Goal: Task Accomplishment & Management: Complete application form

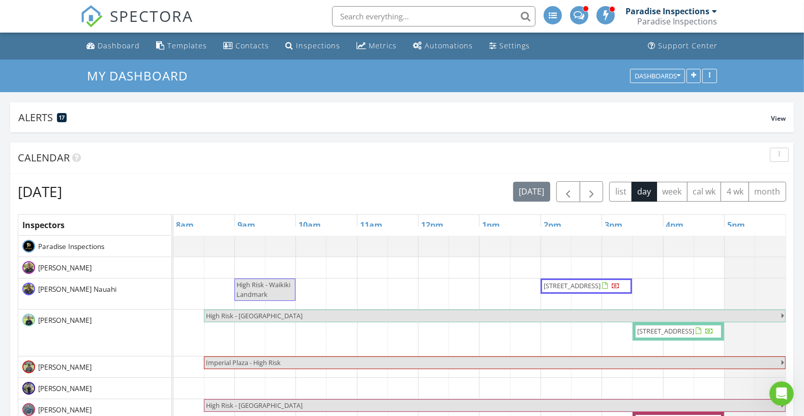
scroll to position [1556, 824]
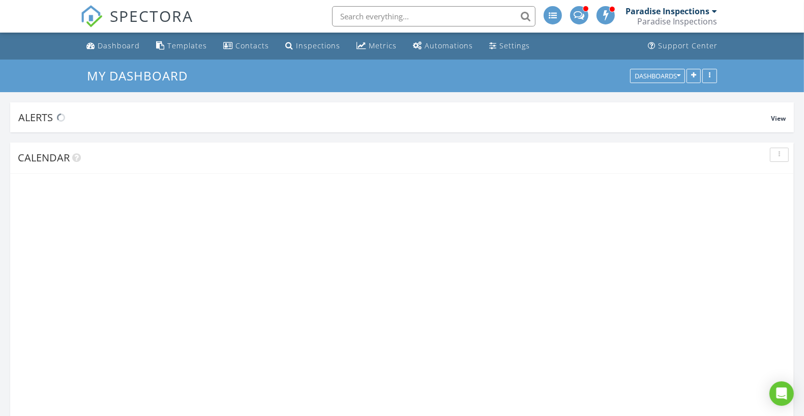
scroll to position [1556, 824]
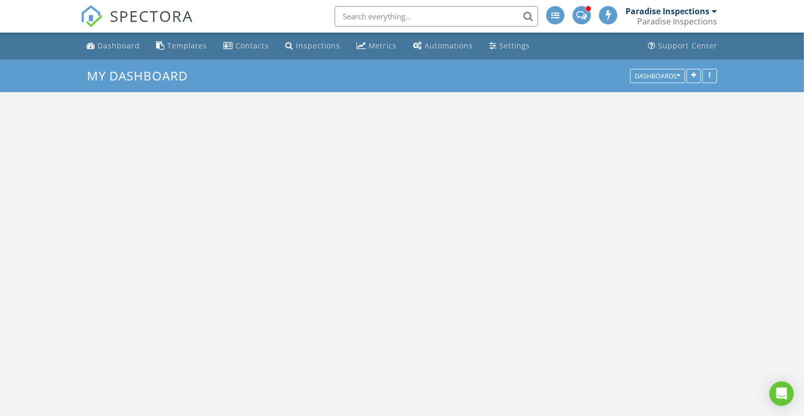
scroll to position [1556, 824]
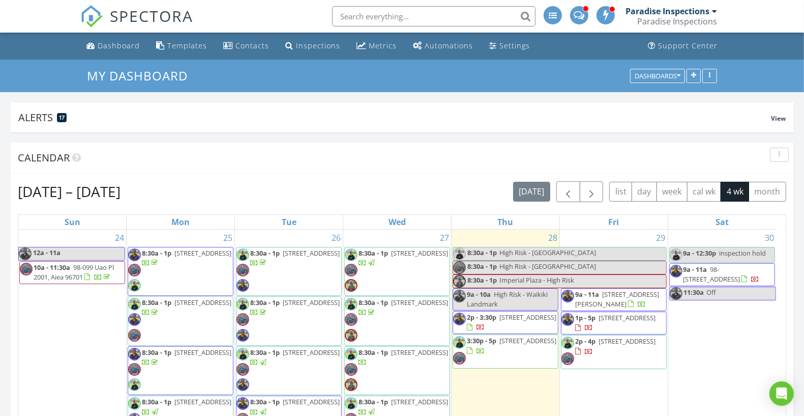
click at [645, 185] on button "day" at bounding box center [644, 192] width 25 height 20
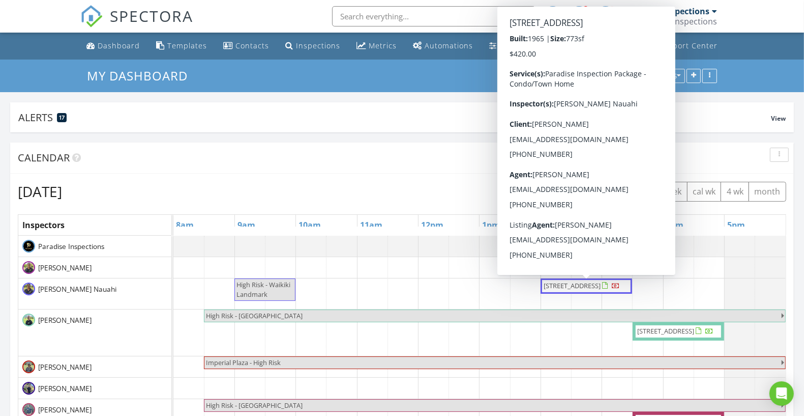
click at [601, 283] on span "1617 Ke’eaumoku St 1803, Honolulu 96822" at bounding box center [572, 285] width 57 height 9
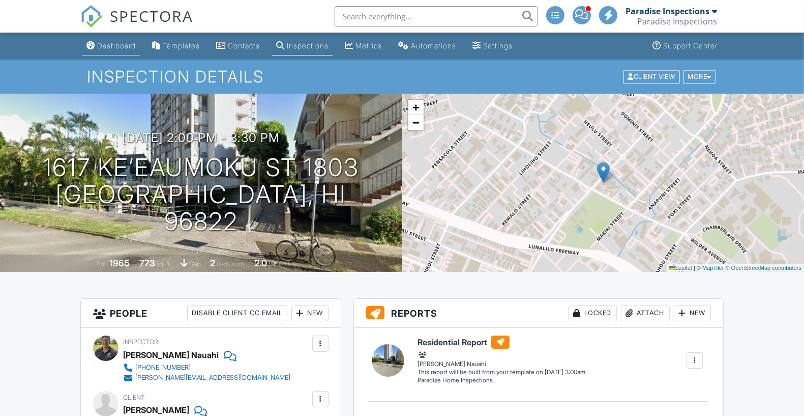
click at [117, 51] on link "Dashboard" at bounding box center [110, 46] width 57 height 19
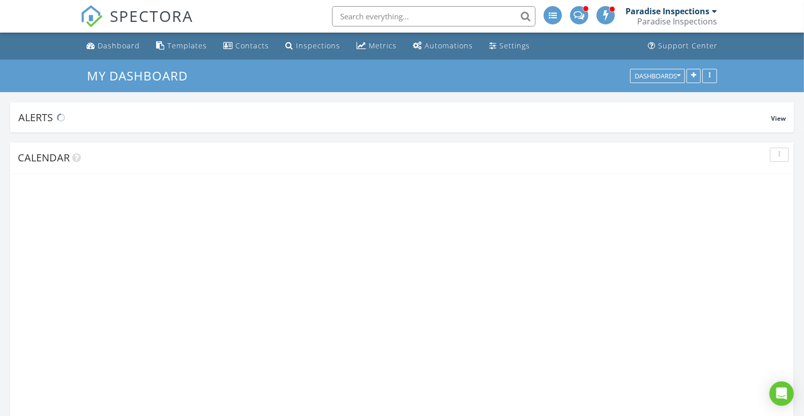
scroll to position [1556, 824]
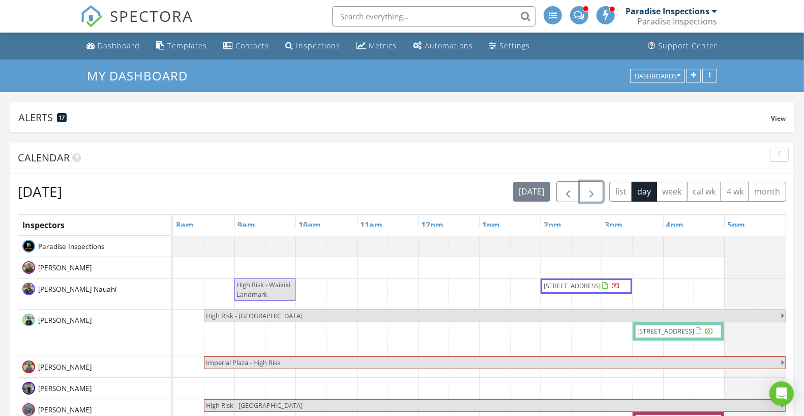
click at [597, 187] on span "button" at bounding box center [591, 192] width 12 height 12
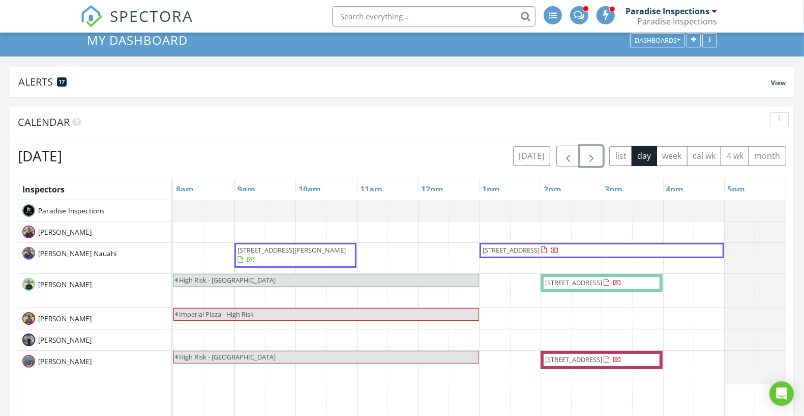
scroll to position [65, 0]
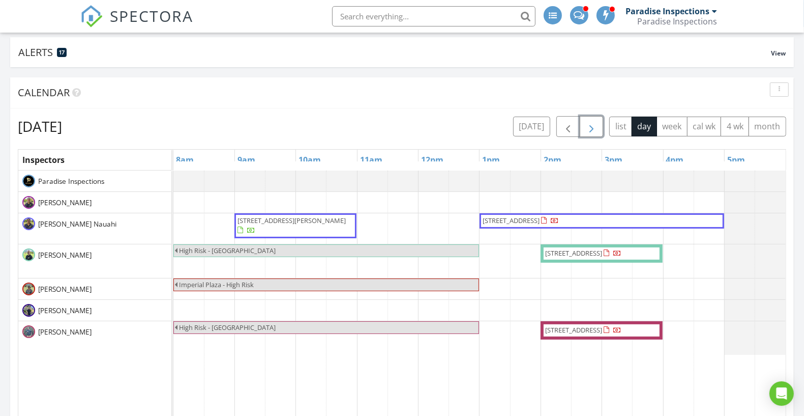
click at [597, 310] on div "1551 Ala Wai Blvd 1905, Honolulu 96815 763 Kaipii St, Kailua 96734 High Risk - …" at bounding box center [479, 417] width 612 height 495
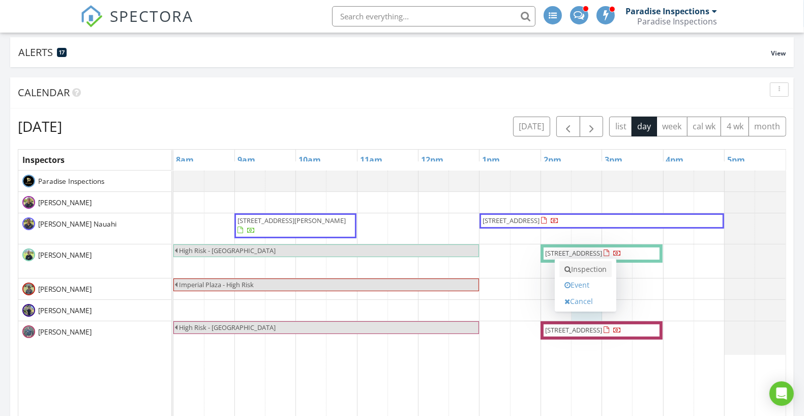
click at [599, 272] on link "Inspection" at bounding box center [585, 269] width 52 height 16
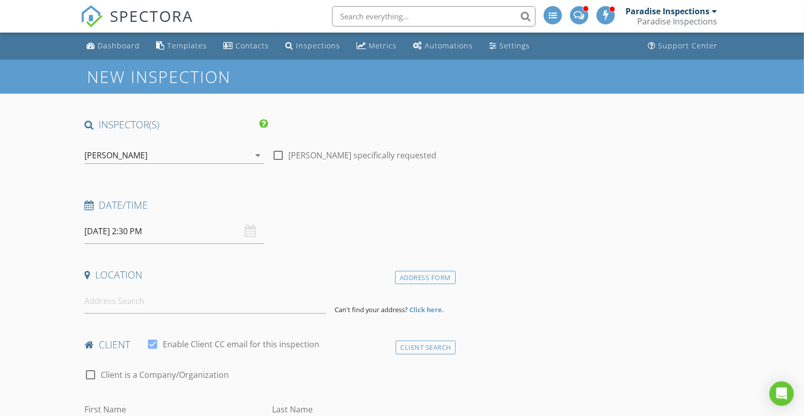
click at [197, 157] on div "[PERSON_NAME]" at bounding box center [166, 155] width 165 height 16
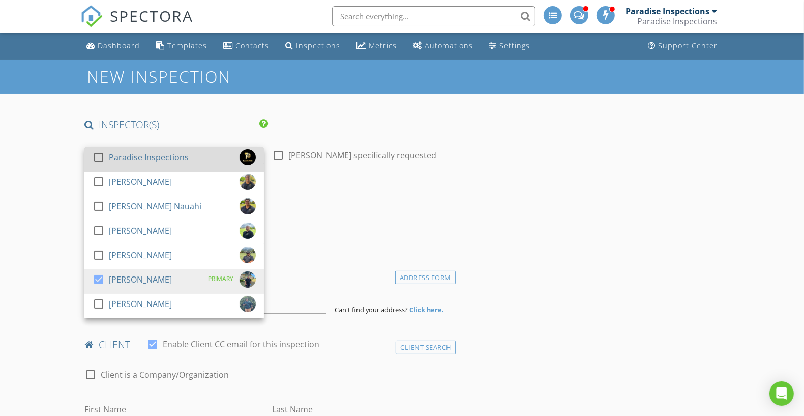
click at [183, 159] on div "Paradise Inspections" at bounding box center [149, 157] width 80 height 16
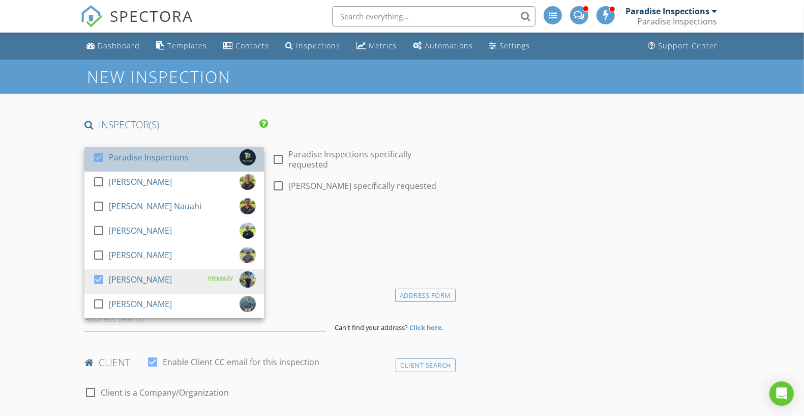
click at [183, 159] on div "Paradise Inspections" at bounding box center [149, 157] width 80 height 16
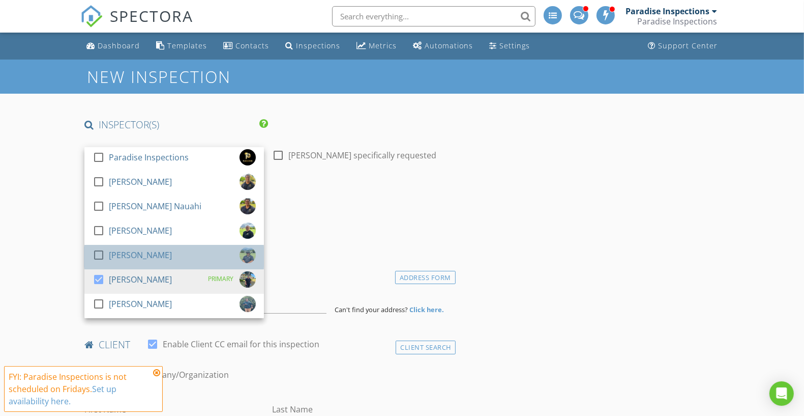
click at [167, 247] on div "check_box_outline_blank [PERSON_NAME]" at bounding box center [174, 257] width 163 height 20
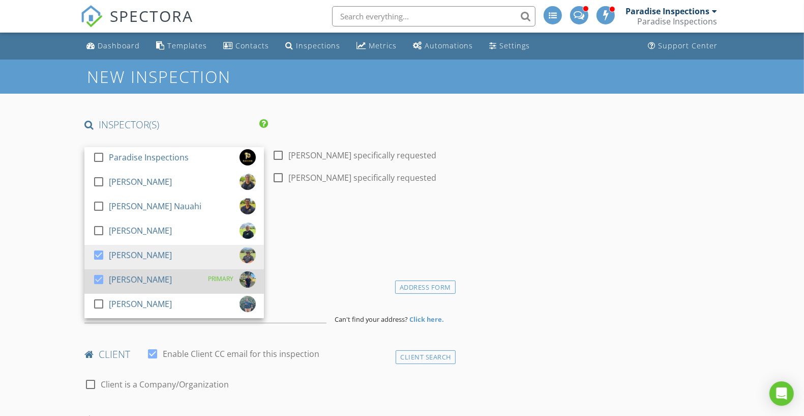
click at [162, 273] on div "check_box [PERSON_NAME] PRIMARY" at bounding box center [174, 281] width 163 height 20
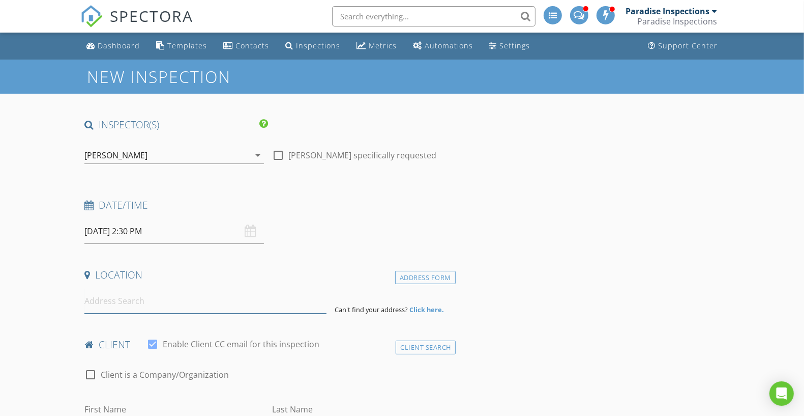
click at [180, 301] on input at bounding box center [205, 300] width 242 height 25
paste input "[STREET_ADDRESS]"
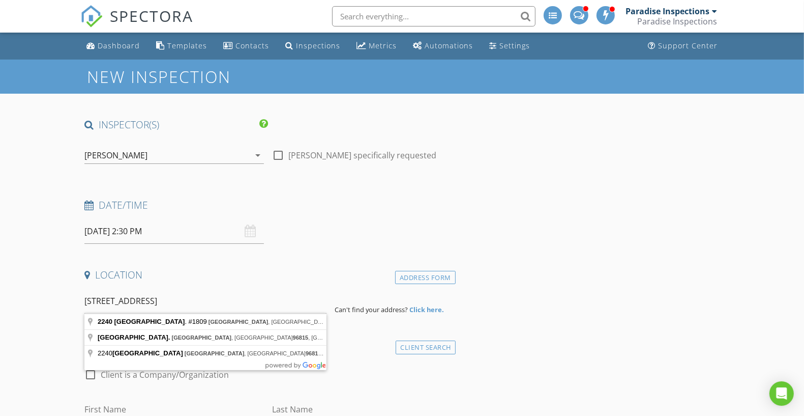
type input "[STREET_ADDRESS]"
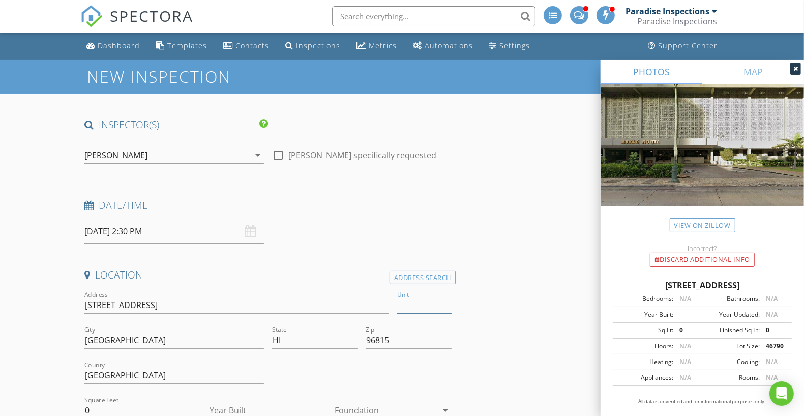
click at [429, 304] on input "Unit" at bounding box center [424, 304] width 54 height 17
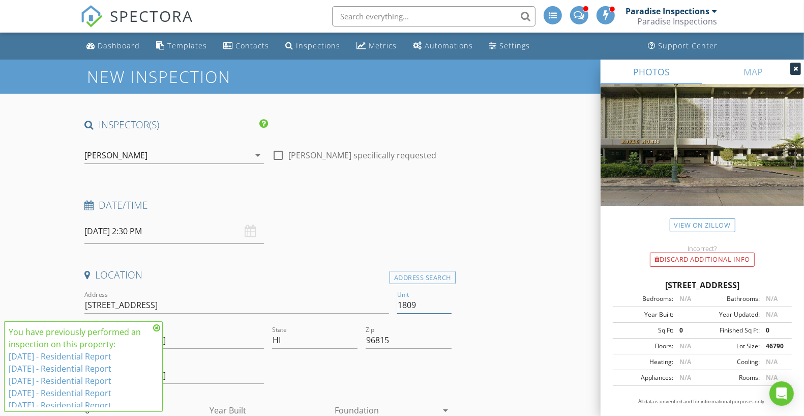
type input "1809"
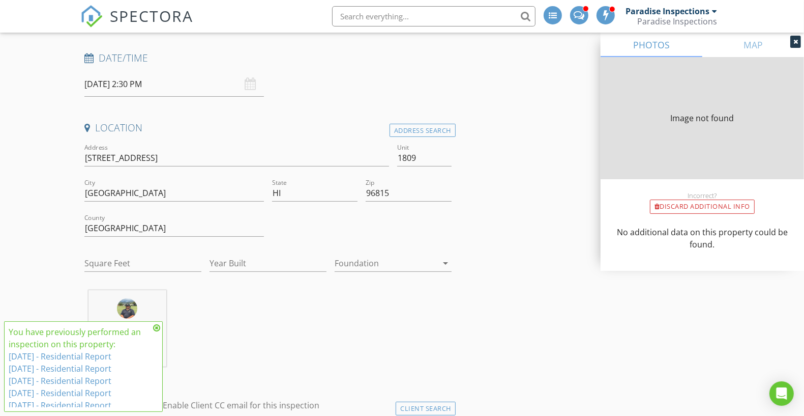
type input "445"
type input "1976"
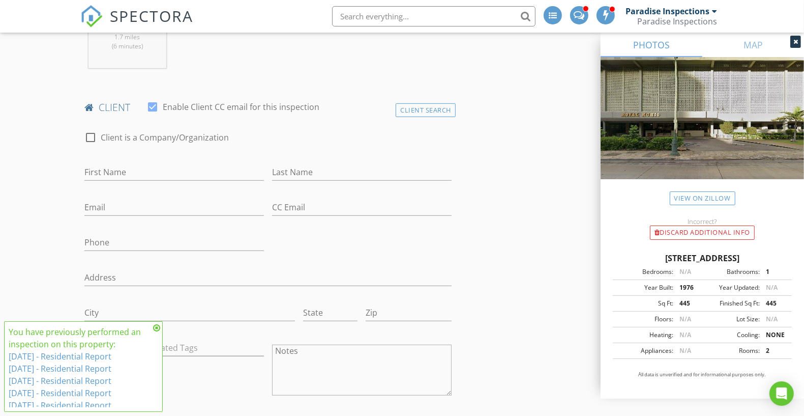
scroll to position [458, 0]
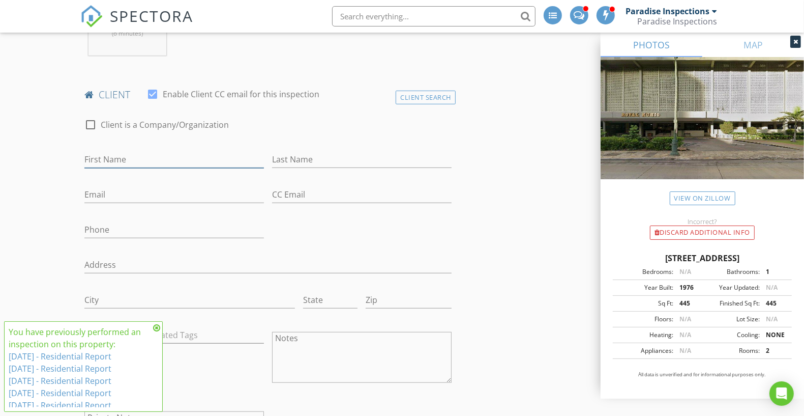
click at [207, 151] on input "First Name" at bounding box center [174, 159] width 180 height 17
paste input "Kuniko Kanbe"
click at [117, 160] on input "Kuniko Kanbe" at bounding box center [174, 159] width 180 height 17
drag, startPoint x: 114, startPoint y: 159, endPoint x: 184, endPoint y: 164, distance: 69.9
click at [183, 164] on input "Kuniko Kanbe" at bounding box center [174, 159] width 180 height 17
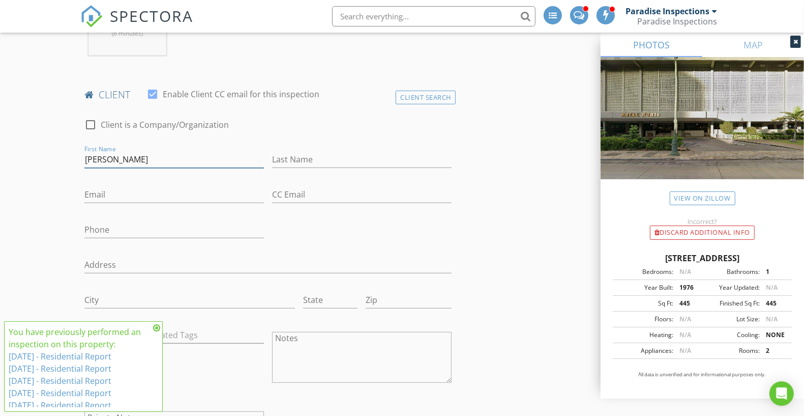
type input "Kuniko"
click at [309, 157] on input "Last Name" at bounding box center [362, 159] width 180 height 17
paste input "Kanbe"
type input "Kanbe"
click at [195, 196] on input "Email" at bounding box center [174, 194] width 180 height 17
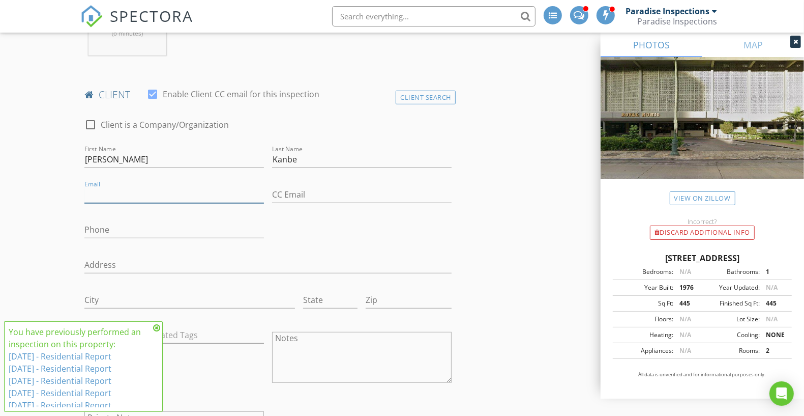
paste input "knknp8318@gmail.com"
type input "knknp8318@gmail.com"
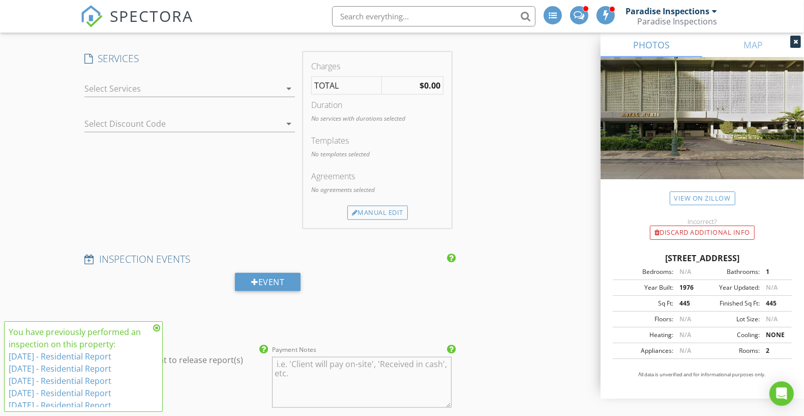
scroll to position [814, 0]
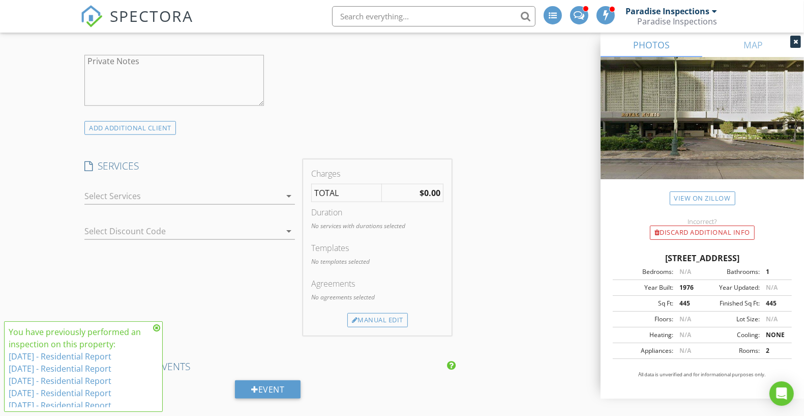
click at [266, 182] on div "check_box_outline_blank Paradise Inspection Package - Condo/Town Home check_box…" at bounding box center [189, 198] width 211 height 33
click at [264, 190] on div at bounding box center [182, 196] width 196 height 16
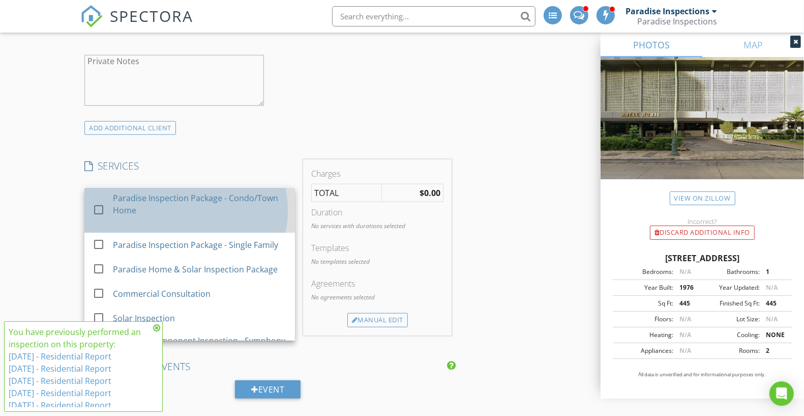
click at [254, 199] on div "Paradise Inspection Package - Condo/Town Home" at bounding box center [200, 204] width 174 height 24
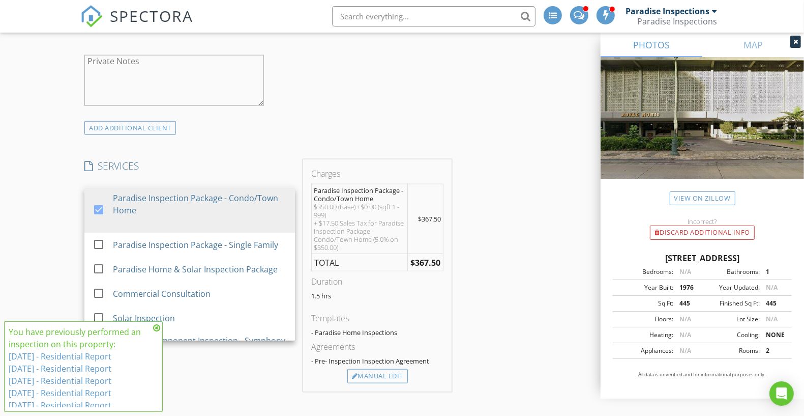
click at [485, 208] on div "INSPECTOR(S) check_box_outline_blank Paradise Inspections check_box_outline_bla…" at bounding box center [401, 293] width 643 height 1978
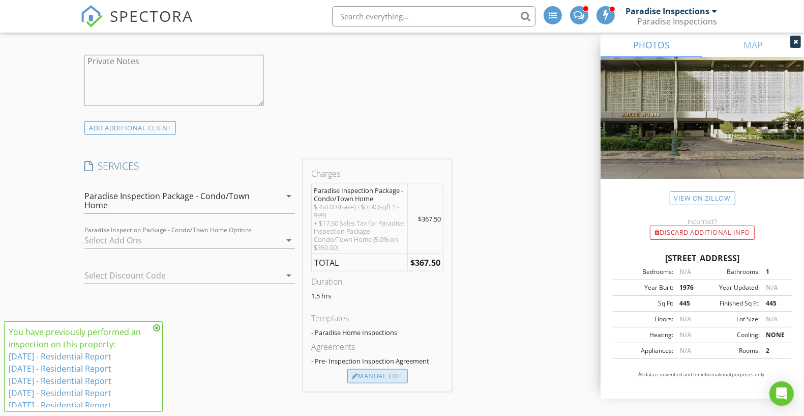
click at [394, 372] on div "Manual Edit" at bounding box center [377, 376] width 61 height 14
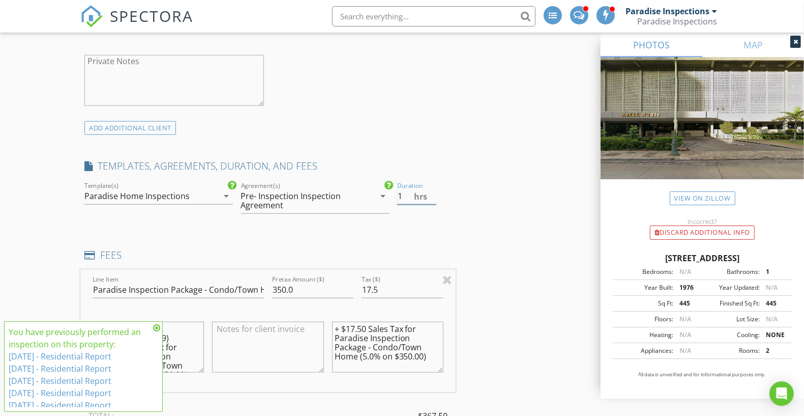
type input "1"
click at [431, 193] on input "1" at bounding box center [416, 196] width 39 height 17
click at [491, 238] on div "INSPECTOR(S) check_box_outline_blank Paradise Inspections check_box_outline_bla…" at bounding box center [401, 325] width 643 height 2042
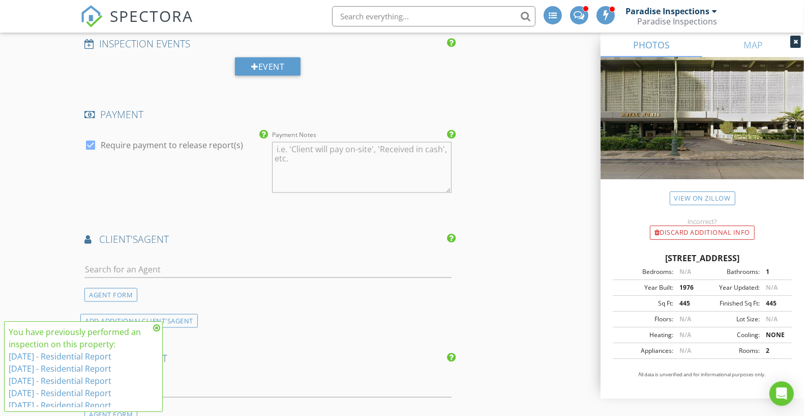
scroll to position [1297, 0]
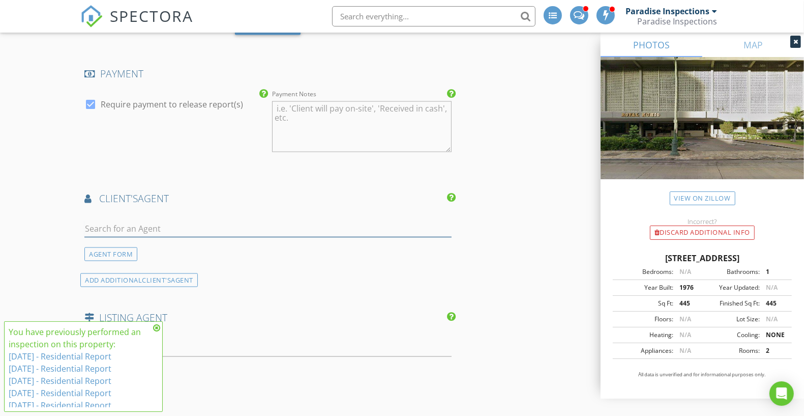
click at [279, 221] on input "text" at bounding box center [267, 228] width 367 height 17
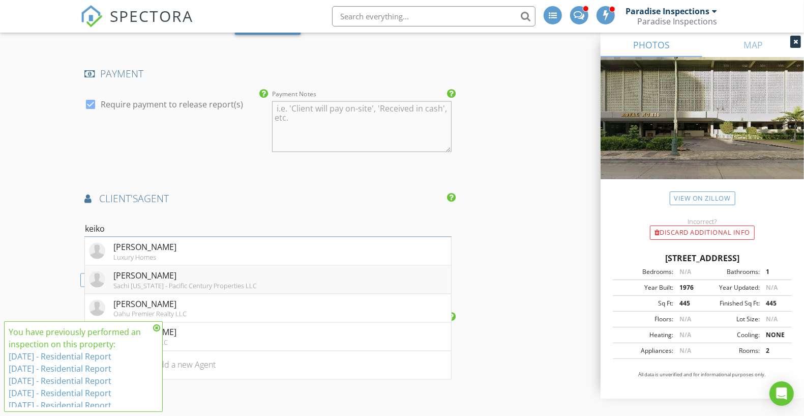
type input "keiko"
click at [162, 269] on div "Keiko Nespor" at bounding box center [184, 275] width 143 height 12
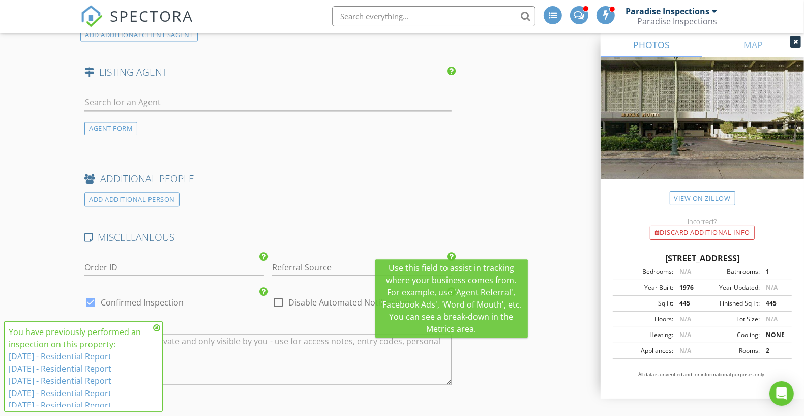
scroll to position [1805, 0]
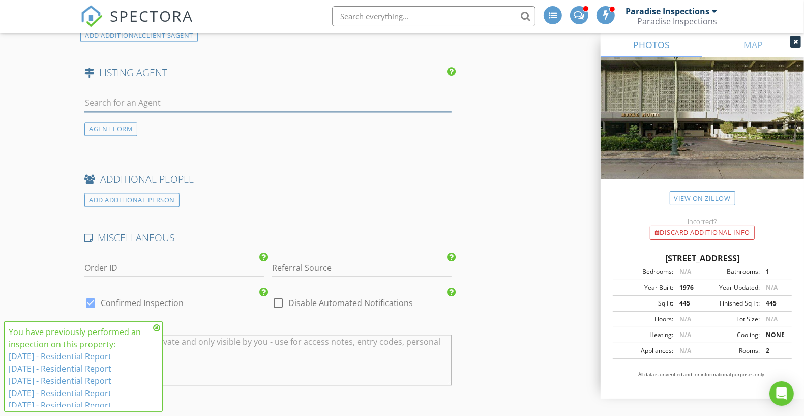
click at [343, 99] on input "text" at bounding box center [267, 103] width 367 height 17
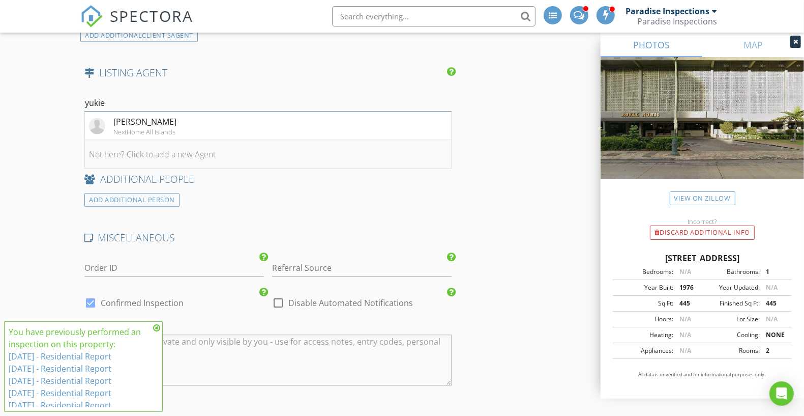
type input "yukie"
click at [305, 145] on li "Not here? Click to add a new Agent" at bounding box center [268, 154] width 366 height 28
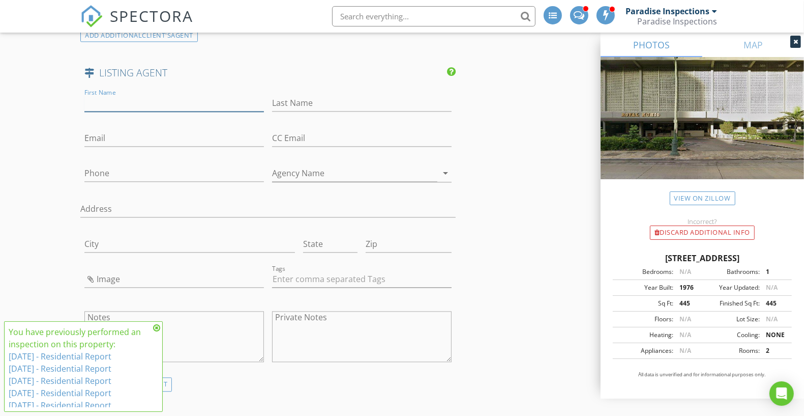
click at [198, 99] on input "First Name" at bounding box center [174, 103] width 180 height 17
type input "Yukie"
click at [324, 95] on input "Last Name" at bounding box center [362, 103] width 180 height 17
type input "Honay"
click at [243, 115] on div at bounding box center [174, 118] width 180 height 6
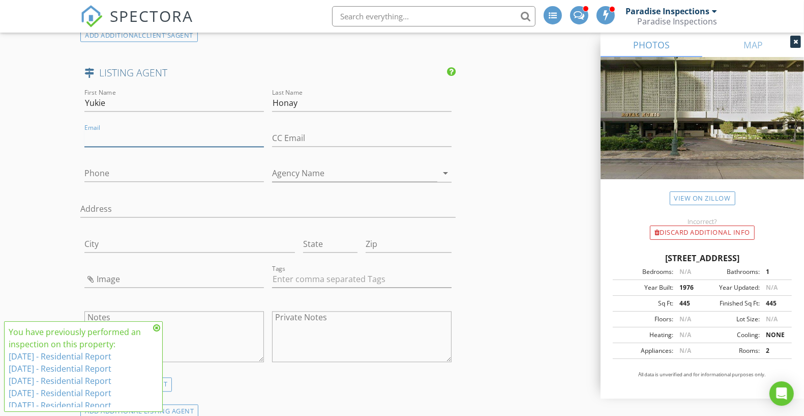
click at [223, 139] on input "Email" at bounding box center [174, 138] width 180 height 17
paste input "yhonay@kainahale.com"
type input "yhonay@kainahale.com"
click at [176, 165] on input "Phone" at bounding box center [174, 173] width 180 height 17
paste input "808-383-1337"
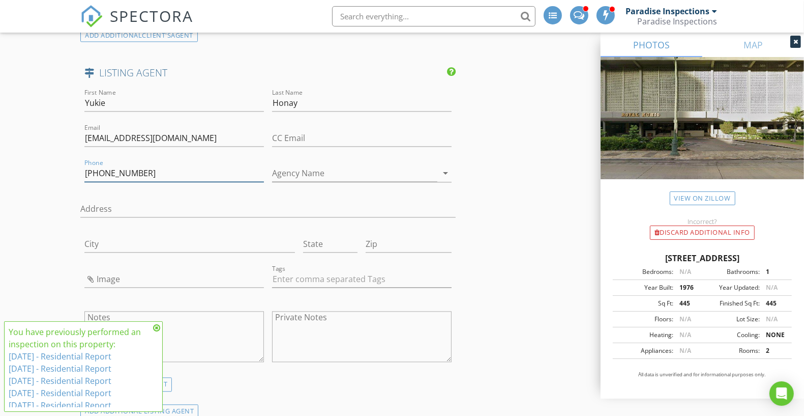
type input "808-383-1337"
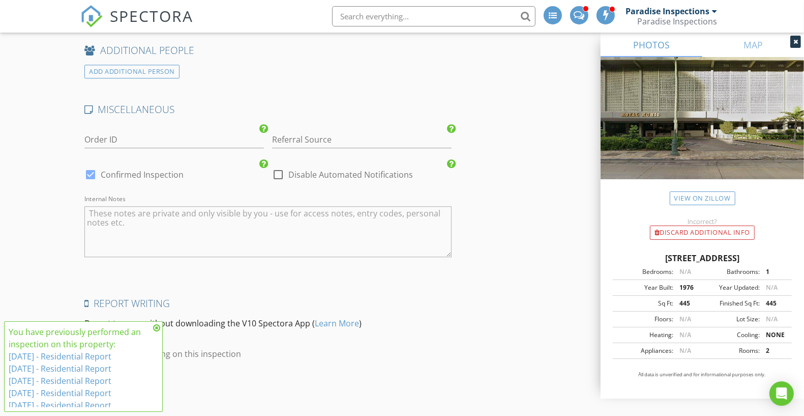
scroll to position [2212, 0]
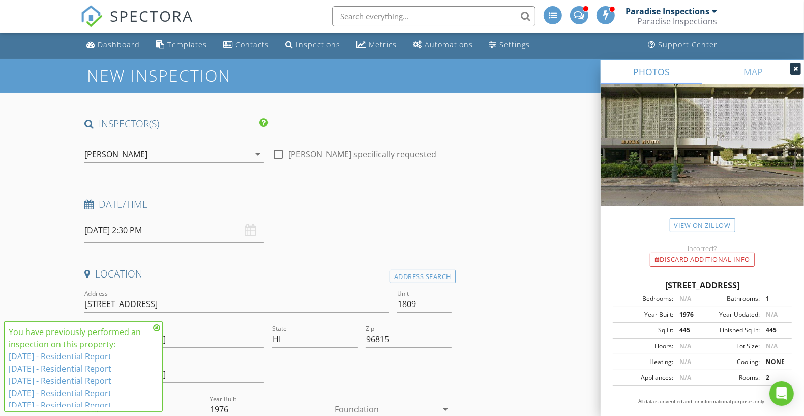
scroll to position [0, 0]
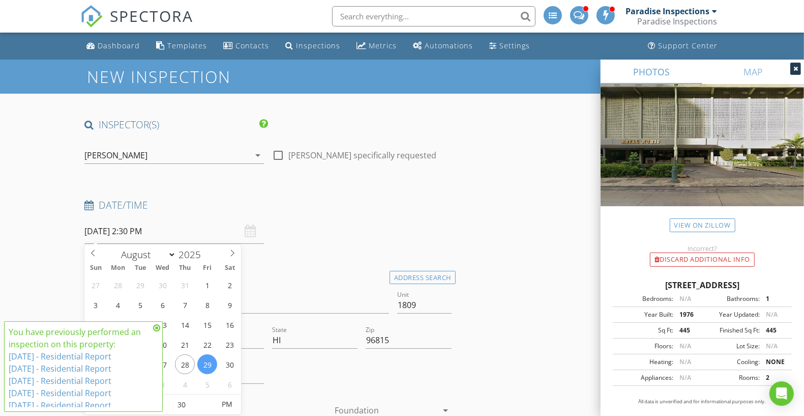
click at [177, 235] on input "08/29/2025 2:30 PM" at bounding box center [174, 231] width 180 height 25
click at [159, 325] on icon at bounding box center [156, 327] width 7 height 8
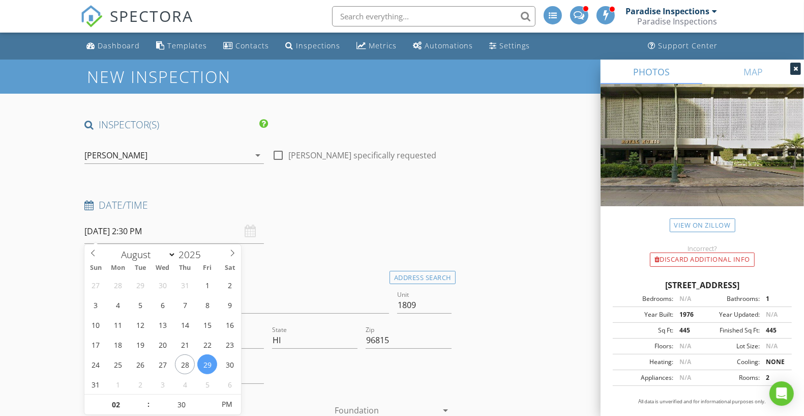
click at [168, 227] on input "08/29/2025 2:30 PM" at bounding box center [174, 231] width 180 height 25
select select "8"
type input "09/02/2025 2:30 PM"
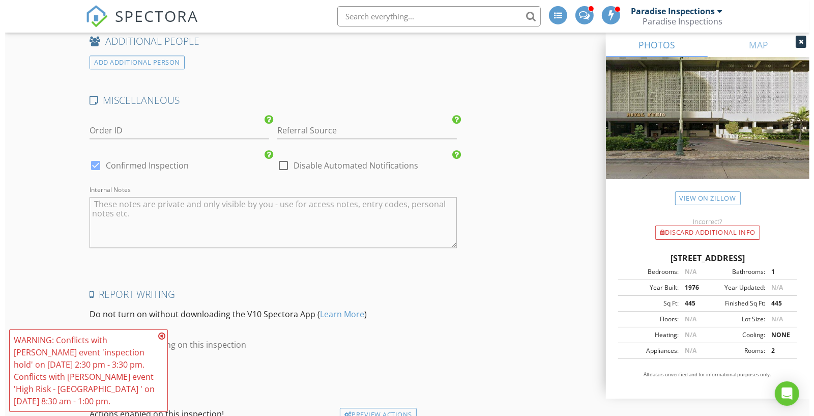
scroll to position [2292, 0]
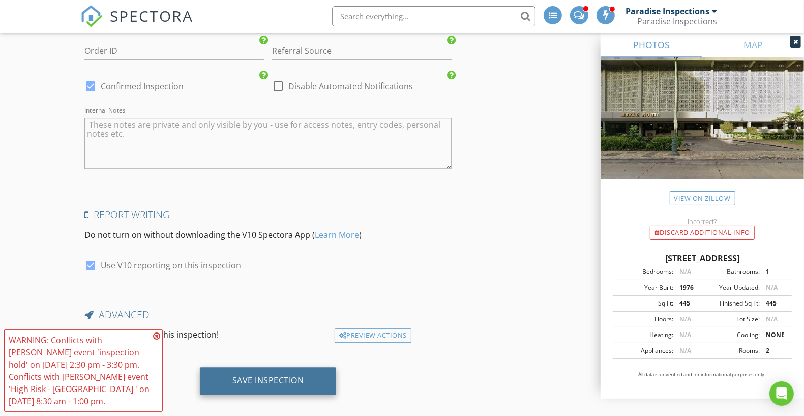
click at [261, 367] on div "Save Inspection" at bounding box center [268, 380] width 137 height 27
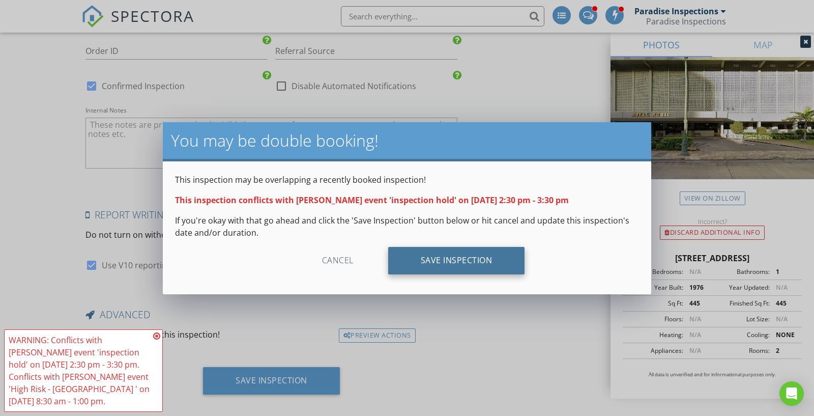
click at [442, 250] on div "Save Inspection" at bounding box center [456, 260] width 137 height 27
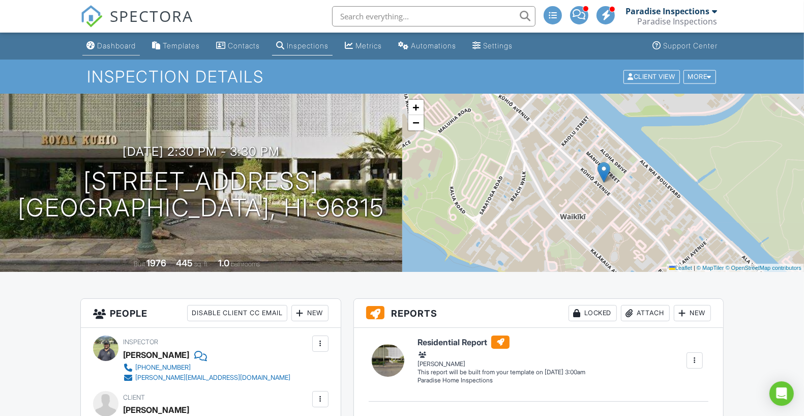
click at [120, 52] on link "Dashboard" at bounding box center [110, 46] width 57 height 19
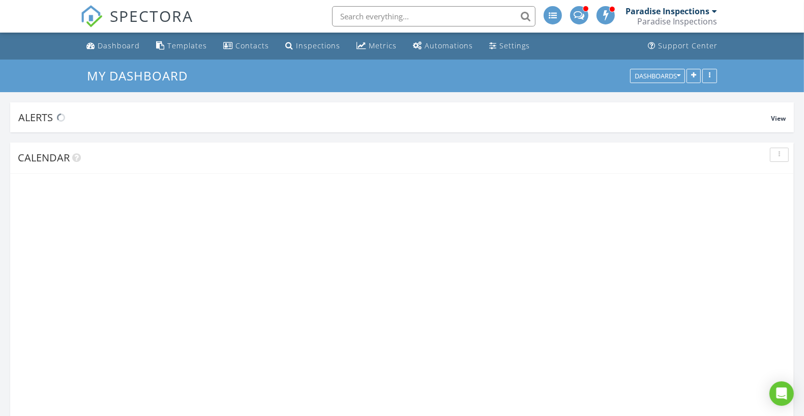
scroll to position [1556, 824]
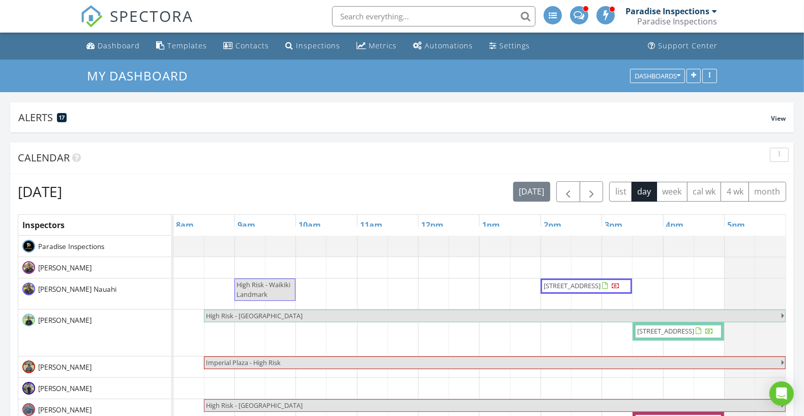
click at [581, 287] on span "[STREET_ADDRESS]" at bounding box center [572, 285] width 57 height 9
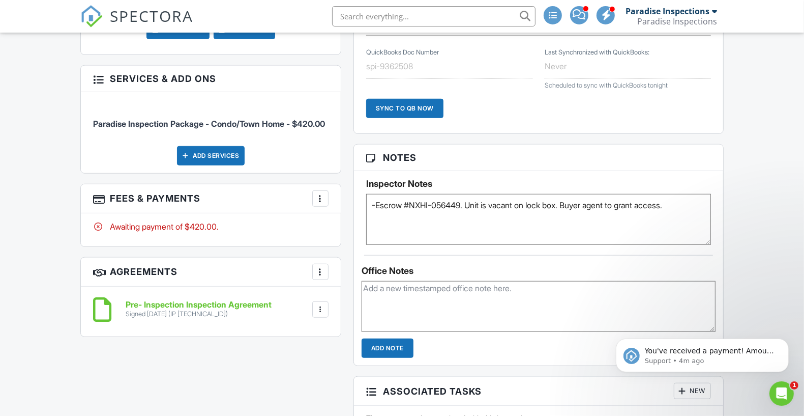
click at [434, 213] on textarea "-Escrow #NXHI-056449. Unit is vacant on lock box. Buyer agent to grant access." at bounding box center [538, 219] width 345 height 51
paste textarea "Inspector: Kohl 📅 Date: Thursday, August 28, 2025 🕒 2:00 PM – 3:30 PM 📍 1617 Ke…"
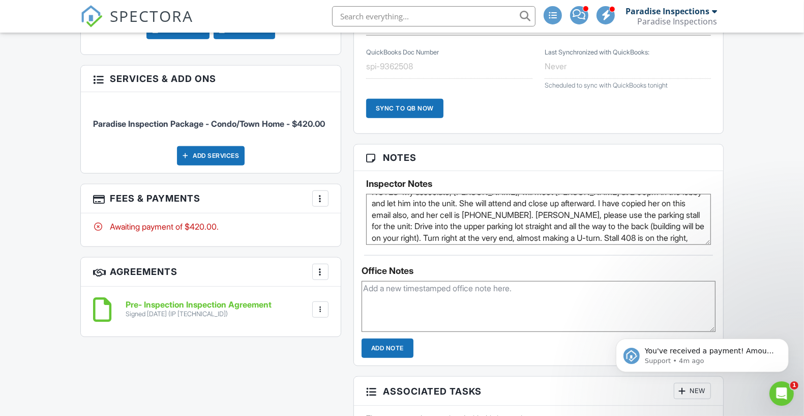
scroll to position [55, 0]
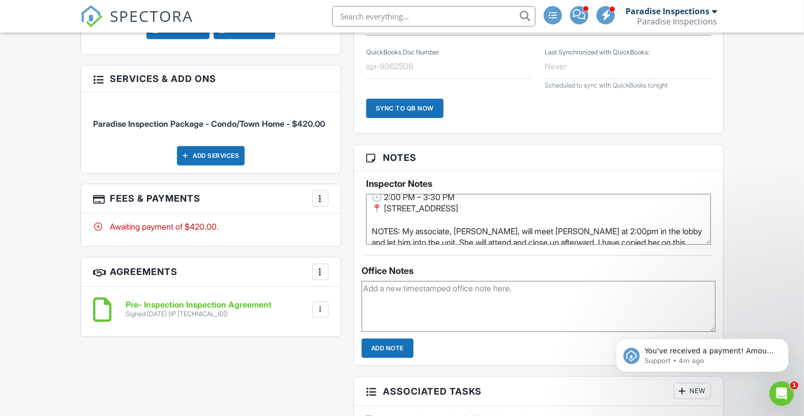
drag, startPoint x: 518, startPoint y: 228, endPoint x: 483, endPoint y: 169, distance: 68.5
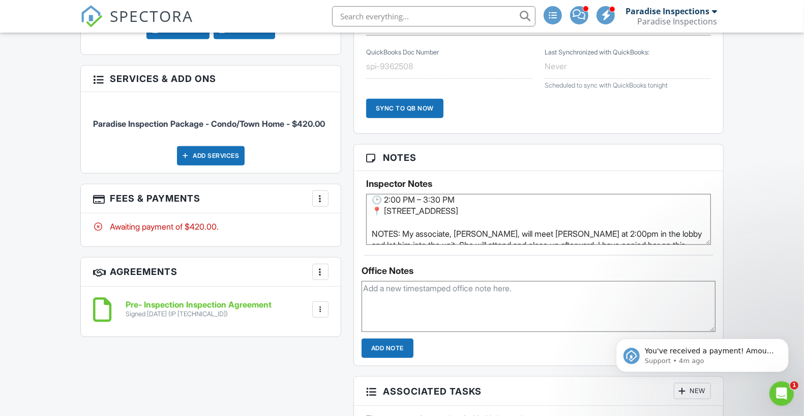
click at [439, 179] on div "Inspector Notes -Escrow #NXHI-056449. Unit is vacant on lock box. Buyer agent t…" at bounding box center [538, 212] width 345 height 66
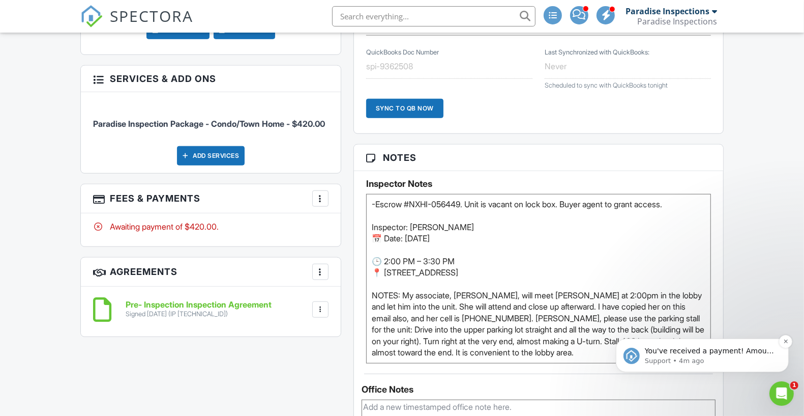
scroll to position [0, 0]
drag, startPoint x: 1308, startPoint y: 513, endPoint x: 684, endPoint y: 365, distance: 641.2
click at [480, 299] on textarea "-Escrow #NXHI-056449. Unit is vacant on lock box. Buyer agent to grant access." at bounding box center [538, 283] width 345 height 179
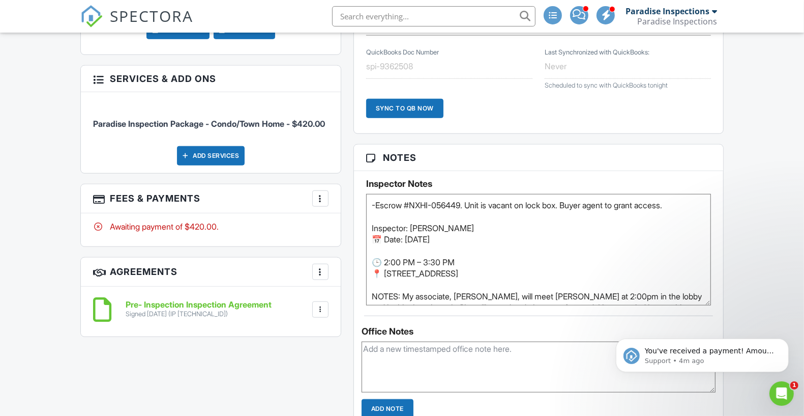
drag, startPoint x: 374, startPoint y: 292, endPoint x: 357, endPoint y: 220, distance: 74.3
click at [357, 220] on div "Inspector Notes -Escrow #NXHI-056449. Unit is vacant on lock box. Buyer agent t…" at bounding box center [538, 238] width 369 height 134
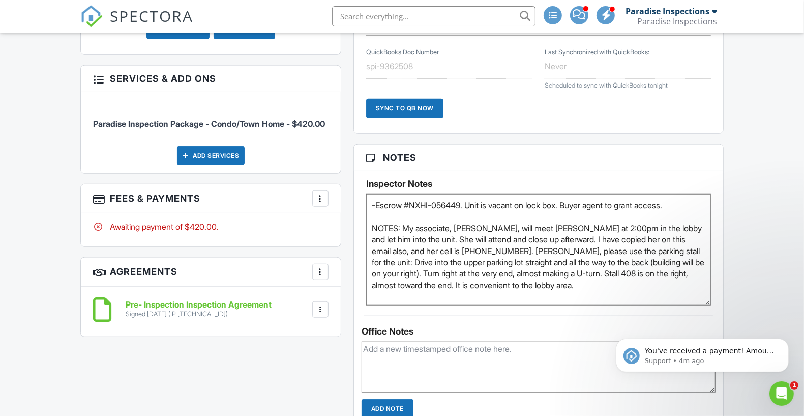
type textarea "-Escrow #NXHI-056449. Unit is vacant on lock box. Buyer agent to grant access. …"
click at [729, 282] on div "You've received a payment! Amount $157.50 Fee $0.00 Net $157.50 Transaction # I…" at bounding box center [701, 307] width 187 height 127
click at [776, 214] on div "Dashboard Templates Contacts Inspections Metrics Automations Settings Support C…" at bounding box center [402, 406] width 804 height 2014
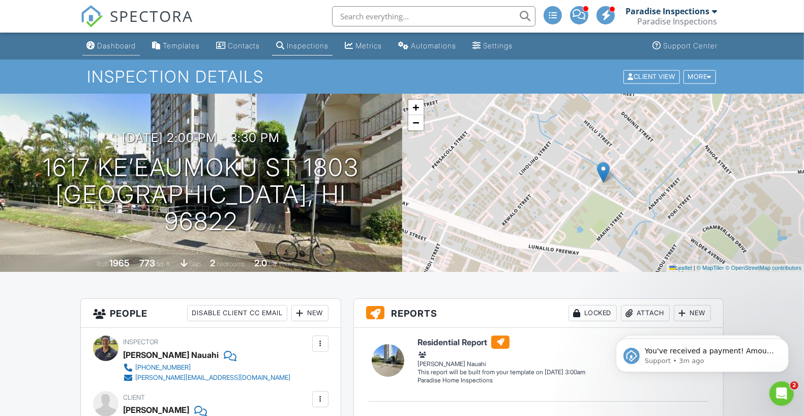
click at [108, 55] on li "Dashboard" at bounding box center [111, 46] width 62 height 27
click at [109, 48] on div "Dashboard" at bounding box center [116, 45] width 39 height 9
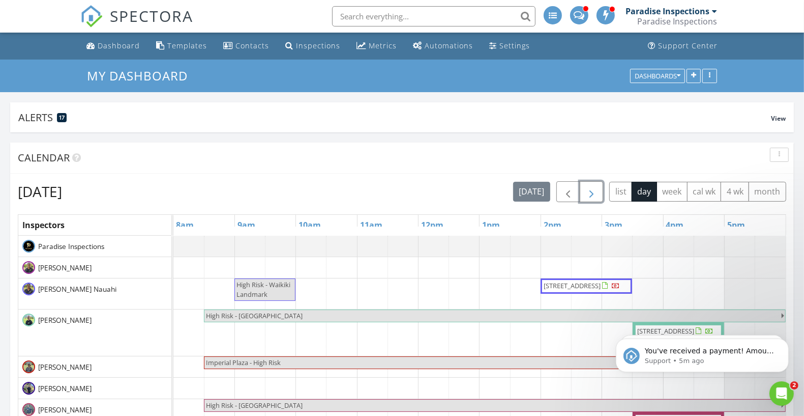
click at [592, 186] on span "button" at bounding box center [591, 192] width 12 height 12
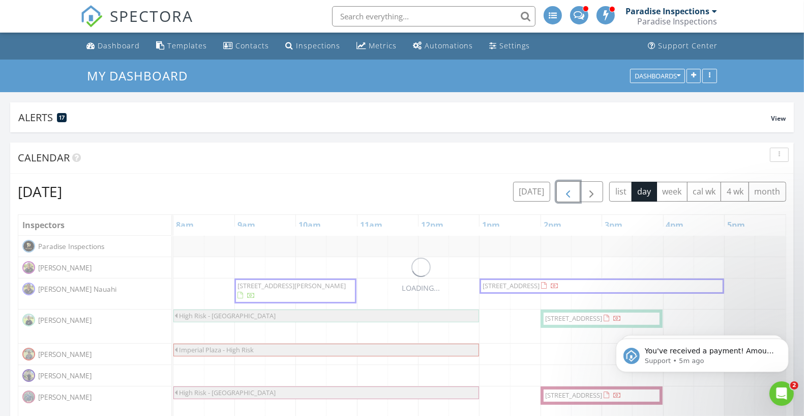
click at [570, 190] on span "button" at bounding box center [568, 192] width 12 height 12
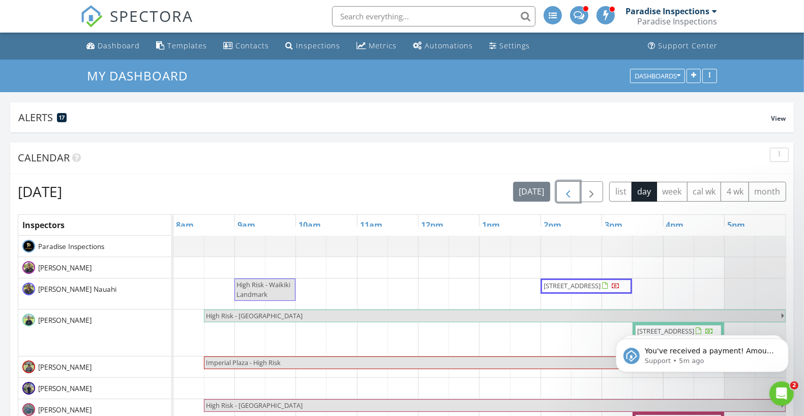
click at [570, 190] on span "button" at bounding box center [568, 192] width 12 height 12
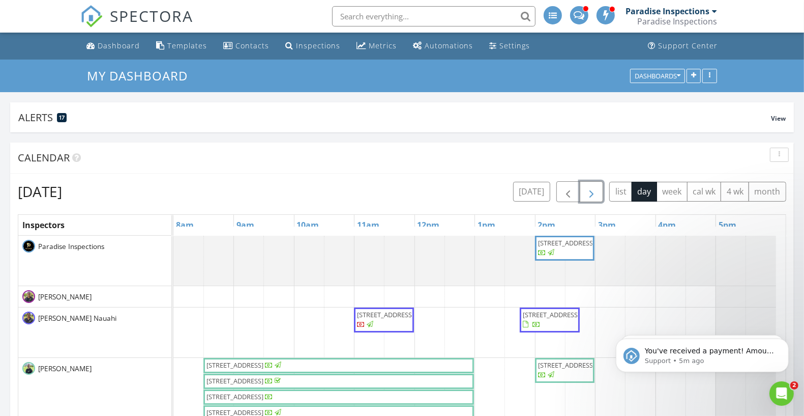
click at [588, 191] on span "button" at bounding box center [591, 192] width 12 height 12
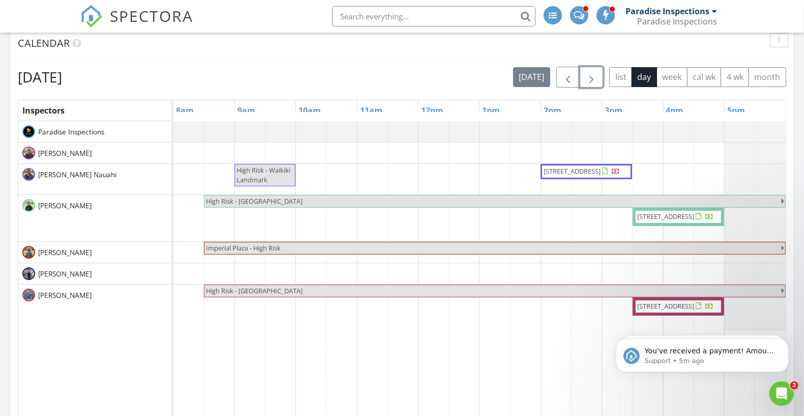
scroll to position [110, 0]
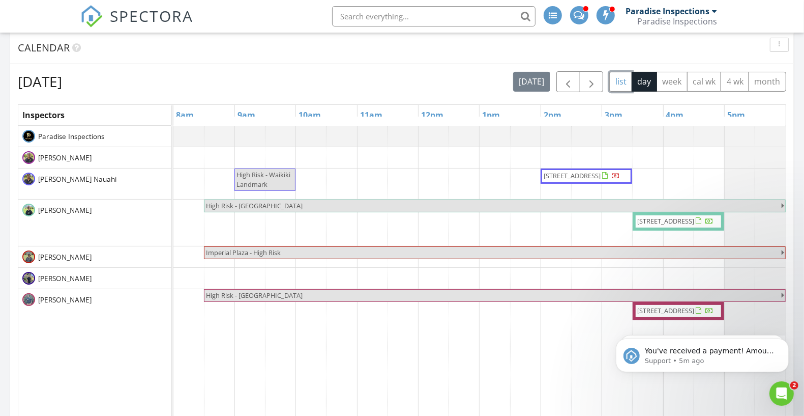
click at [627, 76] on button "list" at bounding box center [620, 82] width 23 height 20
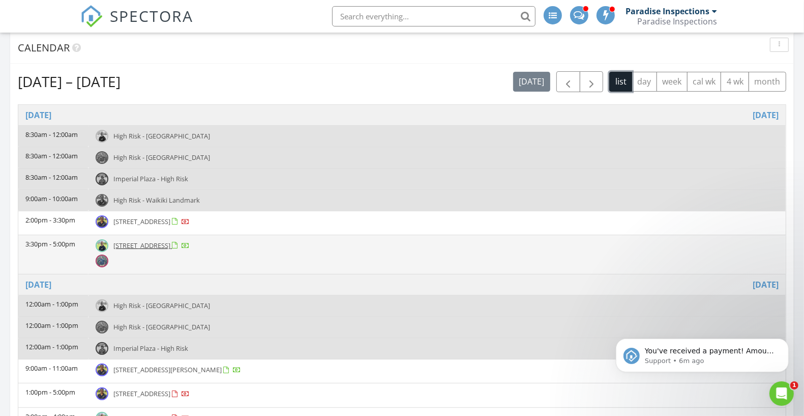
click at [170, 243] on span "[STREET_ADDRESS]" at bounding box center [141, 245] width 57 height 9
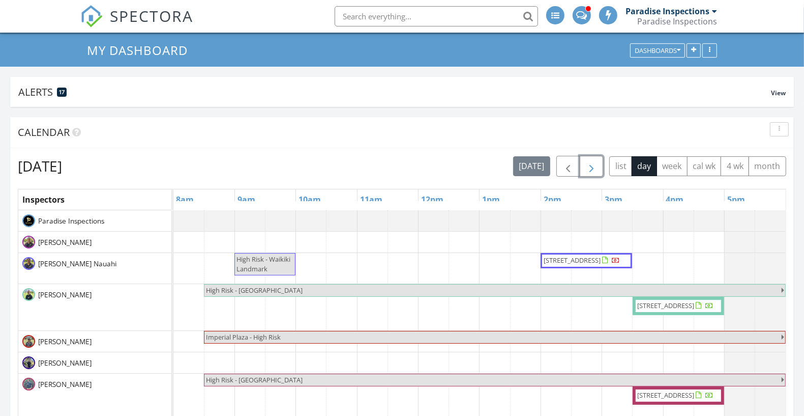
click at [598, 166] on span "button" at bounding box center [591, 166] width 12 height 12
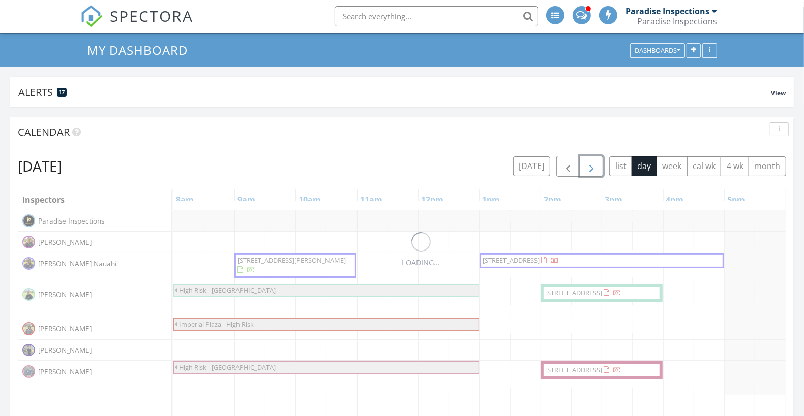
click at [589, 166] on span "button" at bounding box center [591, 166] width 12 height 12
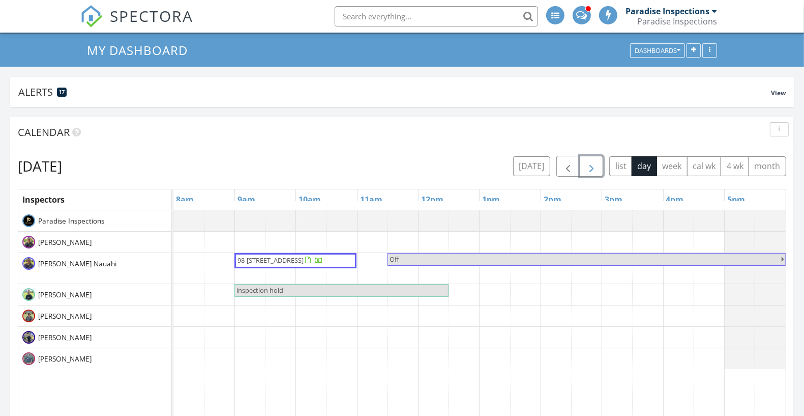
click at [308, 292] on span "inspection hold" at bounding box center [341, 290] width 212 height 10
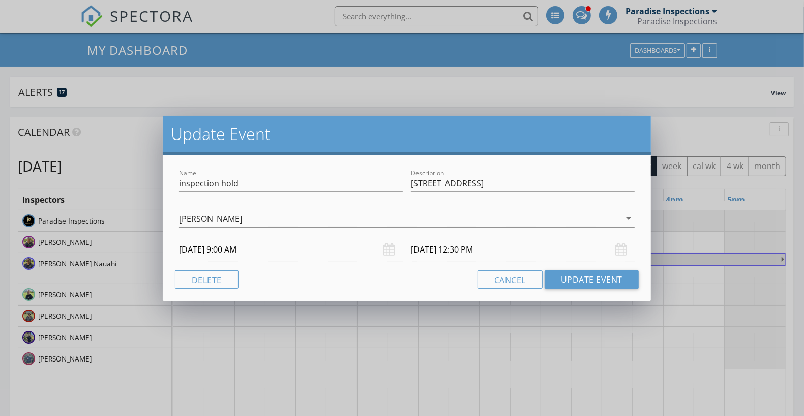
scroll to position [5, 5]
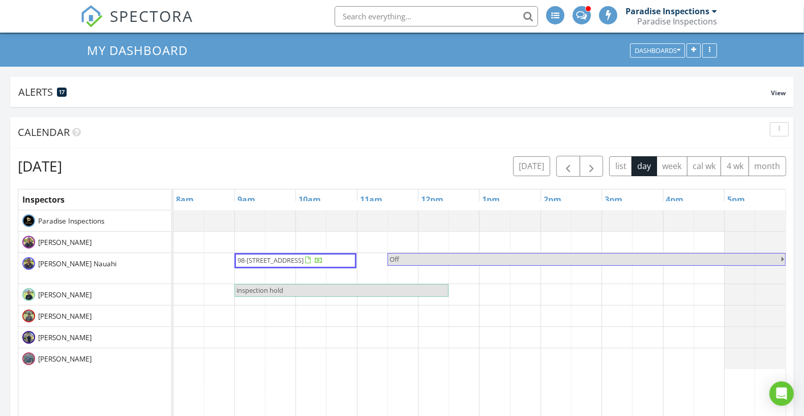
click at [334, 76] on div at bounding box center [402, 208] width 804 height 416
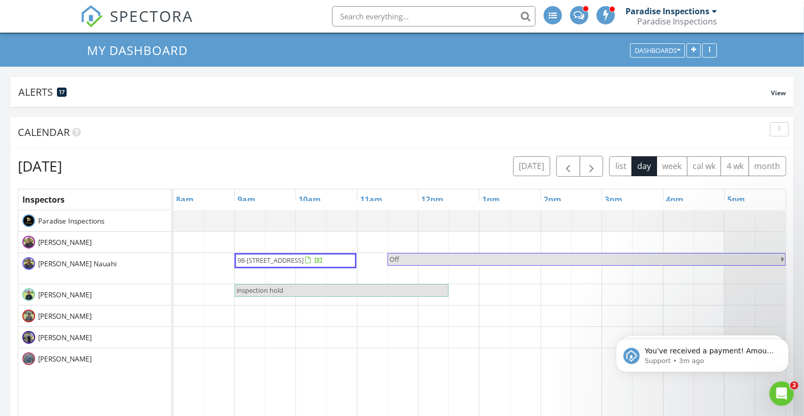
scroll to position [0, 0]
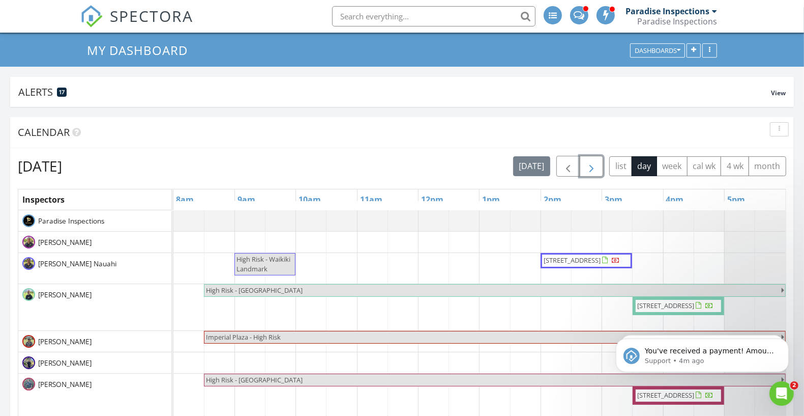
click at [589, 161] on span "button" at bounding box center [591, 166] width 12 height 12
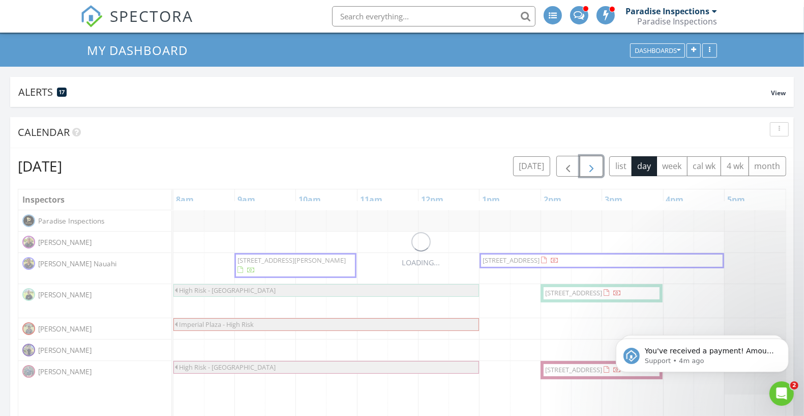
click at [589, 161] on span "button" at bounding box center [591, 166] width 12 height 12
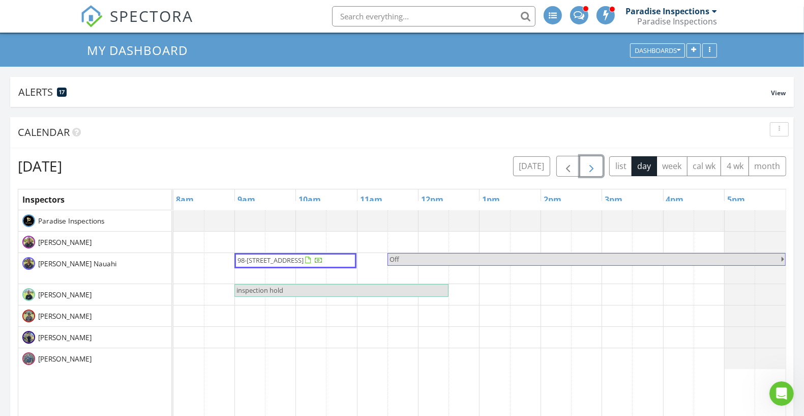
click at [598, 162] on span "button" at bounding box center [591, 166] width 12 height 12
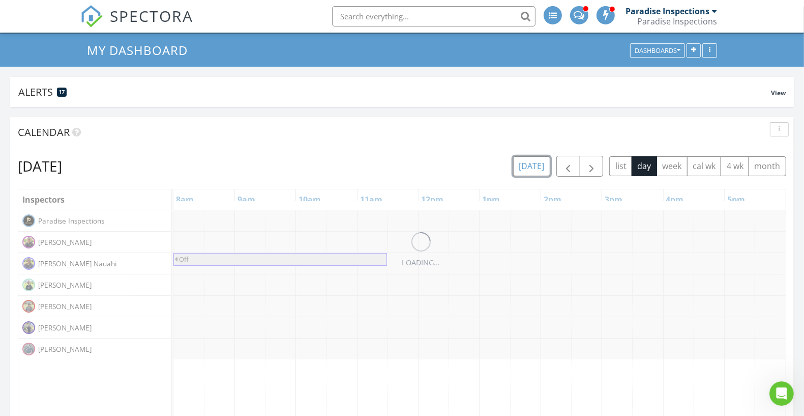
click at [529, 166] on button "today" at bounding box center [531, 166] width 37 height 20
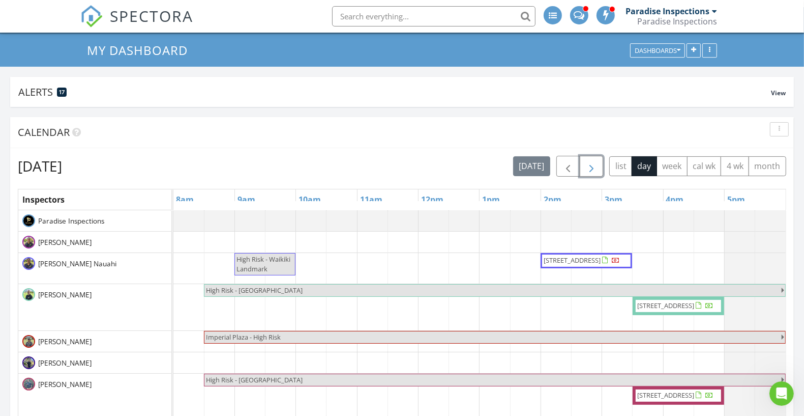
click at [590, 164] on span "button" at bounding box center [591, 166] width 12 height 12
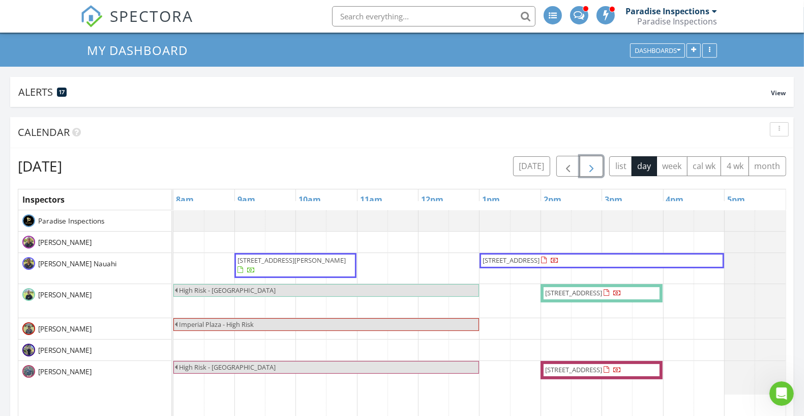
click at [590, 164] on span "button" at bounding box center [591, 166] width 12 height 12
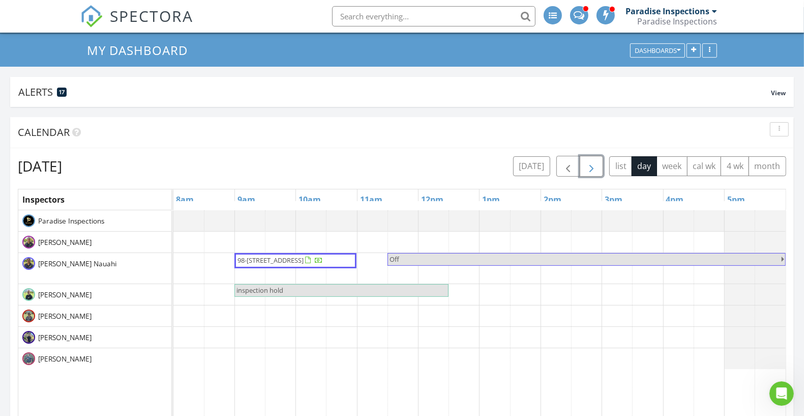
click at [590, 164] on span "button" at bounding box center [591, 166] width 12 height 12
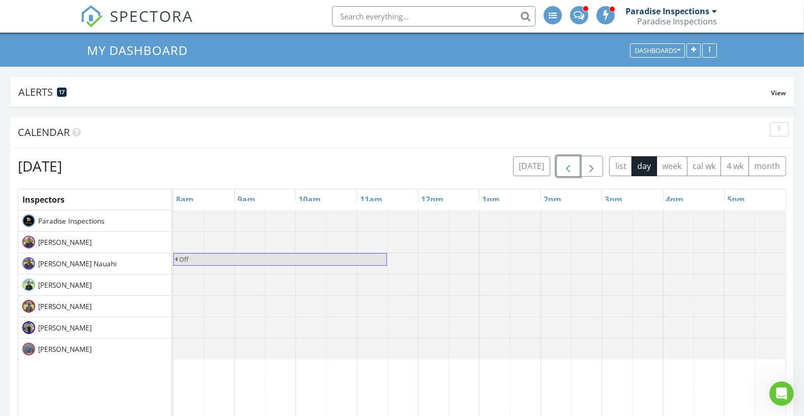
click at [580, 164] on button "button" at bounding box center [568, 166] width 24 height 21
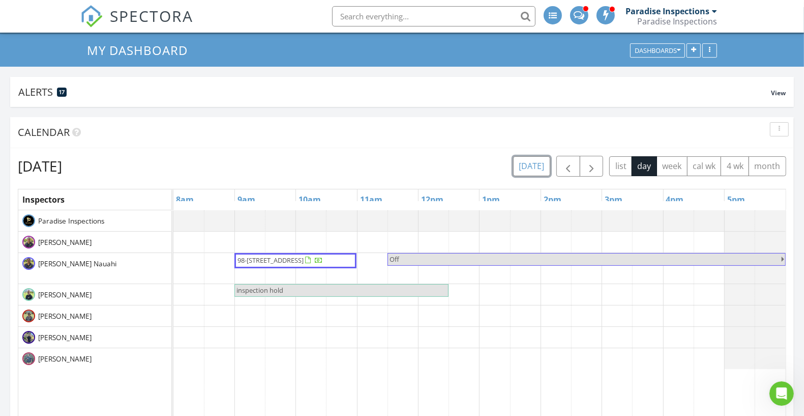
click at [543, 165] on button "today" at bounding box center [531, 166] width 37 height 20
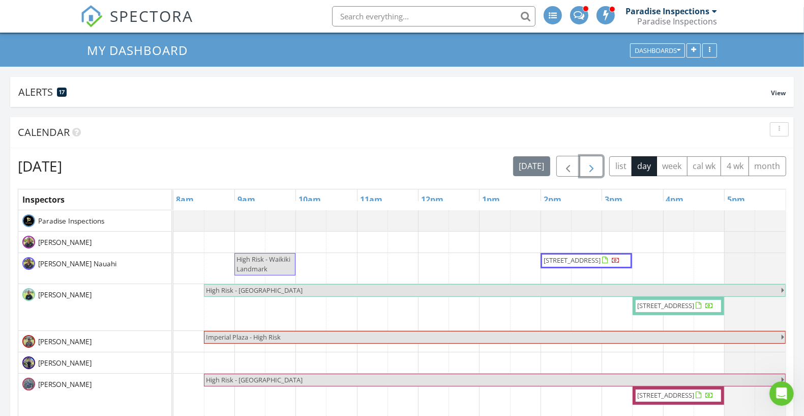
click at [587, 165] on button "button" at bounding box center [592, 166] width 24 height 21
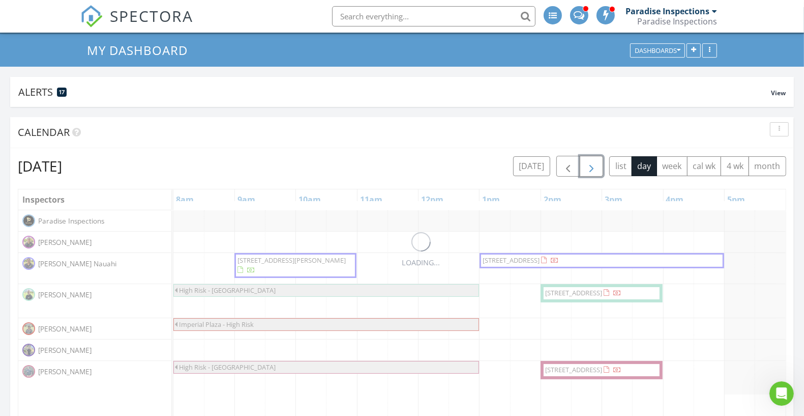
click at [587, 165] on button "button" at bounding box center [592, 166] width 24 height 21
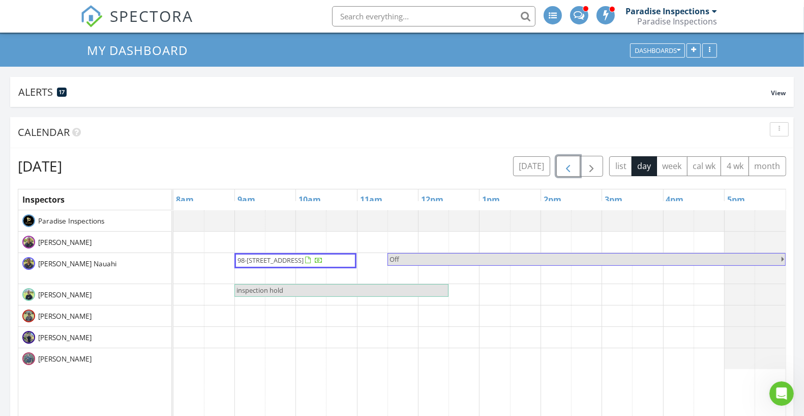
click at [577, 166] on button "button" at bounding box center [568, 166] width 24 height 21
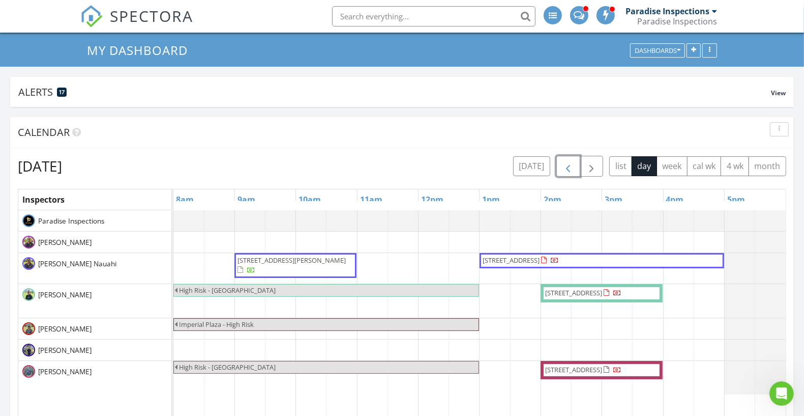
click at [577, 166] on button "button" at bounding box center [568, 166] width 24 height 21
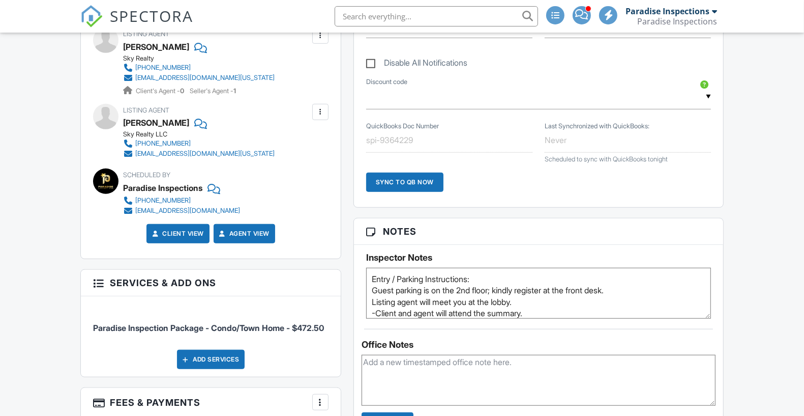
scroll to position [585, 0]
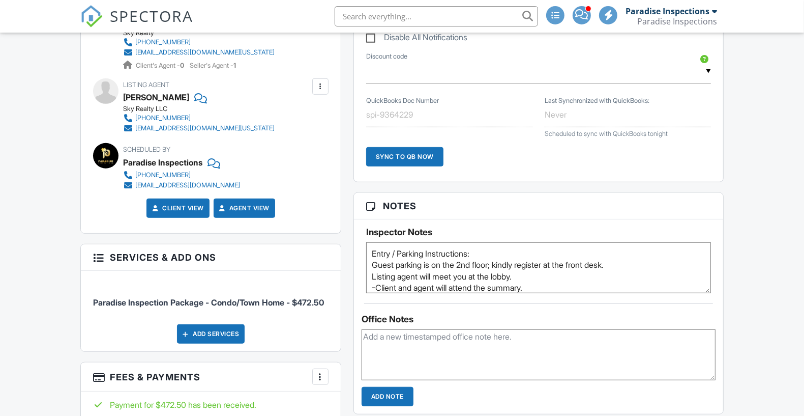
click at [421, 285] on textarea "Entry / Parking Instructions: Guest parking is on the 2nd floor; kindly registe…" at bounding box center [538, 267] width 345 height 51
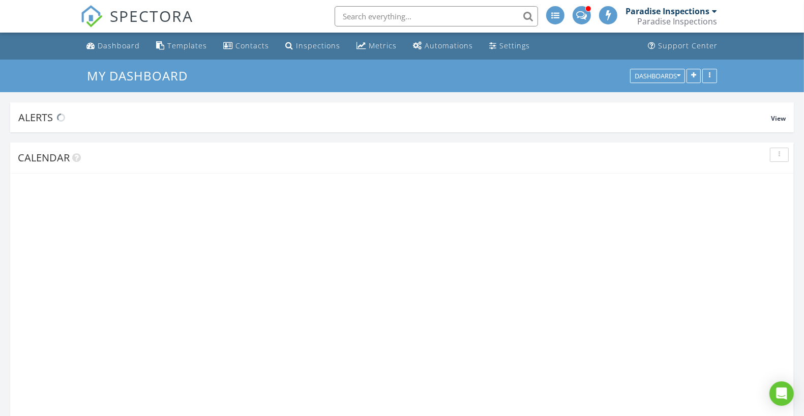
scroll to position [1556, 824]
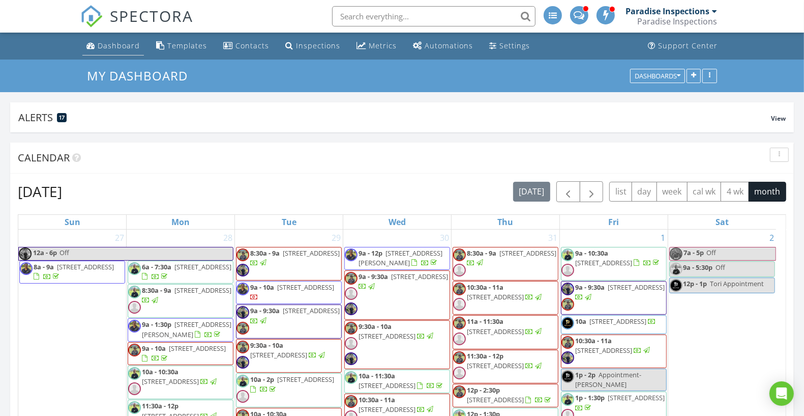
click at [105, 44] on div "Dashboard" at bounding box center [119, 46] width 42 height 10
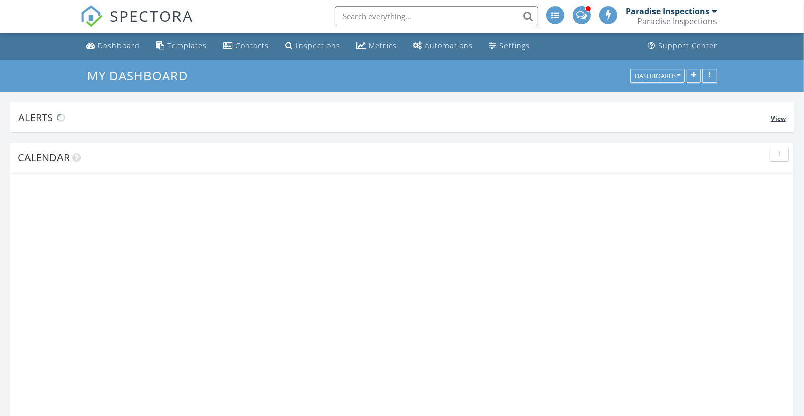
scroll to position [1556, 824]
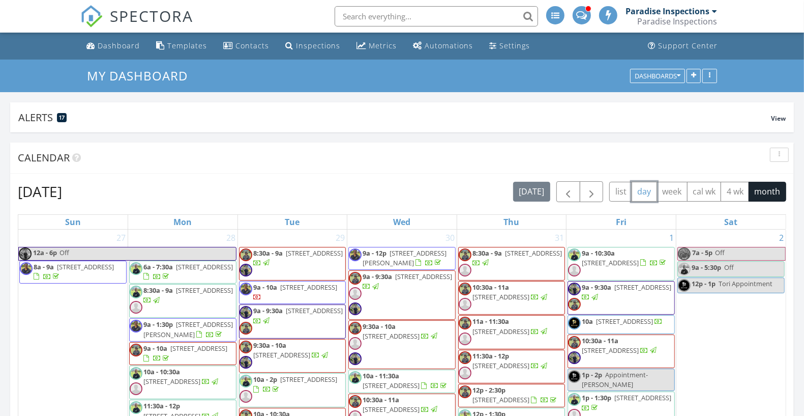
click at [645, 190] on button "day" at bounding box center [644, 192] width 25 height 20
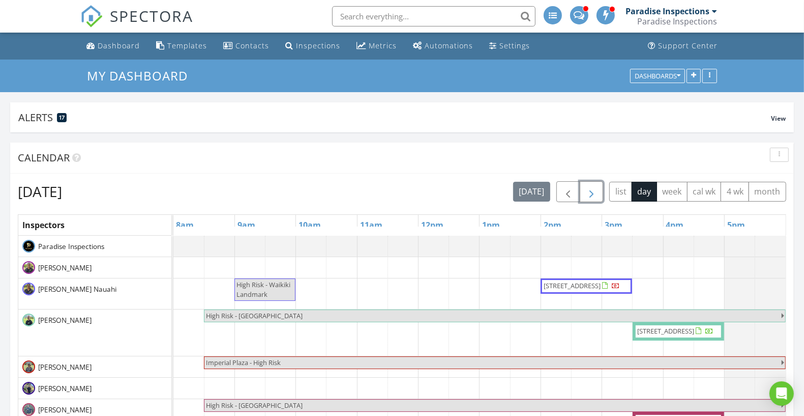
click at [595, 195] on span "button" at bounding box center [591, 192] width 12 height 12
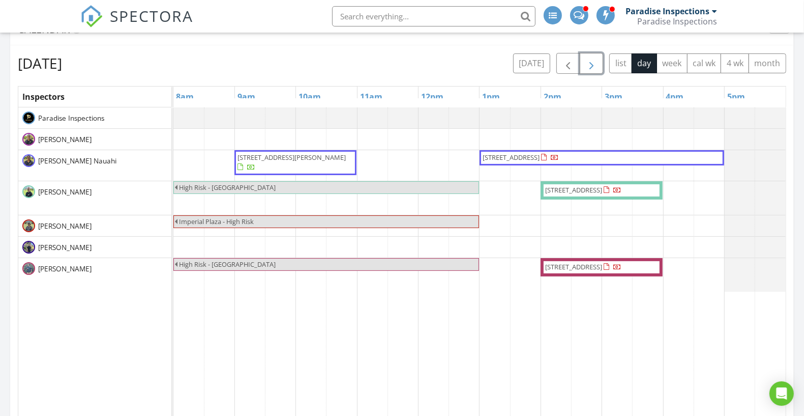
scroll to position [127, 0]
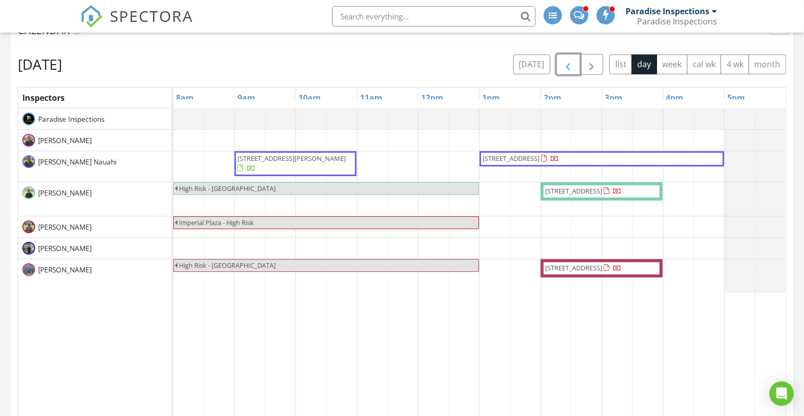
click at [574, 55] on button "button" at bounding box center [568, 64] width 24 height 21
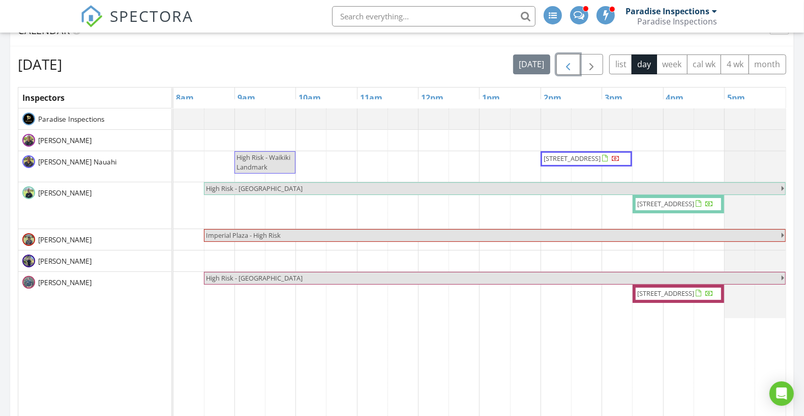
click at [569, 61] on span "button" at bounding box center [568, 64] width 12 height 12
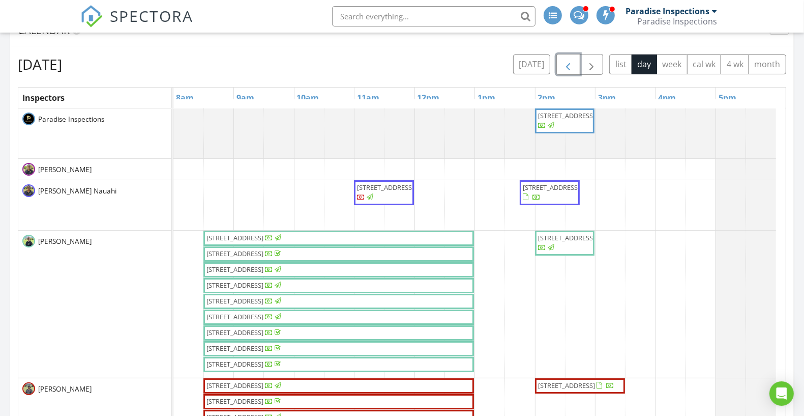
click at [263, 237] on span "725 Kapiolani Blvd 611, Honolulu 96813" at bounding box center [234, 237] width 57 height 9
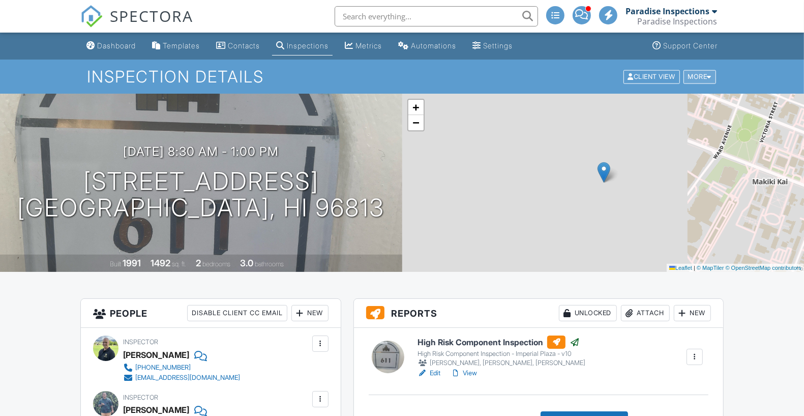
click at [707, 79] on div "More" at bounding box center [700, 77] width 33 height 14
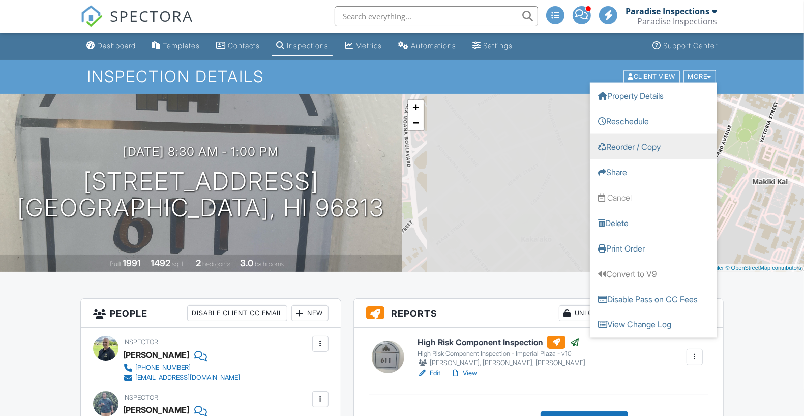
click at [647, 141] on link "Reorder / Copy" at bounding box center [653, 145] width 127 height 25
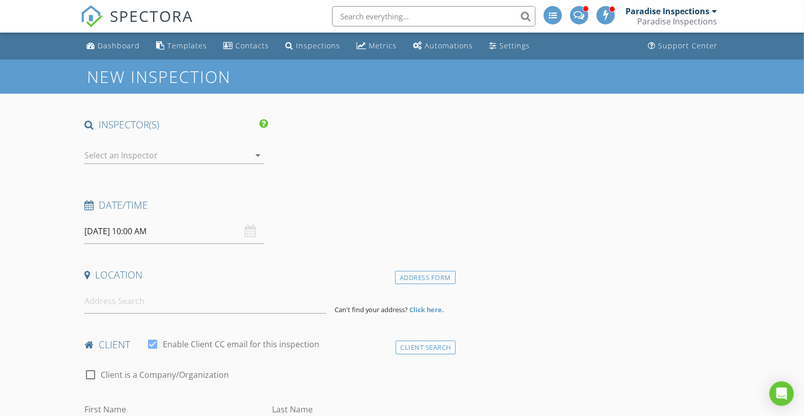
type input "[PERSON_NAME] & [PERSON_NAME]"
type input "[PERSON_NAME]"
type input "[PHONE_NUMBER]"
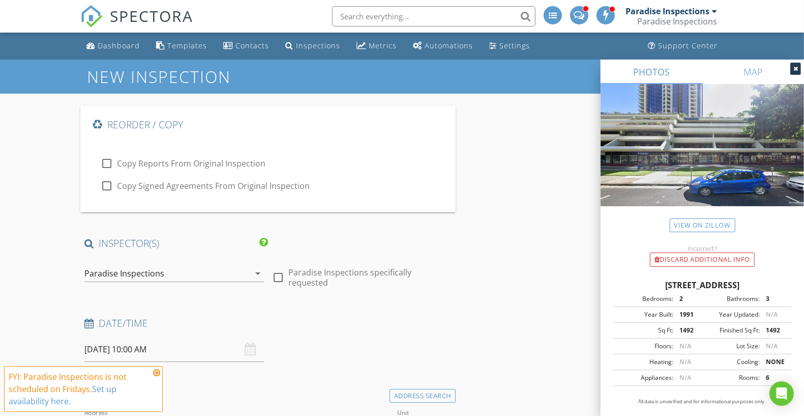
click at [244, 270] on div "Paradise Inspections" at bounding box center [166, 273] width 165 height 16
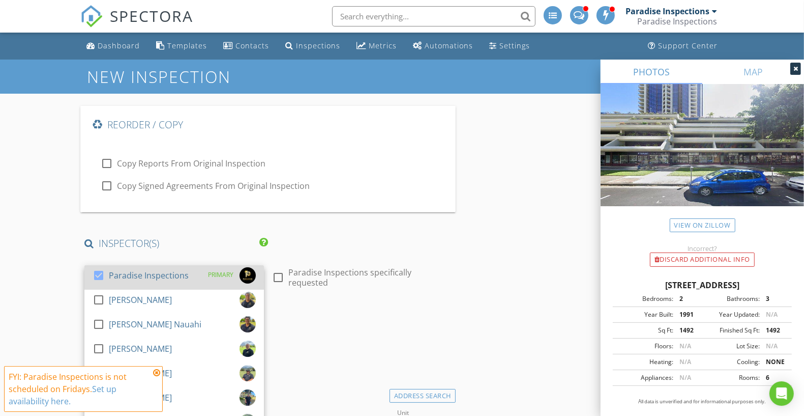
click at [206, 276] on div "PRIMARY" at bounding box center [229, 275] width 54 height 16
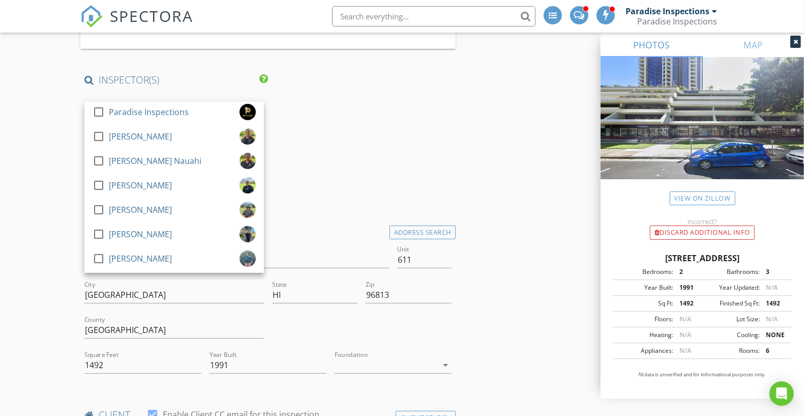
scroll to position [196, 0]
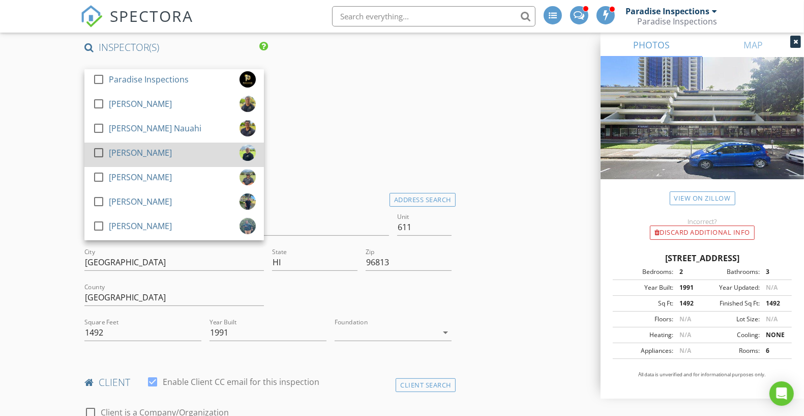
click at [203, 143] on link "check_box_outline_blank David Benito" at bounding box center [174, 154] width 180 height 24
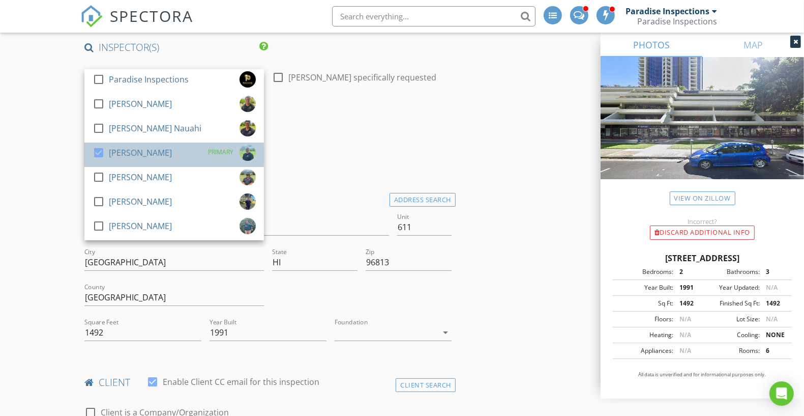
click at [181, 155] on div "check_box David Benito PRIMARY" at bounding box center [174, 154] width 163 height 20
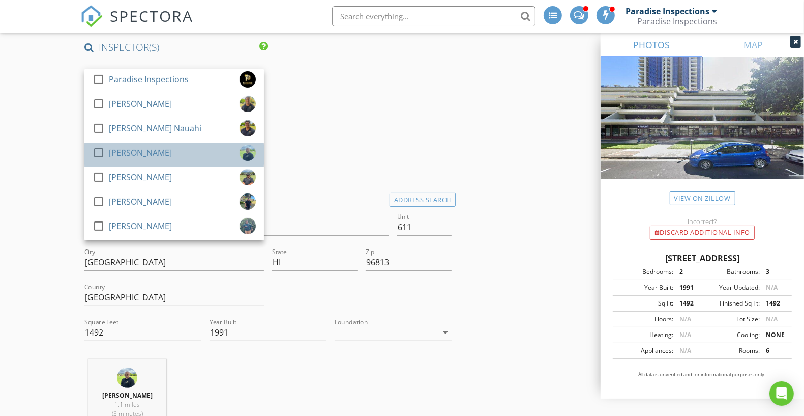
click at [179, 156] on div "check_box_outline_blank David Benito" at bounding box center [174, 154] width 163 height 20
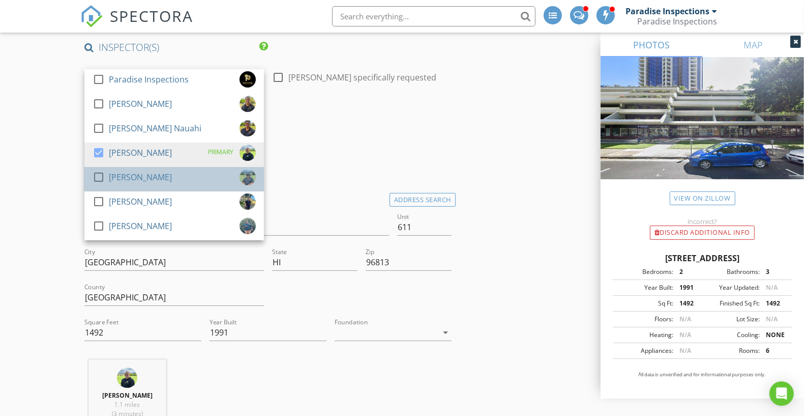
click at [176, 170] on div "check_box_outline_blank Tim Benito" at bounding box center [174, 179] width 163 height 20
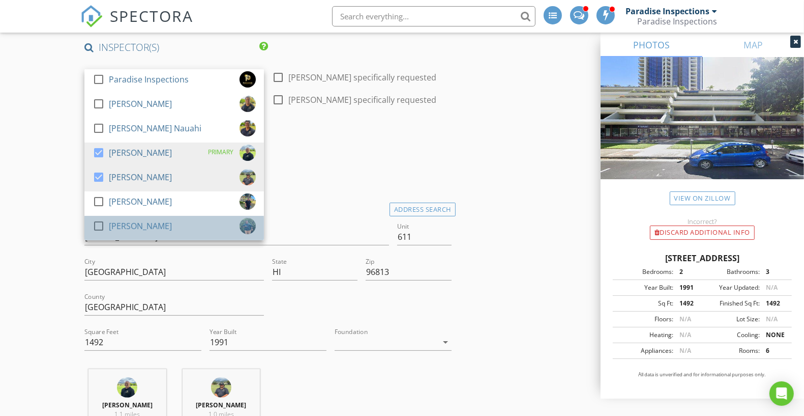
click at [166, 224] on div "check_box_outline_blank Shandon Ko" at bounding box center [174, 228] width 163 height 20
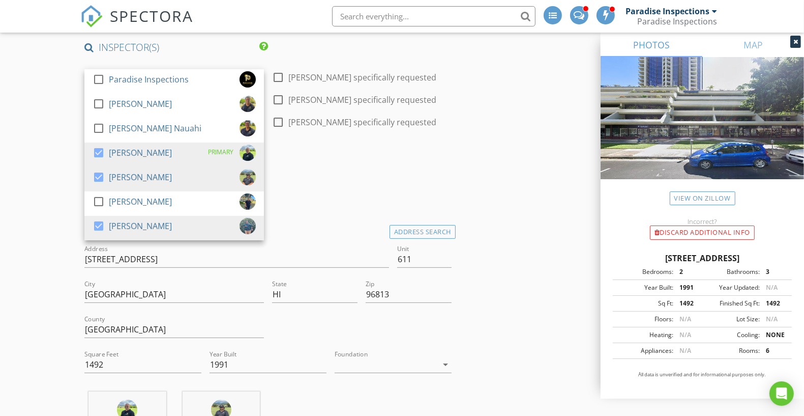
click at [335, 170] on div "Date/Time" at bounding box center [267, 163] width 375 height 20
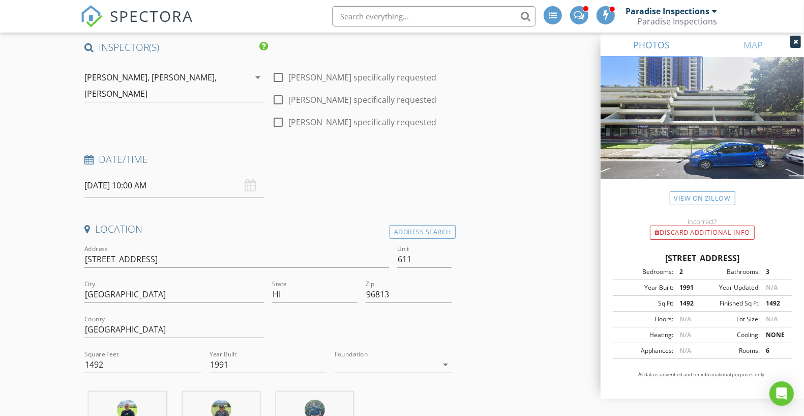
click at [161, 181] on input "[DATE] 10:00 AM" at bounding box center [174, 185] width 180 height 25
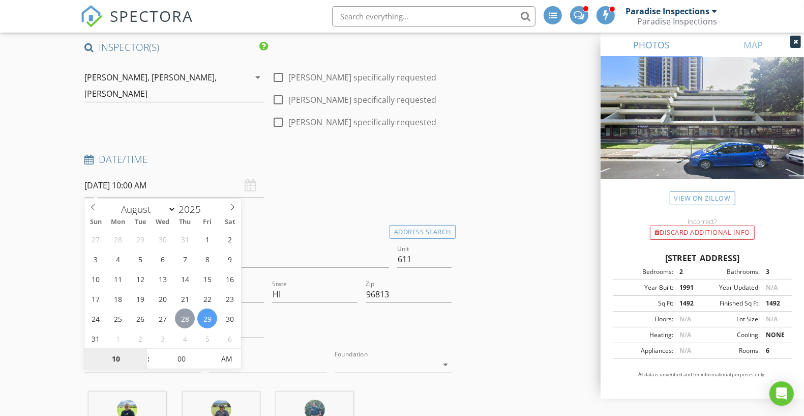
type input "[DATE] 10:00 AM"
click at [179, 346] on div "27 28 29 30 31 1 2 3 4 5 6 7 8 9 10 11 12 13 14 15 16 17 18 19 20 21 22 23 24 2…" at bounding box center [162, 288] width 157 height 119
type input "08"
type input "08/28/2025 8:00 AM"
click at [179, 354] on input "00" at bounding box center [181, 359] width 63 height 20
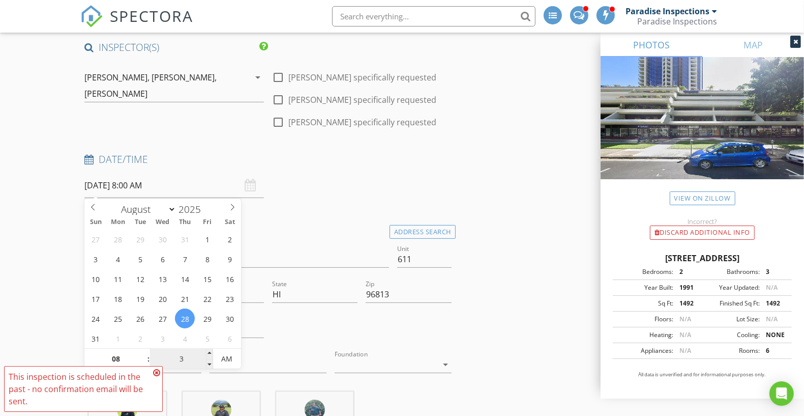
type input "30"
type input "[DATE] 8:30 AM"
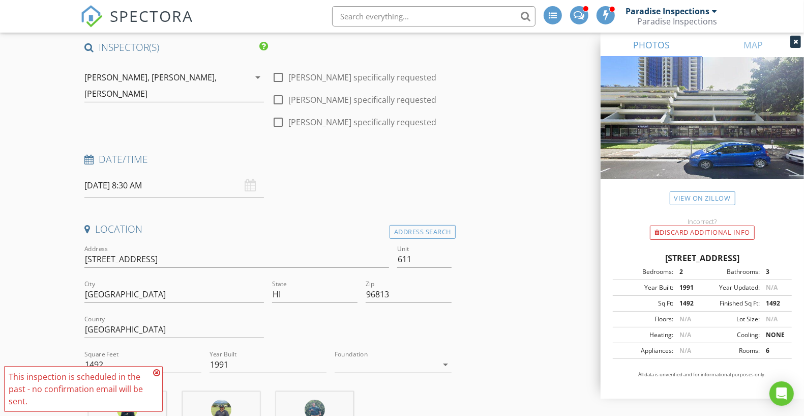
click at [269, 224] on h4 "Location" at bounding box center [267, 228] width 367 height 13
click at [207, 258] on input "725 Kapiolani Blvd 611" at bounding box center [236, 259] width 305 height 17
type input "[STREET_ADDRESS]"
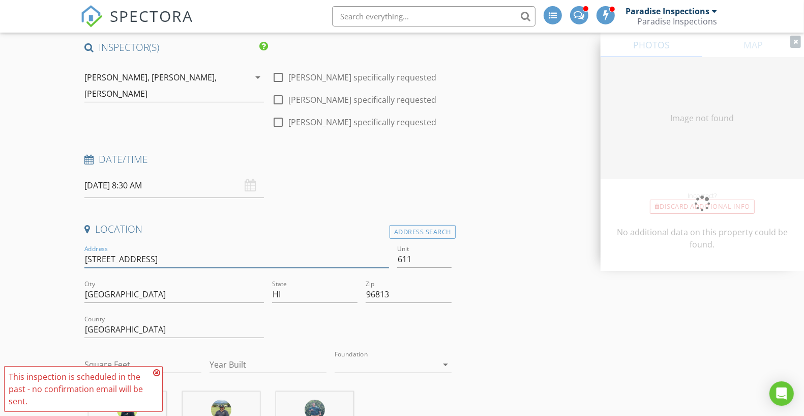
type input "1492"
type input "1991"
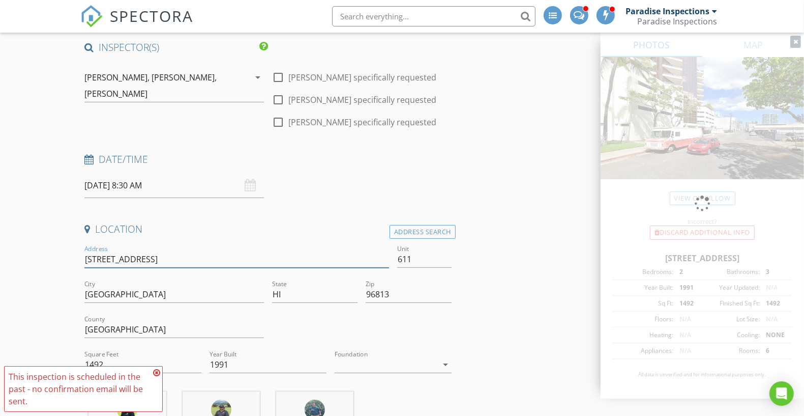
type input "[STREET_ADDRESS]"
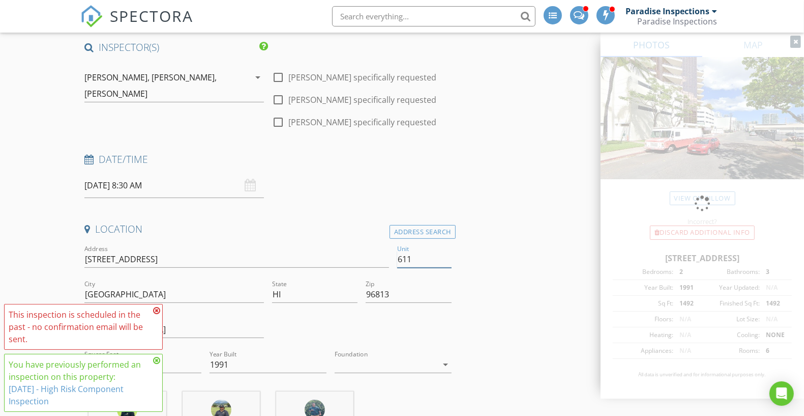
click at [423, 260] on input "611" at bounding box center [424, 259] width 54 height 17
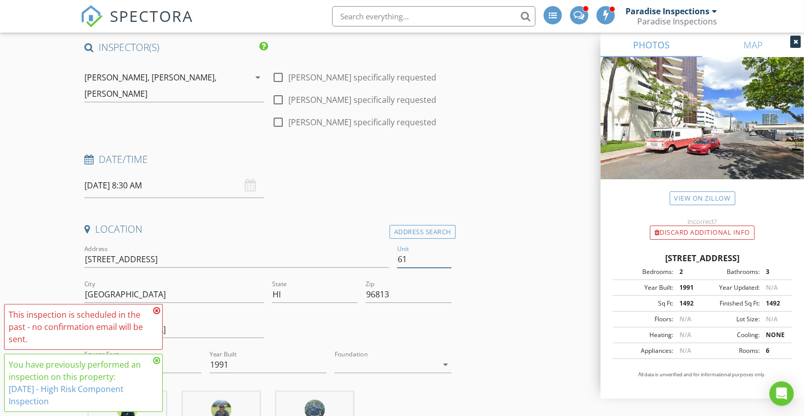
type input "6"
type input "C302"
click at [268, 186] on div "[DATE] 8:30 AM" at bounding box center [174, 185] width 188 height 25
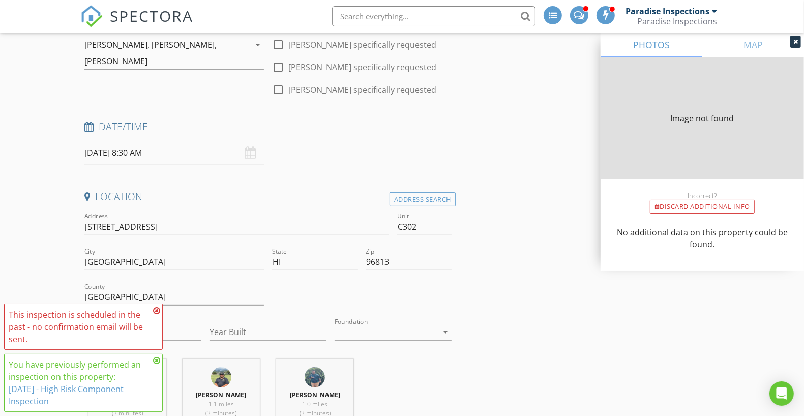
type input "1330"
type input "1930"
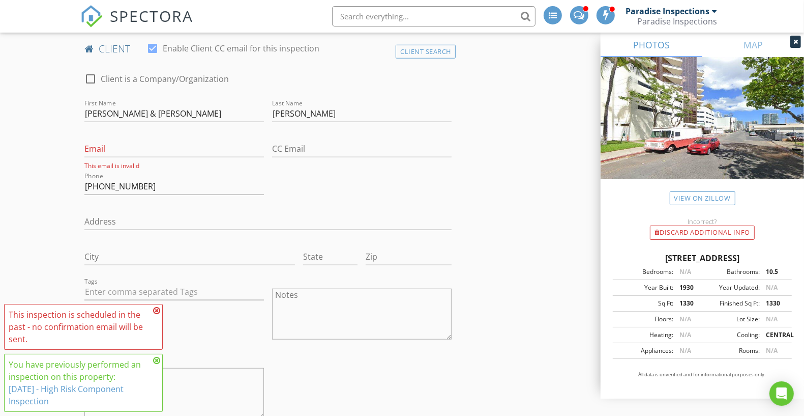
scroll to position [679, 0]
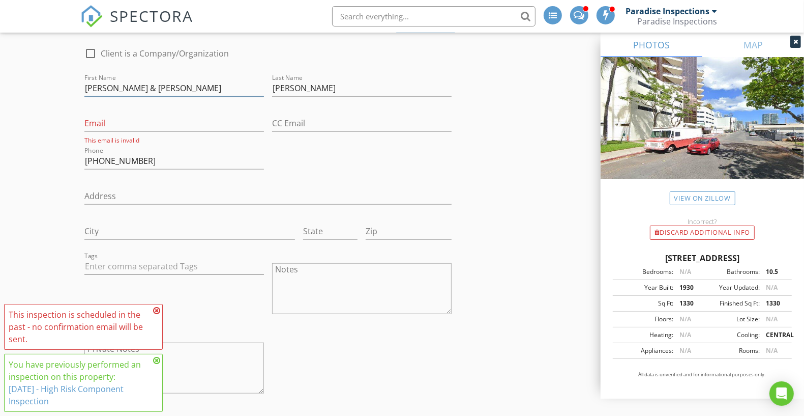
click at [171, 91] on input "Ada H. & Dewey" at bounding box center [174, 88] width 180 height 17
paste input "Gar"
drag, startPoint x: 165, startPoint y: 94, endPoint x: 106, endPoint y: 90, distance: 58.6
click at [106, 90] on input "Gary Ashikawa" at bounding box center [174, 88] width 180 height 17
type input "Gary"
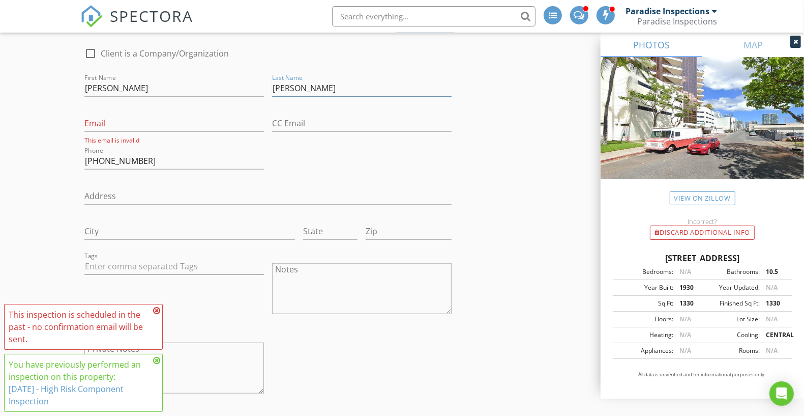
click at [327, 92] on input "Chan" at bounding box center [362, 88] width 180 height 17
paste input "Ashikawa"
type input "Ashikawa"
click at [181, 123] on input "Email" at bounding box center [174, 123] width 180 height 17
paste input "gashikawa@msn.com"
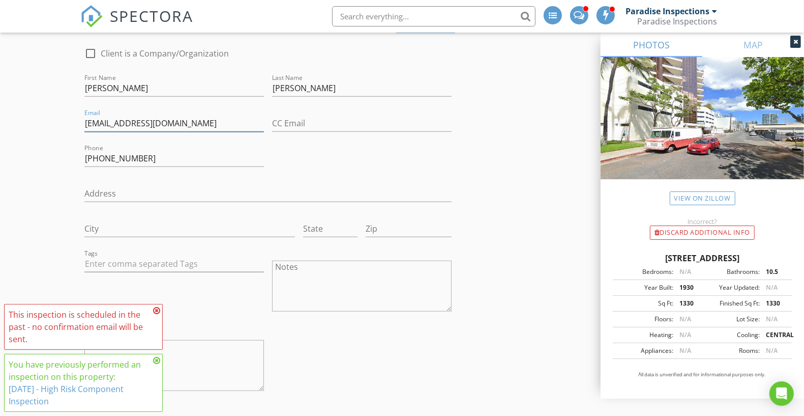
type input "gashikawa@msn.com"
click at [157, 166] on div "Phone 808-387-8183" at bounding box center [174, 163] width 180 height 27
click at [158, 156] on input "808-387-8183" at bounding box center [174, 158] width 180 height 17
paste input "-377-5460"
type input "808-377-5460"
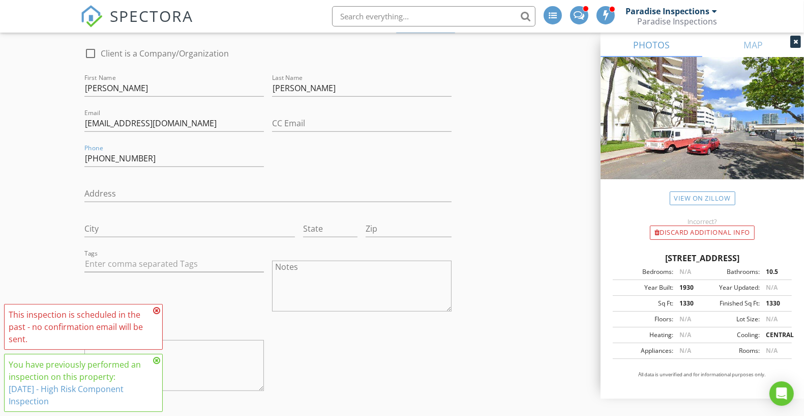
click at [302, 170] on div "check_box_outline_blank Client is a Company/Organization First Name Gary Last N…" at bounding box center [267, 221] width 375 height 369
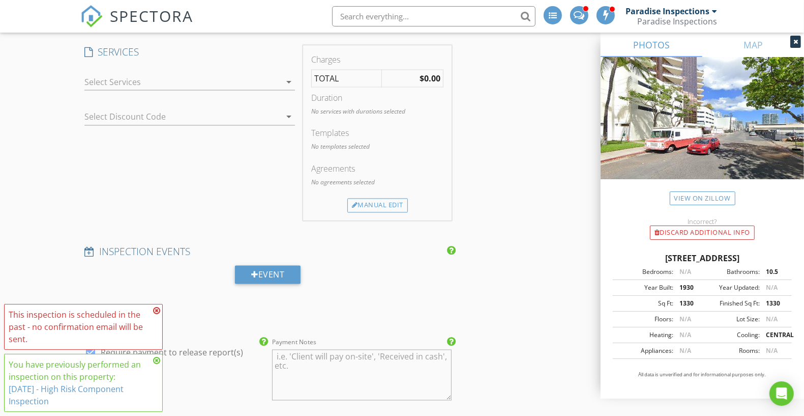
scroll to position [1493, 0]
click at [196, 76] on div at bounding box center [182, 81] width 196 height 16
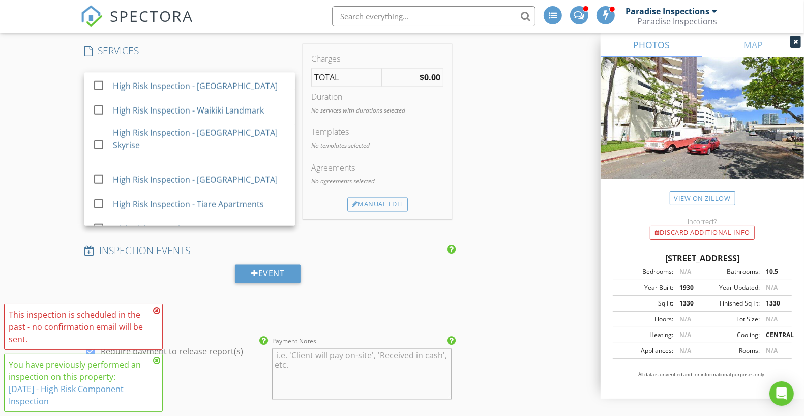
scroll to position [876, 0]
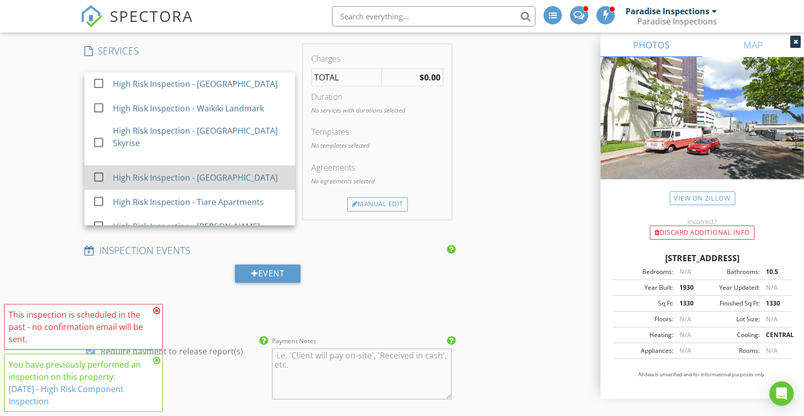
click at [256, 167] on div "High Risk Inspection - [GEOGRAPHIC_DATA]" at bounding box center [200, 177] width 174 height 20
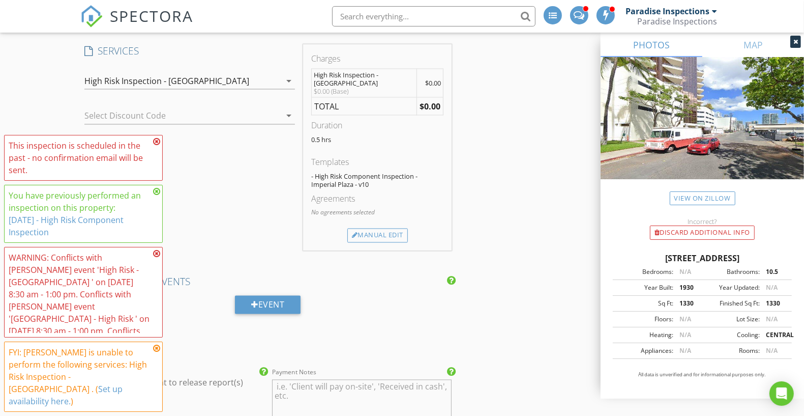
scroll to position [1467, 0]
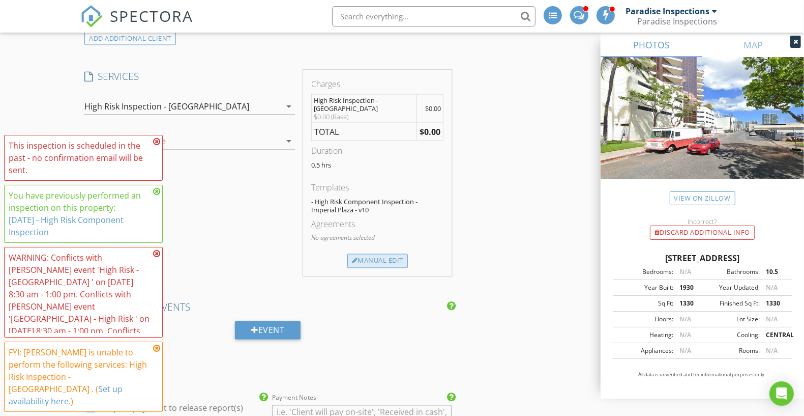
click at [402, 254] on div "Manual Edit" at bounding box center [377, 261] width 61 height 14
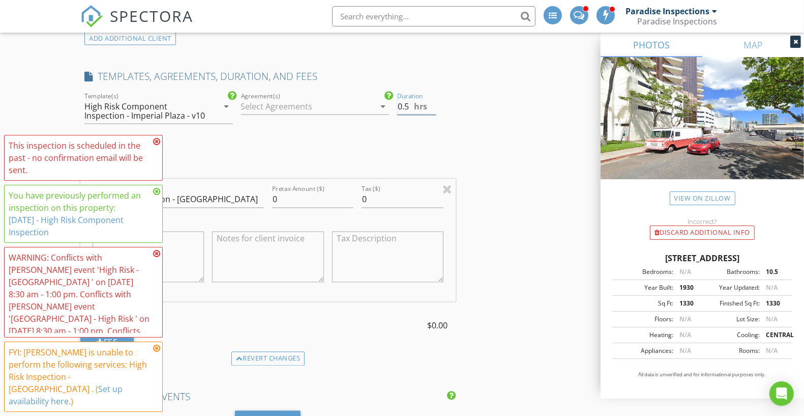
drag, startPoint x: 403, startPoint y: 103, endPoint x: 375, endPoint y: 102, distance: 27.5
click at [375, 102] on div "check_box_outline_blank Paradise Home Inspections check_box_outline_blank Comme…" at bounding box center [267, 112] width 375 height 44
type input "4.5"
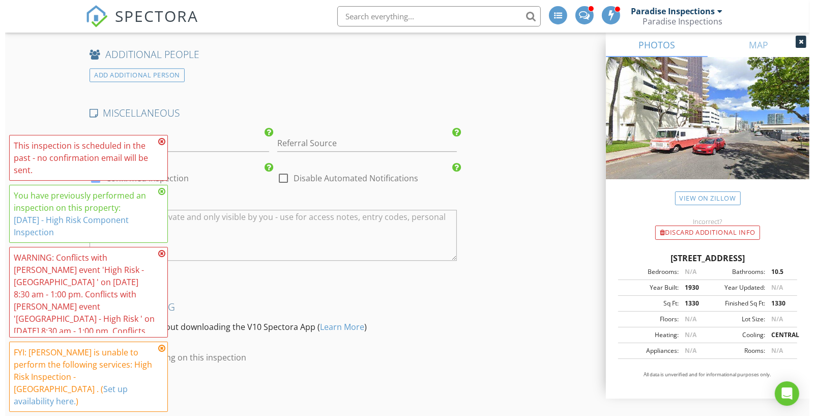
scroll to position [2325, 0]
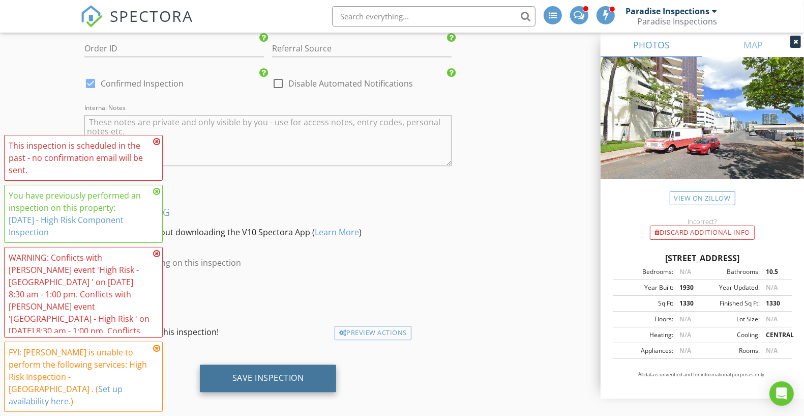
click at [278, 372] on div "Save Inspection" at bounding box center [268, 377] width 72 height 10
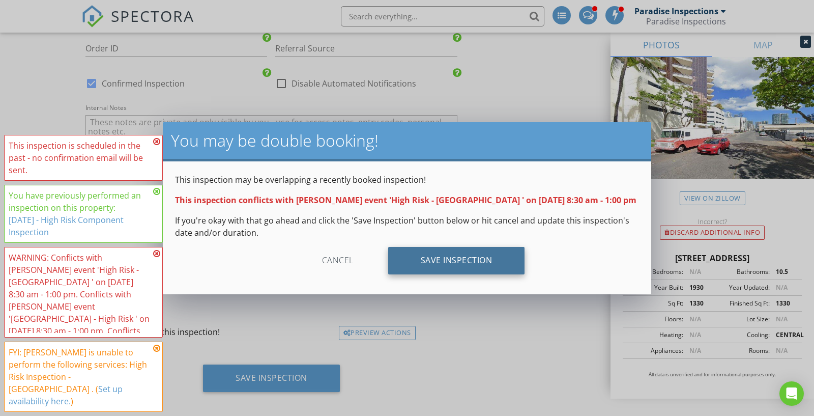
click at [466, 253] on div "Save Inspection" at bounding box center [456, 260] width 137 height 27
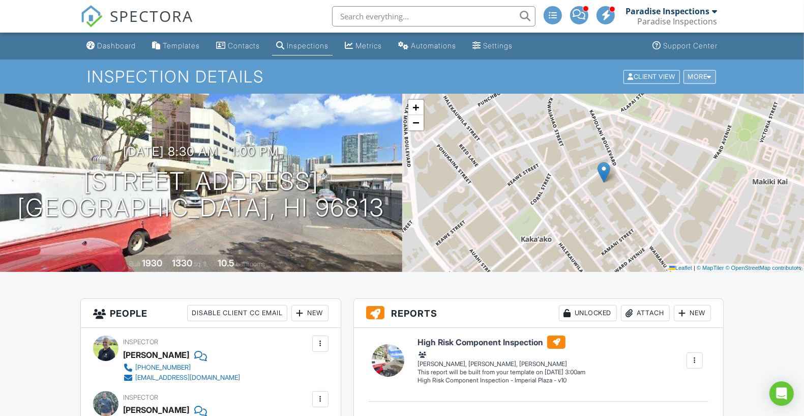
click at [709, 77] on div at bounding box center [709, 76] width 5 height 7
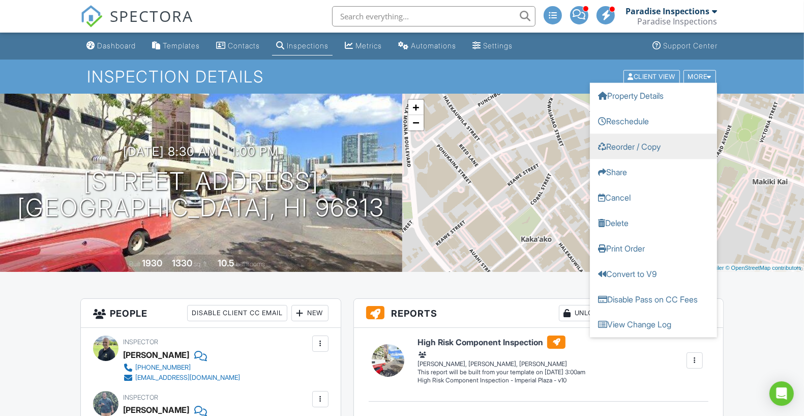
click at [666, 147] on link "Reorder / Copy" at bounding box center [653, 145] width 127 height 25
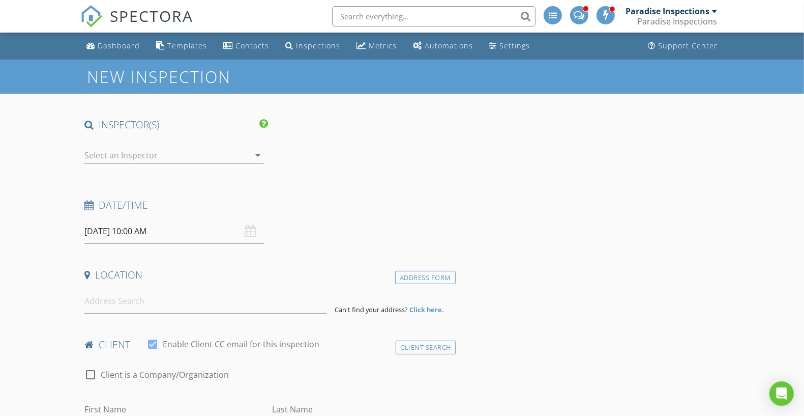
type input "[PERSON_NAME]"
type input "[EMAIL_ADDRESS][DOMAIN_NAME]"
type input "[PHONE_NUMBER]"
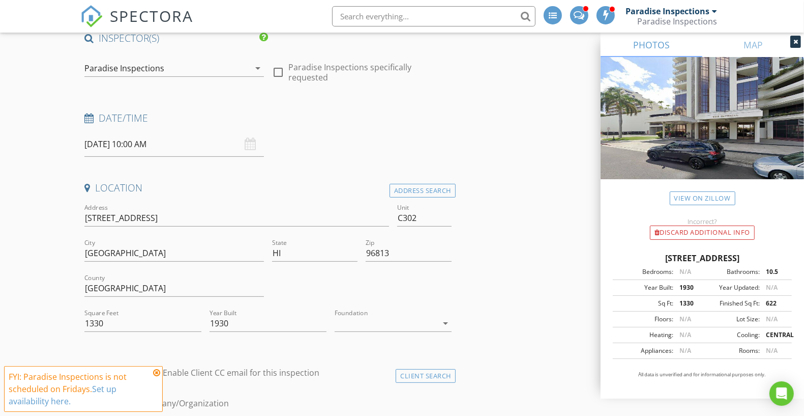
scroll to position [229, 0]
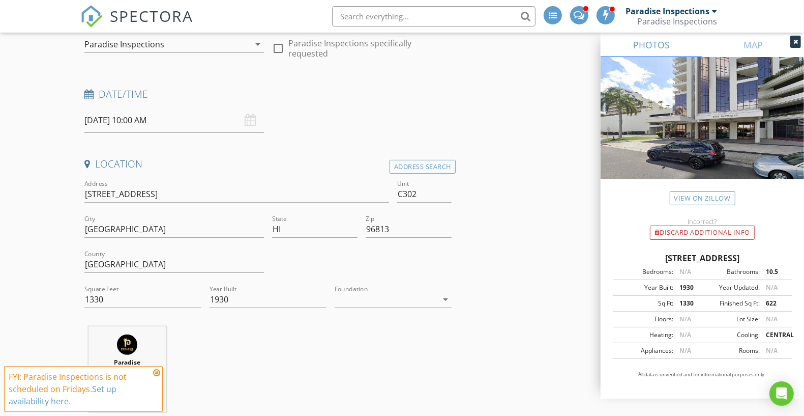
click at [226, 44] on div "Paradise Inspections" at bounding box center [166, 44] width 165 height 16
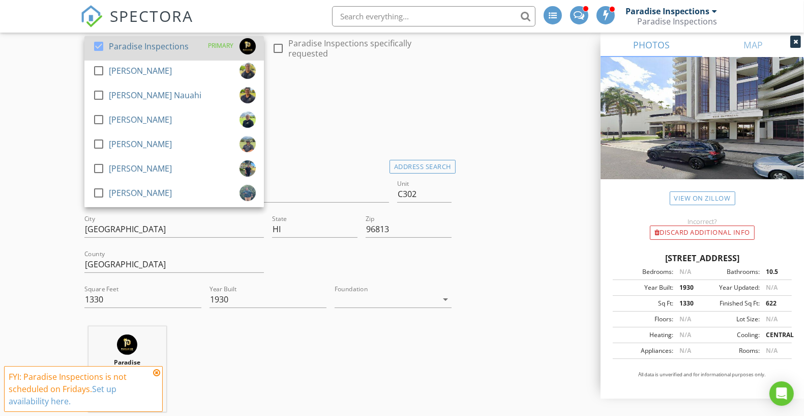
click at [202, 46] on div "PRIMARY" at bounding box center [229, 46] width 54 height 16
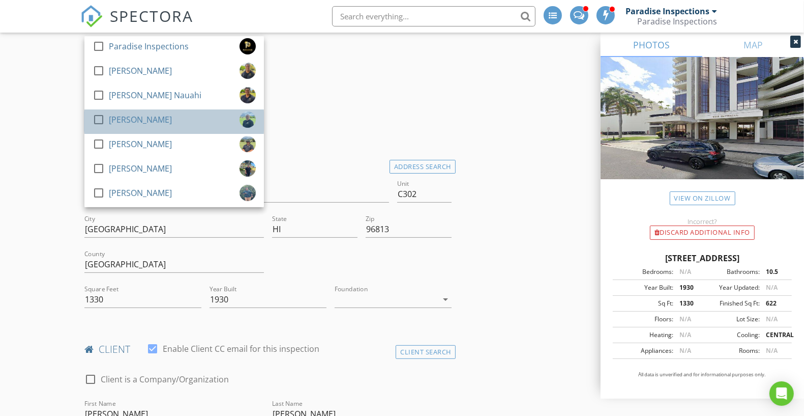
click at [176, 116] on div "check_box_outline_blank [PERSON_NAME]" at bounding box center [174, 121] width 163 height 20
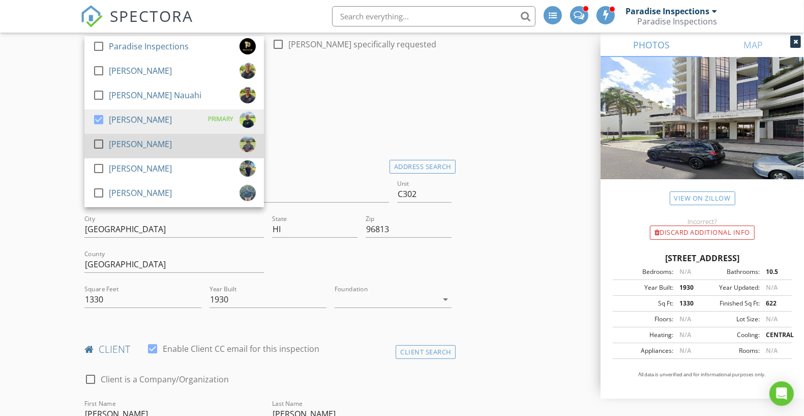
click at [165, 145] on div "check_box_outline_blank Tim Benito" at bounding box center [174, 146] width 163 height 20
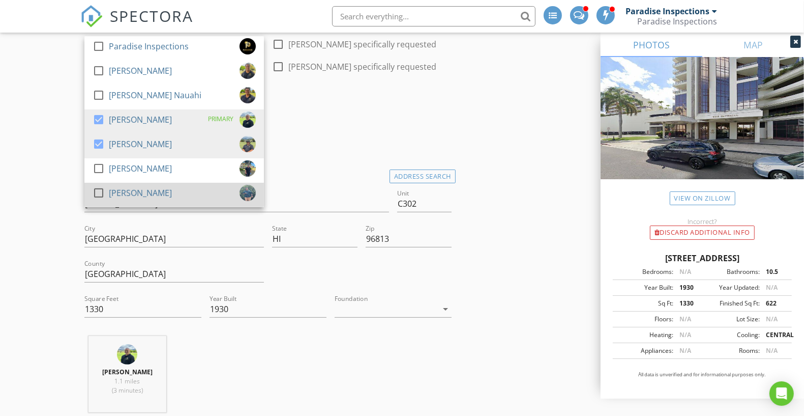
click at [153, 190] on div "[PERSON_NAME]" at bounding box center [140, 193] width 63 height 16
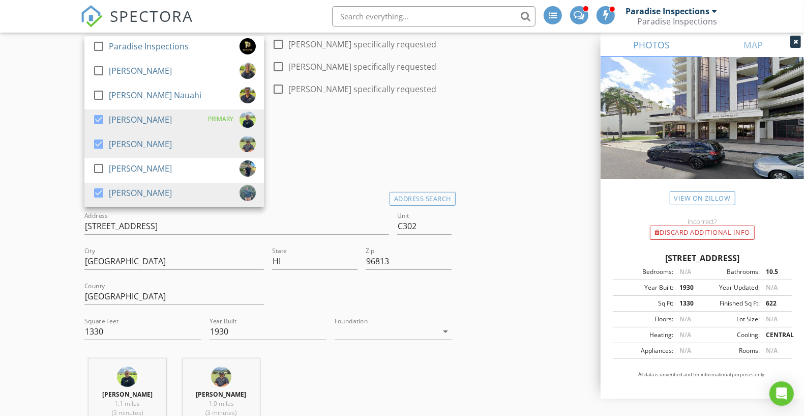
click at [292, 152] on div "Date/Time 08/29/2025 10:00 AM" at bounding box center [267, 142] width 375 height 45
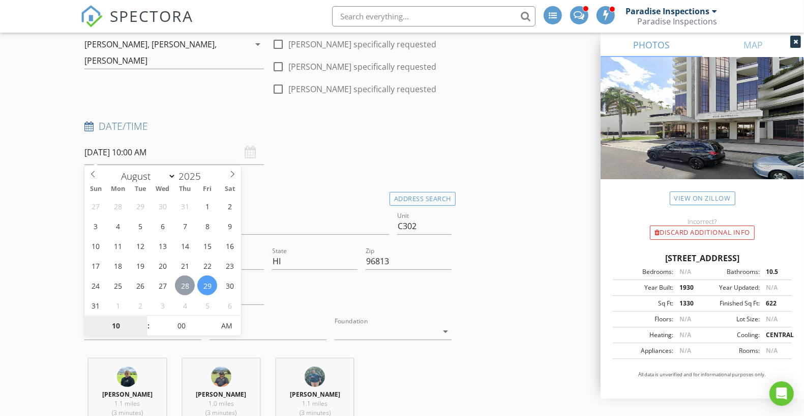
type input "08/28/2025 10:00 AM"
type input "08"
type input "08/28/2025 8:00 AM"
click at [188, 331] on input "00" at bounding box center [181, 326] width 63 height 20
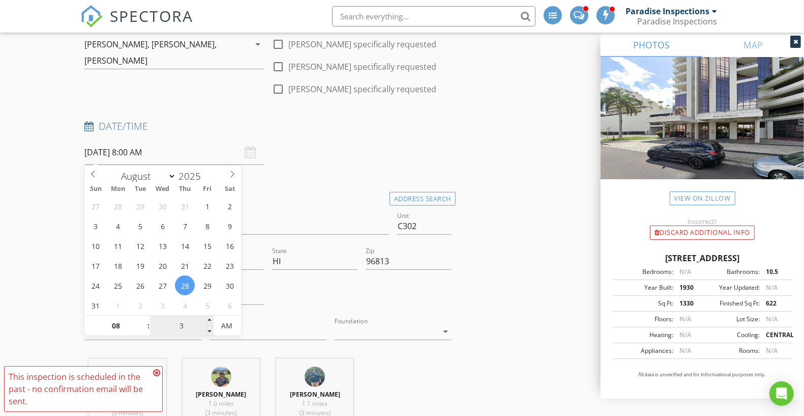
type input "30"
type input "[DATE] 8:30 AM"
click at [254, 218] on input "725 Kapiolani Blvd C302" at bounding box center [236, 226] width 305 height 17
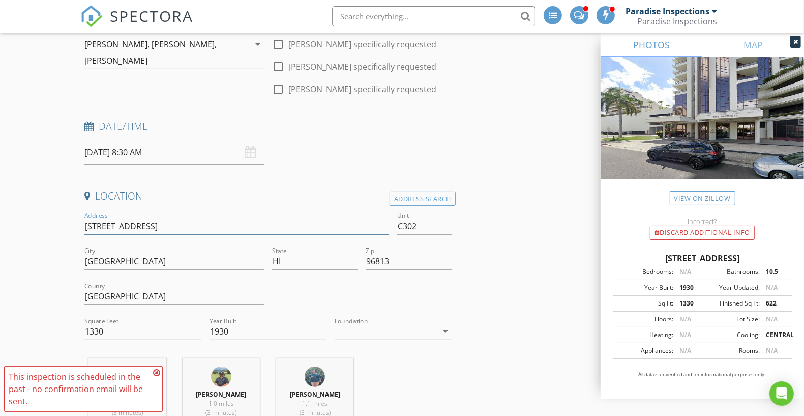
click at [294, 232] on input "725 Kapiolani Blvd C302" at bounding box center [236, 226] width 305 height 17
click at [429, 222] on input "C302" at bounding box center [424, 226] width 54 height 17
type input "C400"
click at [290, 218] on input "725 Kapiolani Blvd C302" at bounding box center [236, 226] width 305 height 17
click at [279, 224] on input "725 Kapiolani Blvd C302" at bounding box center [236, 226] width 305 height 17
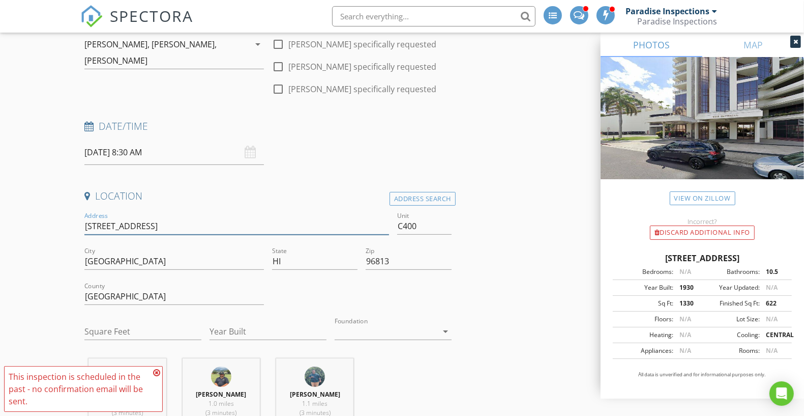
type input "[STREET_ADDRESS]"
click at [381, 137] on div "Date/Time" at bounding box center [267, 130] width 375 height 20
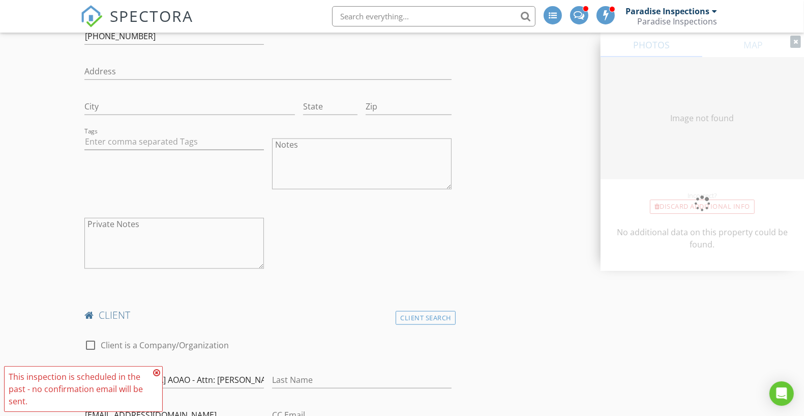
type input "0"
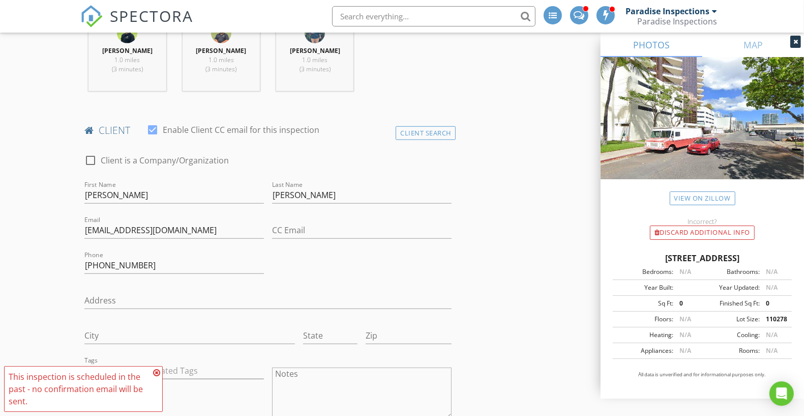
scroll to position [559, 0]
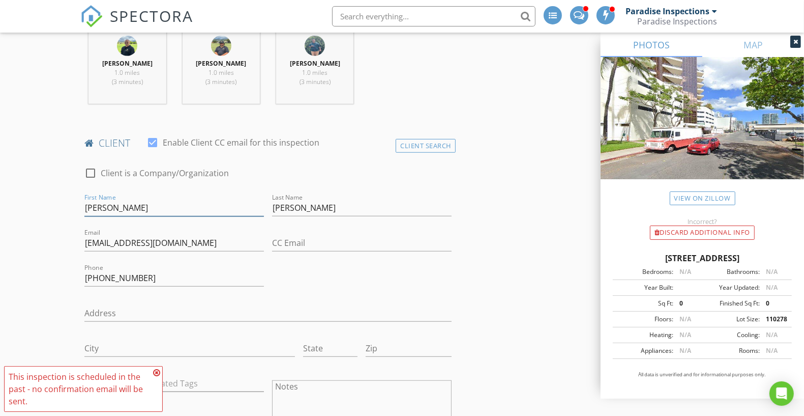
click at [140, 200] on input "Gary" at bounding box center [174, 207] width 180 height 17
click at [123, 207] on input "Gary" at bounding box center [174, 207] width 180 height 17
paste input "Lawrence W"
type input "Lawrence W."
click at [332, 206] on input "Ashikawa" at bounding box center [362, 207] width 180 height 17
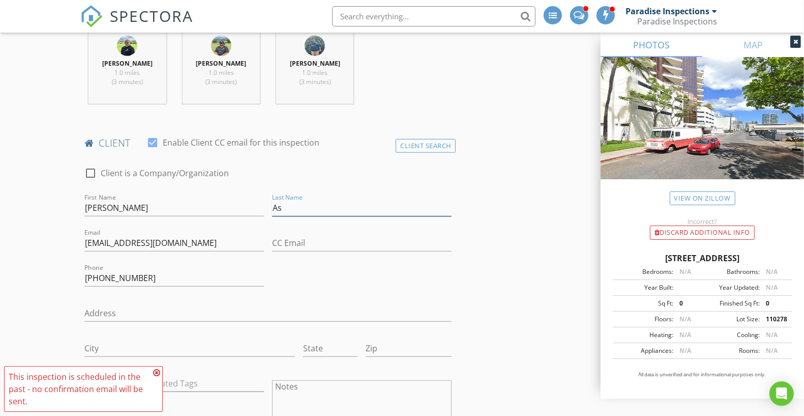
type input "A"
type input "Cunha Jr."
drag, startPoint x: 150, startPoint y: 276, endPoint x: 102, endPoint y: 277, distance: 47.8
click at [102, 277] on input "808-377-5460" at bounding box center [174, 278] width 180 height 17
paste input "-592-2355"
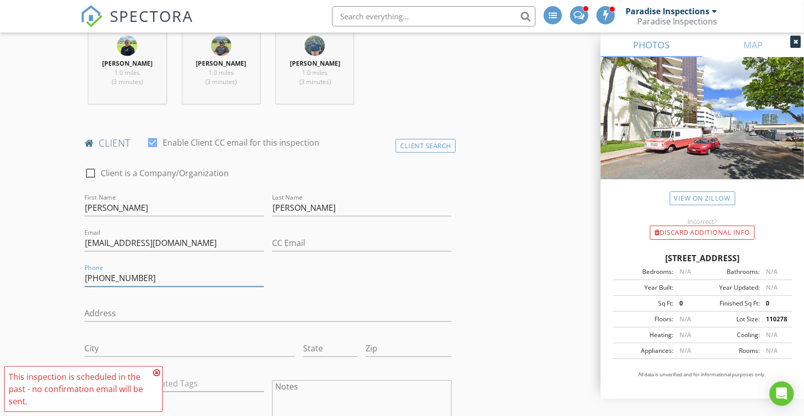
type input "808-592-2355"
click at [443, 89] on div "David Benito 1.0 miles (3 minutes) Tim Benito 1.0 miles (3 minutes) Shandon Ko …" at bounding box center [267, 69] width 375 height 84
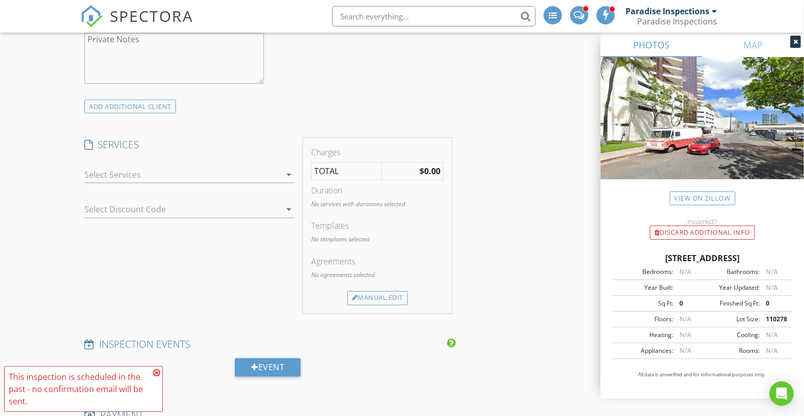
scroll to position [1475, 0]
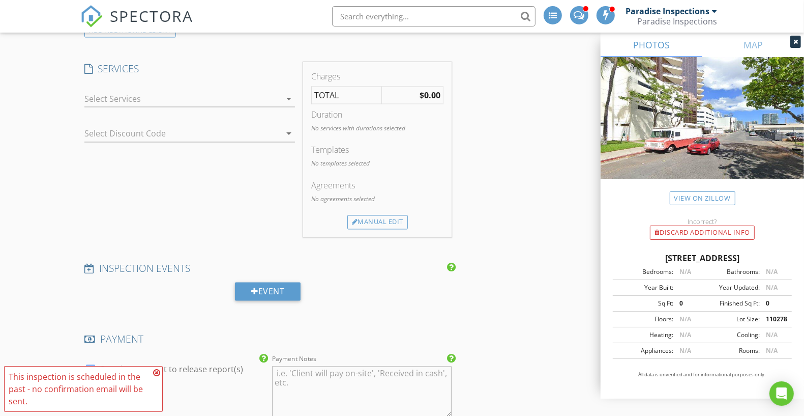
click at [247, 95] on div at bounding box center [182, 99] width 196 height 16
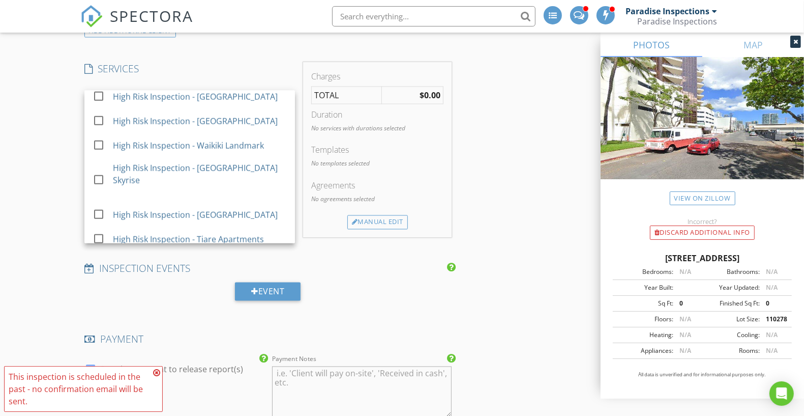
scroll to position [871, 0]
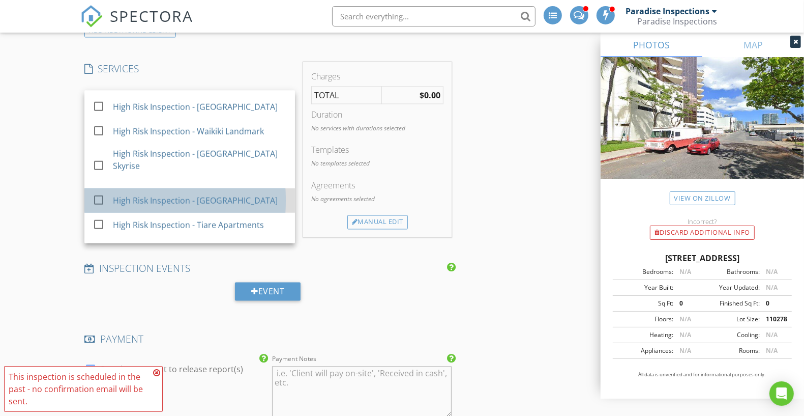
click at [263, 190] on div "High Risk Inspection - [GEOGRAPHIC_DATA]" at bounding box center [200, 200] width 174 height 20
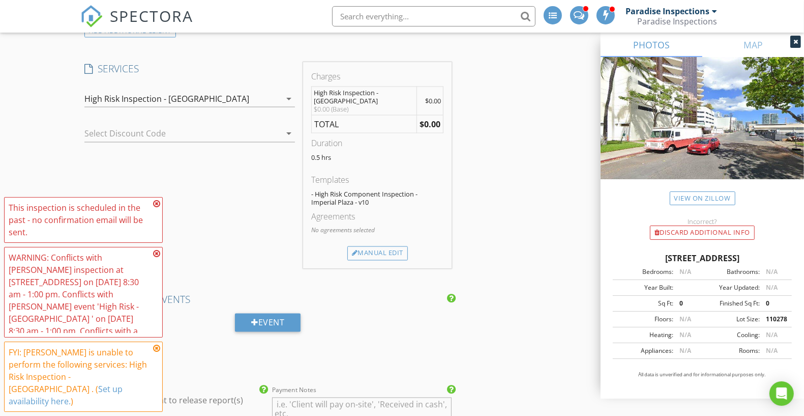
click at [400, 257] on div "Charges High Risk Inspection - Imperial Plaza $0.00 (Base) $0.00 TOTAL $0.00 Du…" at bounding box center [377, 165] width 148 height 206
click at [397, 248] on div "Manual Edit" at bounding box center [377, 253] width 61 height 14
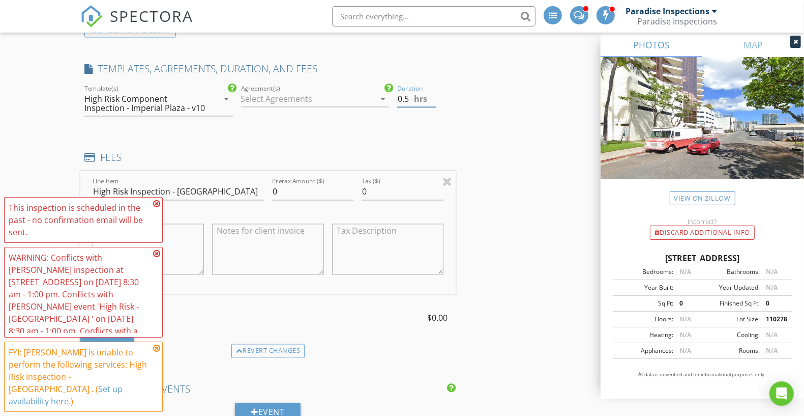
drag, startPoint x: 401, startPoint y: 94, endPoint x: 380, endPoint y: 90, distance: 21.2
click at [382, 91] on div "check_box_outline_blank Paradise Home Inspections check_box_outline_blank Comme…" at bounding box center [267, 104] width 375 height 44
type input "4.5"
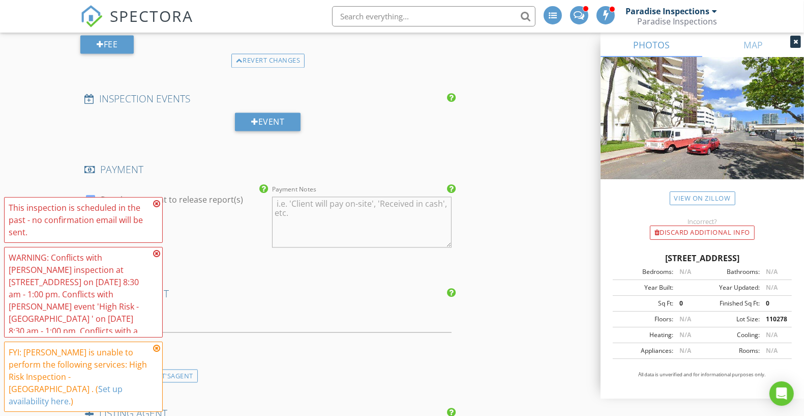
scroll to position [1774, 0]
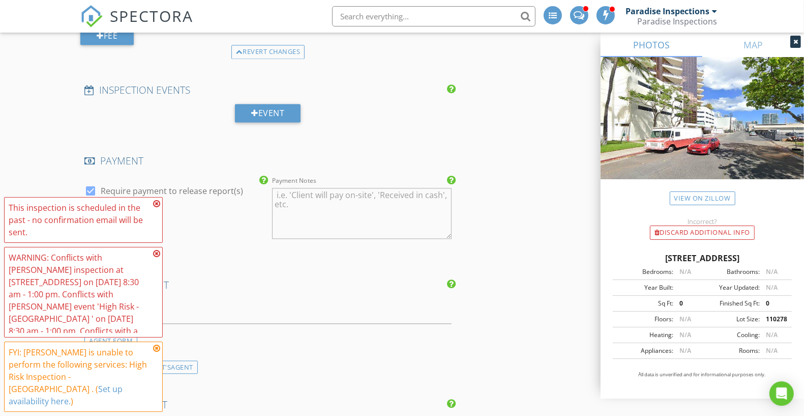
click at [156, 207] on icon at bounding box center [156, 203] width 7 height 8
click at [157, 261] on div "WARNING: Conflicts with David Benito's inspection at 725 Kapiolani Blvd C302 on…" at bounding box center [83, 292] width 159 height 91
click at [159, 257] on icon at bounding box center [156, 253] width 7 height 8
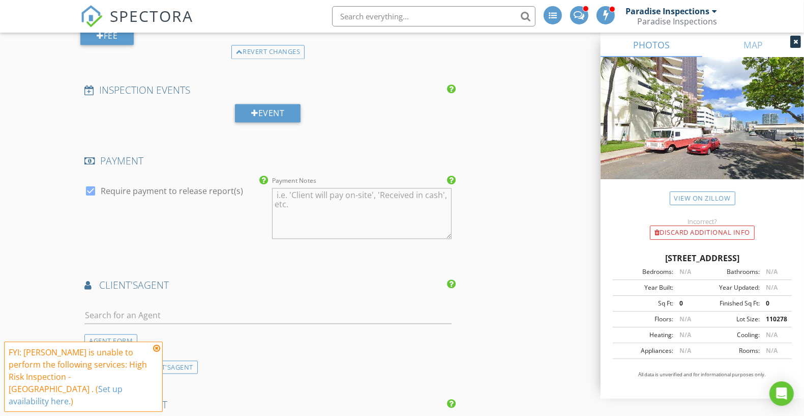
drag, startPoint x: 482, startPoint y: 222, endPoint x: 481, endPoint y: 203, distance: 18.8
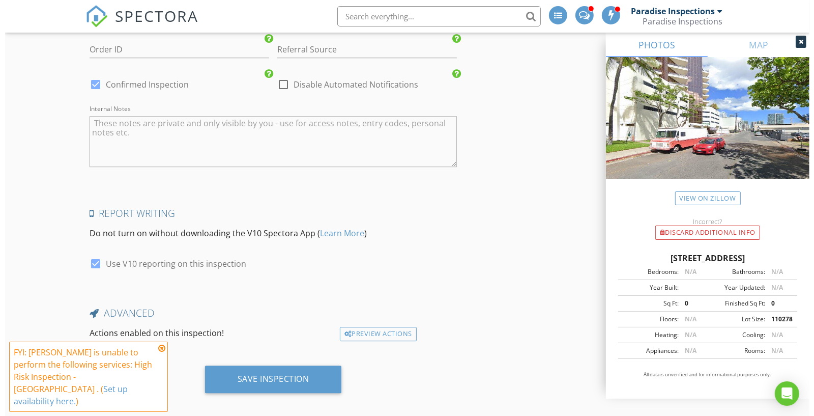
scroll to position [2325, 0]
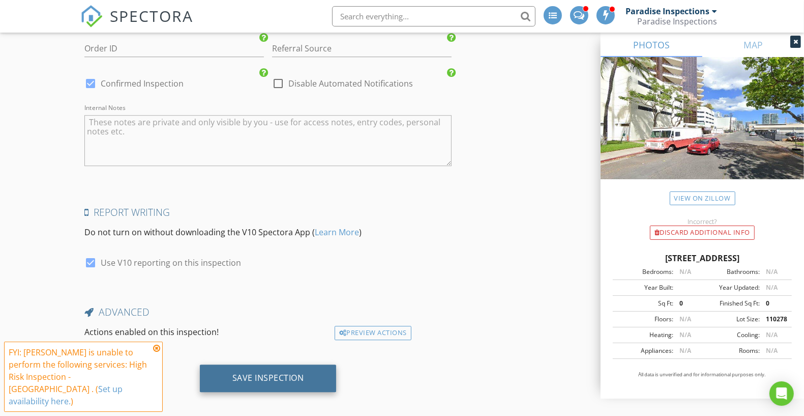
click at [300, 375] on div "Save Inspection" at bounding box center [268, 377] width 137 height 27
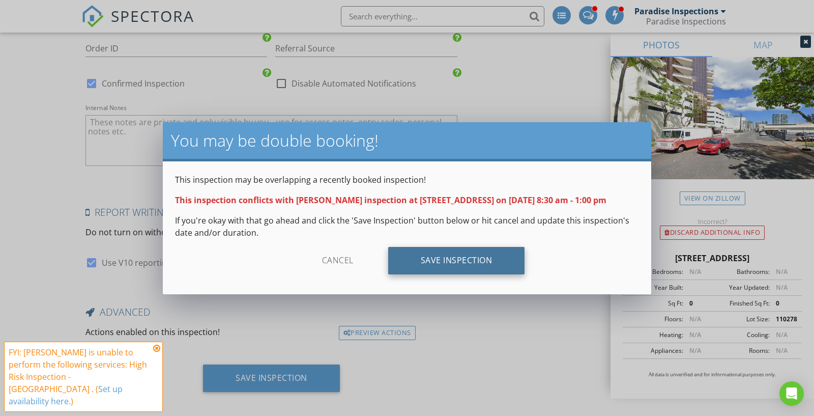
click at [426, 258] on div "Save Inspection" at bounding box center [456, 260] width 137 height 27
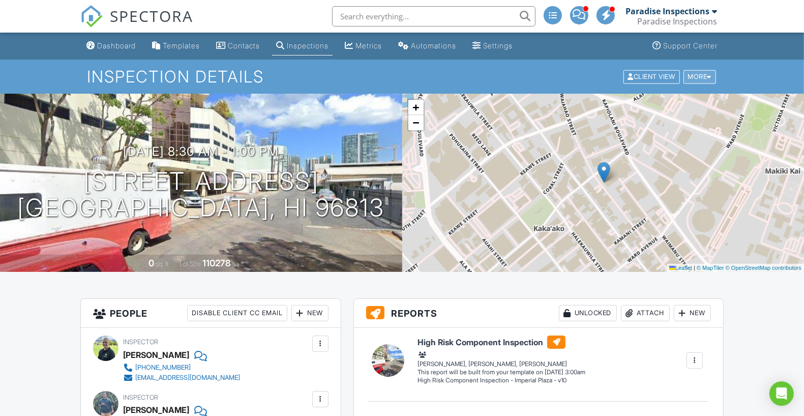
click at [709, 73] on div at bounding box center [709, 76] width 5 height 7
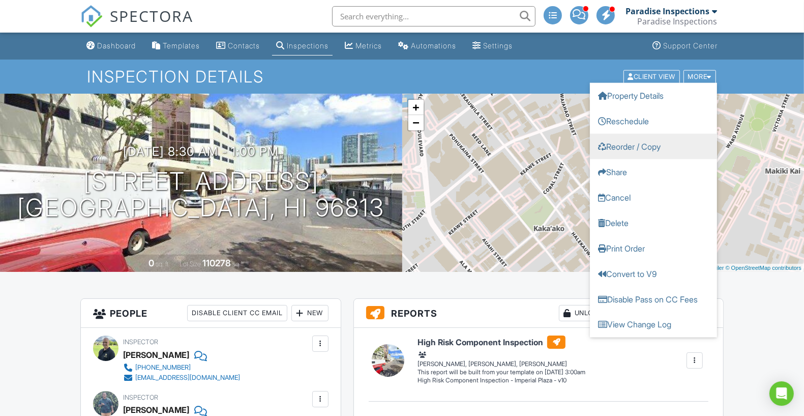
click at [676, 147] on link "Reorder / Copy" at bounding box center [653, 145] width 127 height 25
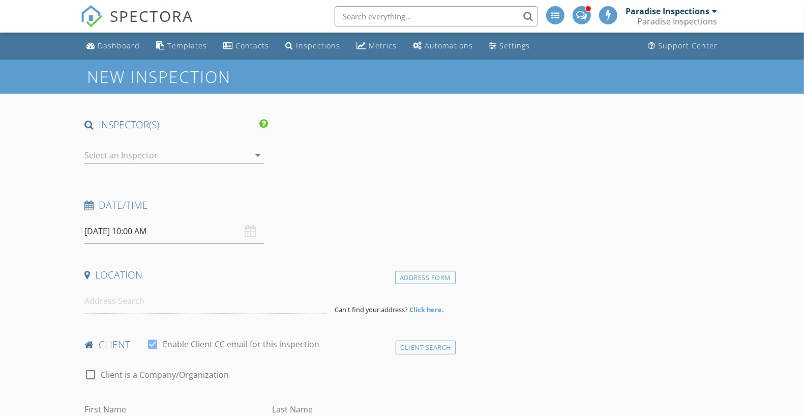
type input "[PERSON_NAME]"
type input "[EMAIL_ADDRESS][DOMAIN_NAME]"
type input "[PHONE_NUMBER]"
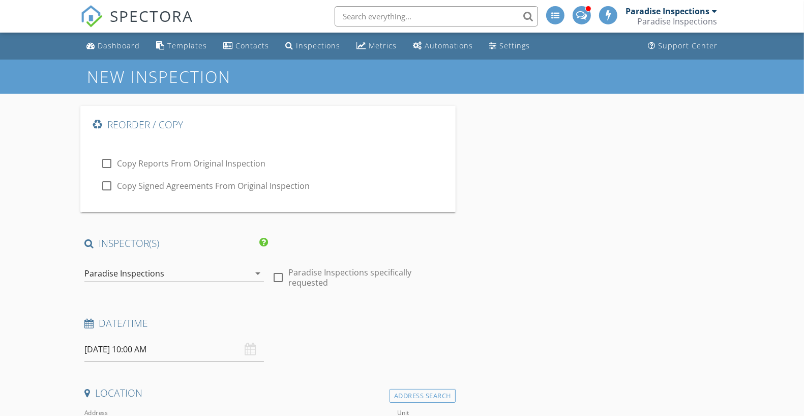
type input "622"
type input "1930"
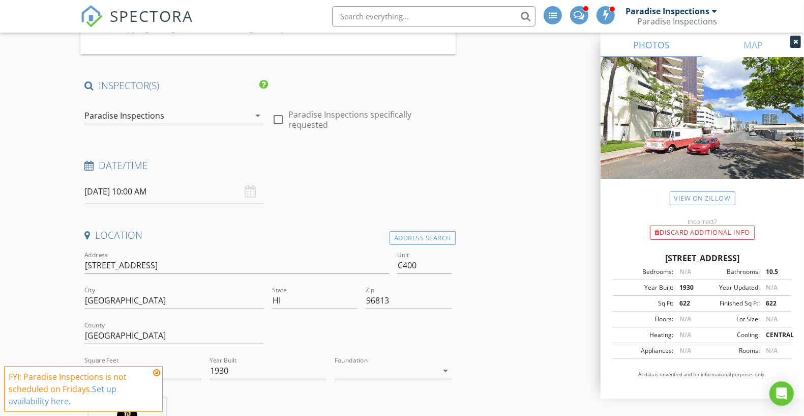
scroll to position [178, 0]
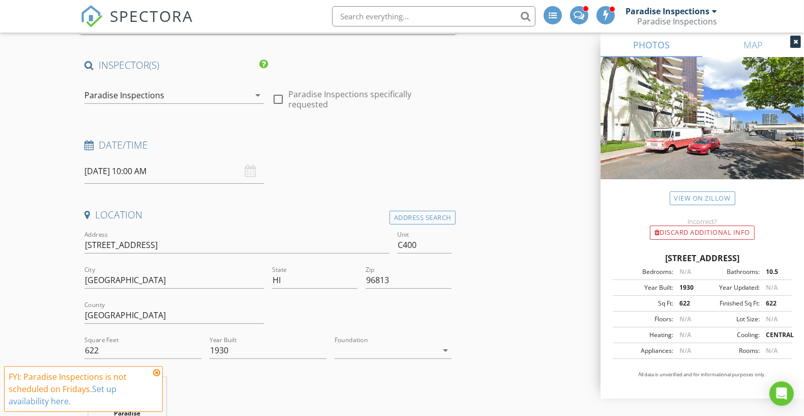
click at [243, 92] on div "Paradise Inspections" at bounding box center [166, 95] width 165 height 16
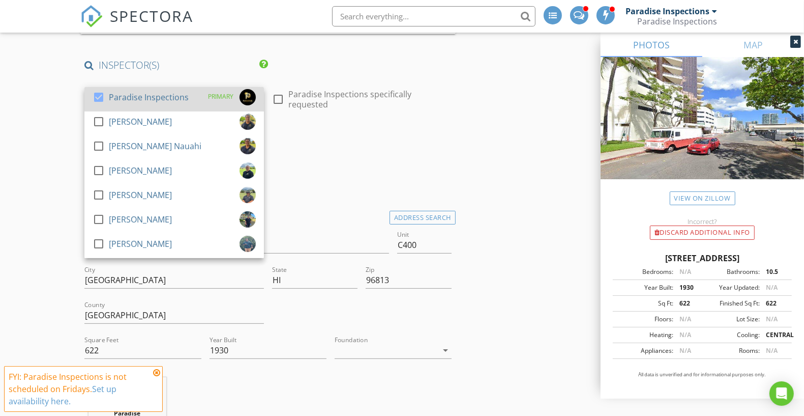
click at [202, 100] on div "PRIMARY" at bounding box center [229, 97] width 54 height 16
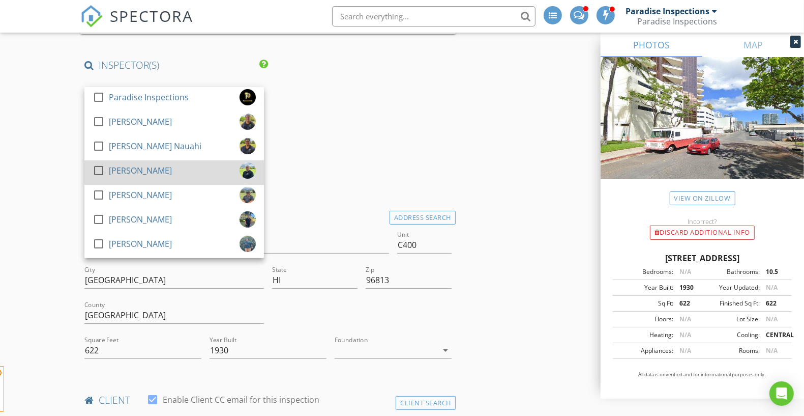
click at [170, 174] on div "check_box_outline_blank David Benito" at bounding box center [174, 172] width 163 height 20
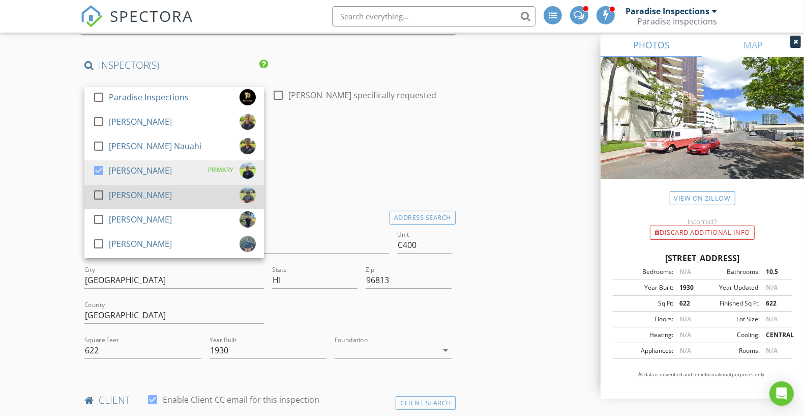
click at [161, 195] on div "check_box_outline_blank Tim Benito" at bounding box center [174, 197] width 163 height 20
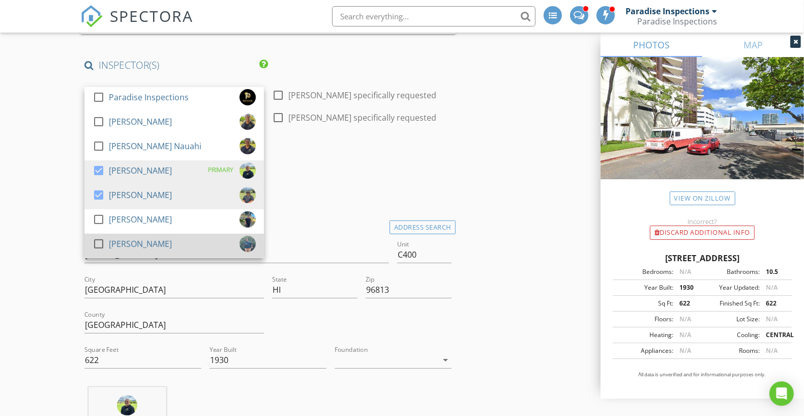
click at [156, 245] on div "check_box_outline_blank Shandon Ko" at bounding box center [174, 245] width 163 height 20
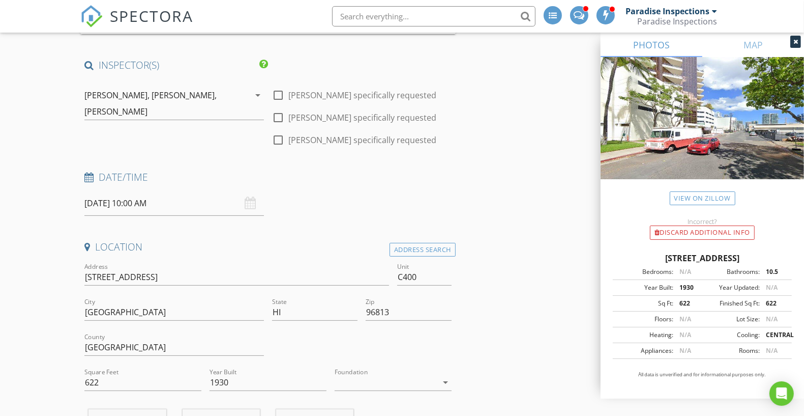
click at [202, 201] on input "08/29/2025 10:00 AM" at bounding box center [174, 203] width 180 height 25
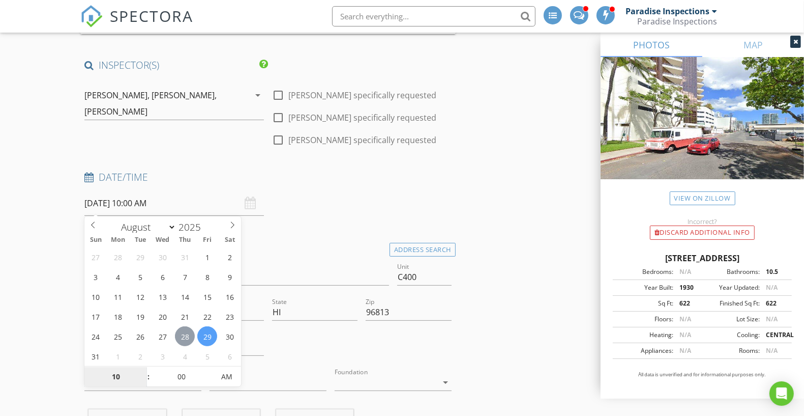
type input "08/28/2025 10:00 AM"
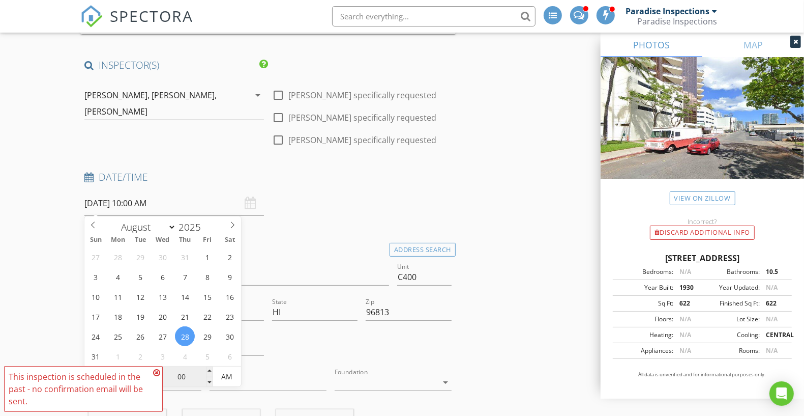
type input "08"
type input "08/28/2025 8:00 AM"
click at [185, 376] on input "00" at bounding box center [181, 377] width 63 height 20
click at [294, 255] on div "Location" at bounding box center [267, 250] width 375 height 20
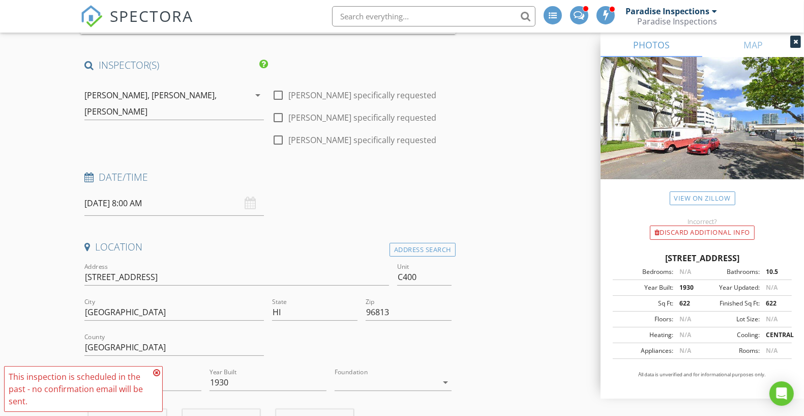
click at [155, 198] on input "08/28/2025 8:00 AM" at bounding box center [174, 203] width 180 height 25
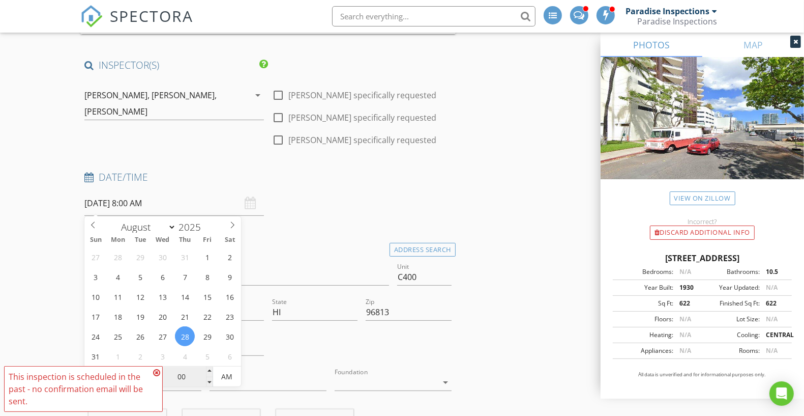
click at [184, 373] on input "00" at bounding box center [181, 377] width 63 height 20
type input "30"
type input "[DATE] 8:30 AM"
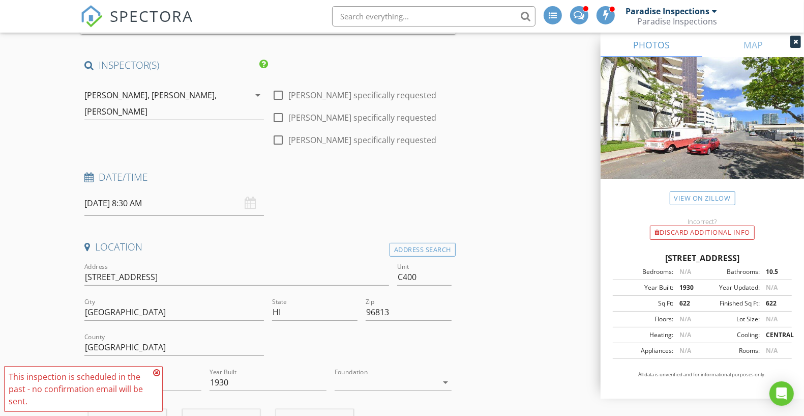
click at [302, 203] on div "Date/Time 08/28/2025 8:30 AM" at bounding box center [267, 192] width 375 height 45
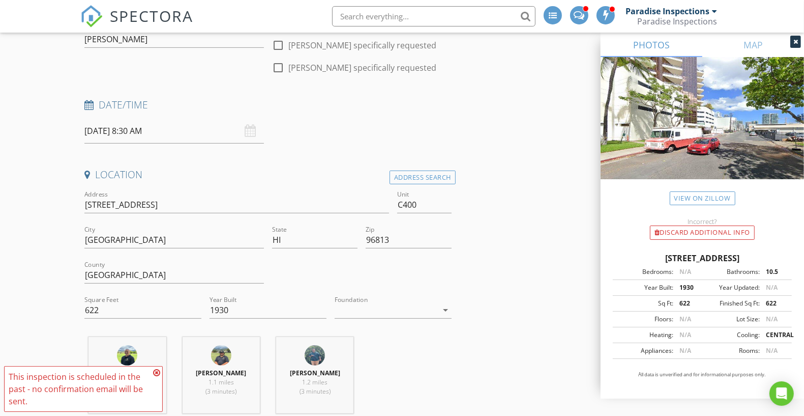
scroll to position [254, 0]
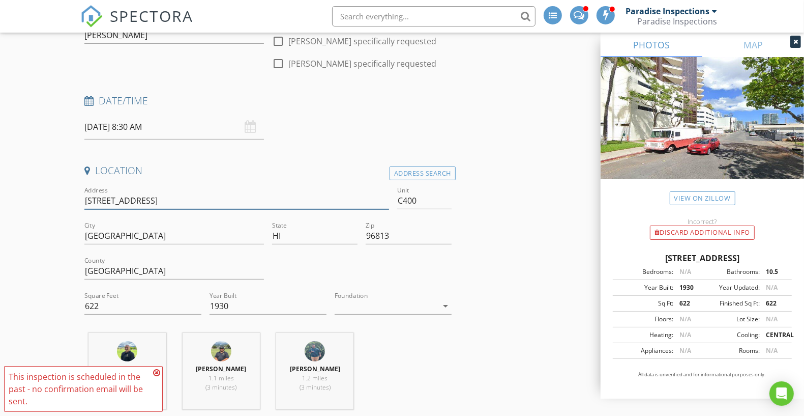
click at [301, 200] on input "725 Kapiolani Blvd C400" at bounding box center [236, 200] width 305 height 17
click at [301, 201] on input "725 Kapiolani Blvd C400" at bounding box center [236, 200] width 305 height 17
click at [430, 211] on div "Unit C400" at bounding box center [424, 205] width 54 height 27
click at [430, 208] on input "C400" at bounding box center [424, 200] width 54 height 17
type input "C312"
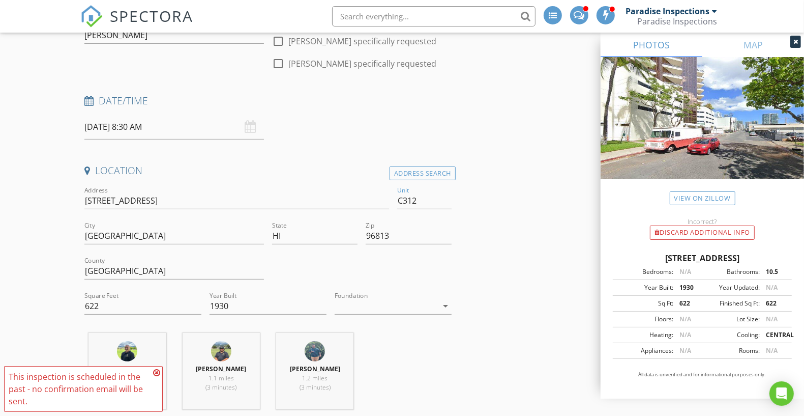
click at [323, 190] on div "Address 725 Kapiolani Blvd C400" at bounding box center [236, 202] width 305 height 33
click at [308, 201] on input "725 Kapiolani Blvd C400" at bounding box center [236, 200] width 305 height 17
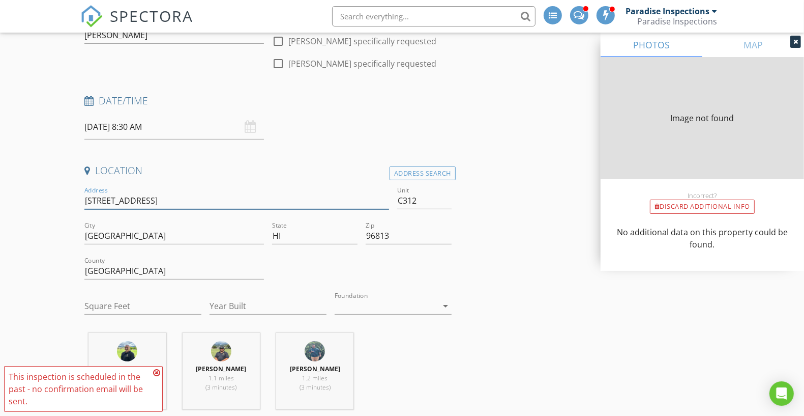
type input "622"
type input "1930"
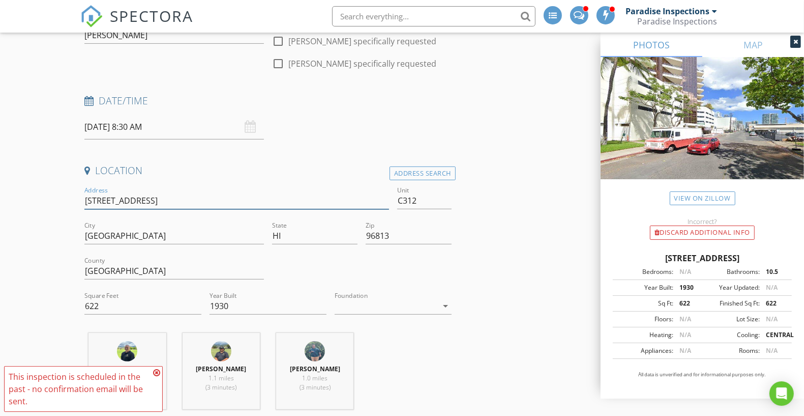
type input "[STREET_ADDRESS]"
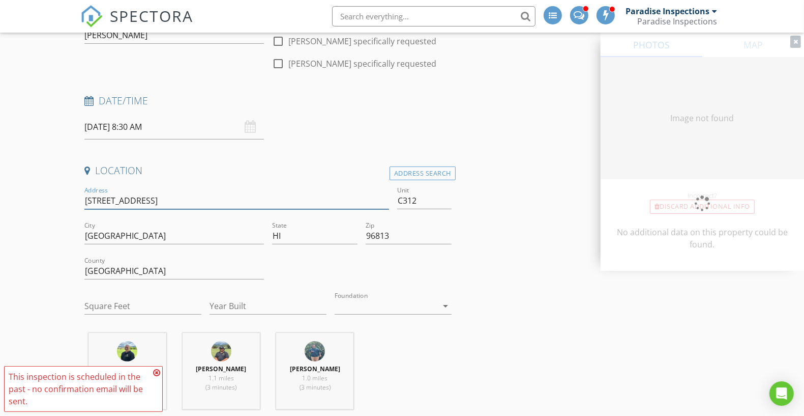
type input "[STREET_ADDRESS]"
type input "256"
type input "1930"
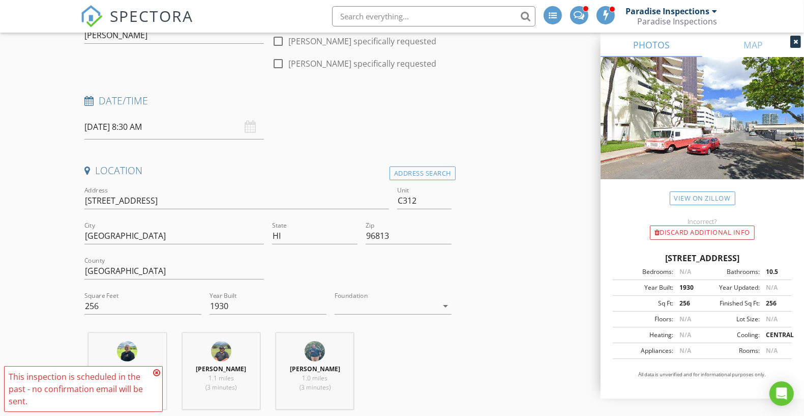
click at [366, 96] on h4 "Date/Time" at bounding box center [267, 100] width 367 height 13
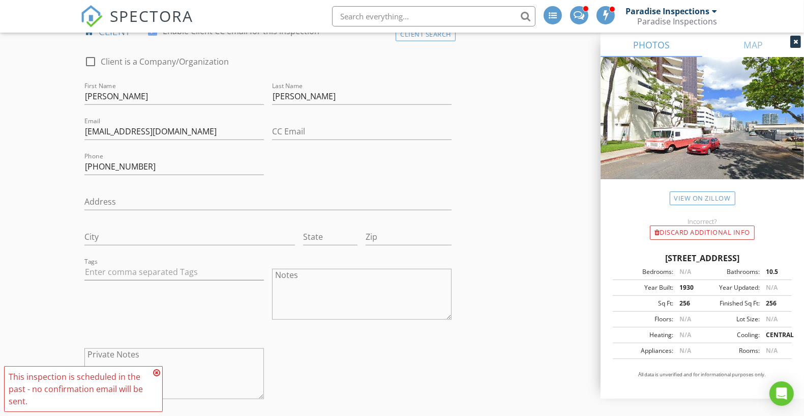
scroll to position [687, 0]
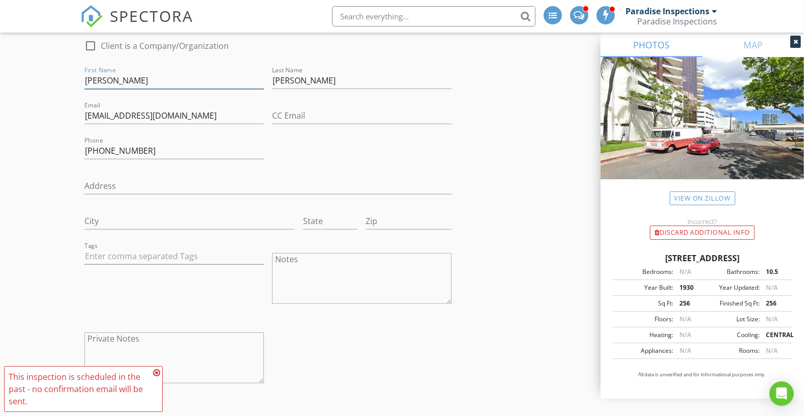
click at [192, 80] on input "Lawrence W." at bounding box center [174, 80] width 180 height 17
paste input "Owen"
type input "[PERSON_NAME] & [PERSON_NAME]"
click at [317, 72] on input "Cunha Jr." at bounding box center [362, 80] width 180 height 17
type input "Yamamura"
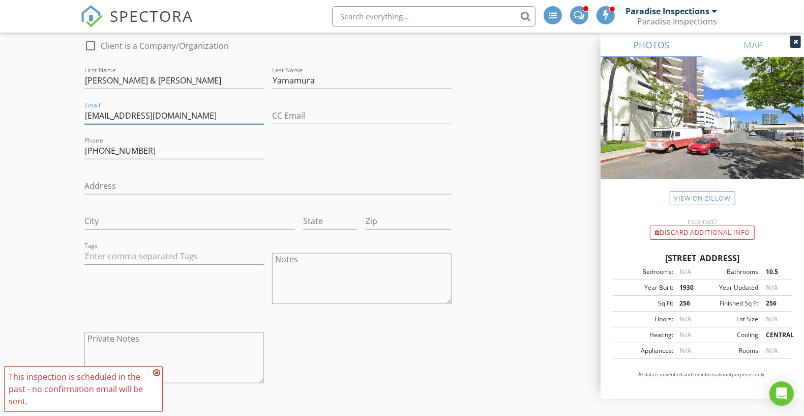
click at [196, 114] on input "gashikawa@msn.com" at bounding box center [174, 115] width 180 height 17
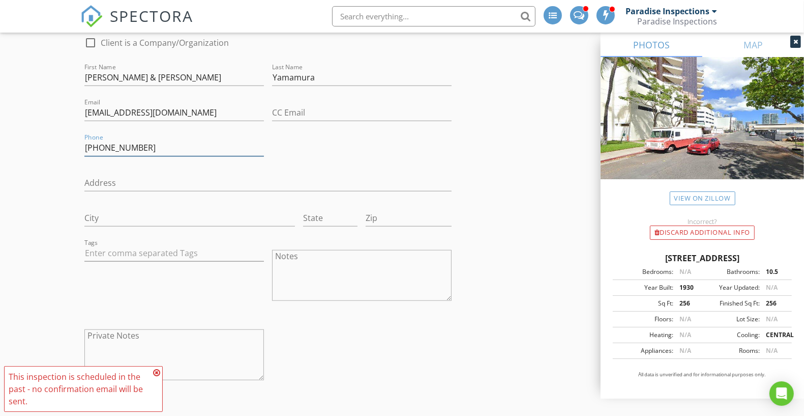
drag, startPoint x: 153, startPoint y: 149, endPoint x: 100, endPoint y: 146, distance: 53.0
click at [100, 146] on input "808-592-2355" at bounding box center [174, 147] width 180 height 17
paste input "text"
click at [100, 145] on input "808592-2355" at bounding box center [174, 147] width 180 height 17
type input "808-592-2355"
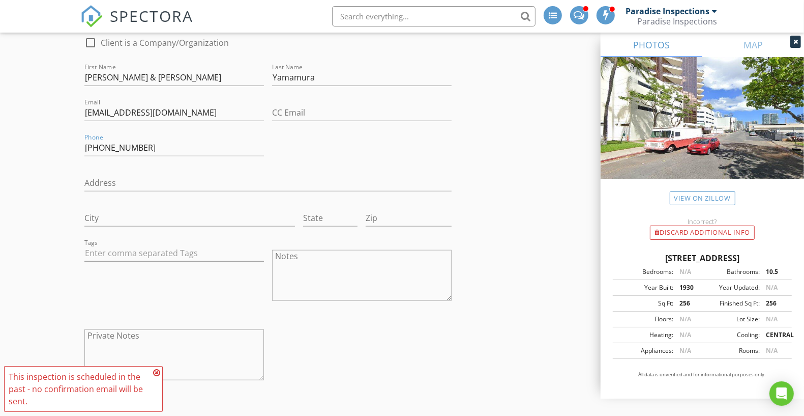
drag, startPoint x: 159, startPoint y: 141, endPoint x: 0, endPoint y: 123, distance: 160.2
drag, startPoint x: 201, startPoint y: 112, endPoint x: 0, endPoint y: 85, distance: 202.6
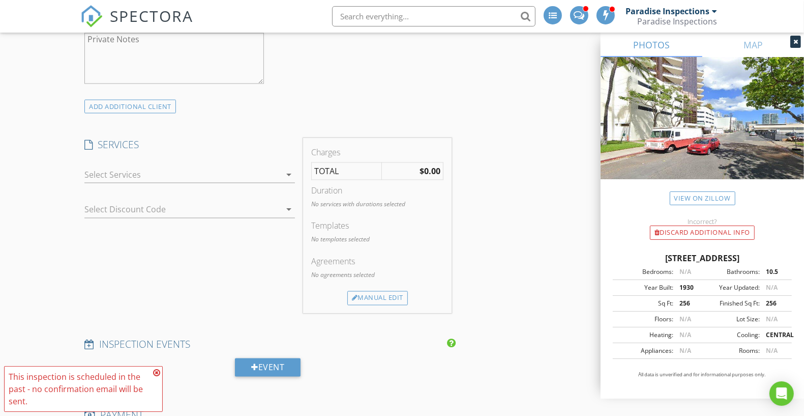
scroll to position [1427, 0]
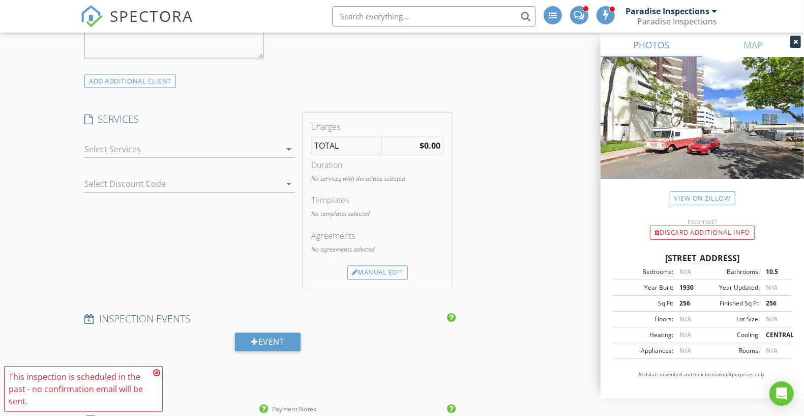
click at [244, 141] on div at bounding box center [182, 149] width 196 height 16
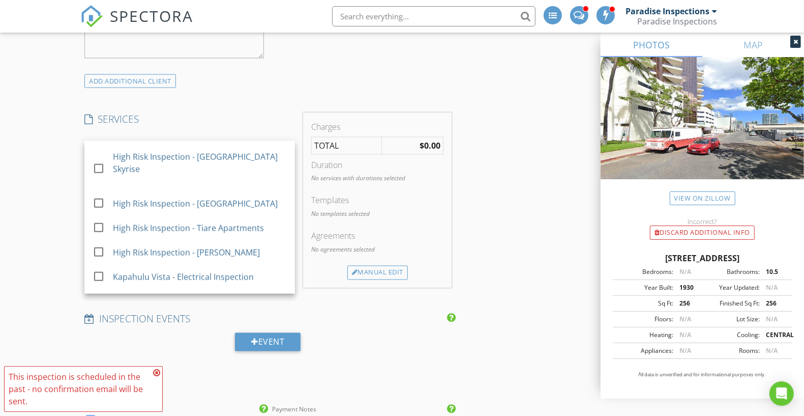
scroll to position [921, 0]
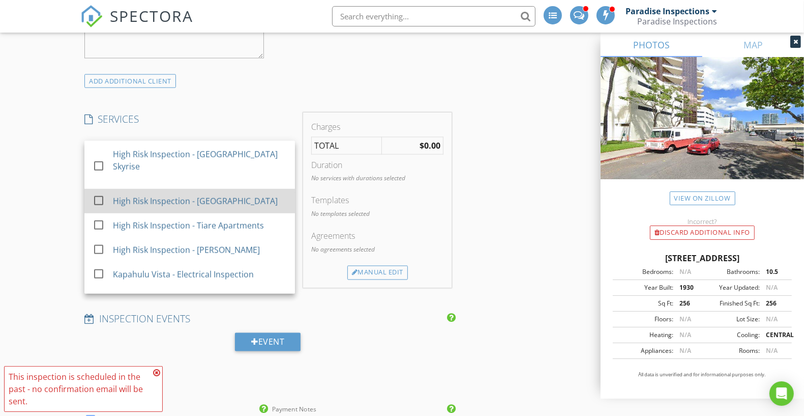
click at [271, 191] on div "High Risk Inspection - Imperial Plaza" at bounding box center [200, 201] width 174 height 20
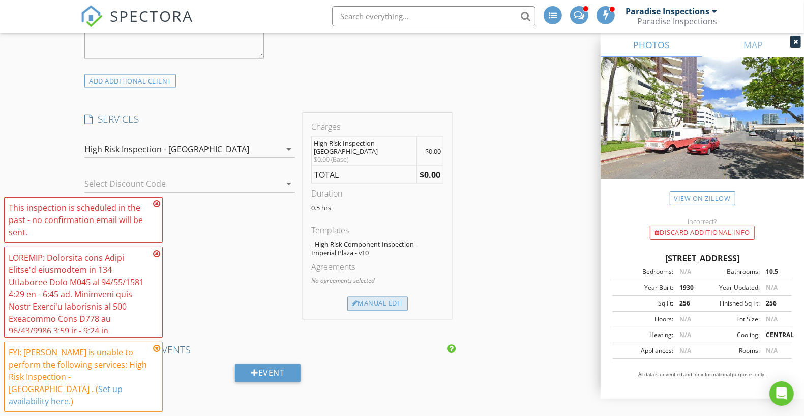
click at [399, 296] on div "Manual Edit" at bounding box center [377, 303] width 61 height 14
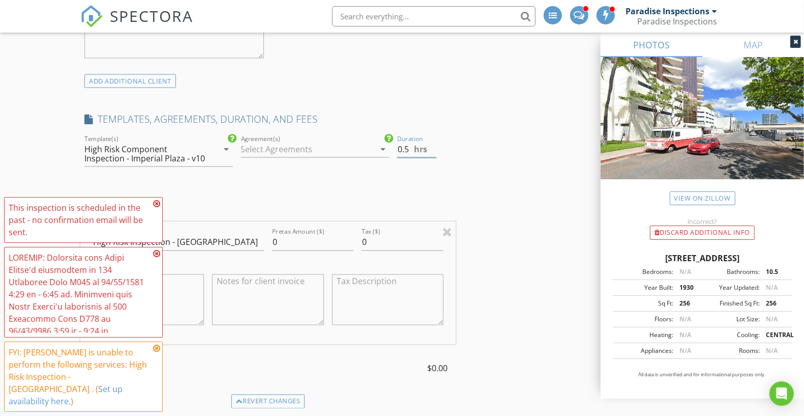
drag, startPoint x: 403, startPoint y: 142, endPoint x: 387, endPoint y: 143, distance: 16.8
click at [387, 143] on div "check_box_outline_blank Paradise Home Inspections check_box_outline_blank Comme…" at bounding box center [267, 155] width 375 height 44
type input "4.5"
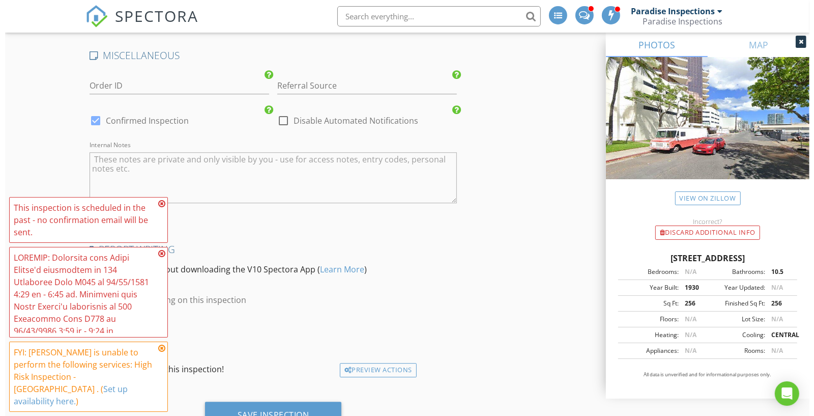
scroll to position [2327, 0]
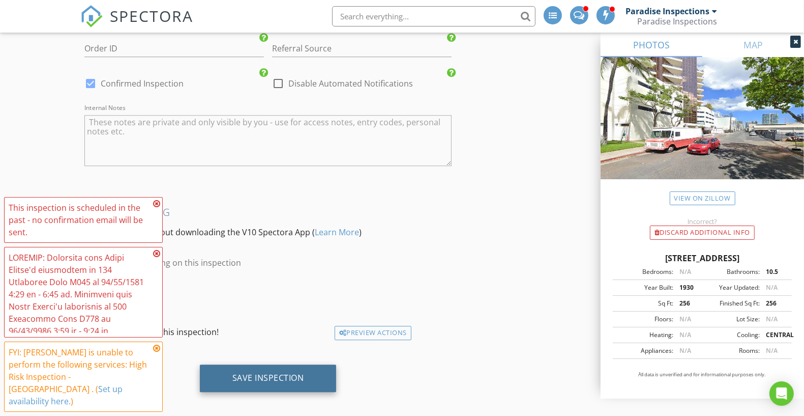
click at [283, 373] on div "Save Inspection" at bounding box center [268, 377] width 72 height 10
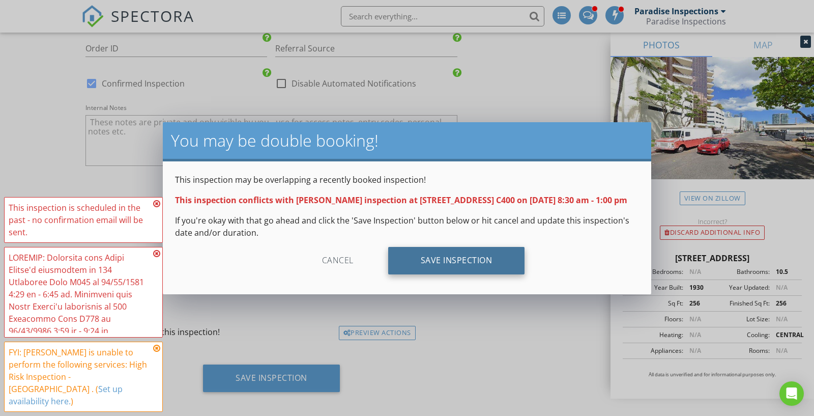
click at [438, 258] on div "Save Inspection" at bounding box center [456, 260] width 137 height 27
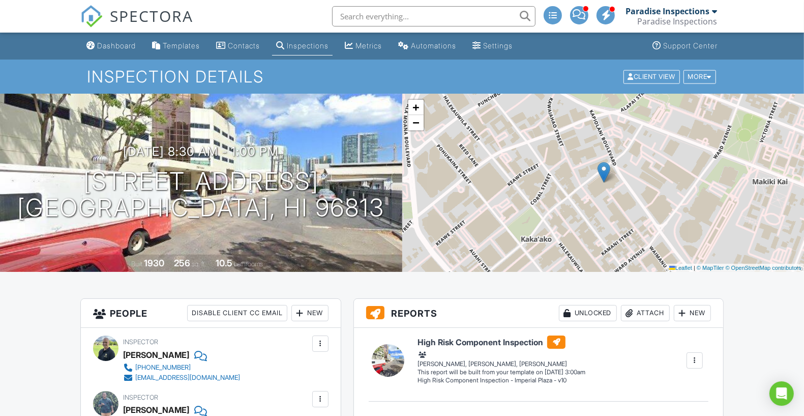
click at [691, 84] on h1 "Inspection Details" at bounding box center [402, 77] width 630 height 18
click at [705, 75] on div "More" at bounding box center [700, 77] width 33 height 14
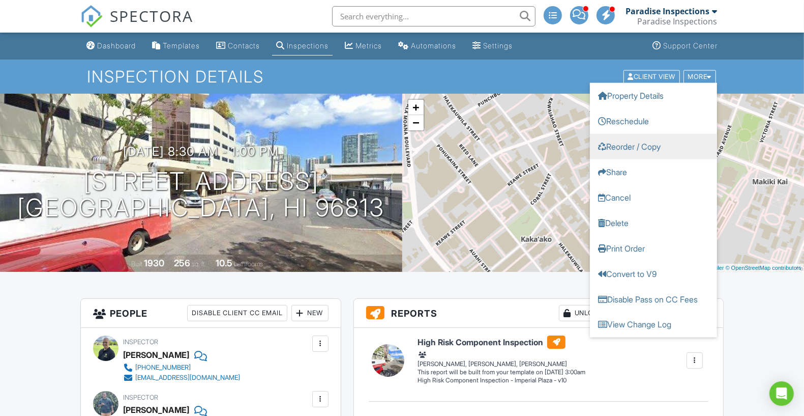
click at [686, 154] on link "Reorder / Copy" at bounding box center [653, 145] width 127 height 25
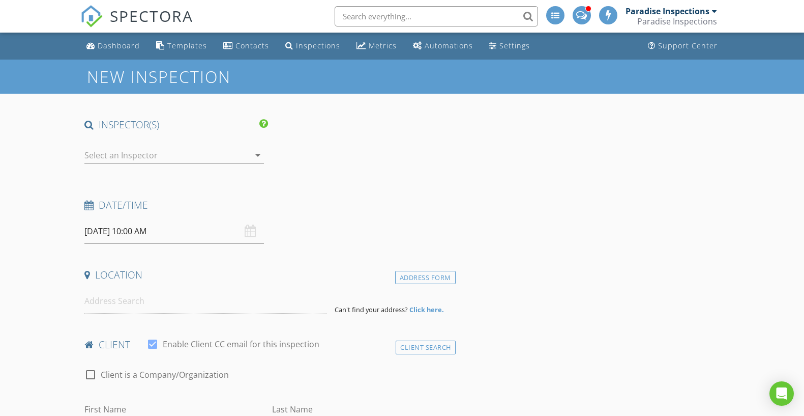
type input "[PERSON_NAME] & [PERSON_NAME]"
type input "Yamamura"
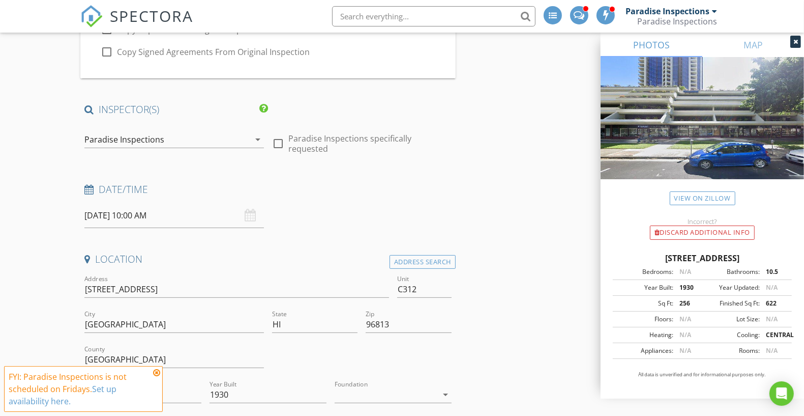
scroll to position [153, 0]
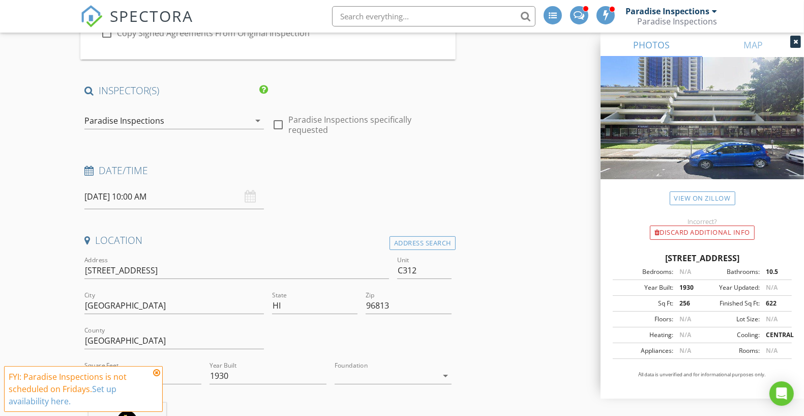
click at [241, 113] on div "Paradise Inspections" at bounding box center [166, 120] width 165 height 16
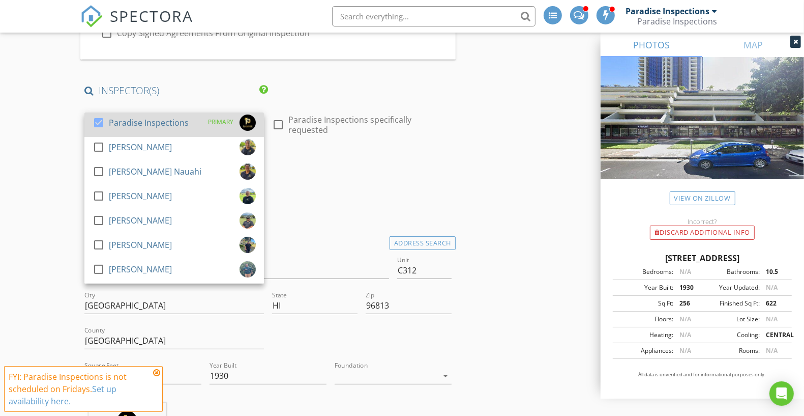
click at [184, 118] on div "Paradise Inspections" at bounding box center [149, 122] width 80 height 16
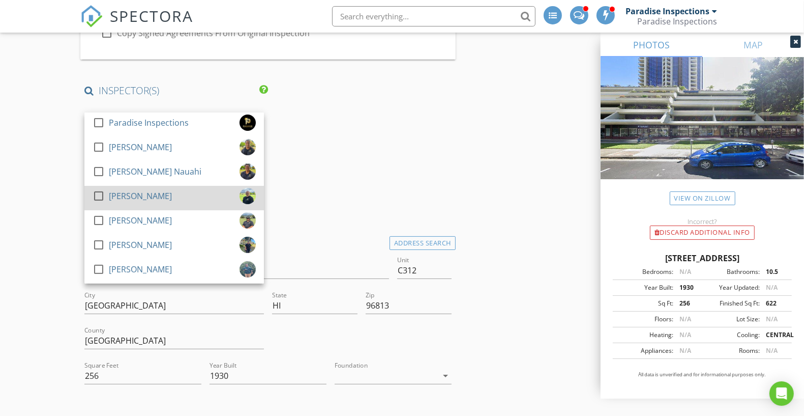
click at [164, 197] on div "check_box_outline_blank [PERSON_NAME]" at bounding box center [174, 198] width 163 height 20
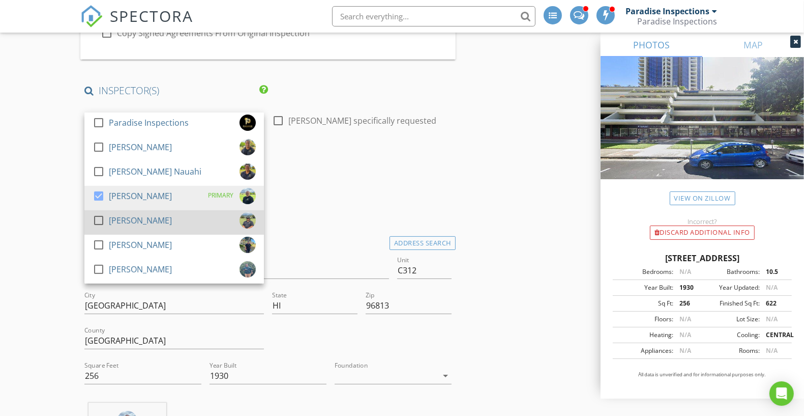
click at [163, 232] on link "check_box_outline_blank [PERSON_NAME]" at bounding box center [174, 222] width 180 height 24
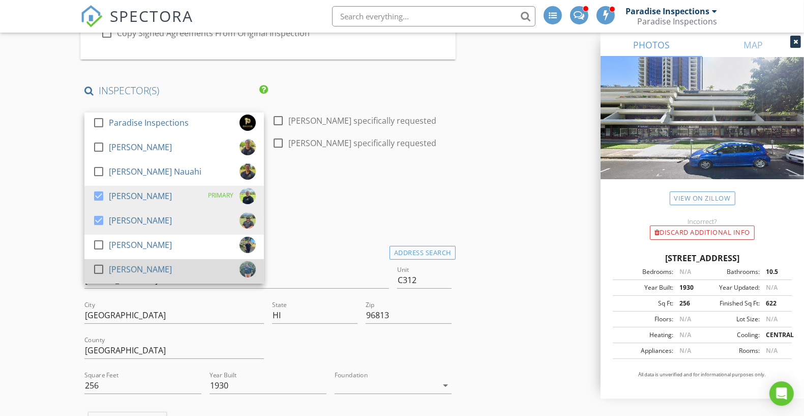
click at [167, 267] on div "check_box_outline_blank [PERSON_NAME]" at bounding box center [174, 271] width 163 height 20
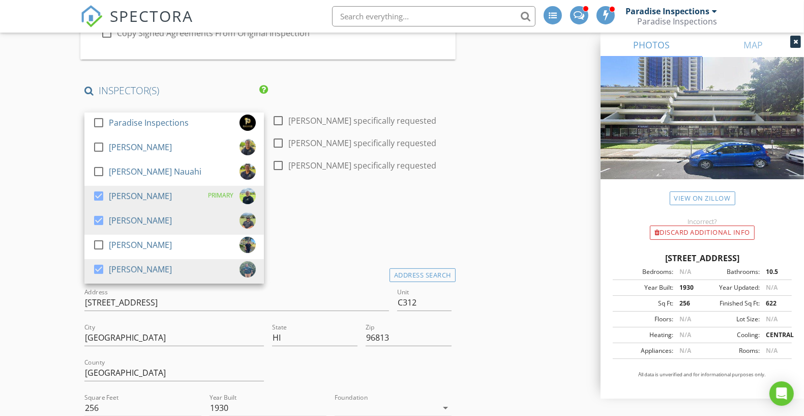
click at [329, 223] on div "Date/Time [DATE] 10:00 AM" at bounding box center [267, 218] width 375 height 45
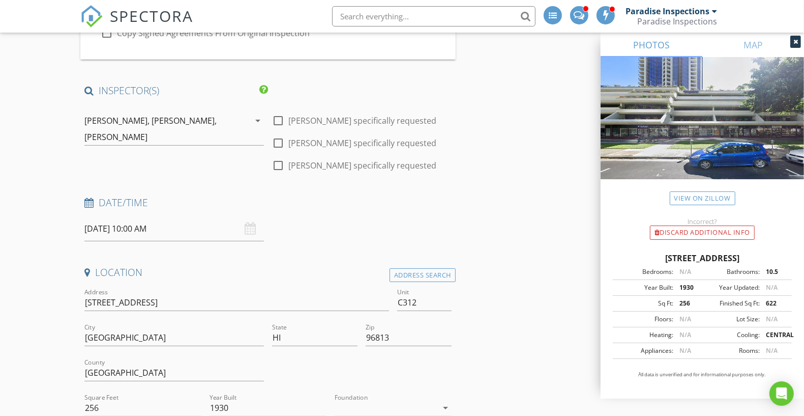
click at [182, 235] on input "[DATE] 10:00 AM" at bounding box center [174, 228] width 180 height 25
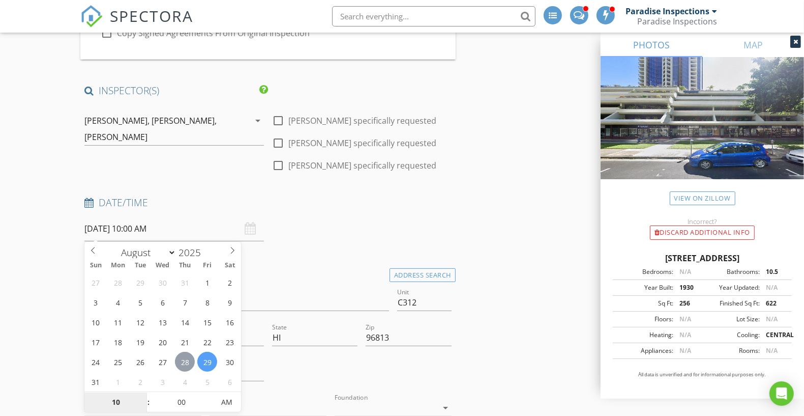
type input "[DATE] 10:00 AM"
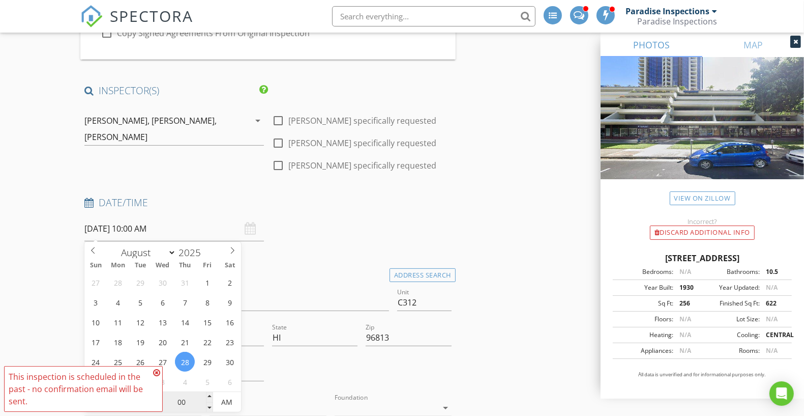
type input "08"
type input "[DATE] 8:00 AM"
click at [192, 400] on input "00" at bounding box center [181, 402] width 63 height 20
type input "30"
type input "[DATE] 8:30 AM"
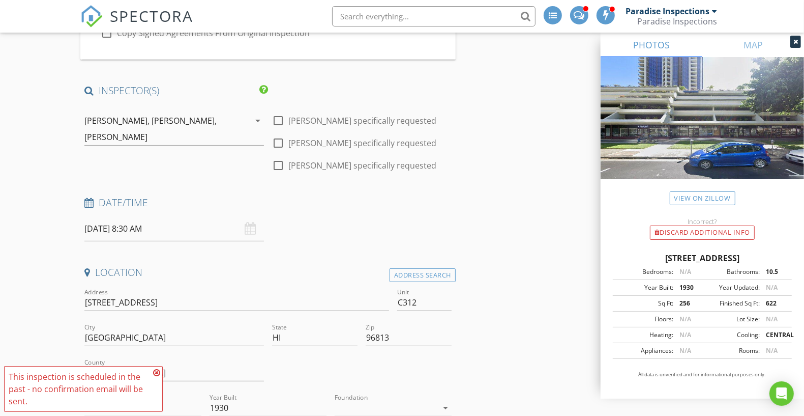
click at [230, 291] on div "Address [STREET_ADDRESS]" at bounding box center [236, 304] width 305 height 33
click at [217, 301] on input "[STREET_ADDRESS]" at bounding box center [236, 302] width 305 height 17
type input "[STREET_ADDRESS]"
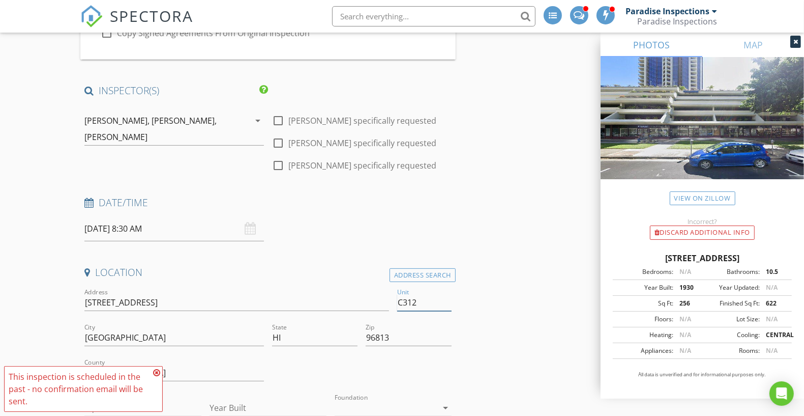
click at [417, 298] on input "C312" at bounding box center [424, 302] width 54 height 17
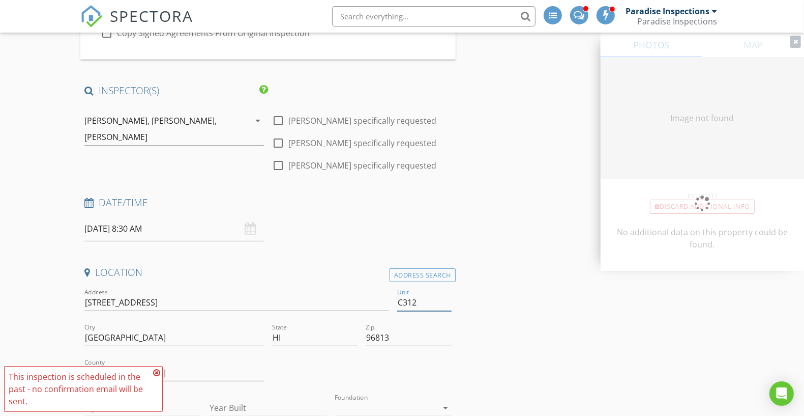
type input "C31"
type input "256"
type input "1930"
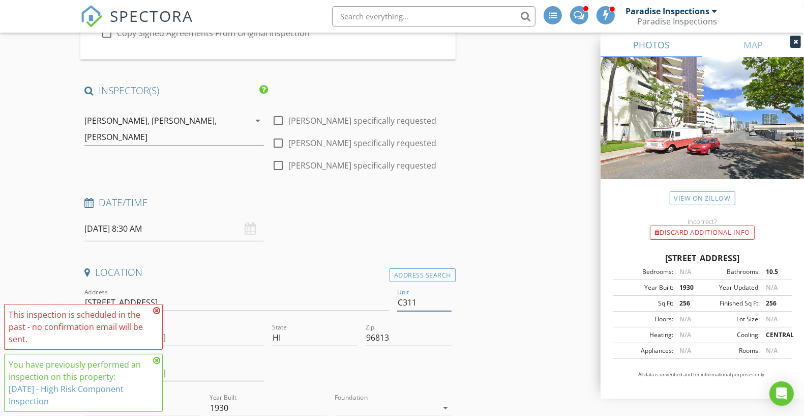
type input "C311"
click at [417, 200] on h4 "Date/Time" at bounding box center [267, 202] width 367 height 13
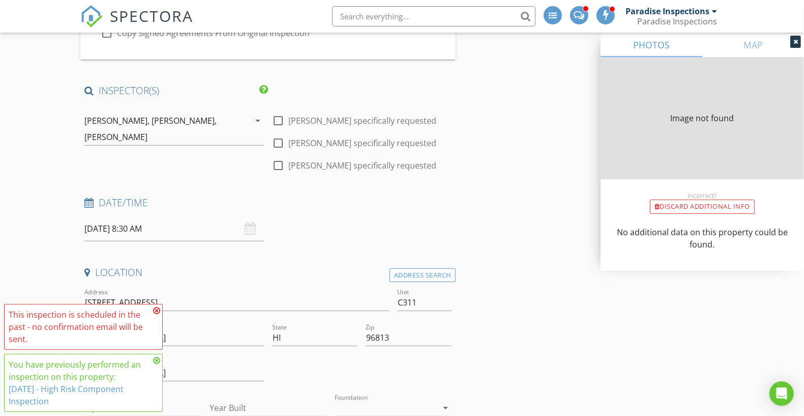
type input "128"
type input "1930"
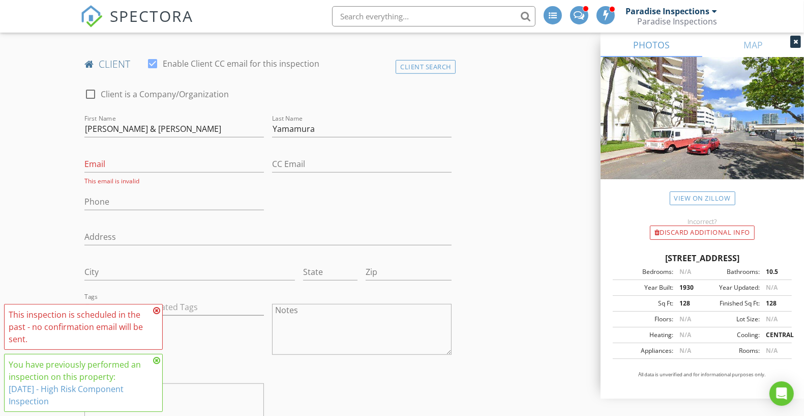
scroll to position [585, 0]
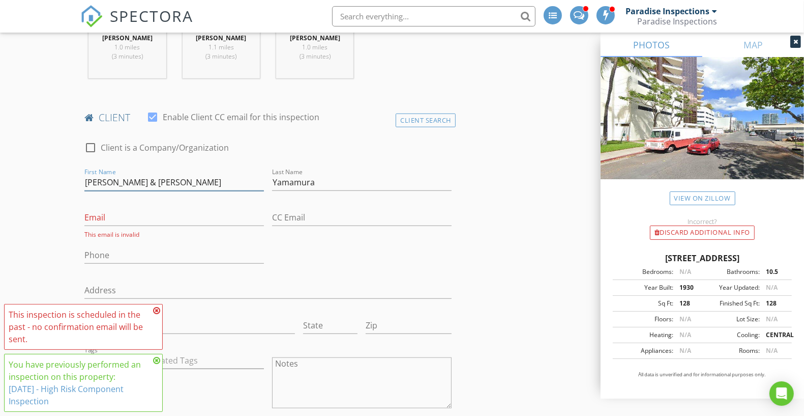
click at [199, 176] on input "Sandra & Owen" at bounding box center [174, 182] width 180 height 17
paste input "K & G Investments, LLC,"
drag, startPoint x: 172, startPoint y: 182, endPoint x: 42, endPoint y: 175, distance: 130.4
paste input "Gilford Sato"
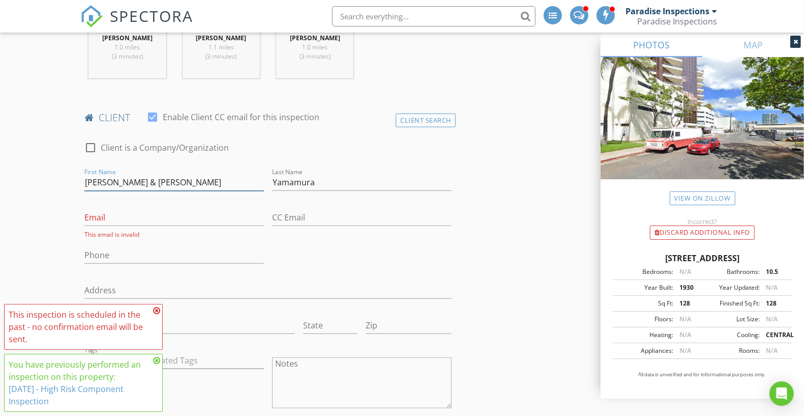
type input "Gilford Sato & Haley Thomas"
click at [336, 174] on input "Yamamura" at bounding box center [362, 182] width 180 height 17
click at [186, 215] on input "Email" at bounding box center [174, 217] width 180 height 17
paste input "gil@sna-knagroup.com"
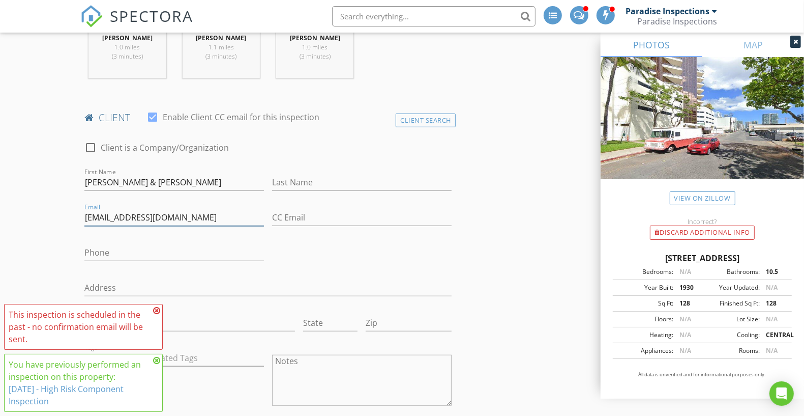
type input "gil@sna-knagroup.com"
drag, startPoint x: 142, startPoint y: 181, endPoint x: 57, endPoint y: 182, distance: 84.9
drag, startPoint x: 109, startPoint y: 179, endPoint x: 179, endPoint y: 176, distance: 69.7
click at [179, 176] on input "Haley Thomas" at bounding box center [174, 182] width 180 height 17
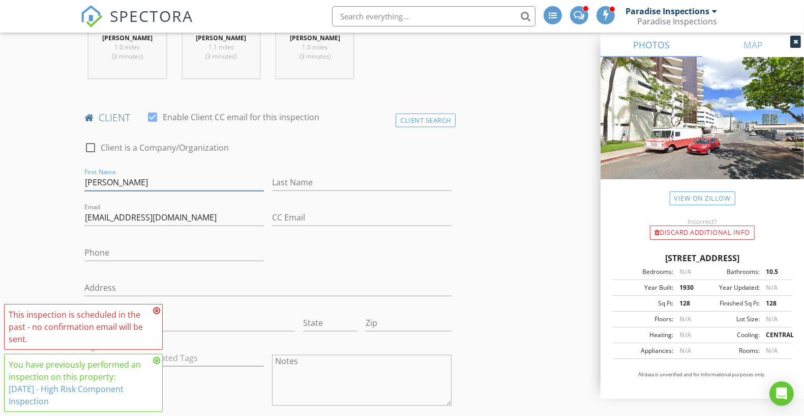
type input "Haley"
click at [327, 184] on input "Last Name" at bounding box center [362, 182] width 180 height 17
paste input "Thomas"
type input "Thomas"
click at [167, 242] on div "Phone" at bounding box center [174, 254] width 180 height 33
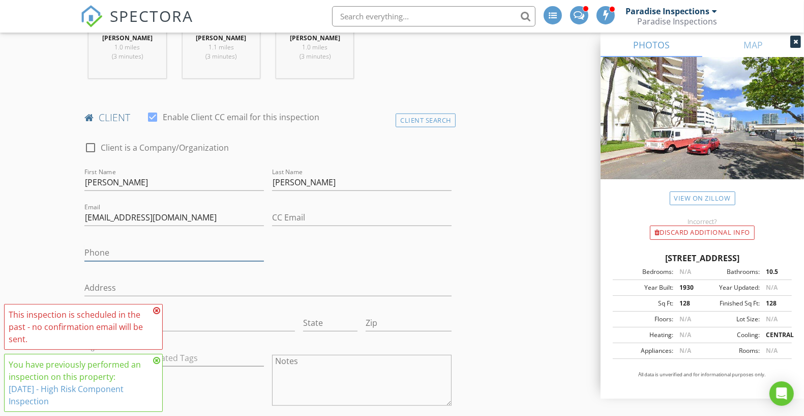
click at [158, 250] on input "Phone" at bounding box center [174, 252] width 180 height 17
paste input "808-741-8776"
type input "808-741-8776"
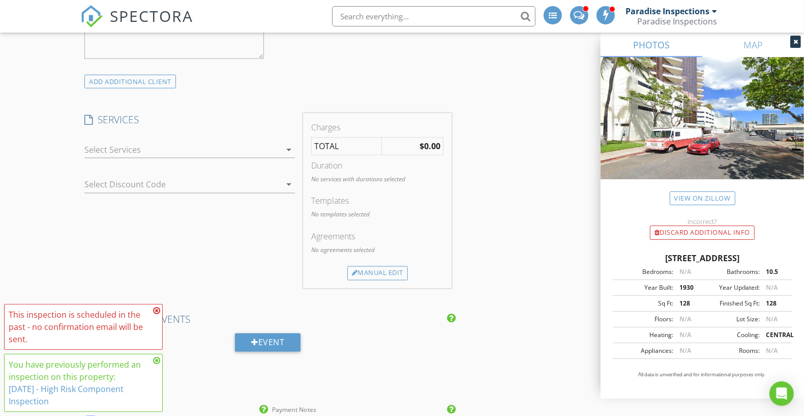
scroll to position [1424, 0]
click at [211, 149] on div at bounding box center [182, 149] width 196 height 16
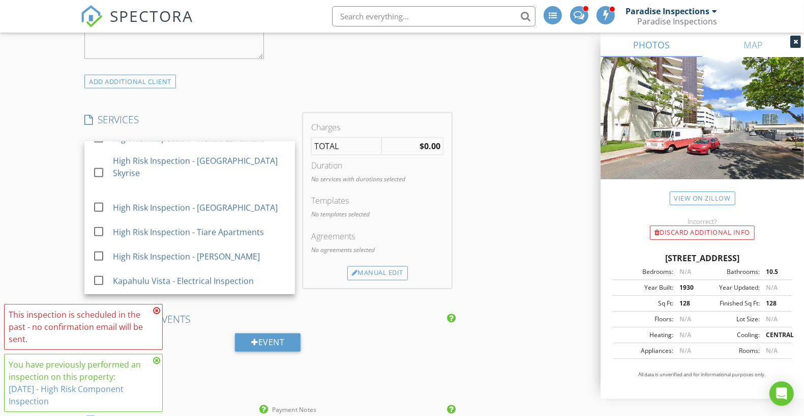
scroll to position [912, 0]
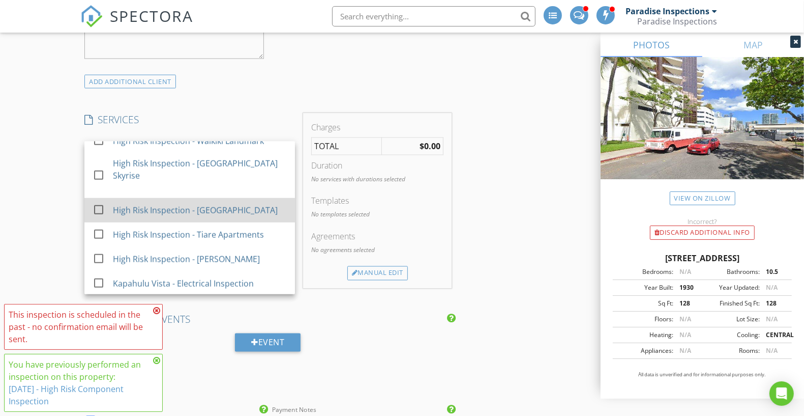
click at [264, 202] on div "High Risk Inspection - [GEOGRAPHIC_DATA]" at bounding box center [200, 210] width 174 height 20
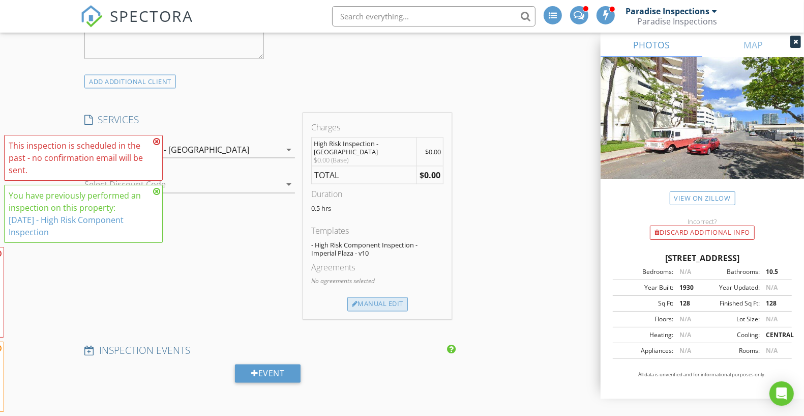
click at [394, 297] on div "Manual Edit" at bounding box center [377, 304] width 61 height 14
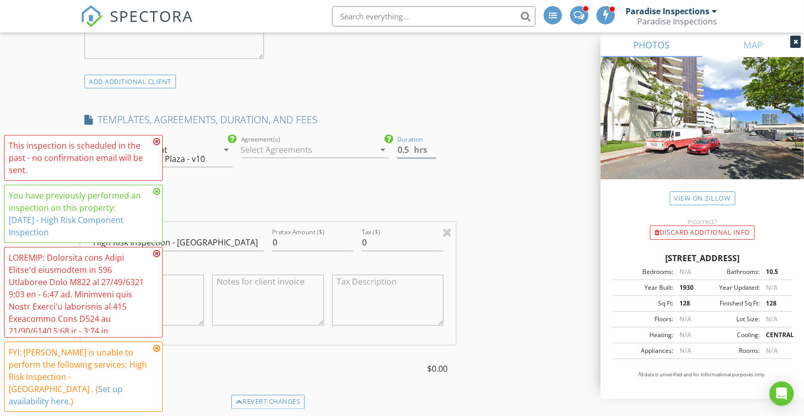
drag, startPoint x: 402, startPoint y: 147, endPoint x: 369, endPoint y: 142, distance: 33.4
click at [369, 142] on div "check_box_outline_blank Paradise Home Inspections check_box_outline_blank Comme…" at bounding box center [267, 155] width 375 height 44
type input "4.5"
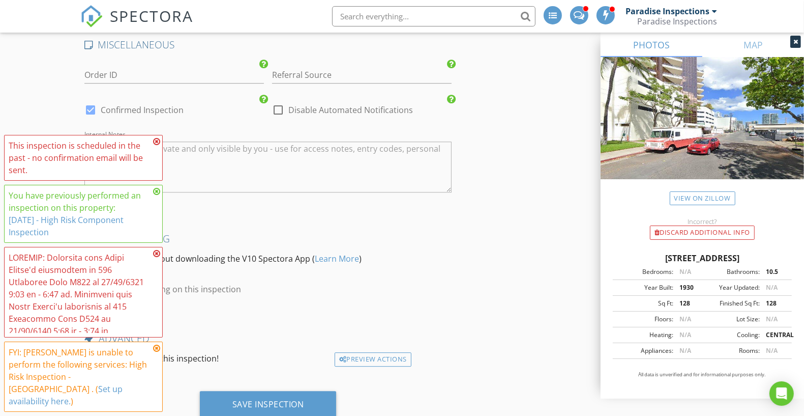
scroll to position [2325, 0]
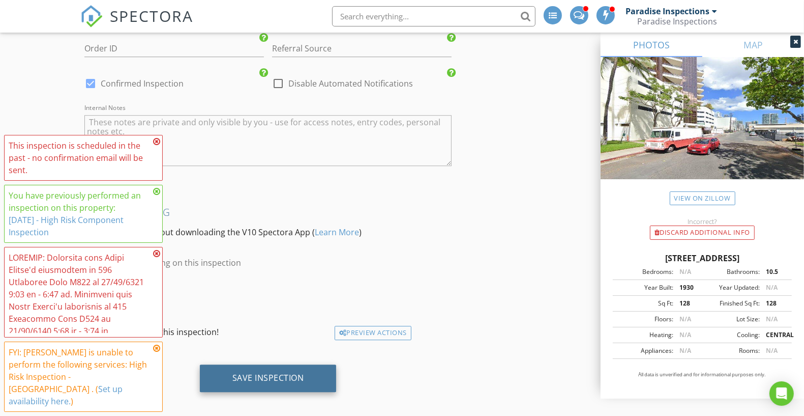
click at [295, 372] on div "Save Inspection" at bounding box center [268, 377] width 72 height 10
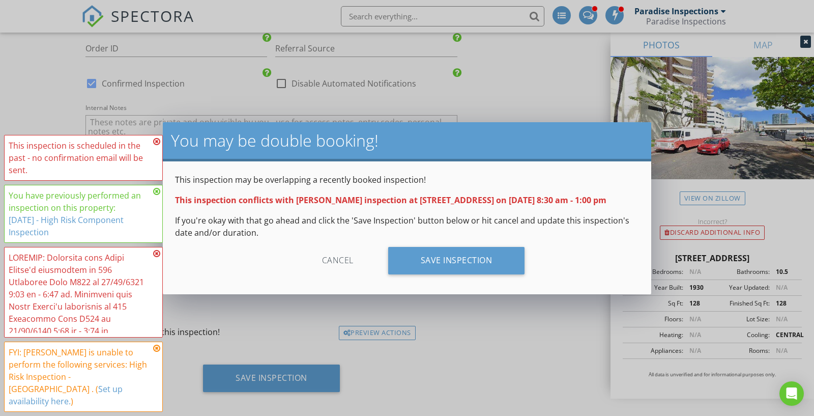
click at [324, 290] on div "This inspection may be overlapping a recently booked inspection! This inspectio…" at bounding box center [407, 227] width 488 height 133
click at [340, 264] on div "Cancel" at bounding box center [337, 260] width 97 height 27
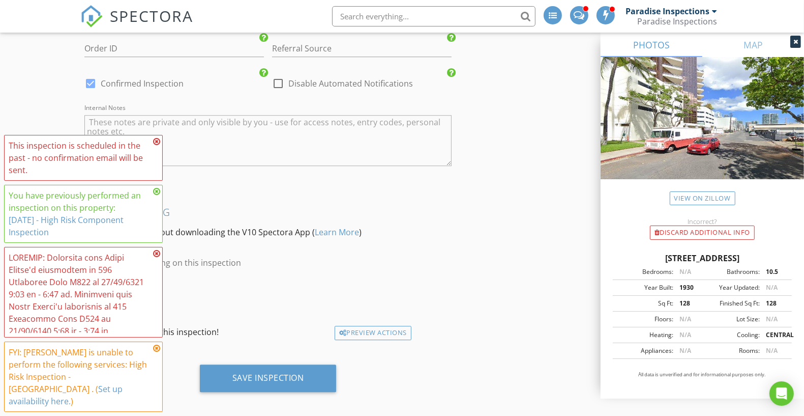
click at [419, 268] on div "Report Writing Do not turn on without downloading the V10 Spectora App ( Learn …" at bounding box center [267, 242] width 375 height 75
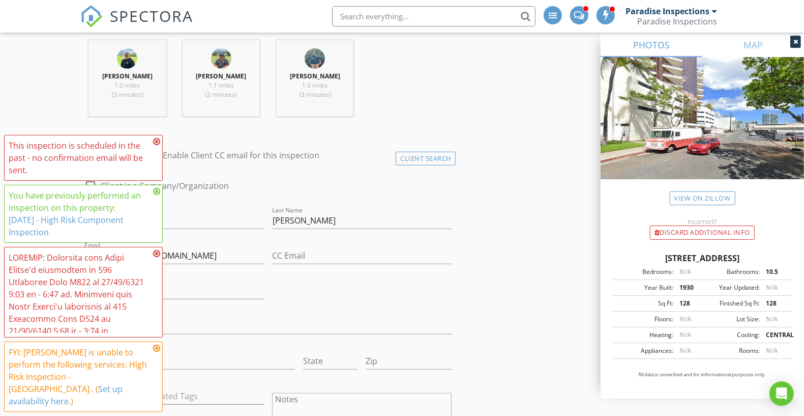
scroll to position [494, 0]
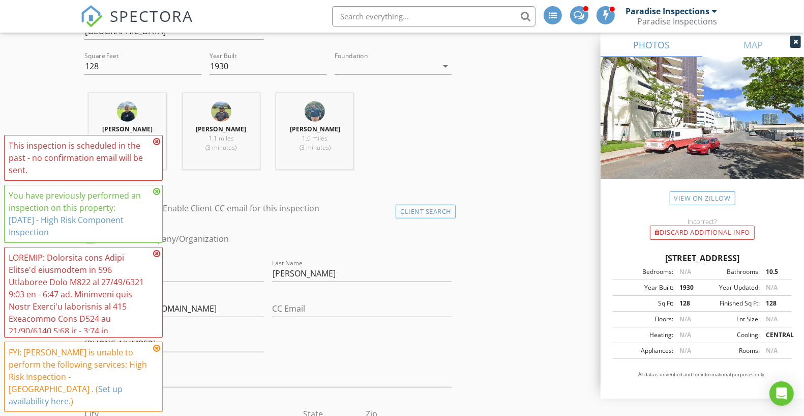
click at [352, 222] on div "check_box_outline_blank Client is a Company/Organization" at bounding box center [267, 239] width 375 height 35
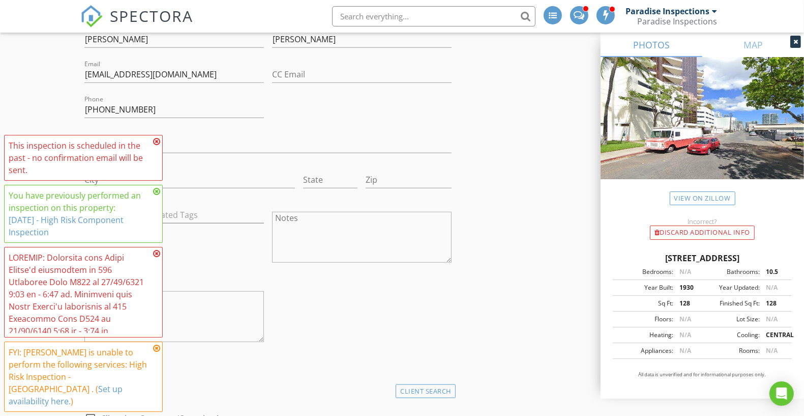
scroll to position [748, 0]
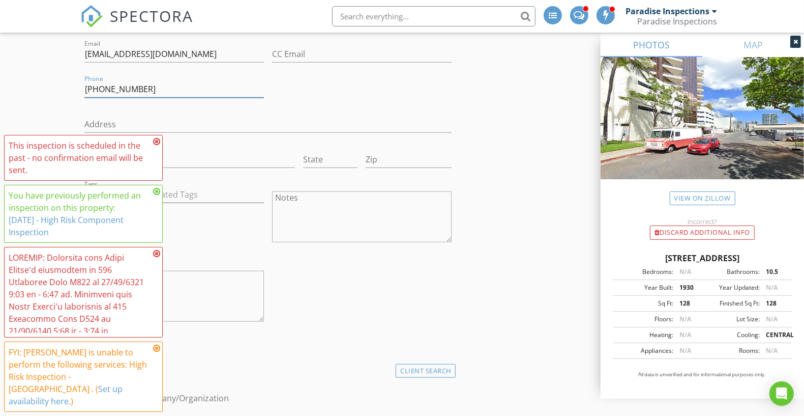
click at [161, 95] on input "[PHONE_NUMBER]" at bounding box center [174, 89] width 180 height 17
paste input "222-3843"
type input "808-222-3843"
drag, startPoint x: 183, startPoint y: 58, endPoint x: 34, endPoint y: 48, distance: 149.4
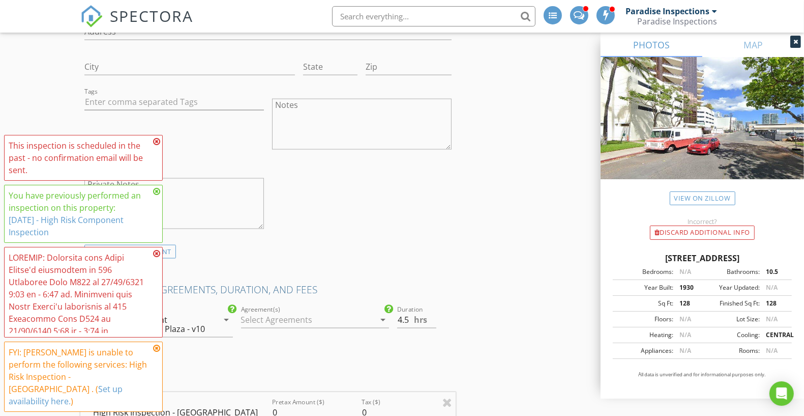
scroll to position [1282, 0]
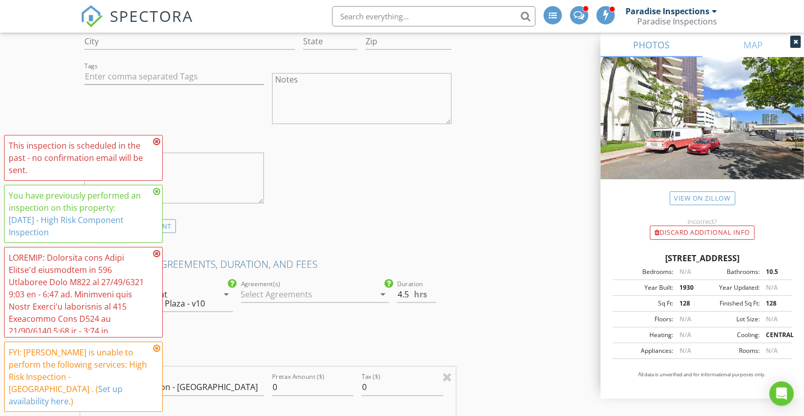
click at [490, 168] on div "Reorder / Copy check_box_outline_blank Copy Reports From Original Inspection ch…" at bounding box center [401, 134] width 643 height 2621
click at [157, 145] on icon at bounding box center [156, 141] width 7 height 8
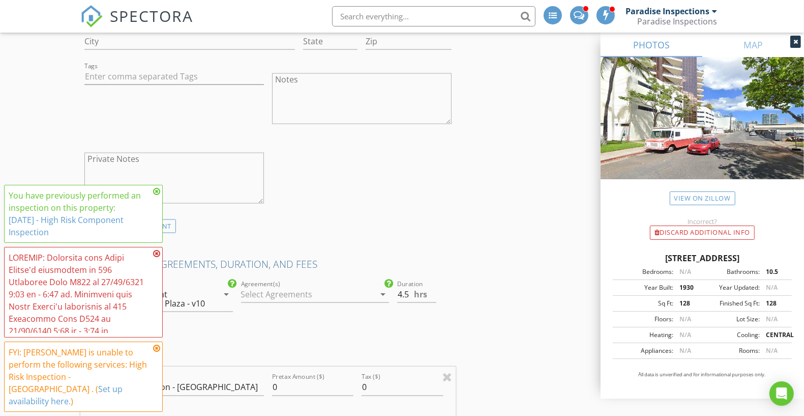
click at [157, 195] on icon at bounding box center [156, 191] width 7 height 8
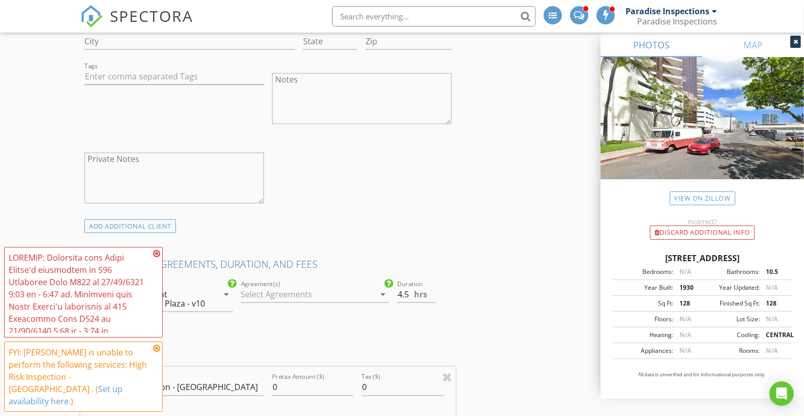
click at [159, 257] on icon at bounding box center [156, 253] width 7 height 8
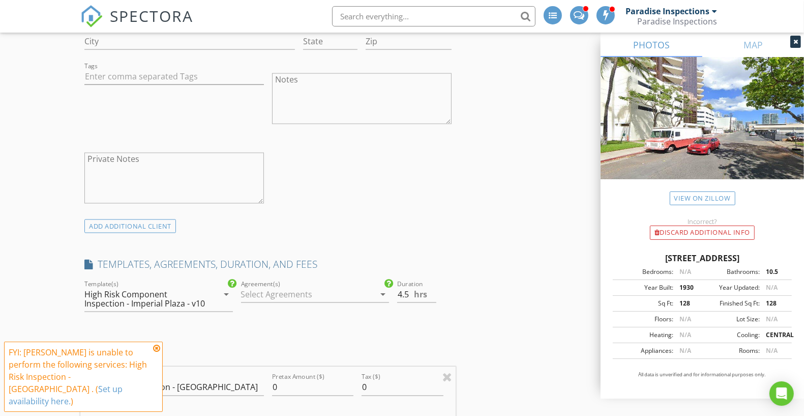
click at [158, 352] on icon at bounding box center [156, 348] width 7 height 8
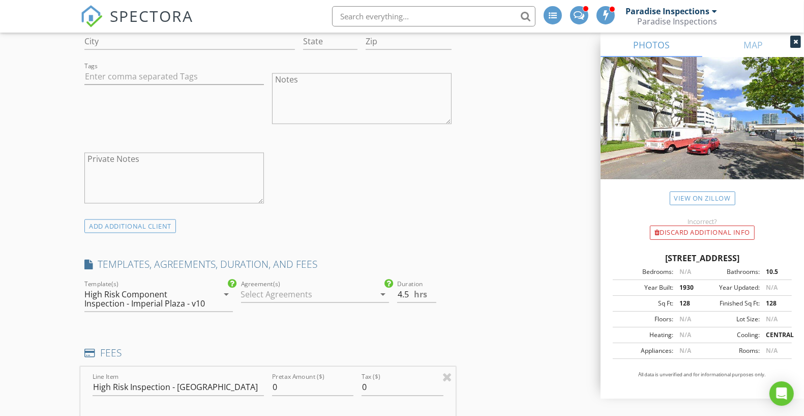
click at [390, 208] on div "check_box_outline_blank Client is a Company/Organization First Name Imperial Pl…" at bounding box center [267, 34] width 375 height 369
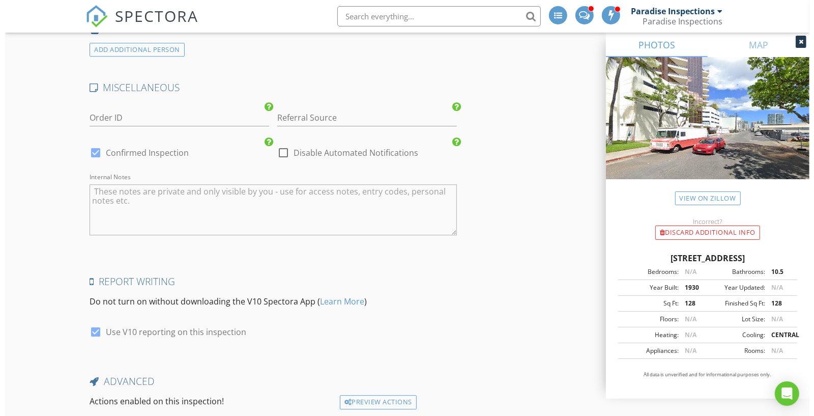
scroll to position [2327, 0]
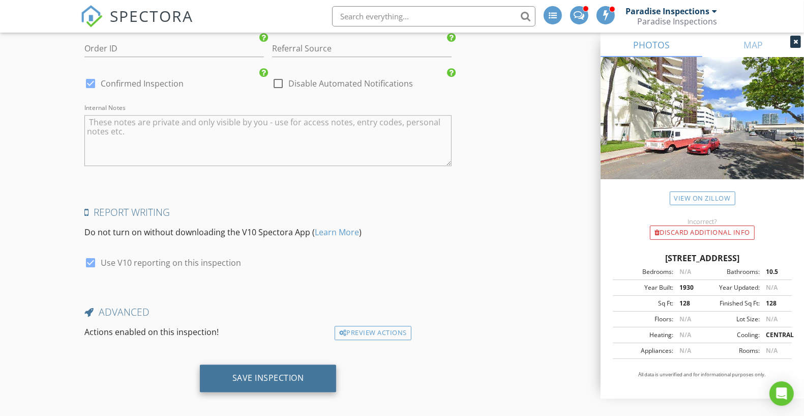
click at [268, 373] on div "Save Inspection" at bounding box center [268, 377] width 72 height 10
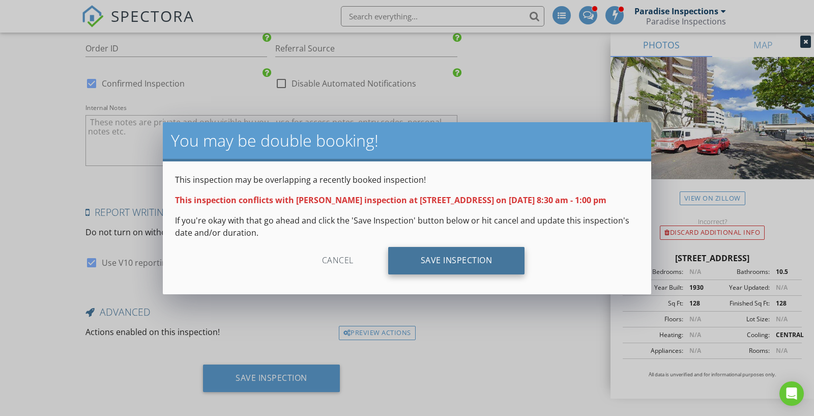
click at [440, 249] on div "Save Inspection" at bounding box center [456, 260] width 137 height 27
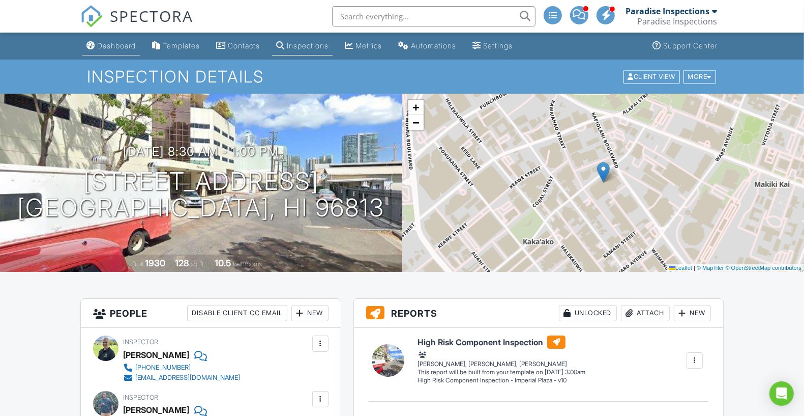
click at [134, 49] on div "Dashboard" at bounding box center [116, 45] width 39 height 9
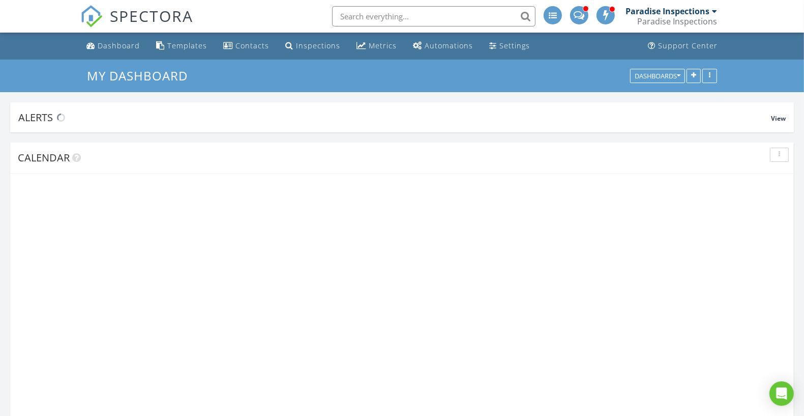
scroll to position [1556, 824]
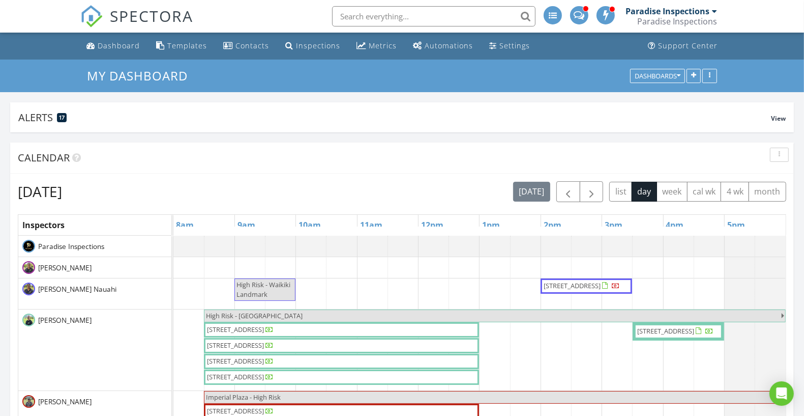
click at [502, 244] on link "Inspection" at bounding box center [493, 247] width 52 height 16
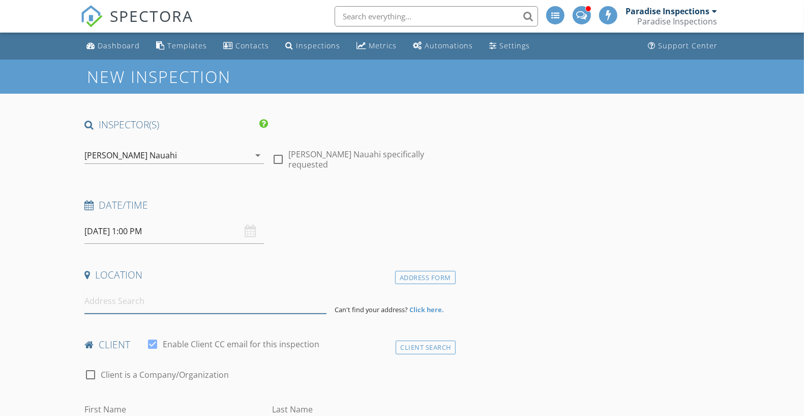
click at [153, 296] on input at bounding box center [205, 300] width 242 height 25
paste input "[STREET_ADDRESS]"
click at [302, 299] on input "[STREET_ADDRESS]" at bounding box center [205, 300] width 242 height 25
click at [368, 215] on div "Date/Time" at bounding box center [267, 208] width 375 height 20
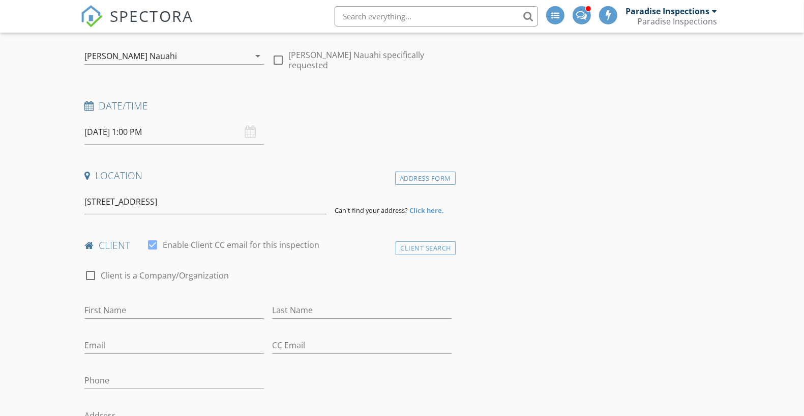
scroll to position [102, 0]
click at [289, 195] on input "[STREET_ADDRESS]" at bounding box center [205, 199] width 242 height 25
click at [212, 205] on input "[STREET_ADDRESS]" at bounding box center [205, 199] width 242 height 25
click at [230, 194] on input "[STREET_ADDRESS]" at bounding box center [205, 199] width 242 height 25
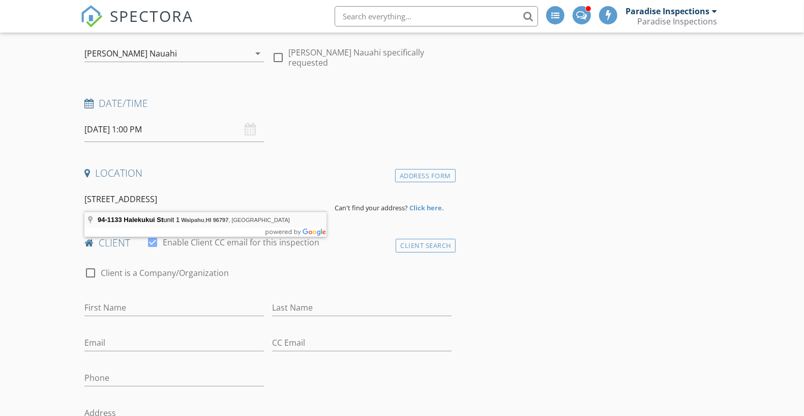
type input "[STREET_ADDRESS]"
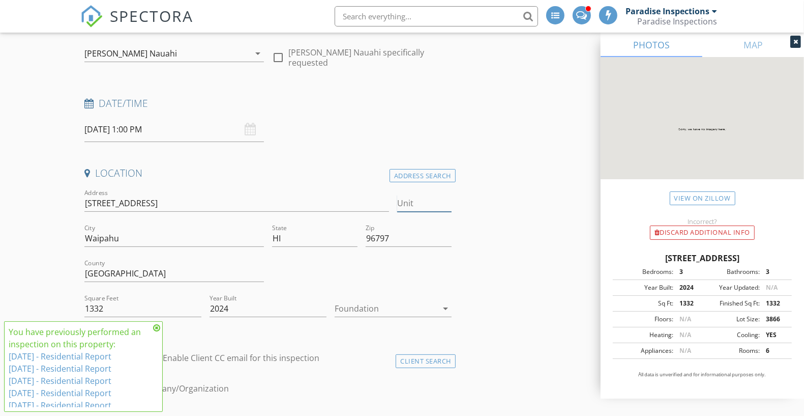
click at [425, 200] on input "Unit" at bounding box center [424, 203] width 54 height 17
type input "1"
click at [350, 101] on h4 "Date/Time" at bounding box center [267, 103] width 367 height 13
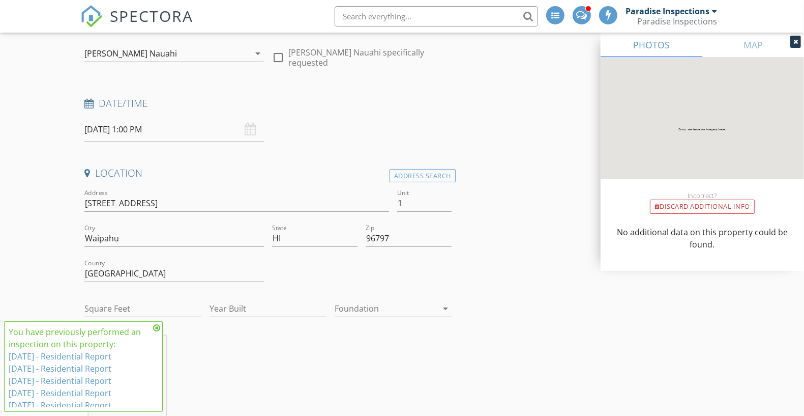
click at [429, 115] on div "Date/Time" at bounding box center [267, 107] width 375 height 20
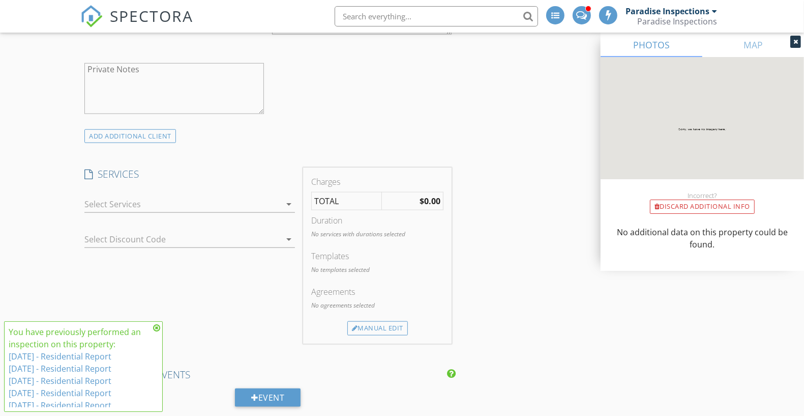
scroll to position [865, 0]
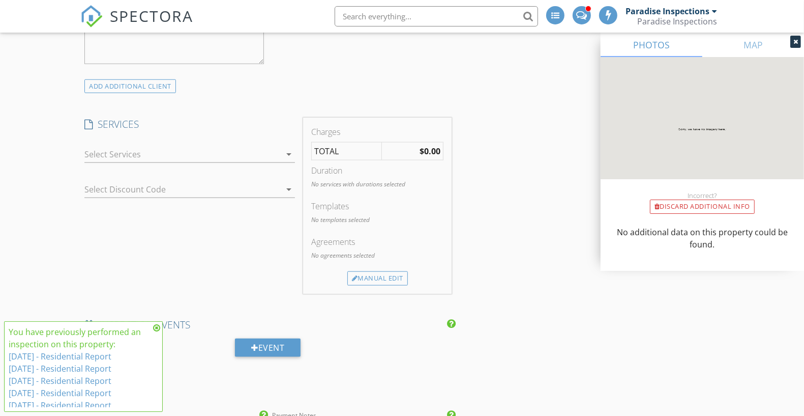
click at [269, 146] on div at bounding box center [182, 154] width 196 height 16
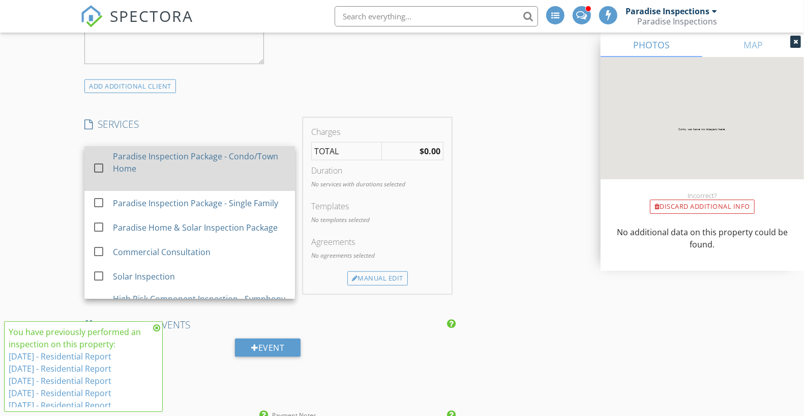
click at [243, 167] on div "Paradise Inspection Package - Condo/Town Home" at bounding box center [200, 168] width 174 height 45
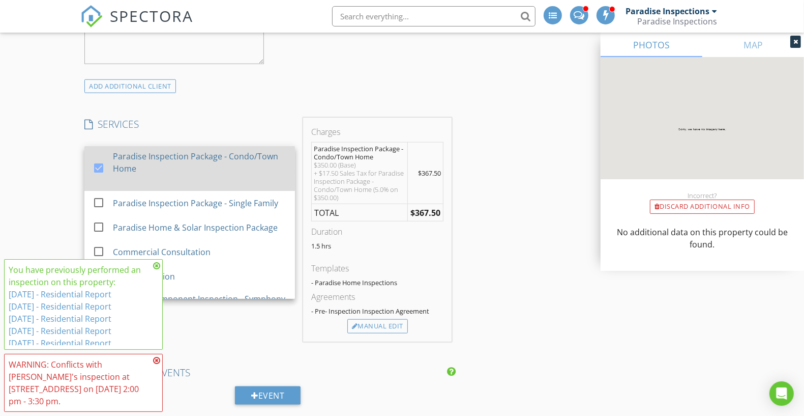
click at [230, 156] on div "Paradise Inspection Package - Condo/Town Home" at bounding box center [200, 162] width 174 height 24
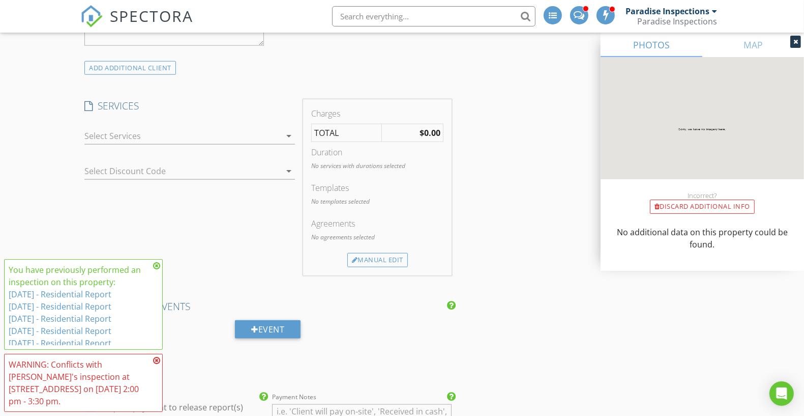
scroll to position [915, 0]
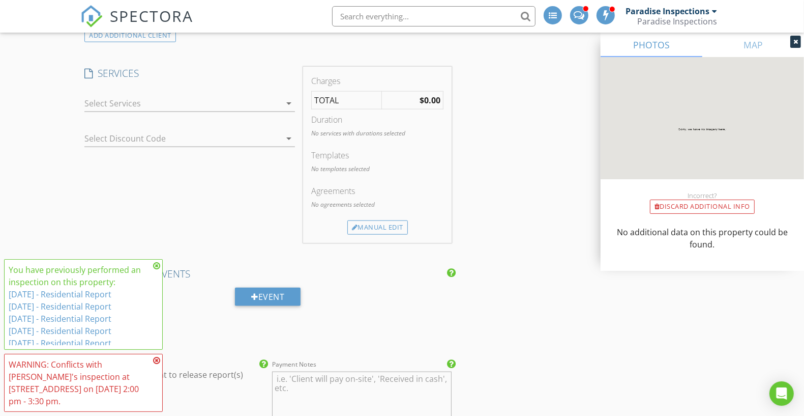
click at [256, 95] on div at bounding box center [182, 103] width 196 height 16
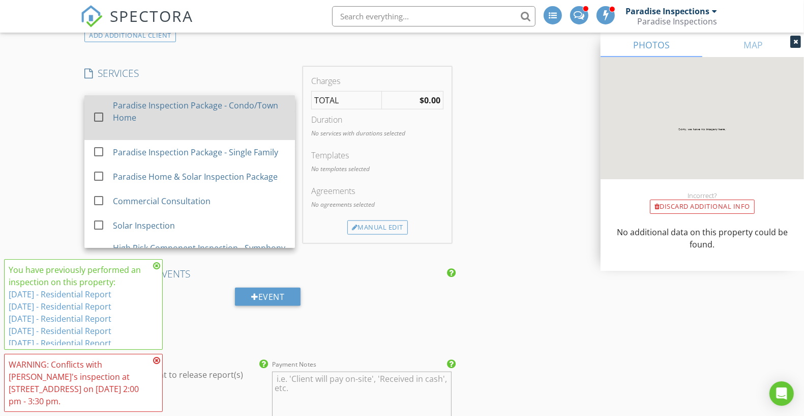
click at [220, 116] on div "Paradise Inspection Package - Condo/Town Home" at bounding box center [200, 117] width 174 height 45
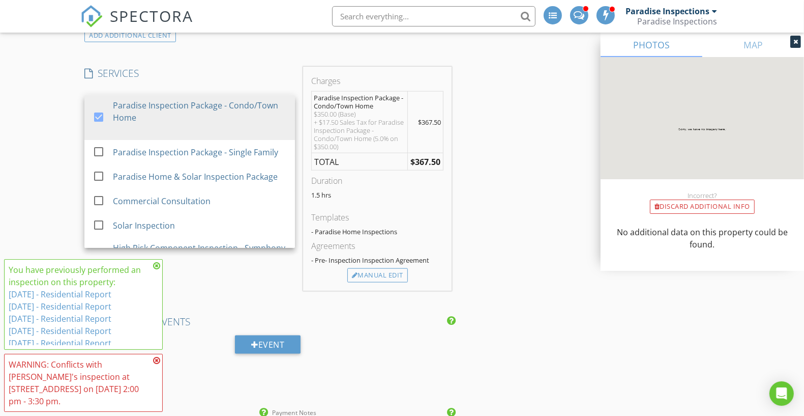
click at [533, 149] on div "INSPECTOR(S) check_box_outline_blank Paradise Inspections check_box_outline_bla…" at bounding box center [401, 192] width 643 height 1979
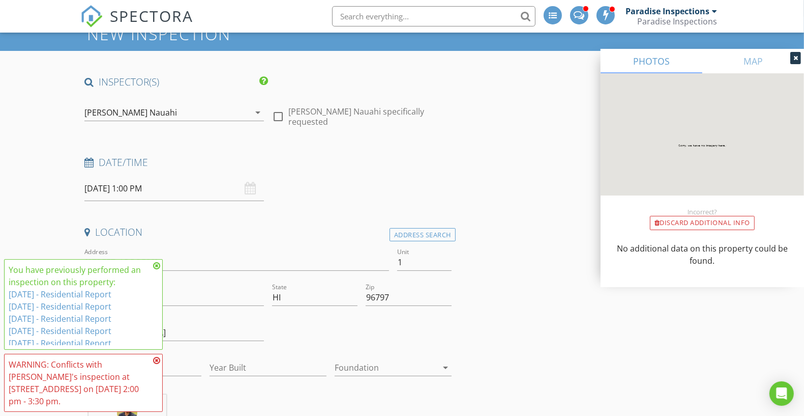
scroll to position [0, 0]
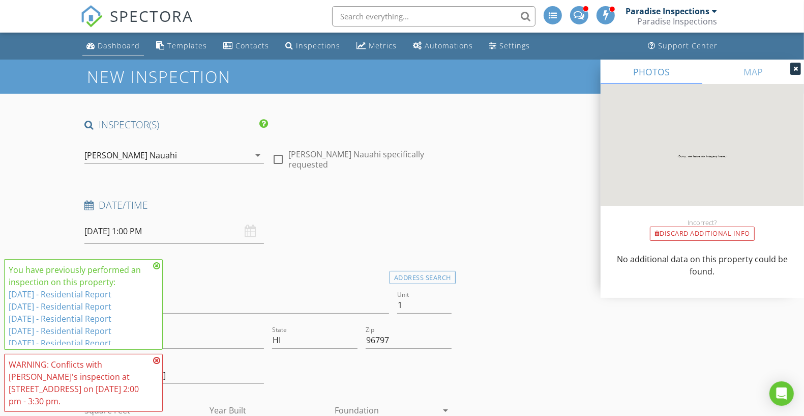
click at [116, 41] on div "Dashboard" at bounding box center [119, 46] width 42 height 10
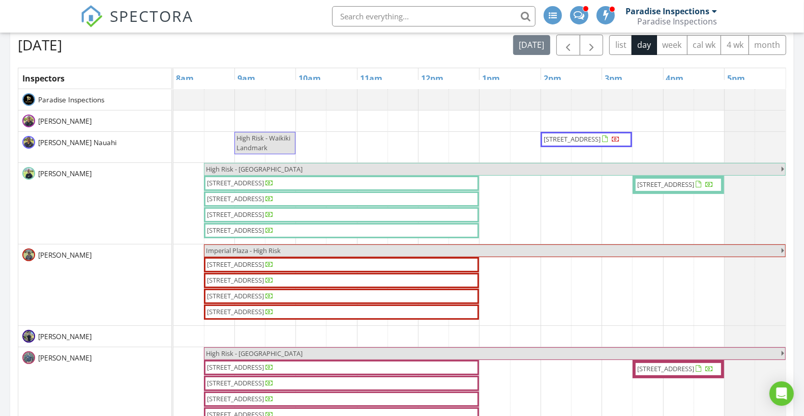
scroll to position [148, 0]
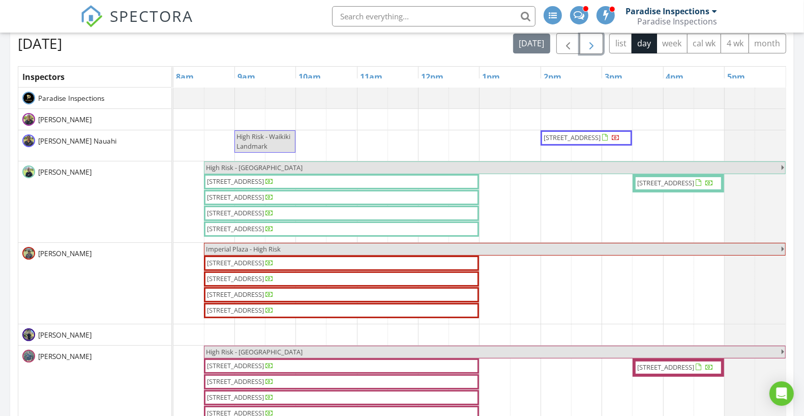
click at [598, 50] on span "button" at bounding box center [591, 44] width 12 height 12
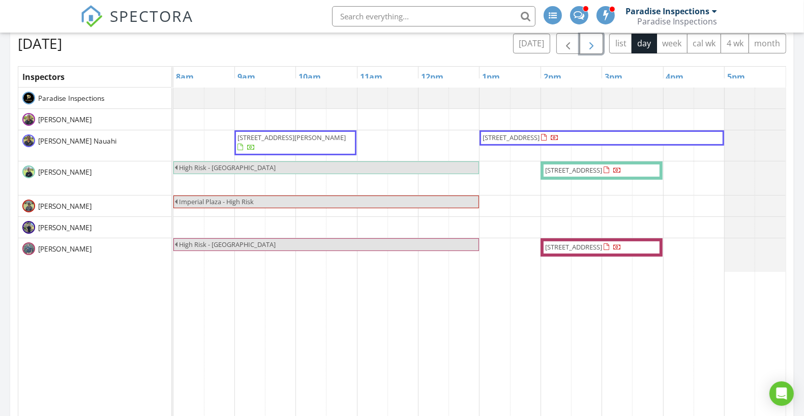
click at [589, 48] on span "button" at bounding box center [591, 44] width 12 height 12
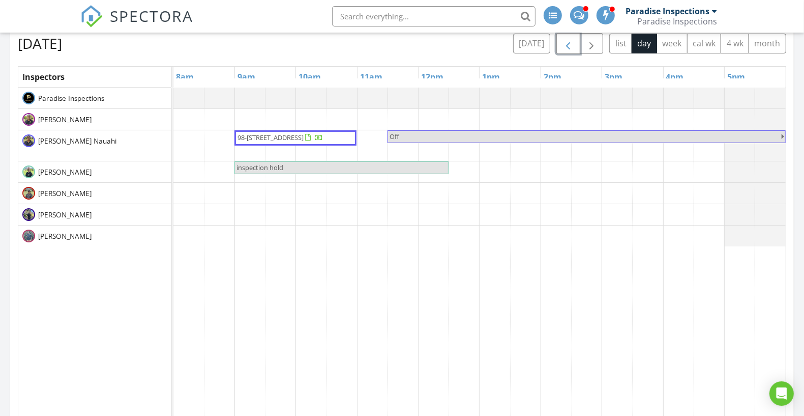
click at [566, 40] on span "button" at bounding box center [568, 44] width 12 height 12
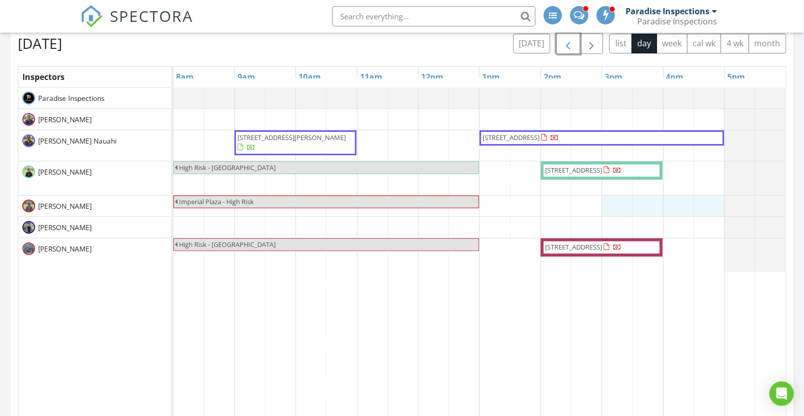
drag, startPoint x: 616, startPoint y: 199, endPoint x: 716, endPoint y: 203, distance: 99.2
click at [716, 203] on div "1551 Ala Wai Blvd 1905, Honolulu 96815 763 Kaipii St, Kailua 96734 High Risk - …" at bounding box center [479, 334] width 612 height 495
drag, startPoint x: 577, startPoint y: 204, endPoint x: 678, endPoint y: 202, distance: 101.7
click at [678, 202] on div "1551 Ala Wai Blvd 1905, Honolulu 96815 763 Kaipii St, Kailua 96734 High Risk - …" at bounding box center [479, 334] width 612 height 495
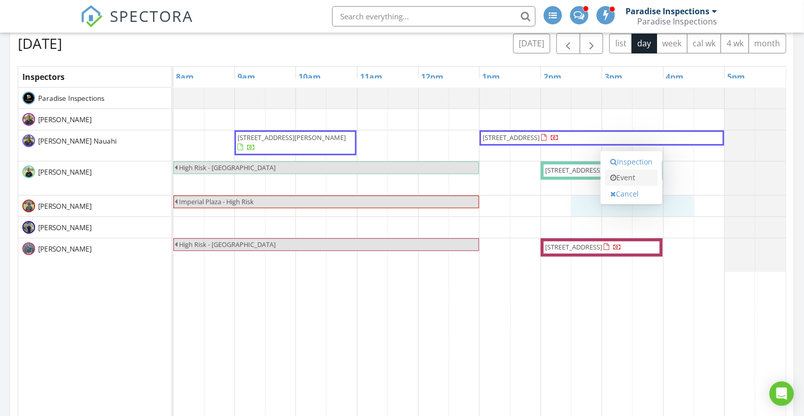
click at [628, 179] on link "Event" at bounding box center [631, 177] width 52 height 16
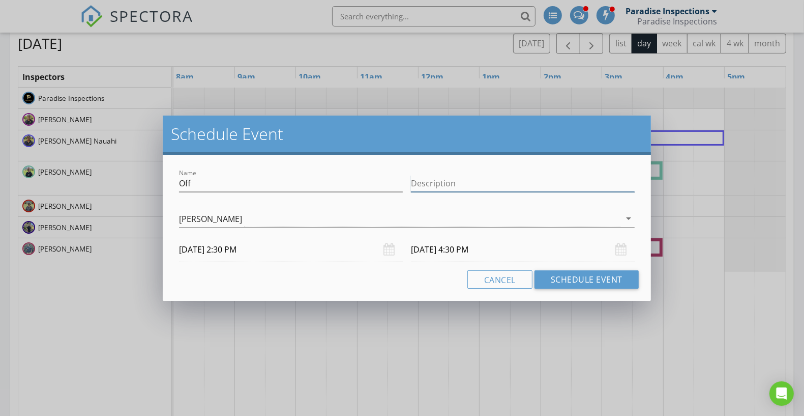
click at [473, 183] on input "Description" at bounding box center [523, 183] width 224 height 17
paste input "94-1133 Halekukui St Unit 1, Waipahu, HI 96797"
paste input "(206) 631-0592"
type input "94-1133 Halekukui St Unit 1, Waipahu, HI 96797 , (206) 631-0592"
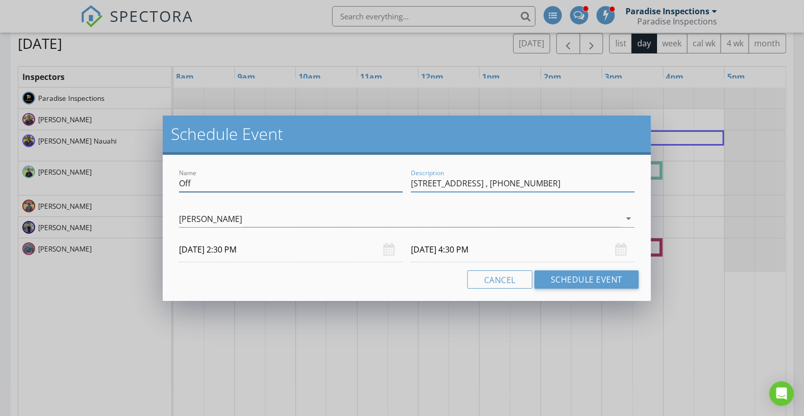
click at [379, 188] on input "Off" at bounding box center [291, 183] width 224 height 17
type input "O"
type input "inspection hold"
click at [569, 280] on button "Schedule Event" at bounding box center [587, 279] width 104 height 18
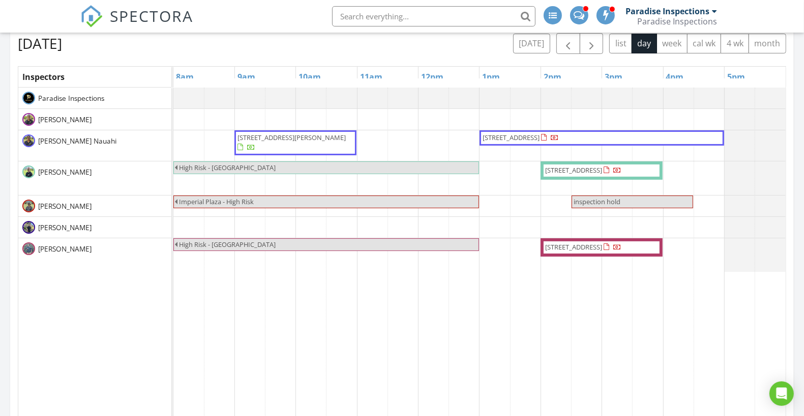
scroll to position [143, 0]
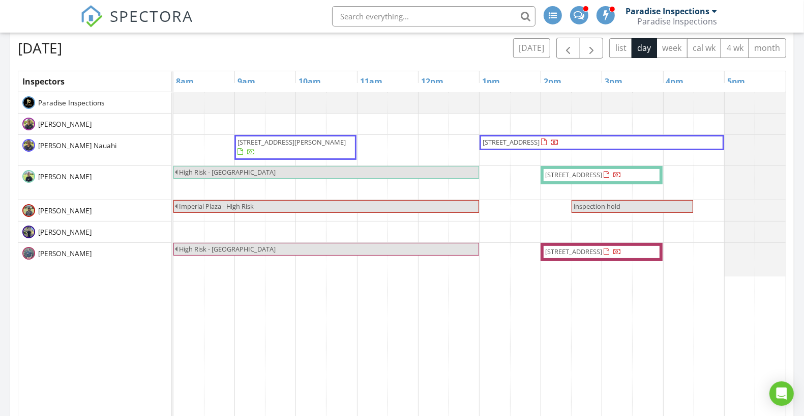
click at [603, 201] on span "inspection hold" at bounding box center [597, 205] width 47 height 9
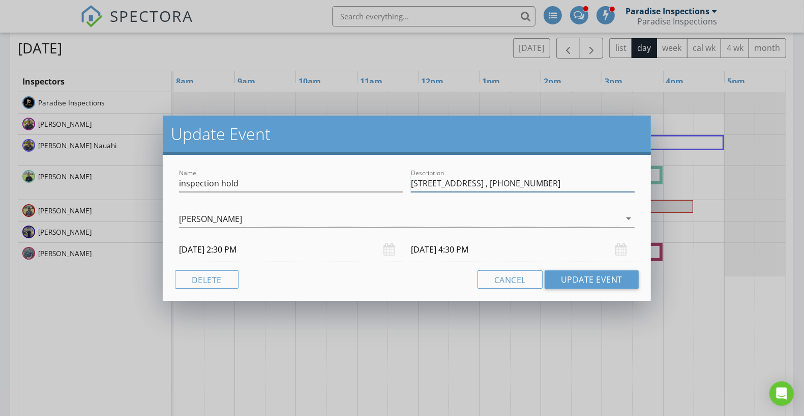
click at [632, 182] on input "94-1133 Halekukui St Unit 1, Waipahu, HI 96797 , (206) 631-0592" at bounding box center [523, 183] width 224 height 17
type input "94-1133 Halekukui St Unit 1, Waipahu, HI 96797 , (206) 631-0592 (Michelle Flore…"
click at [576, 278] on button "Update Event" at bounding box center [592, 279] width 94 height 18
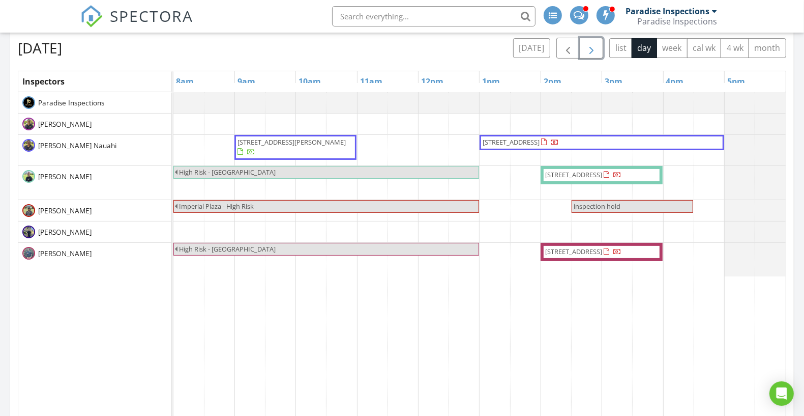
click at [596, 54] on span "button" at bounding box center [591, 48] width 12 height 12
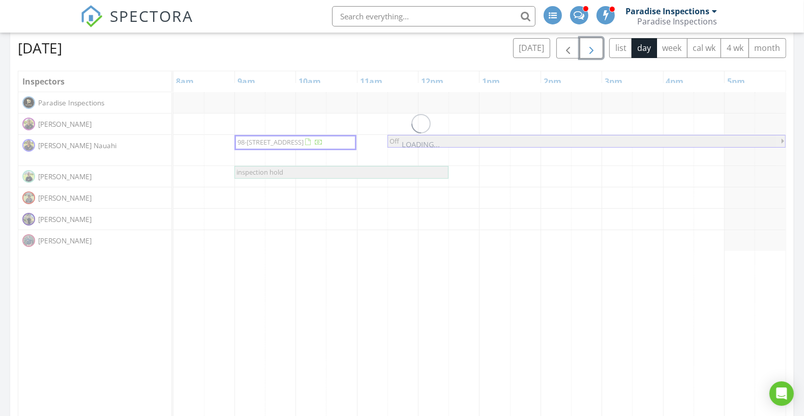
click at [596, 54] on span "button" at bounding box center [591, 48] width 12 height 12
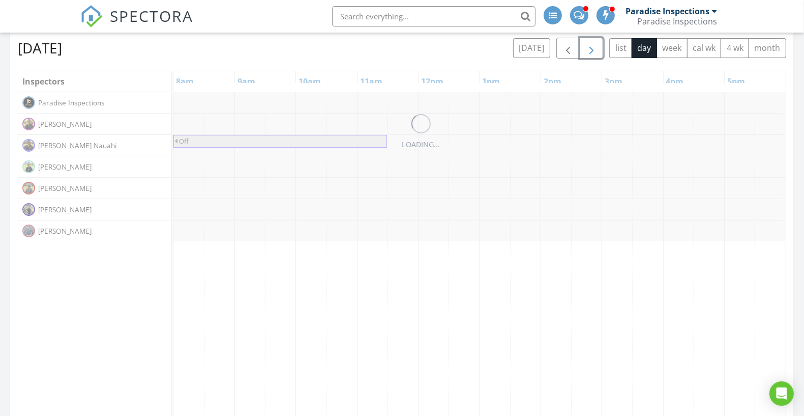
click at [596, 54] on span "button" at bounding box center [591, 48] width 12 height 12
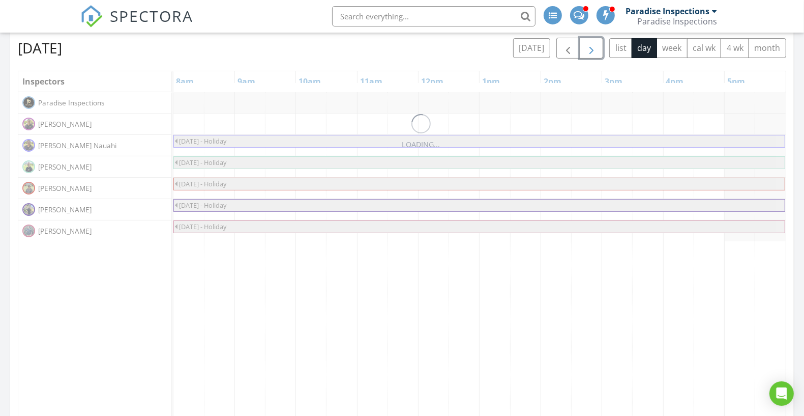
click at [596, 54] on span "button" at bounding box center [591, 48] width 12 height 12
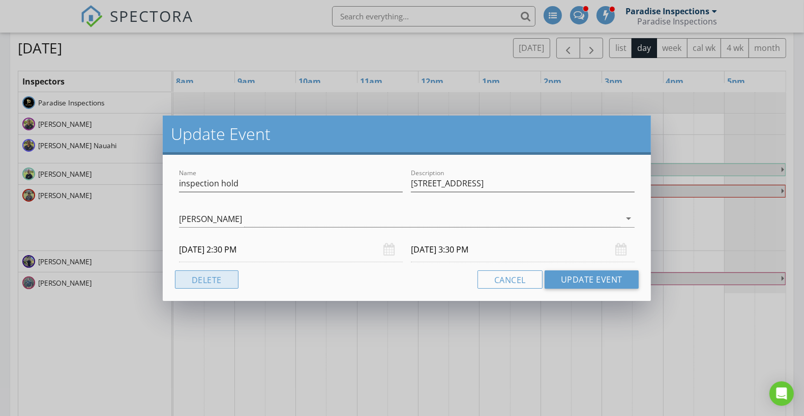
click at [203, 277] on button "Delete" at bounding box center [207, 279] width 64 height 18
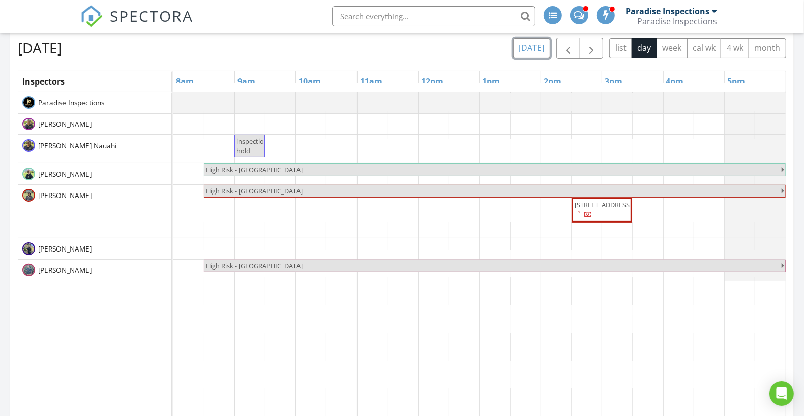
click at [533, 49] on button "today" at bounding box center [531, 48] width 37 height 20
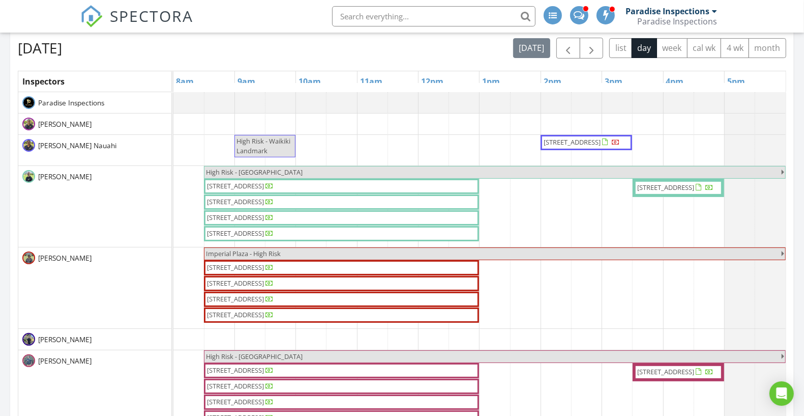
click at [264, 198] on span "725 Kapiolani Blvd C311, Honolulu 96813" at bounding box center [235, 201] width 57 height 9
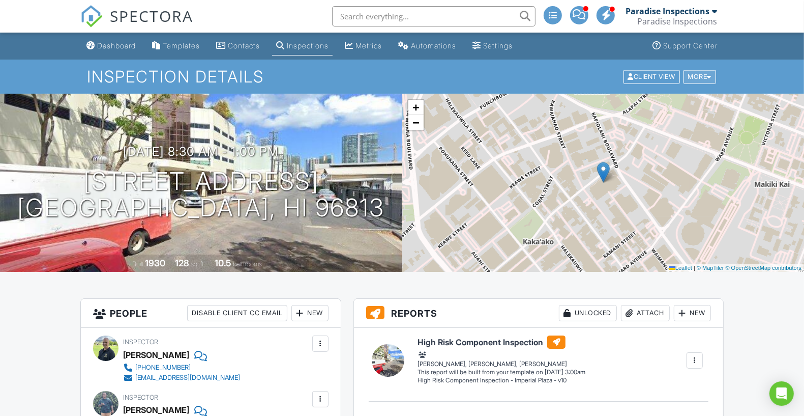
click at [694, 79] on div "More" at bounding box center [700, 77] width 33 height 14
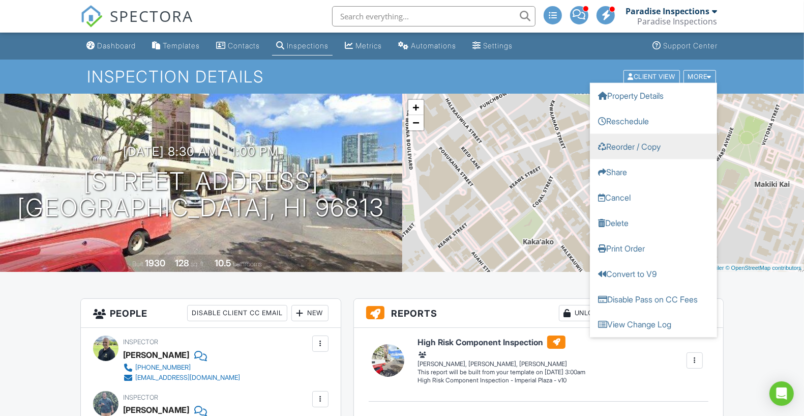
click at [652, 146] on link "Reorder / Copy" at bounding box center [653, 145] width 127 height 25
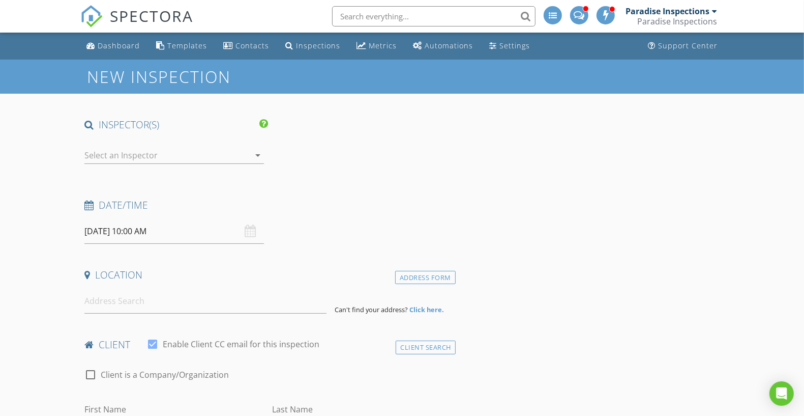
type input "Haley"
type input "Thomas"
type input "808-222-3843"
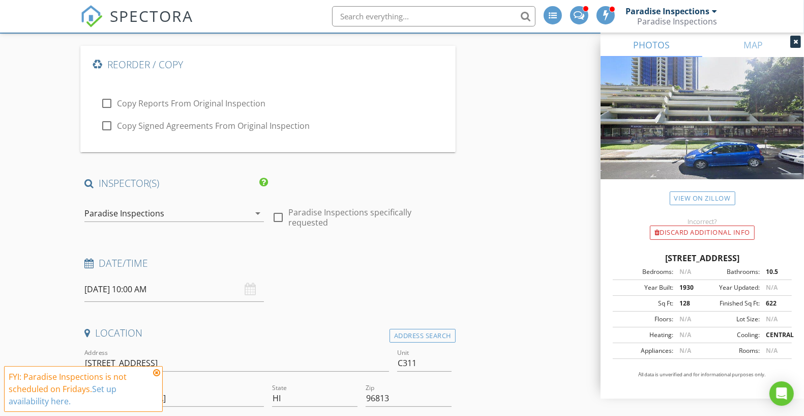
scroll to position [203, 0]
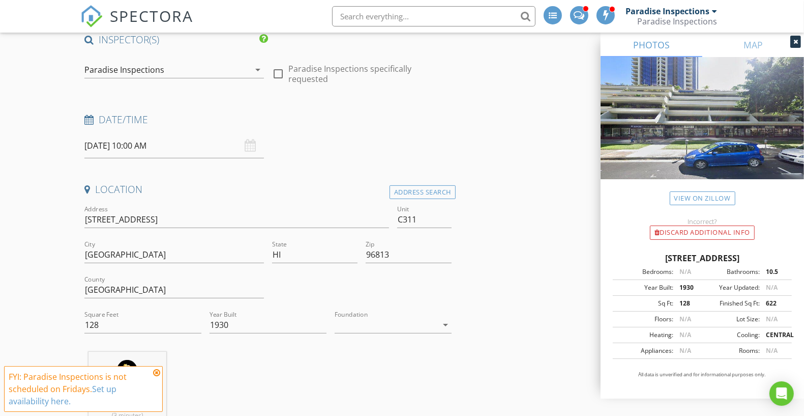
click at [233, 84] on div at bounding box center [174, 85] width 180 height 6
click at [231, 70] on div "Paradise Inspections" at bounding box center [166, 70] width 165 height 16
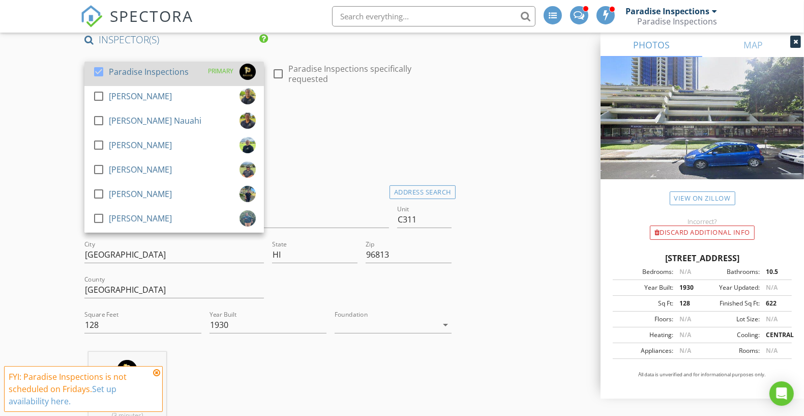
click at [179, 71] on div "Paradise Inspections" at bounding box center [149, 72] width 80 height 16
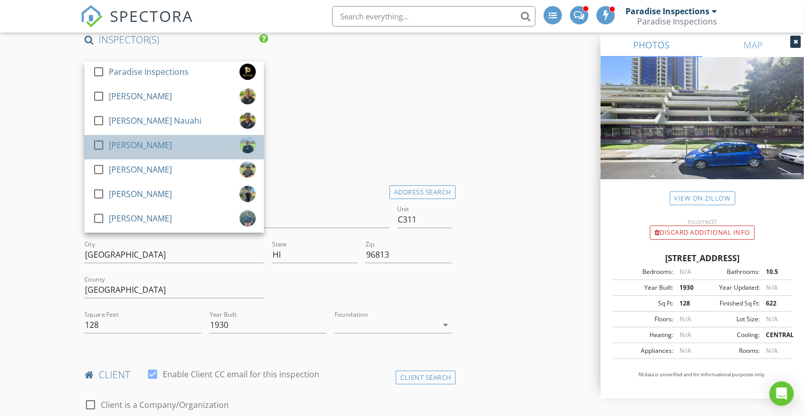
click at [197, 142] on div "check_box_outline_blank David Benito" at bounding box center [174, 147] width 163 height 20
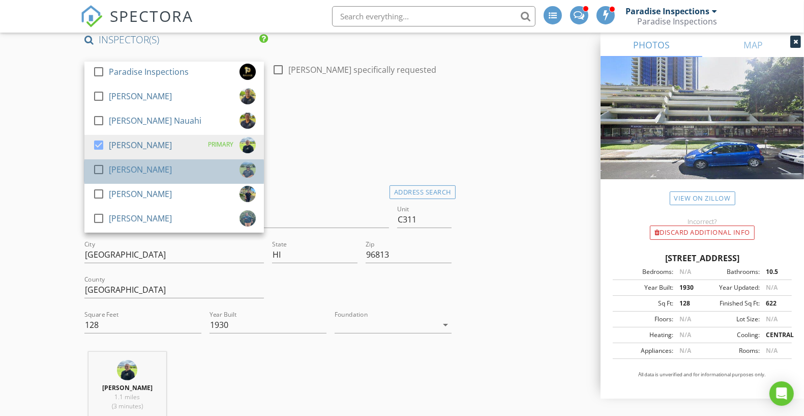
click at [167, 179] on div "check_box_outline_blank Tim Benito" at bounding box center [174, 171] width 163 height 20
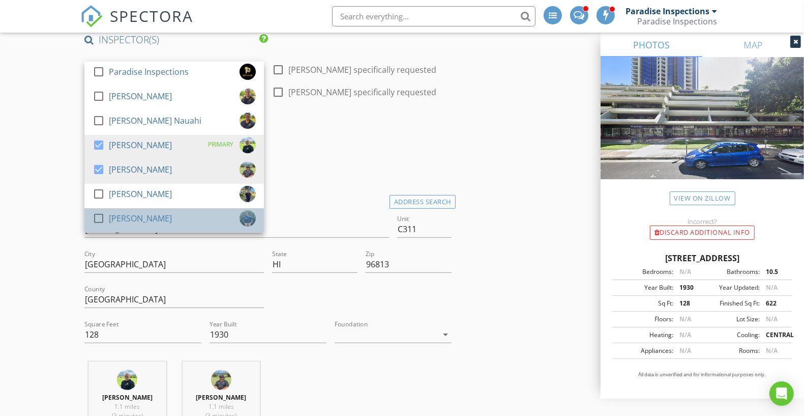
click at [161, 217] on div "check_box_outline_blank Shandon Ko" at bounding box center [174, 220] width 163 height 20
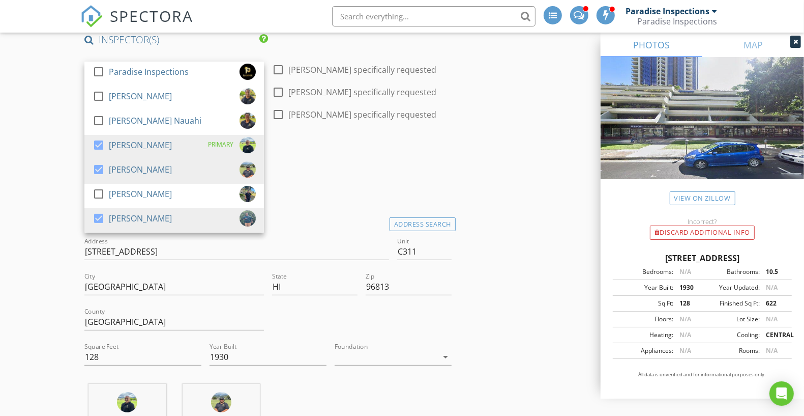
click at [323, 174] on div "Date/Time 08/29/2025 10:00 AM" at bounding box center [267, 167] width 375 height 45
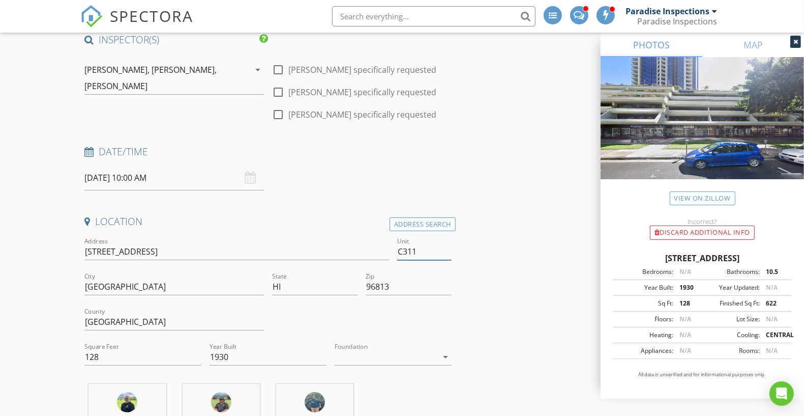
click at [426, 248] on input "C311" at bounding box center [424, 251] width 54 height 17
type input "C300"
click at [187, 253] on input "725 Kapiolani Blvd C311" at bounding box center [236, 251] width 305 height 17
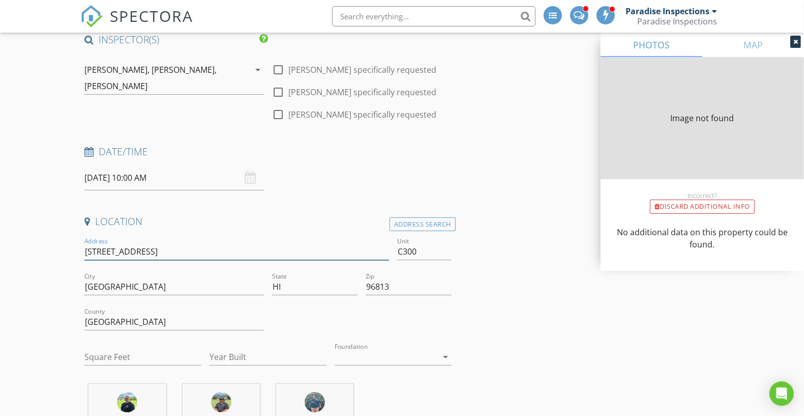
type input "725 Kapiolani Blvd C"
type input "622"
type input "1930"
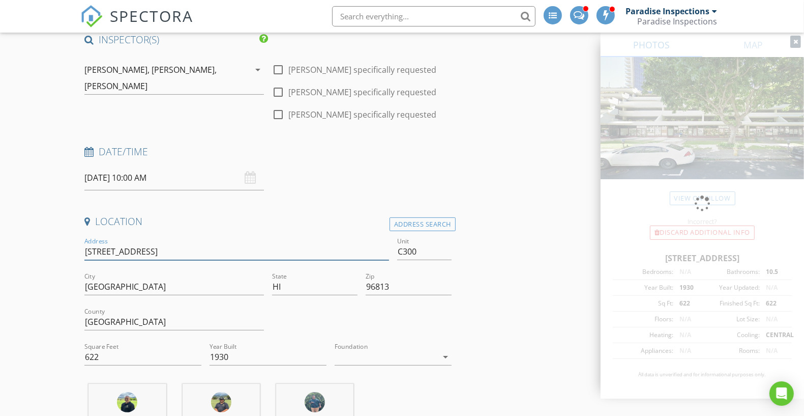
type input "[STREET_ADDRESS]"
click at [169, 175] on input "08/29/2025 10:00 AM" at bounding box center [174, 177] width 180 height 25
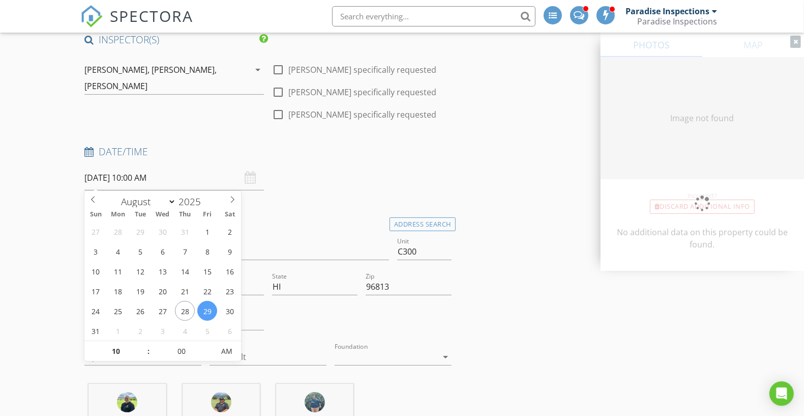
type input "0"
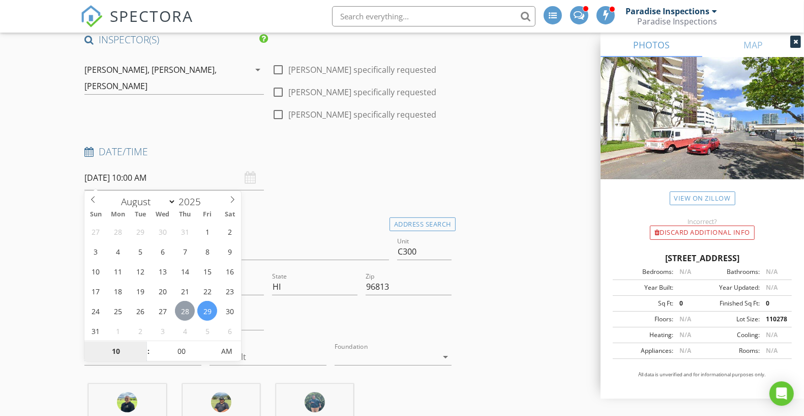
type input "08/28/2025 10:00 AM"
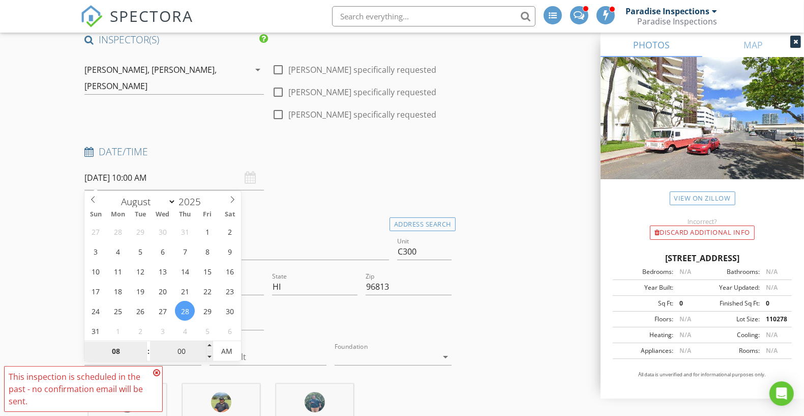
type input "08"
type input "08/28/2025 8:00 AM"
click at [185, 353] on input "00" at bounding box center [181, 351] width 63 height 20
type input "30"
type input "[DATE] 8:30 AM"
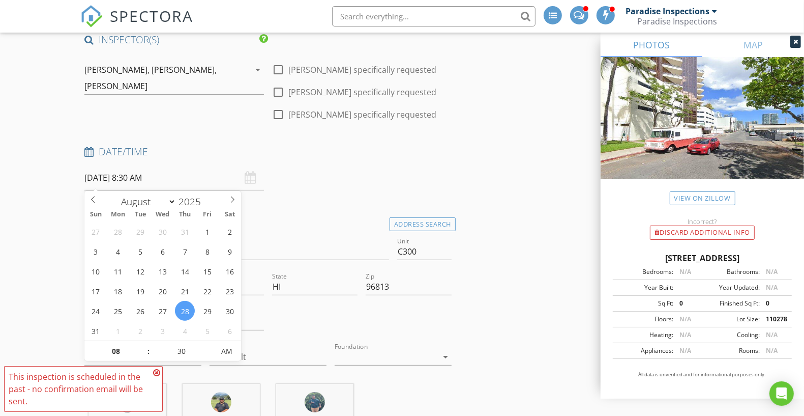
click at [317, 162] on div "Date/Time" at bounding box center [267, 155] width 375 height 20
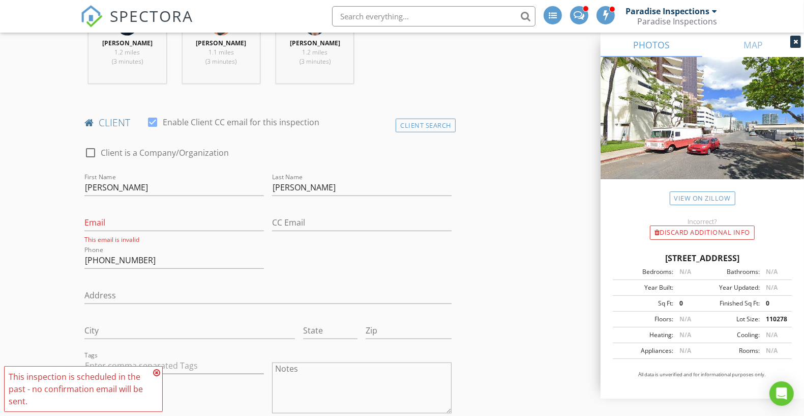
scroll to position [636, 0]
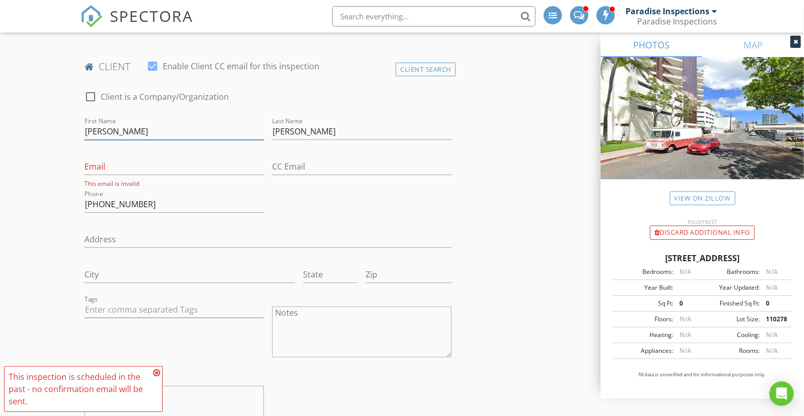
click at [123, 132] on input "Haley" at bounding box center [174, 131] width 180 height 17
paste input "[PERSON_NAME]"
drag, startPoint x: 115, startPoint y: 128, endPoint x: 146, endPoint y: 128, distance: 31.0
click at [146, 128] on input "[PERSON_NAME]" at bounding box center [174, 131] width 180 height 17
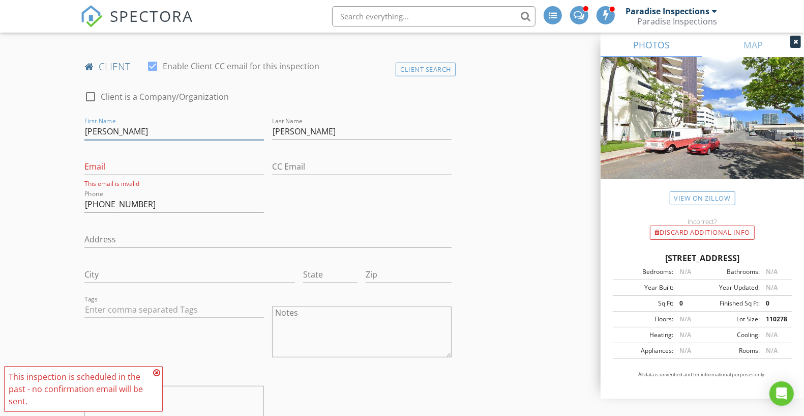
drag, startPoint x: 139, startPoint y: 130, endPoint x: 112, endPoint y: 129, distance: 27.0
click at [112, 129] on input "[PERSON_NAME]" at bounding box center [174, 131] width 180 height 17
type input "Gilford"
click at [278, 133] on input "Thomas" at bounding box center [362, 131] width 180 height 17
paste input "[PERSON_NAME]"
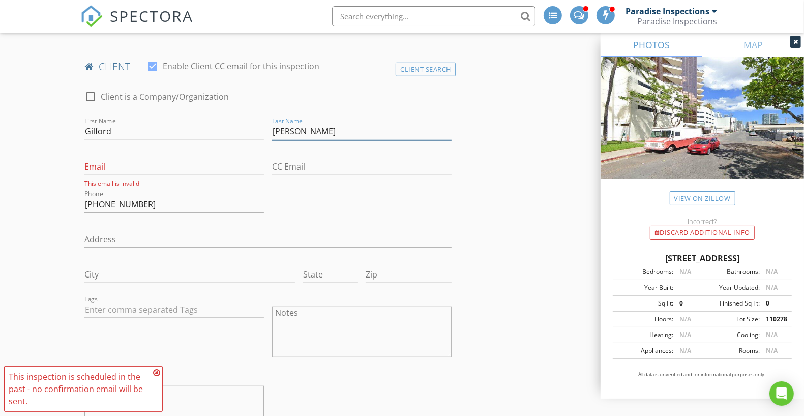
type input "[PERSON_NAME]"
click at [146, 196] on input "808-222-3843" at bounding box center [174, 204] width 180 height 17
click at [146, 199] on input "808-222-3843" at bounding box center [174, 204] width 180 height 17
click at [142, 160] on input "Email" at bounding box center [174, 166] width 180 height 17
paste input "[EMAIL_ADDRESS][DOMAIN_NAME]"
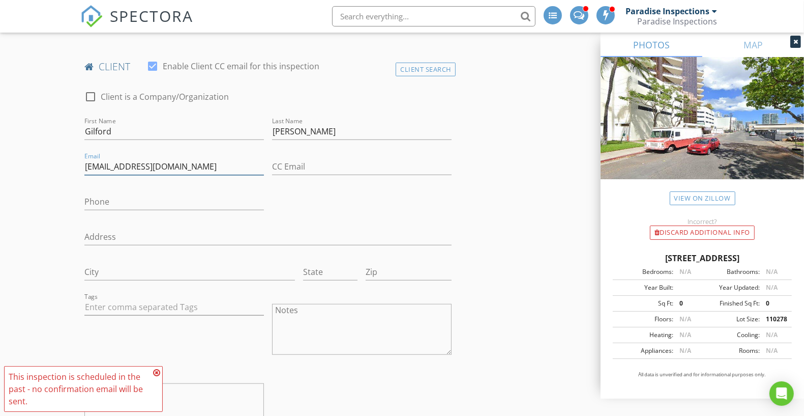
type input "[EMAIL_ADDRESS][DOMAIN_NAME]"
click at [161, 199] on input "Phone" at bounding box center [174, 201] width 180 height 17
paste input "[PHONE_NUMBER]"
type input "[PHONE_NUMBER]"
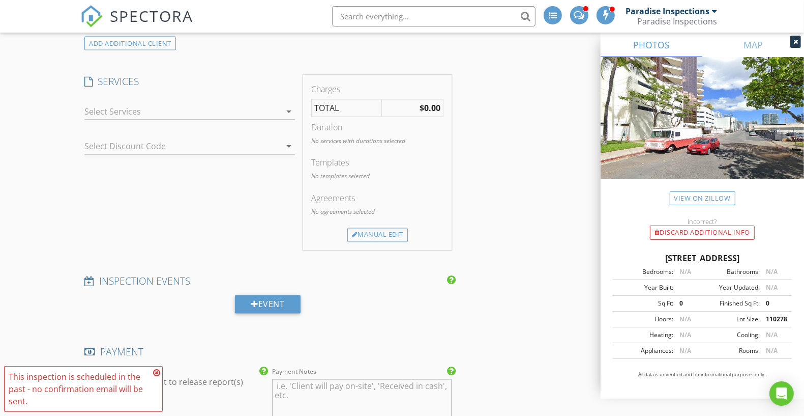
scroll to position [1500, 0]
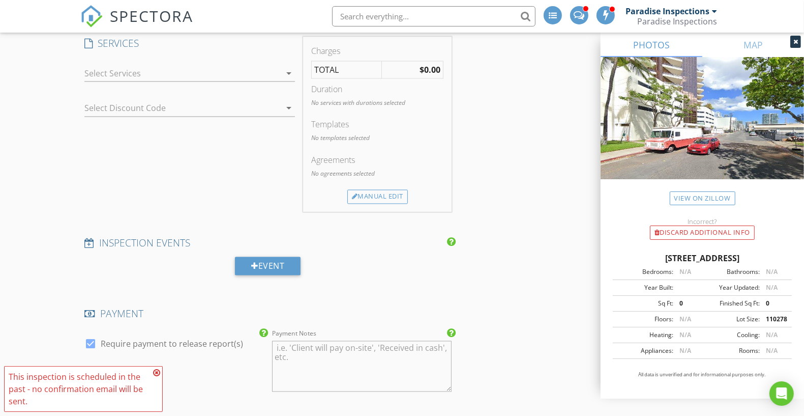
click at [192, 69] on div at bounding box center [182, 73] width 196 height 16
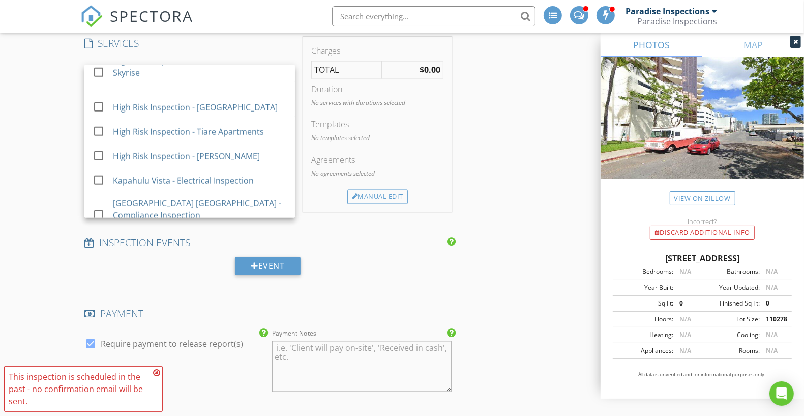
scroll to position [926, 0]
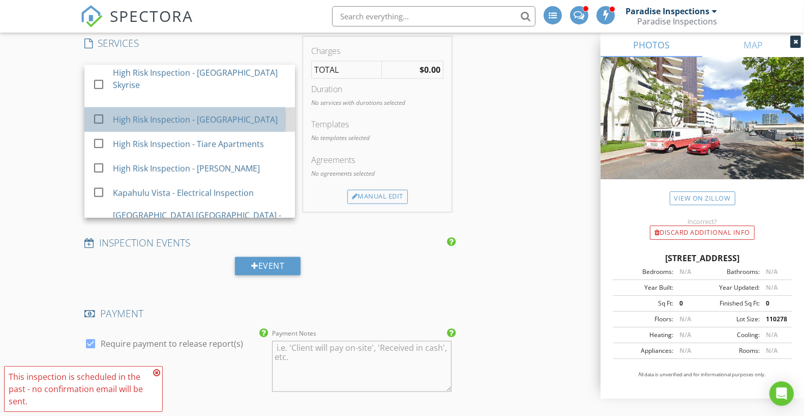
click at [250, 109] on div "High Risk Inspection - [GEOGRAPHIC_DATA]" at bounding box center [200, 119] width 174 height 20
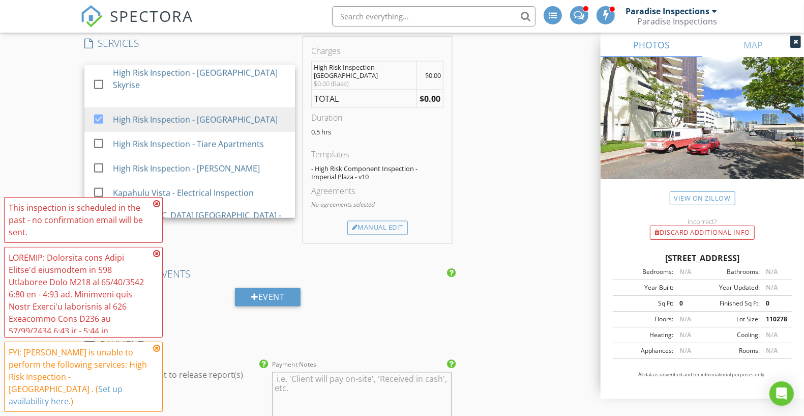
click at [673, 121] on img at bounding box center [702, 130] width 203 height 146
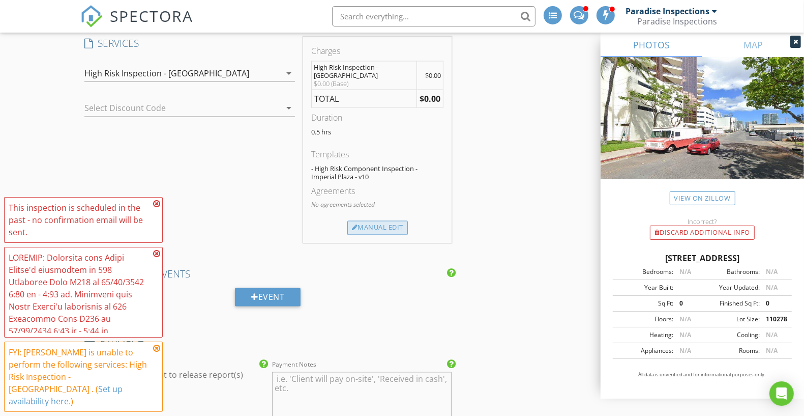
click at [403, 221] on div "Manual Edit" at bounding box center [377, 228] width 61 height 14
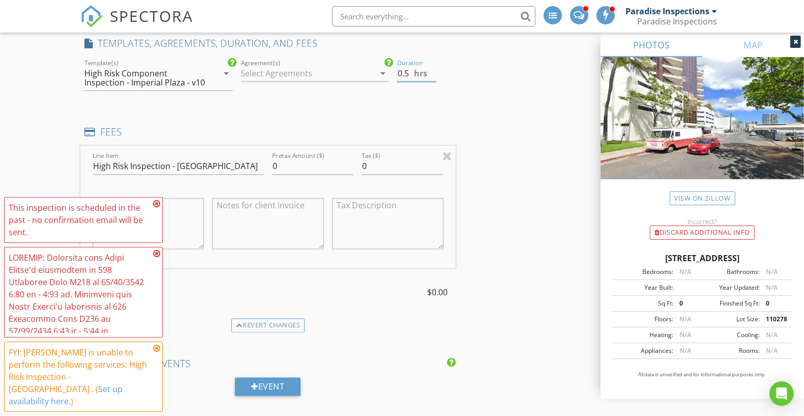
drag, startPoint x: 403, startPoint y: 69, endPoint x: 382, endPoint y: 66, distance: 21.6
click at [386, 69] on div "check_box_outline_blank Paradise Home Inspections check_box_outline_blank Comme…" at bounding box center [267, 79] width 375 height 44
type input "4.5"
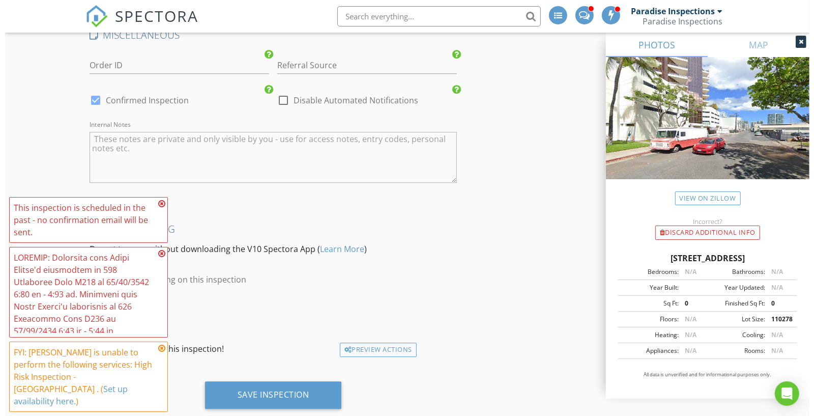
scroll to position [2325, 0]
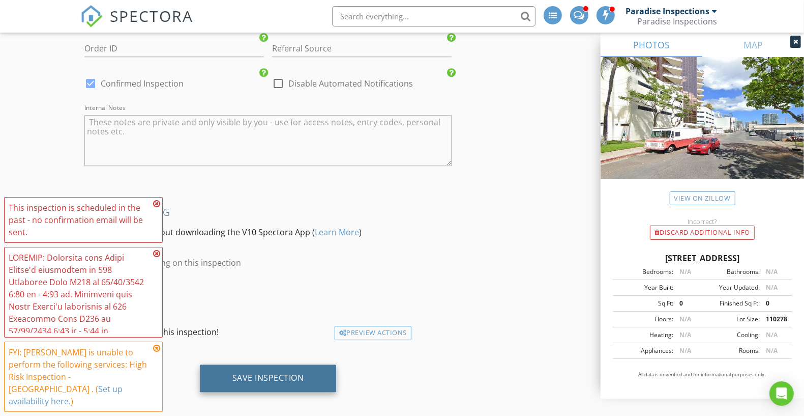
click at [302, 364] on div "Save Inspection" at bounding box center [268, 377] width 137 height 27
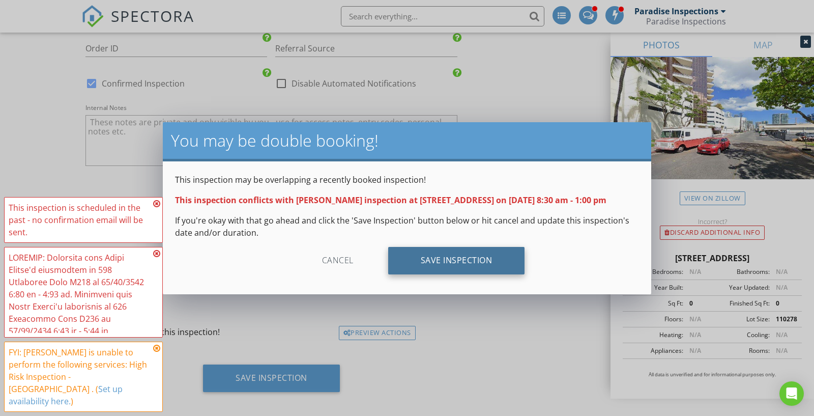
click at [449, 266] on div "Save Inspection" at bounding box center [456, 260] width 137 height 27
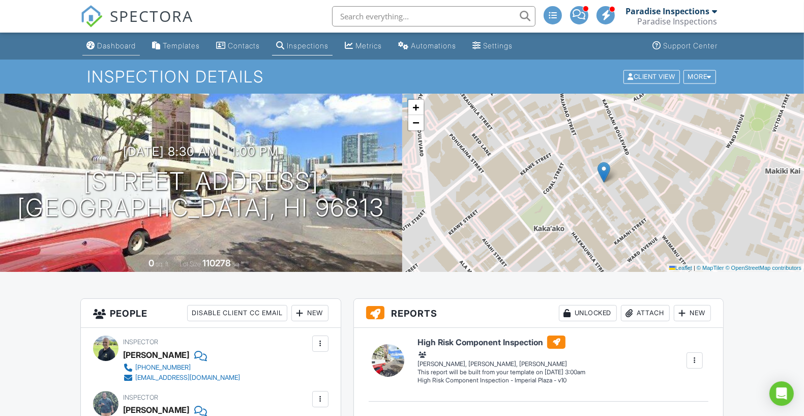
click at [136, 47] on div "Dashboard" at bounding box center [116, 45] width 39 height 9
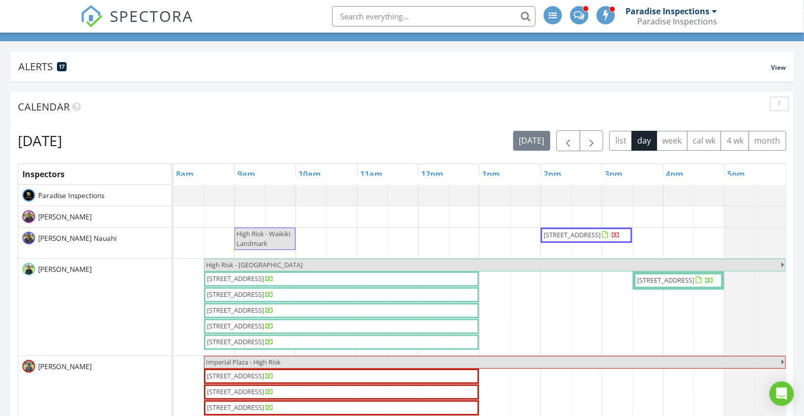
scroll to position [5, 5]
click at [264, 274] on span "[STREET_ADDRESS]" at bounding box center [235, 278] width 57 height 9
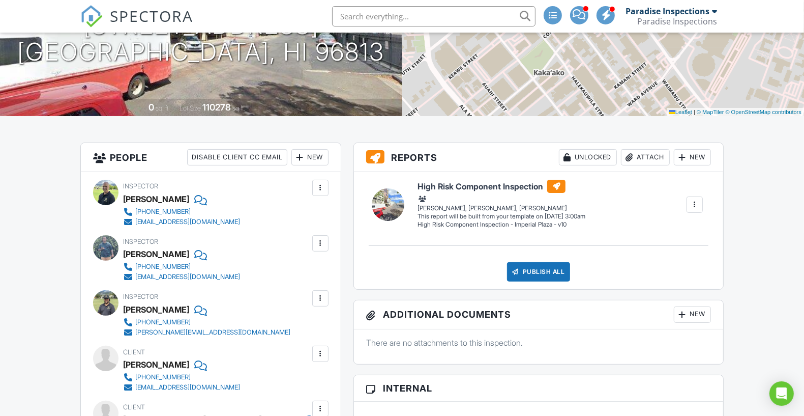
drag, startPoint x: 809, startPoint y: 90, endPoint x: 808, endPoint y: 109, distance: 19.4
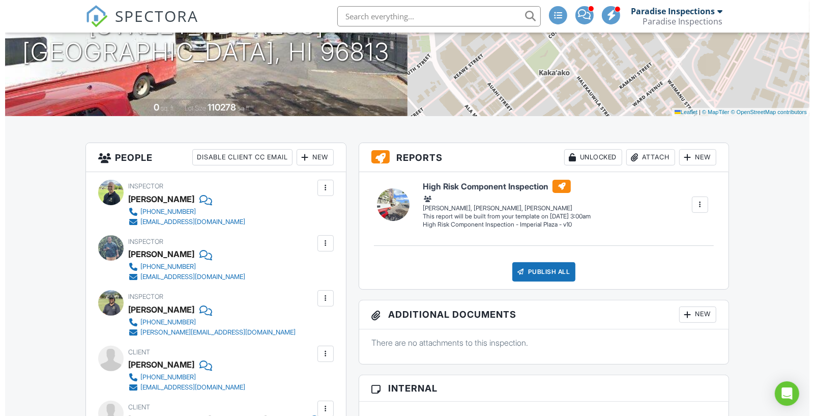
scroll to position [85, 0]
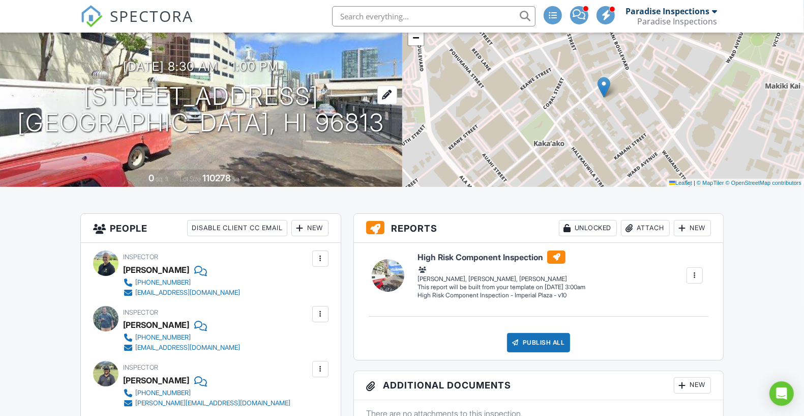
click at [327, 88] on h1 "[STREET_ADDRESS] [GEOGRAPHIC_DATA], HI 96813" at bounding box center [200, 110] width 367 height 54
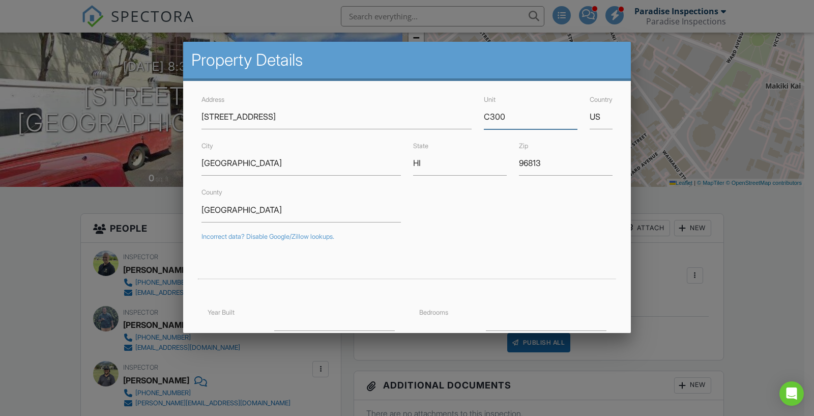
click at [492, 118] on input "C300" at bounding box center [531, 116] width 94 height 25
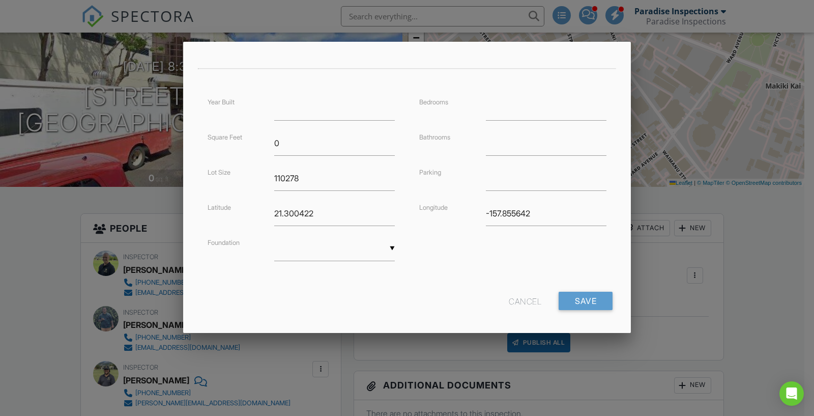
scroll to position [215, 0]
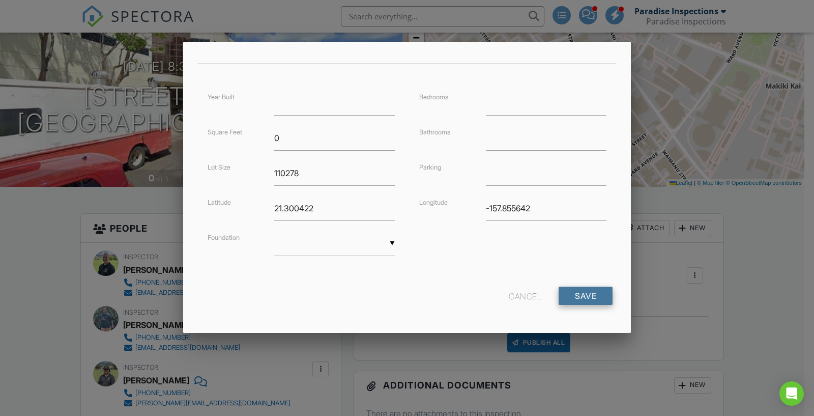
type input "C310"
click at [583, 294] on input "Save" at bounding box center [585, 295] width 54 height 18
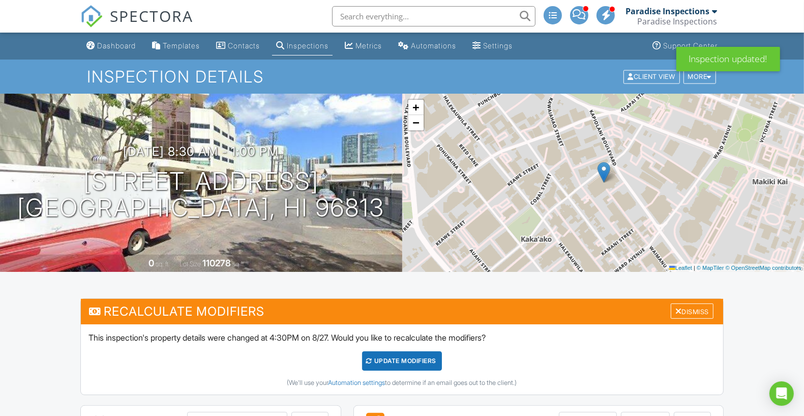
click at [393, 358] on div "UPDATE Modifiers" at bounding box center [402, 360] width 80 height 19
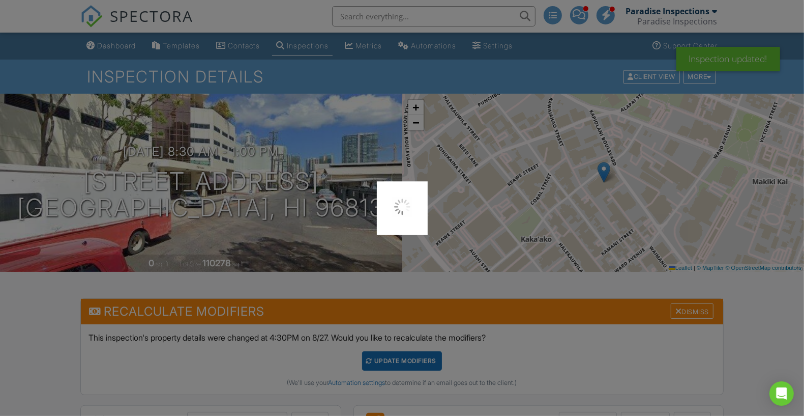
scroll to position [128, 0]
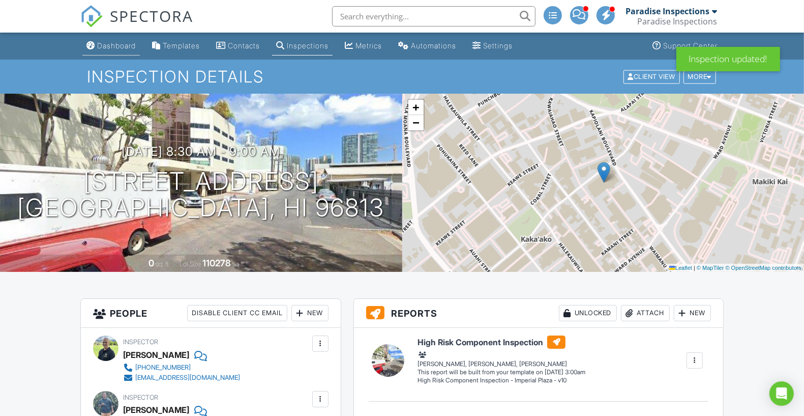
click at [95, 48] on link "Dashboard" at bounding box center [110, 46] width 57 height 19
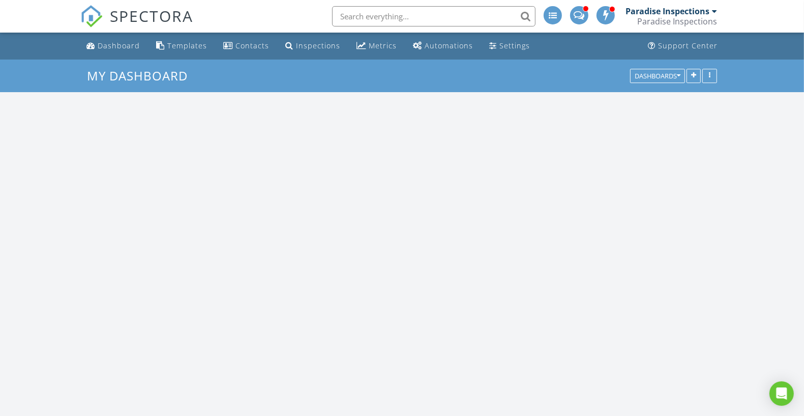
scroll to position [1556, 824]
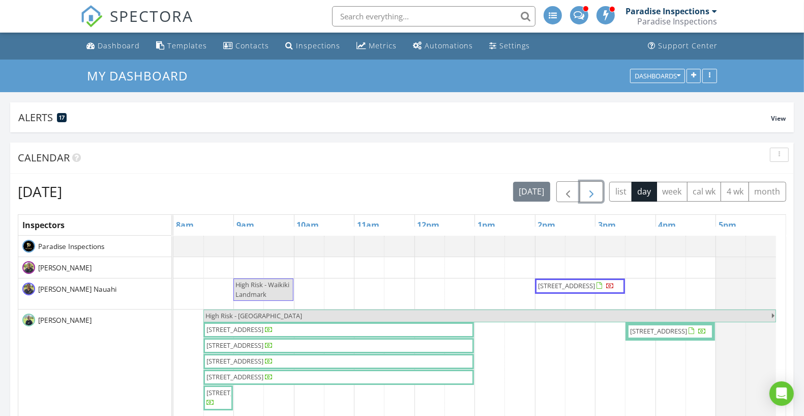
click at [599, 199] on button "button" at bounding box center [592, 191] width 24 height 21
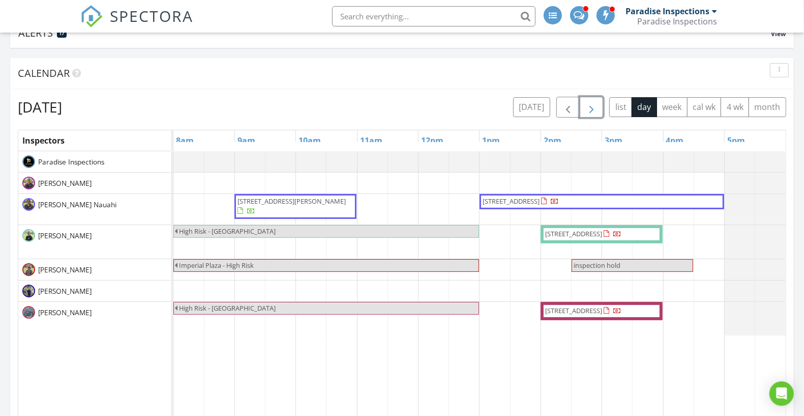
scroll to position [81, 0]
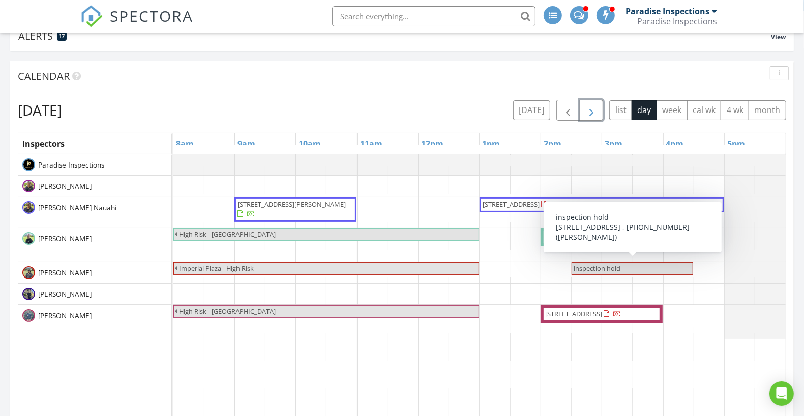
click at [594, 269] on span "inspection hold" at bounding box center [597, 267] width 47 height 9
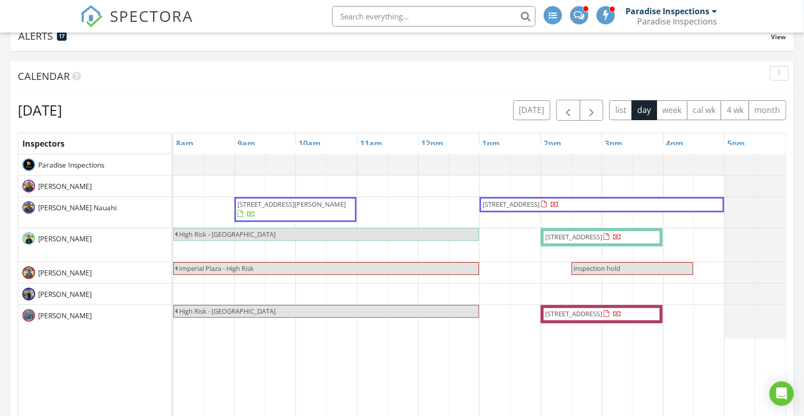
click at [450, 48] on div at bounding box center [402, 208] width 804 height 416
click at [595, 112] on span "button" at bounding box center [591, 110] width 12 height 12
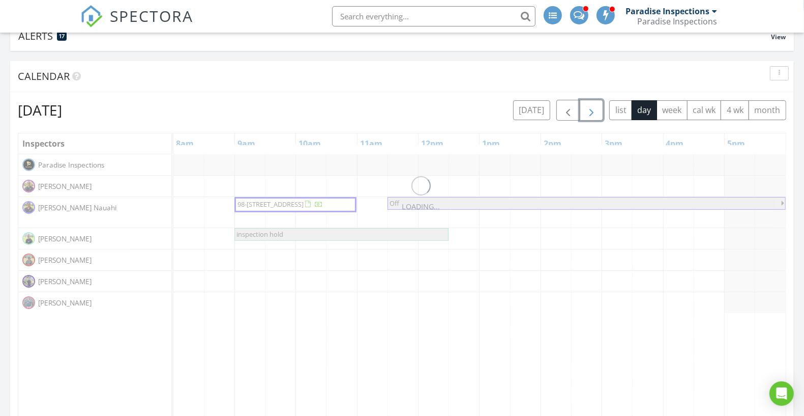
click at [595, 112] on span "button" at bounding box center [591, 110] width 12 height 12
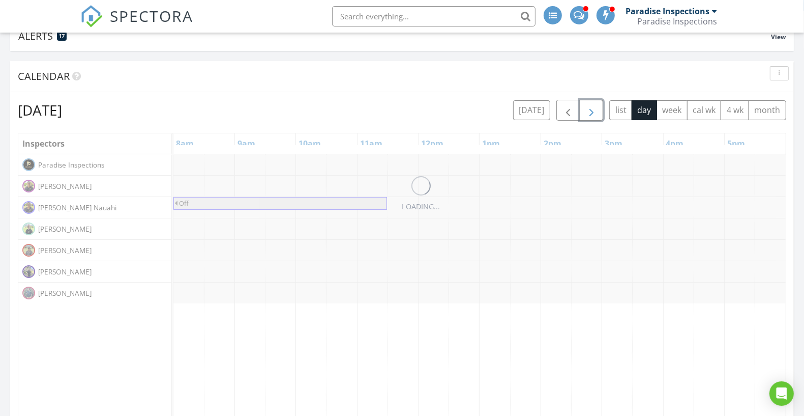
click at [595, 112] on span "button" at bounding box center [591, 110] width 12 height 12
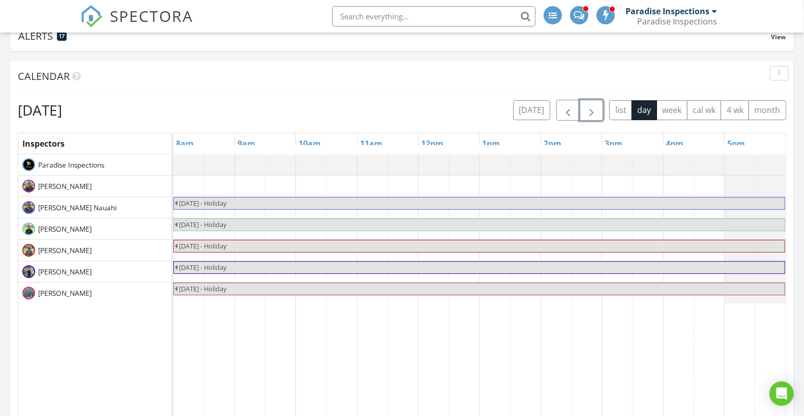
click at [595, 112] on span "button" at bounding box center [591, 110] width 12 height 12
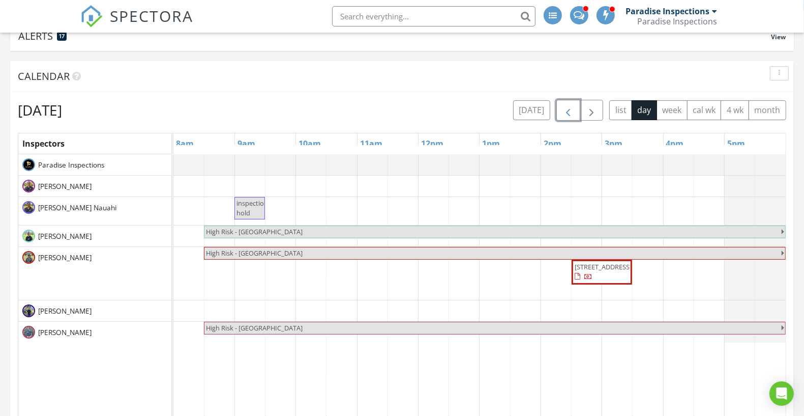
click at [570, 108] on span "button" at bounding box center [568, 110] width 12 height 12
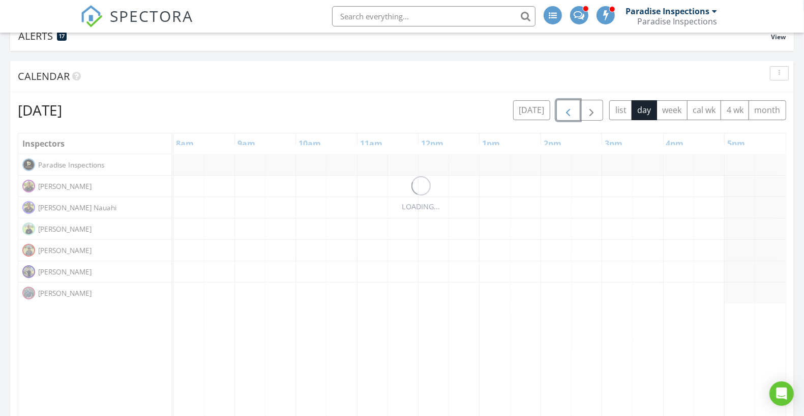
click at [567, 107] on span "button" at bounding box center [568, 110] width 12 height 12
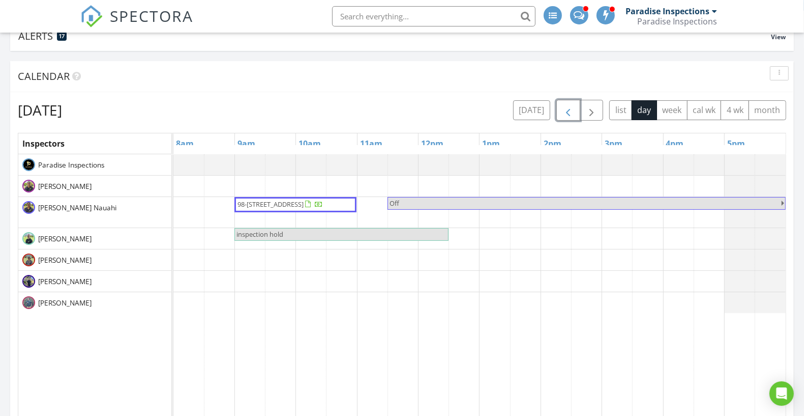
click at [567, 107] on span "button" at bounding box center [568, 110] width 12 height 12
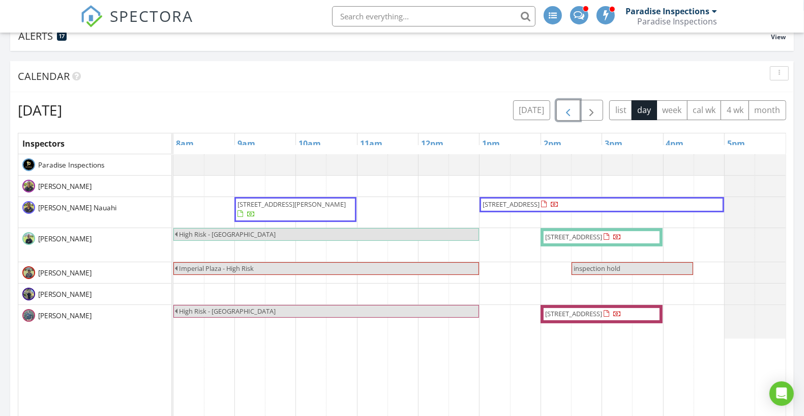
click at [567, 107] on span "button" at bounding box center [568, 110] width 12 height 12
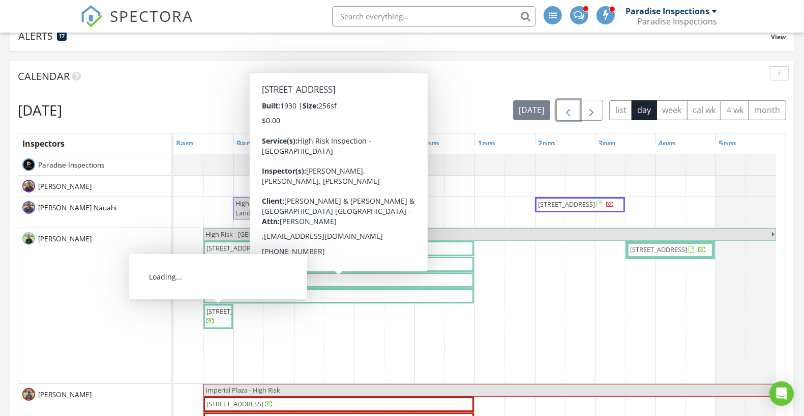
click at [226, 326] on span "725 Kapiolani Blvd C310, Honolulu 96813" at bounding box center [217, 316] width 25 height 20
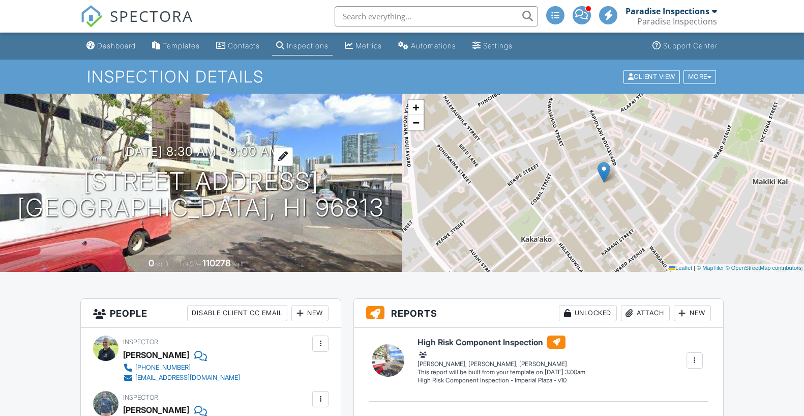
click at [174, 144] on h3 "[DATE] 8:30 am - 9:00 am" at bounding box center [201, 151] width 159 height 14
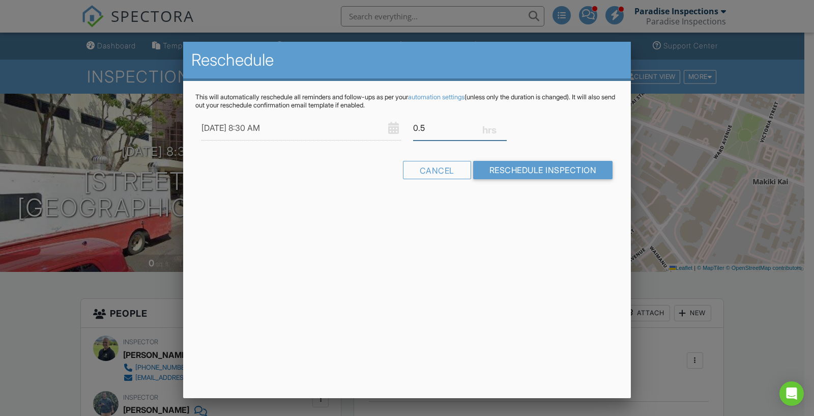
drag, startPoint x: 418, startPoint y: 127, endPoint x: 407, endPoint y: 127, distance: 10.2
click at [407, 127] on div "0.5" at bounding box center [460, 127] width 106 height 25
type input "4.5"
click at [528, 160] on form "08/28/2025 8:30 AM 4.5 Warning: this date/time is in the past. Cancel Reschedul…" at bounding box center [406, 150] width 423 height 71
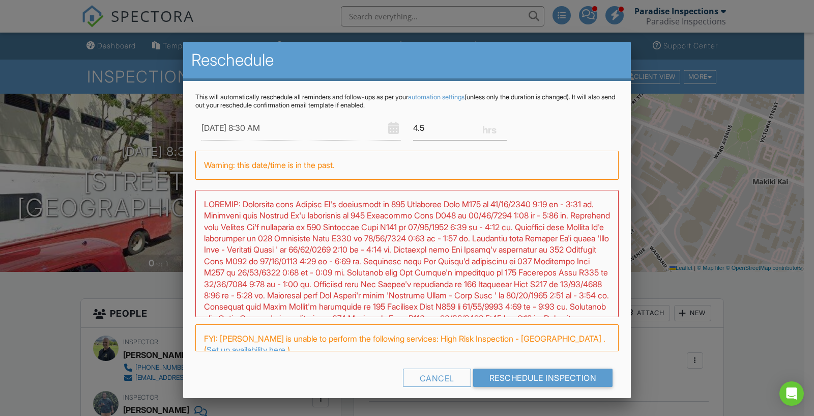
click at [530, 209] on div at bounding box center [406, 253] width 423 height 127
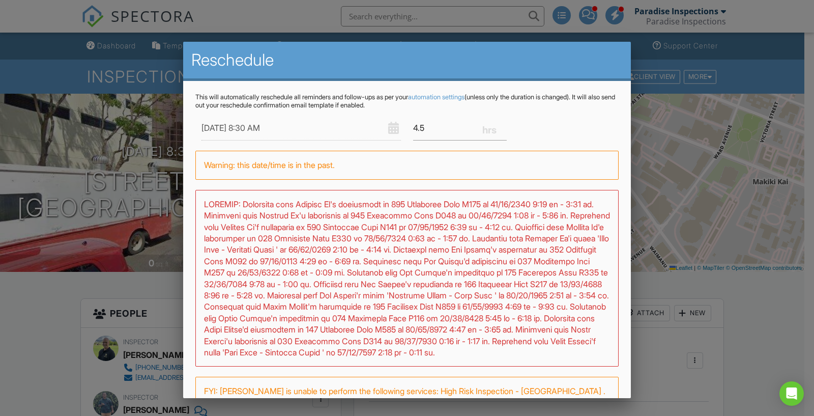
scroll to position [97, 0]
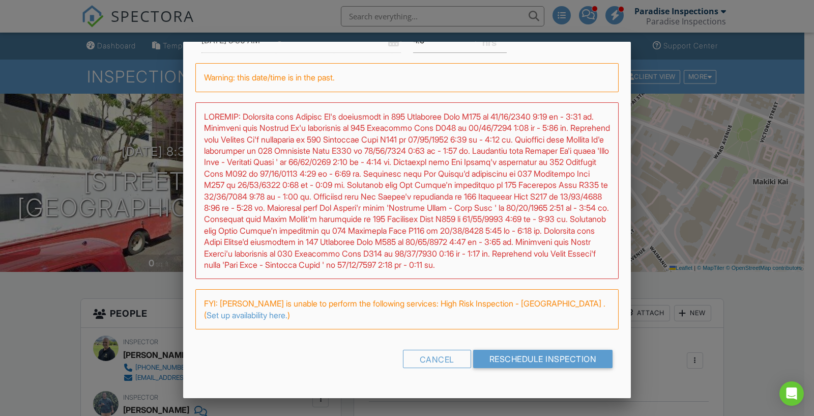
click at [567, 349] on form "08/28/2025 8:30 AM 4.5 Warning: this date/time is in the past. FYI: Shandon Ko …" at bounding box center [406, 201] width 423 height 347
click at [553, 362] on input "Reschedule Inspection" at bounding box center [543, 358] width 140 height 18
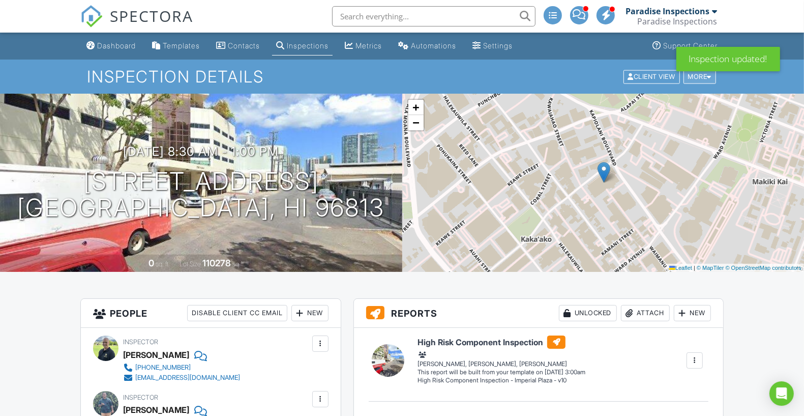
click at [696, 80] on div "More" at bounding box center [700, 77] width 33 height 14
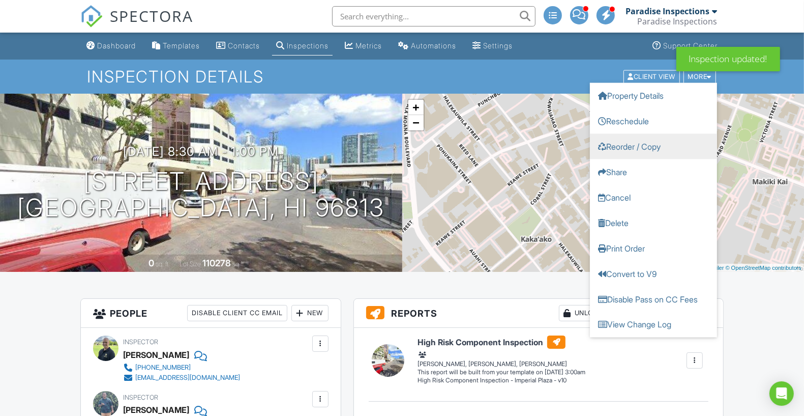
click at [658, 150] on link "Reorder / Copy" at bounding box center [653, 145] width 127 height 25
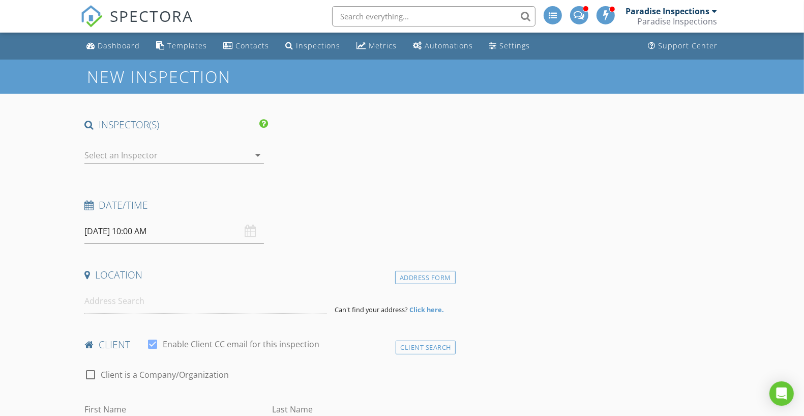
type input "Gilford"
type input "[PERSON_NAME]"
type input "[EMAIL_ADDRESS][DOMAIN_NAME]"
type input "[PHONE_NUMBER]"
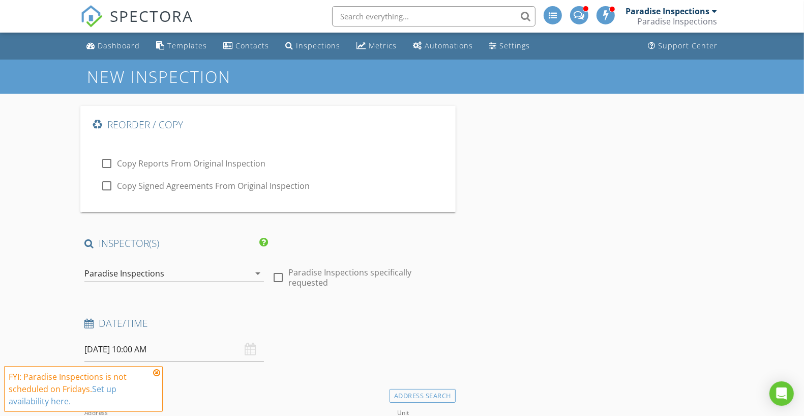
type input "622"
type input "1930"
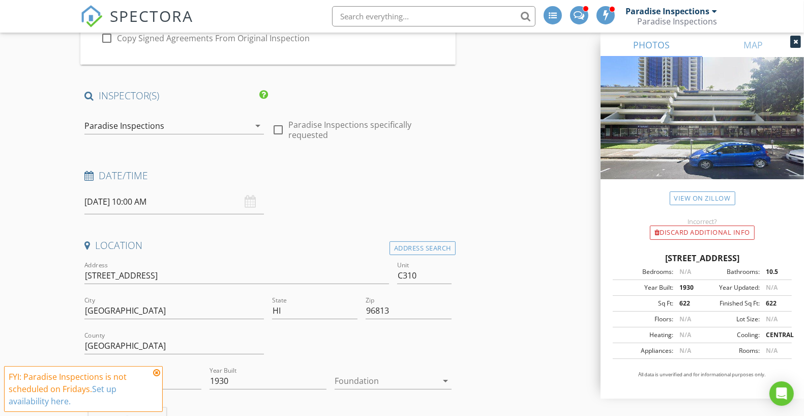
scroll to position [203, 0]
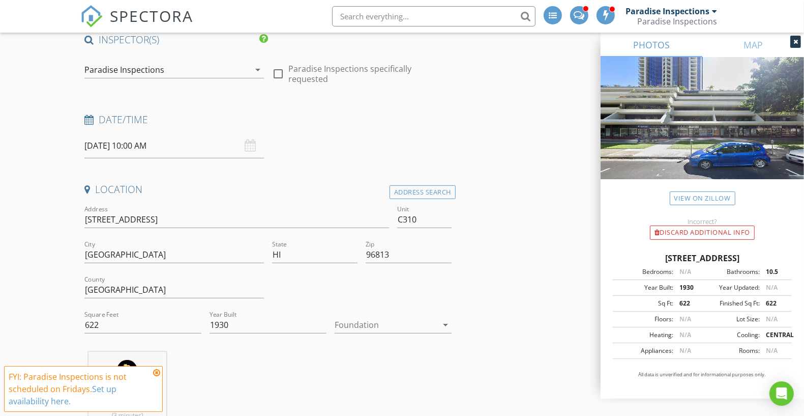
click at [242, 63] on div "Paradise Inspections" at bounding box center [166, 70] width 165 height 16
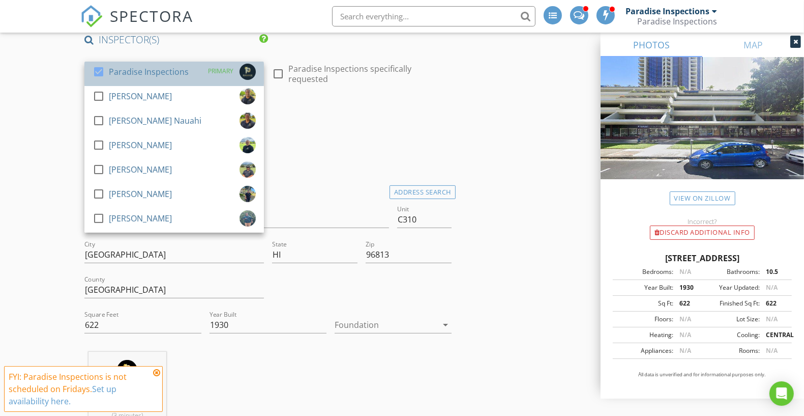
click at [198, 74] on div "check_box Paradise Inspections PRIMARY" at bounding box center [174, 74] width 163 height 20
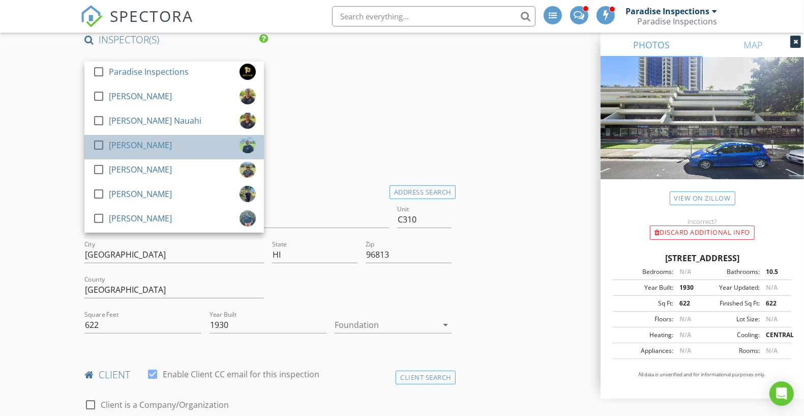
click at [171, 141] on div "check_box_outline_blank [PERSON_NAME]" at bounding box center [174, 147] width 163 height 20
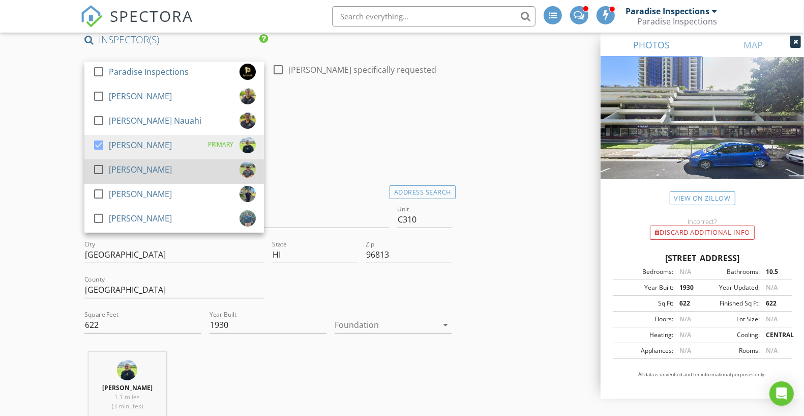
click at [159, 164] on div "check_box_outline_blank [PERSON_NAME]" at bounding box center [174, 171] width 163 height 20
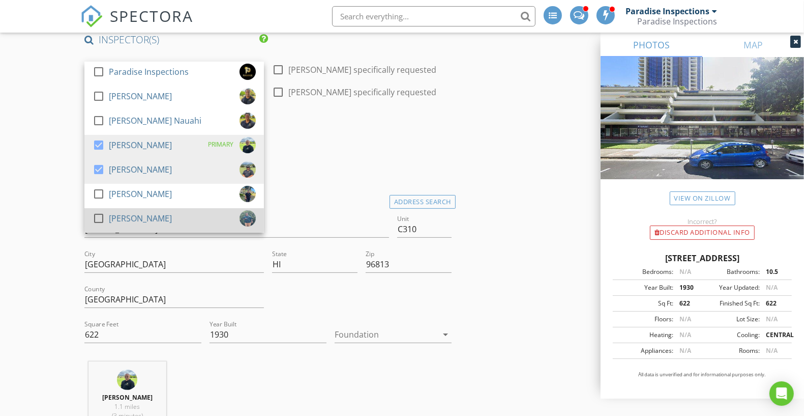
click at [144, 221] on div "[PERSON_NAME]" at bounding box center [140, 218] width 63 height 16
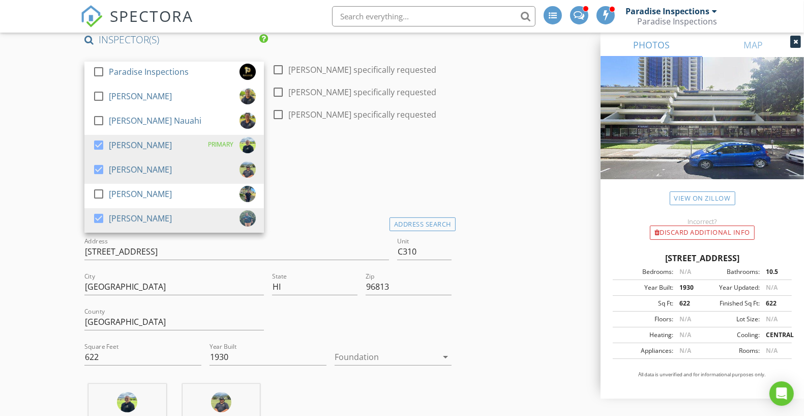
click at [308, 164] on div "Date/Time" at bounding box center [267, 155] width 375 height 20
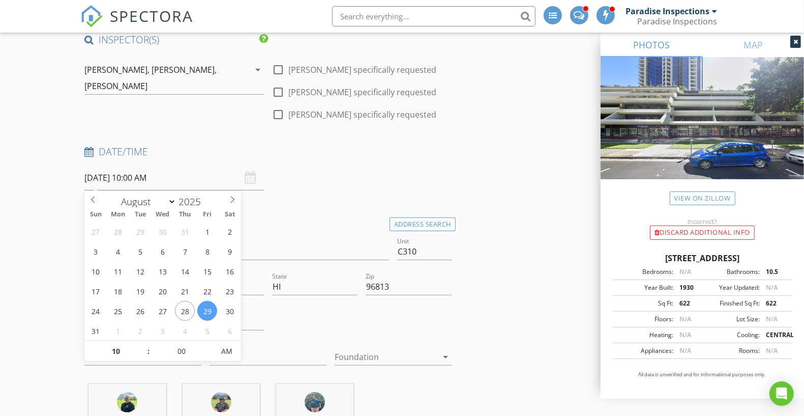
click at [171, 184] on input "[DATE] 10:00 AM" at bounding box center [174, 177] width 180 height 25
type input "[DATE] 10:00 AM"
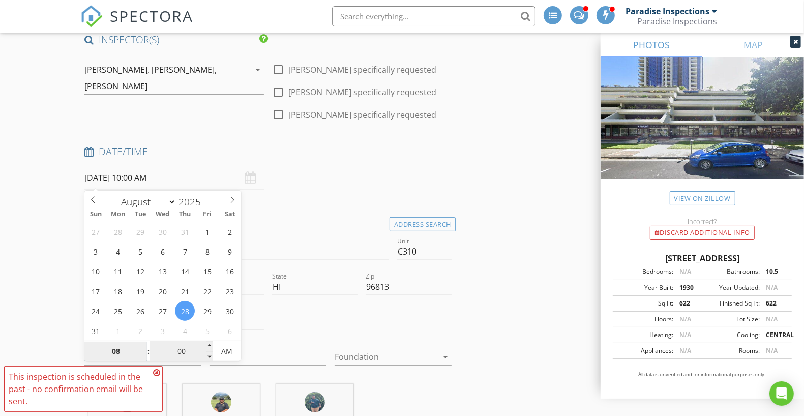
type input "08"
type input "[DATE] 8:00 AM"
click at [183, 344] on input "00" at bounding box center [181, 351] width 63 height 20
type input "30"
type input "[DATE] 8:30 AM"
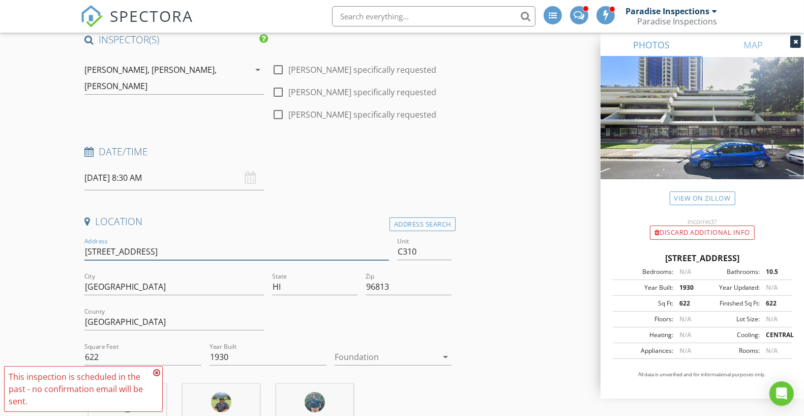
click at [210, 253] on input "[STREET_ADDRESS]" at bounding box center [236, 251] width 305 height 17
click at [420, 244] on input "C310" at bounding box center [424, 251] width 54 height 17
type input "C309"
click at [345, 253] on input "725 Kapiolani Blvd C310" at bounding box center [236, 251] width 305 height 17
type input "725 Kapiolani Blvd"
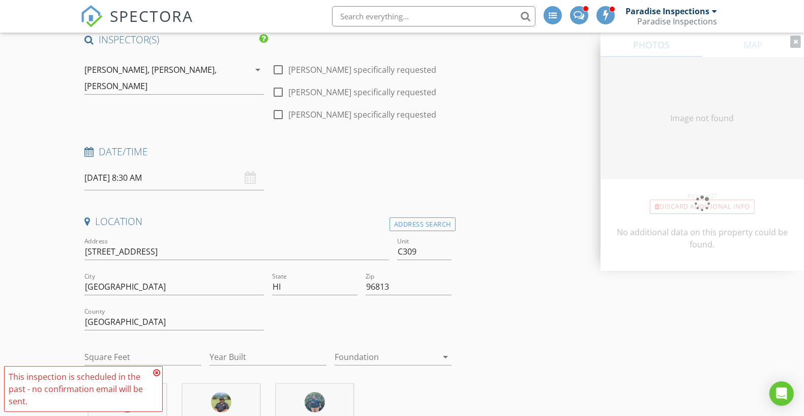
type input "256"
type input "1930"
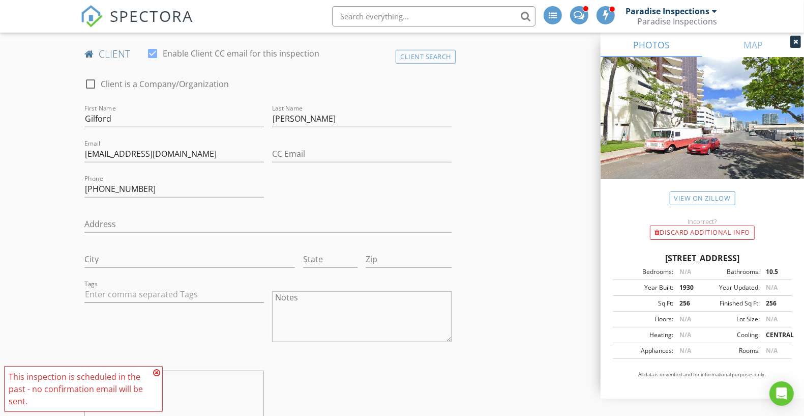
scroll to position [687, 0]
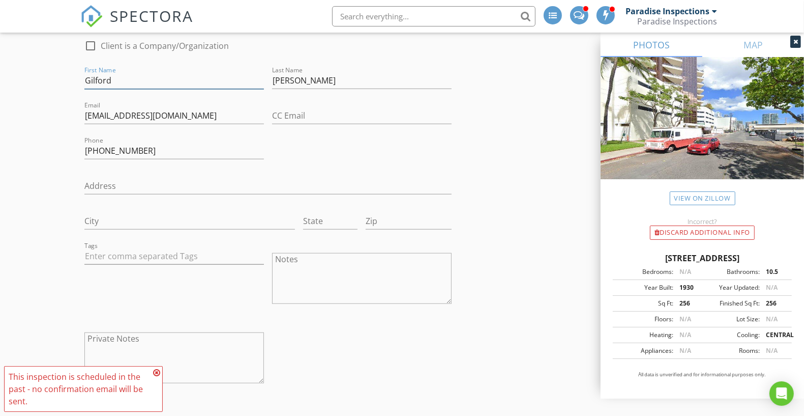
drag, startPoint x: 118, startPoint y: 83, endPoint x: 56, endPoint y: 83, distance: 61.5
drag, startPoint x: 293, startPoint y: 82, endPoint x: 222, endPoint y: 76, distance: 71.5
click at [222, 76] on div "check_box_outline_blank Client is a Company/Organization First Name Last Name S…" at bounding box center [267, 213] width 375 height 369
drag, startPoint x: 220, startPoint y: 118, endPoint x: 0, endPoint y: 95, distance: 220.9
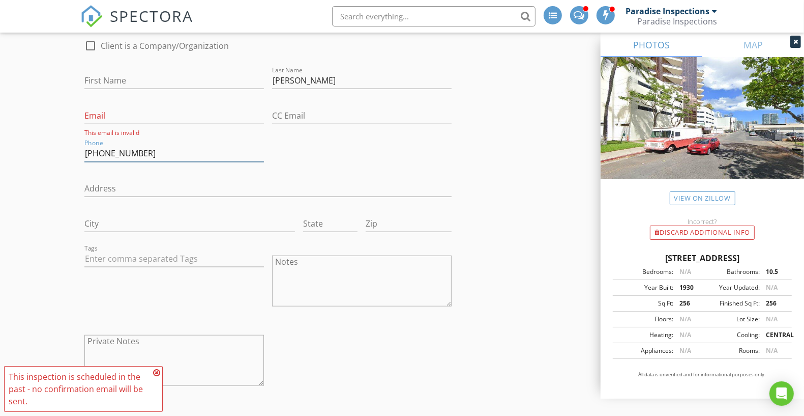
drag, startPoint x: 157, startPoint y: 149, endPoint x: 3, endPoint y: 129, distance: 155.9
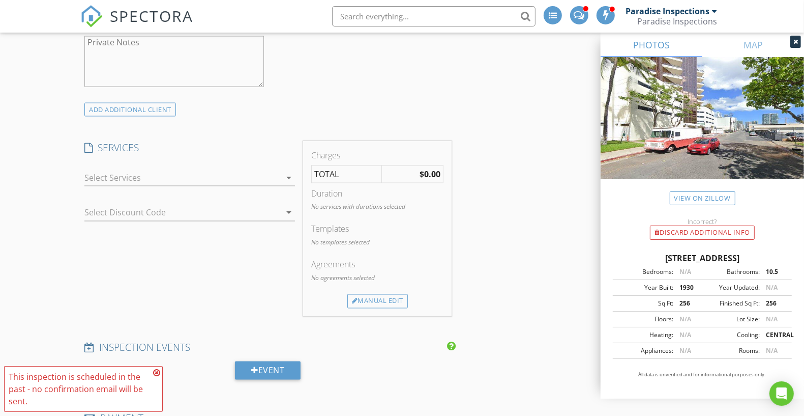
scroll to position [1424, 0]
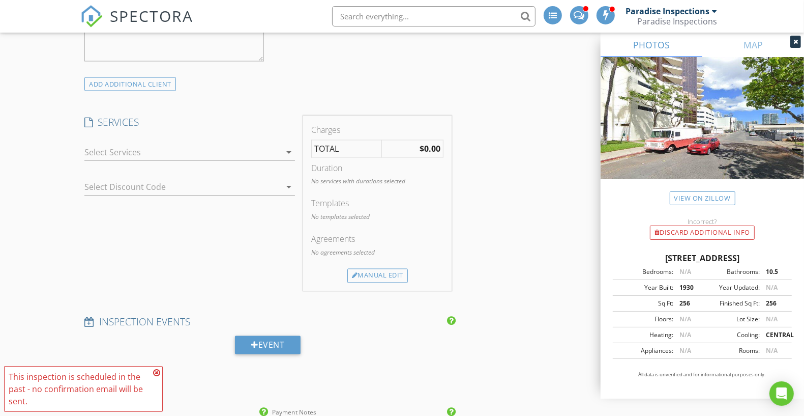
click at [168, 144] on div at bounding box center [182, 152] width 196 height 16
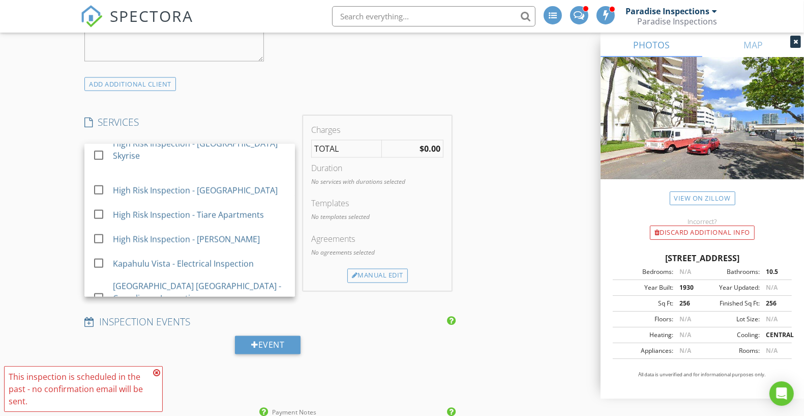
scroll to position [912, 0]
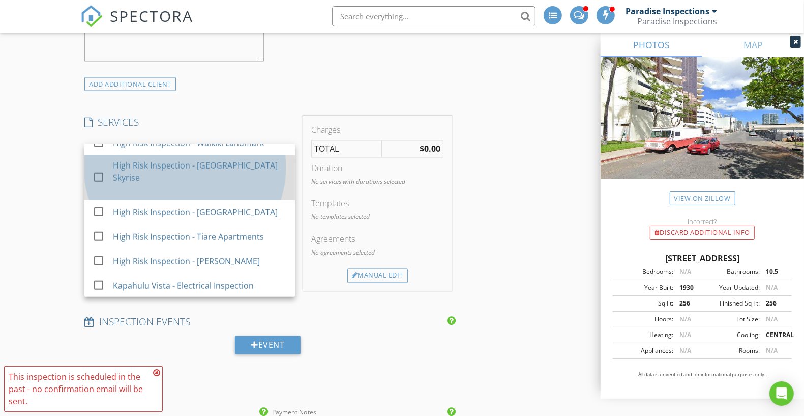
click at [261, 180] on div "High Risk Inspection - [GEOGRAPHIC_DATA] Skyrise" at bounding box center [200, 177] width 174 height 45
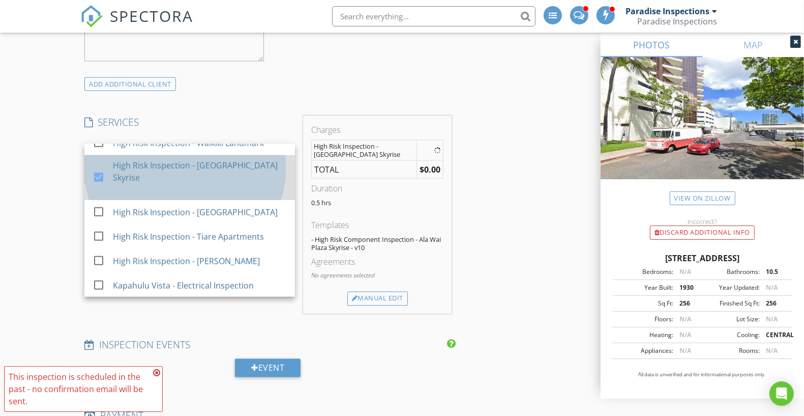
click at [261, 180] on div "High Risk Inspection - [GEOGRAPHIC_DATA] Skyrise" at bounding box center [200, 177] width 174 height 45
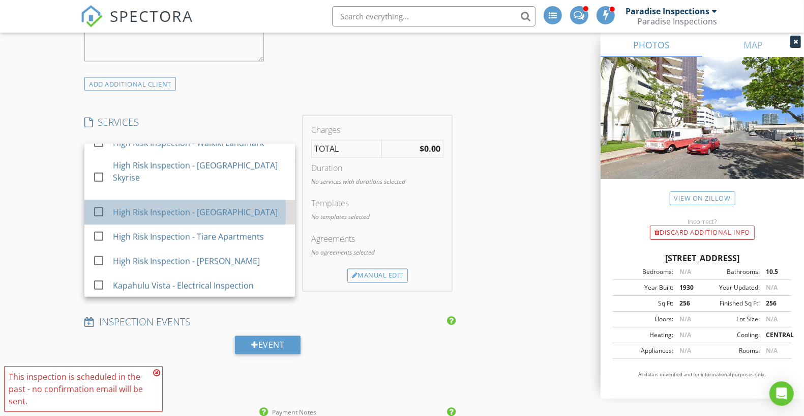
click at [261, 202] on div "High Risk Inspection - [GEOGRAPHIC_DATA]" at bounding box center [200, 212] width 174 height 20
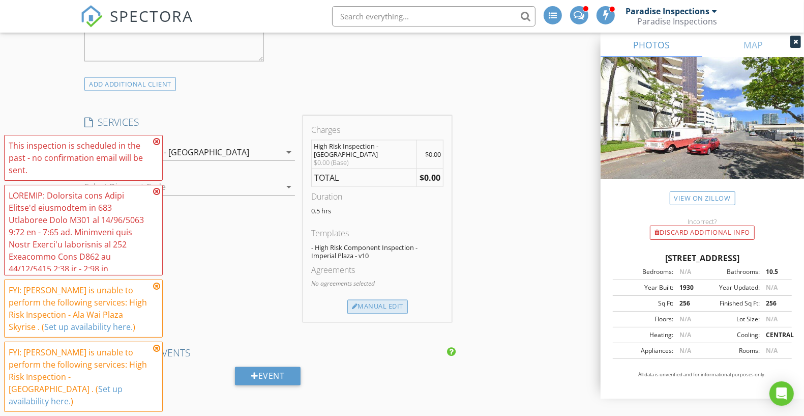
click at [390, 306] on div "Manual Edit" at bounding box center [377, 307] width 61 height 14
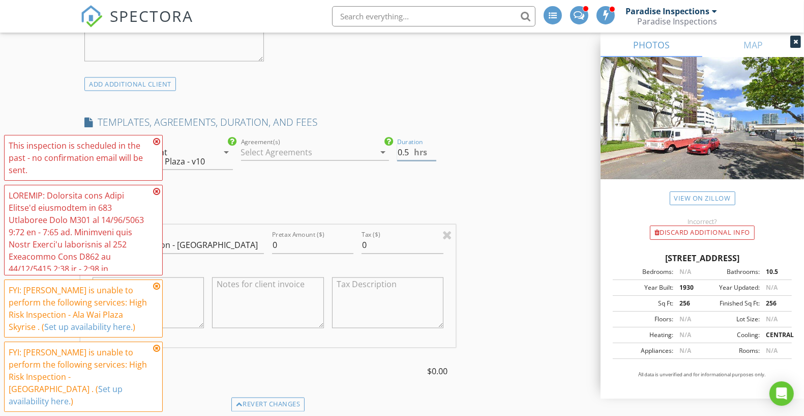
drag, startPoint x: 401, startPoint y: 150, endPoint x: 378, endPoint y: 150, distance: 23.4
click at [378, 150] on div "check_box_outline_blank Paradise Home Inspections check_box_outline_blank Comme…" at bounding box center [267, 158] width 375 height 44
type input "4.5"
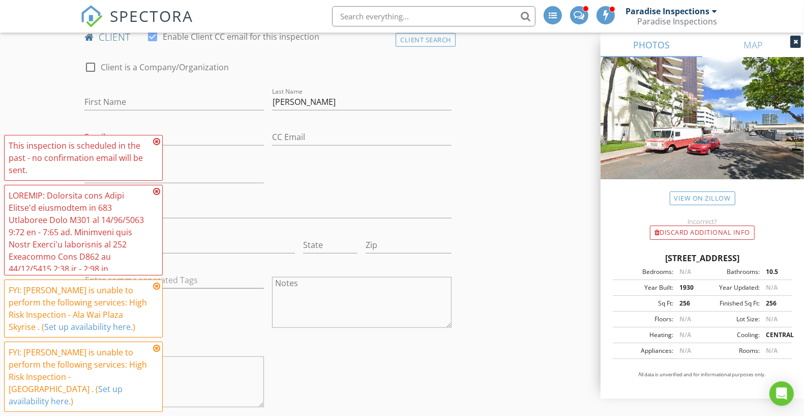
scroll to position [661, 0]
click at [337, 108] on input "Sato" at bounding box center [362, 106] width 180 height 17
type input "S"
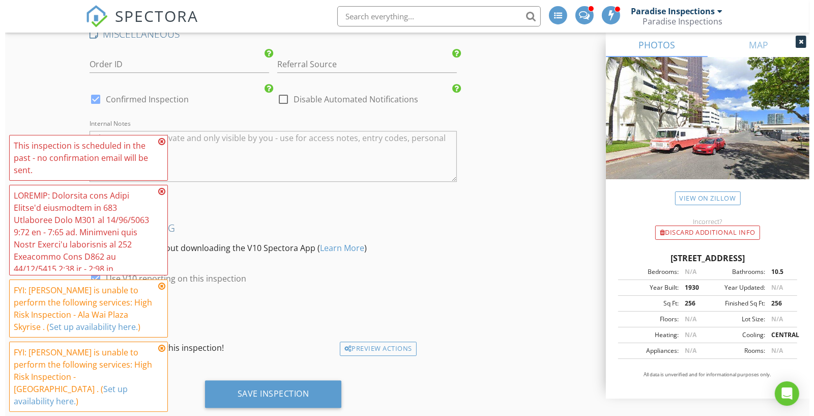
scroll to position [2327, 0]
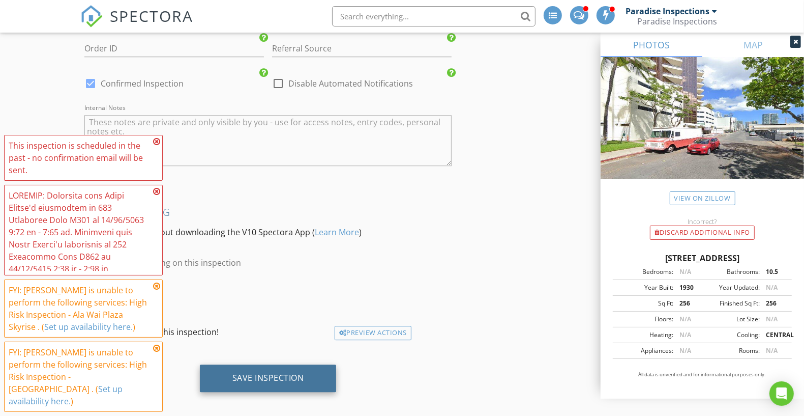
click at [287, 372] on div "Save Inspection" at bounding box center [268, 377] width 72 height 10
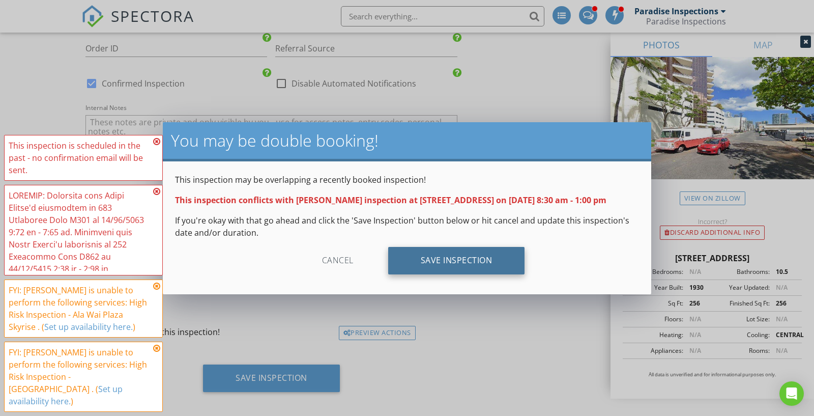
click at [453, 260] on div "Save Inspection" at bounding box center [456, 260] width 137 height 27
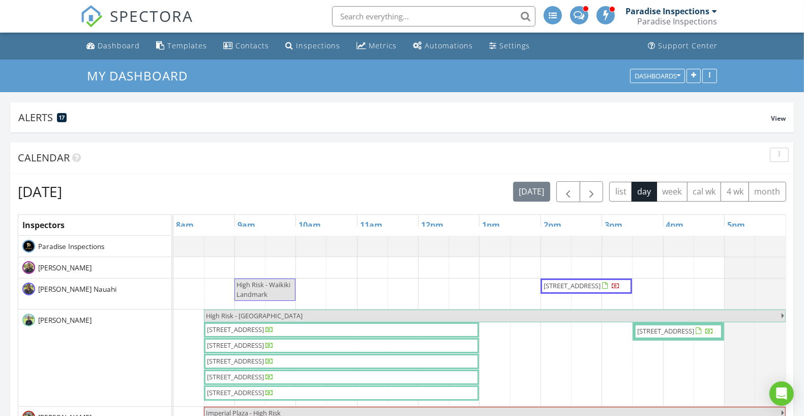
scroll to position [95, 0]
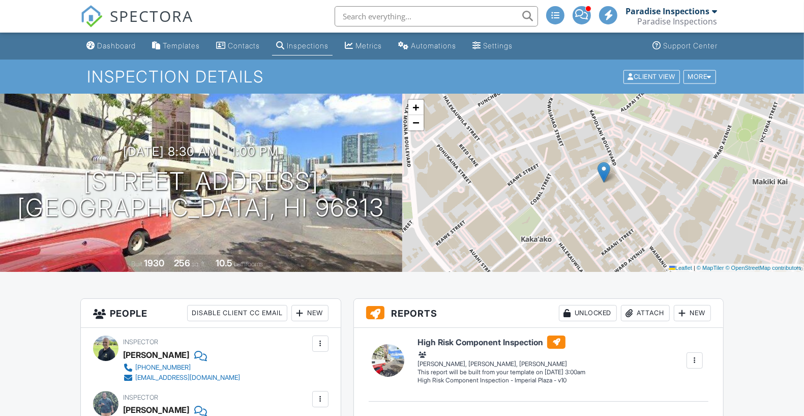
click at [692, 85] on h1 "Inspection Details" at bounding box center [402, 77] width 630 height 18
click at [702, 74] on div "More" at bounding box center [700, 77] width 33 height 14
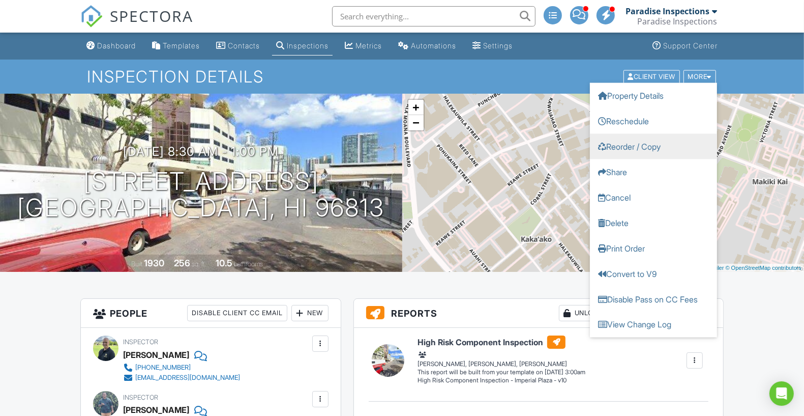
click at [655, 143] on link "Reorder / Copy" at bounding box center [653, 145] width 127 height 25
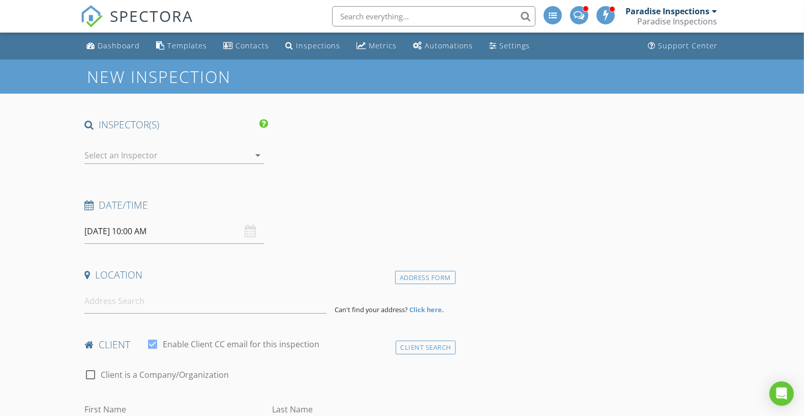
type input "[GEOGRAPHIC_DATA] AOAO - Attn: [PERSON_NAME]"
type input "[EMAIL_ADDRESS][DOMAIN_NAME]"
type input "[PHONE_NUMBER]"
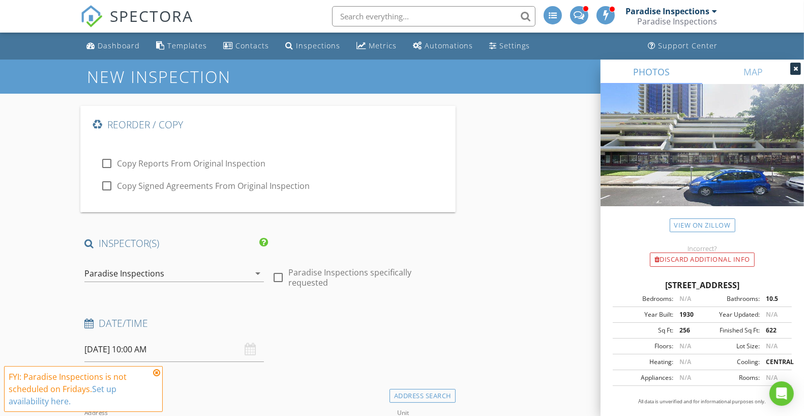
click at [213, 272] on div "Paradise Inspections" at bounding box center [166, 273] width 165 height 16
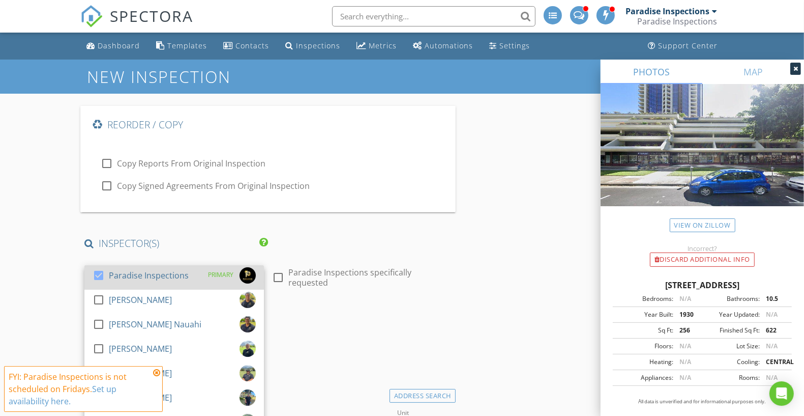
click at [192, 272] on div "check_box Paradise Inspections PRIMARY" at bounding box center [174, 277] width 163 height 20
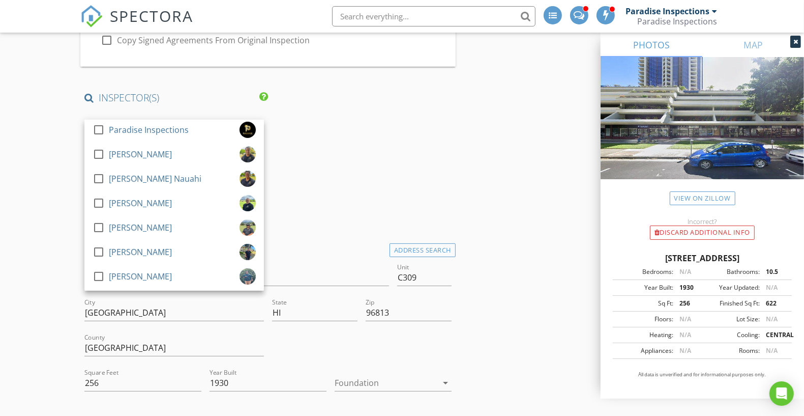
scroll to position [147, 0]
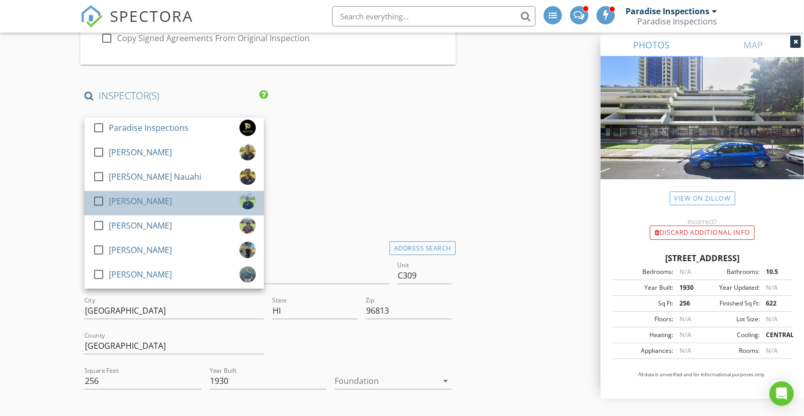
click at [184, 210] on div "check_box_outline_blank David Benito" at bounding box center [174, 203] width 163 height 20
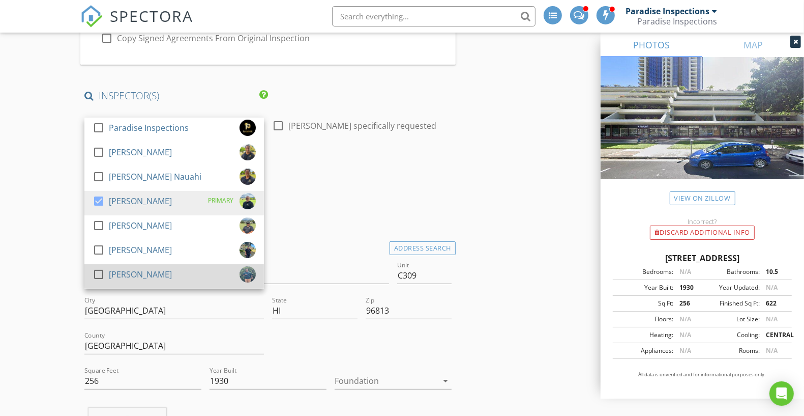
click at [168, 269] on div "check_box_outline_blank Shandon Ko" at bounding box center [174, 276] width 163 height 20
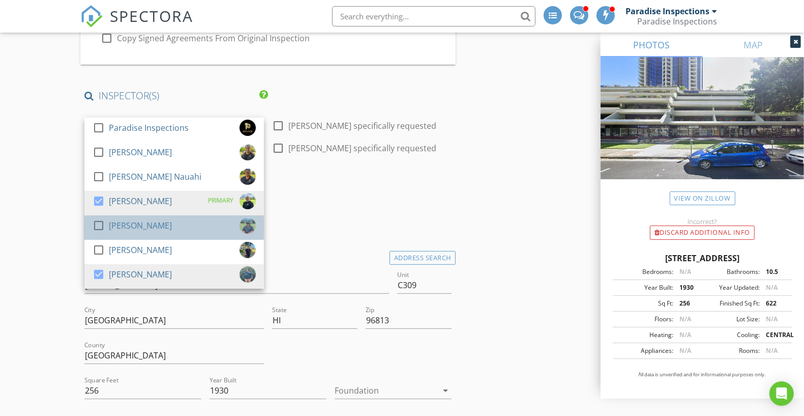
click at [175, 228] on div "check_box_outline_blank Tim Benito" at bounding box center [174, 227] width 163 height 20
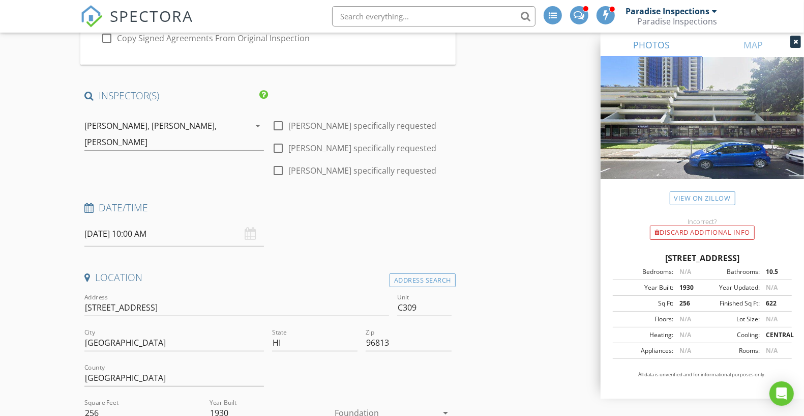
click at [140, 230] on input "08/29/2025 10:00 AM" at bounding box center [174, 233] width 180 height 25
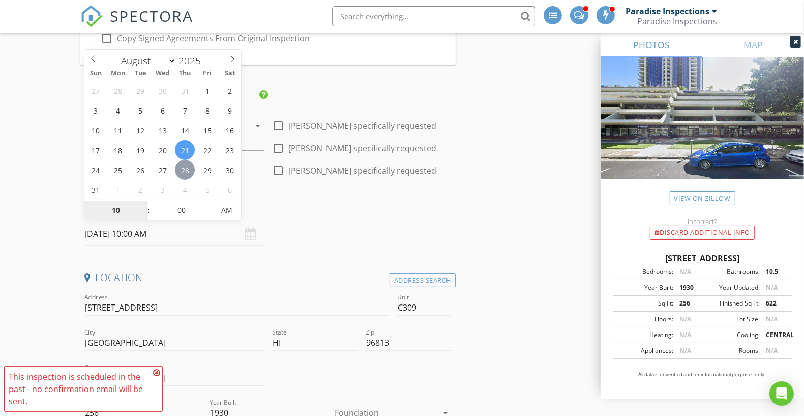
type input "08/28/2025 10:00 AM"
type input "08"
type input "[DATE] 8:00 AM"
click at [191, 203] on input "00" at bounding box center [181, 210] width 63 height 20
type input "30"
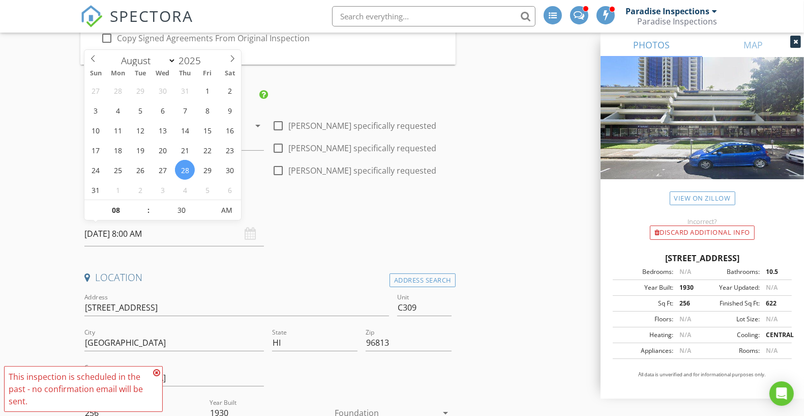
type input "08/28/2025 8:30 AM"
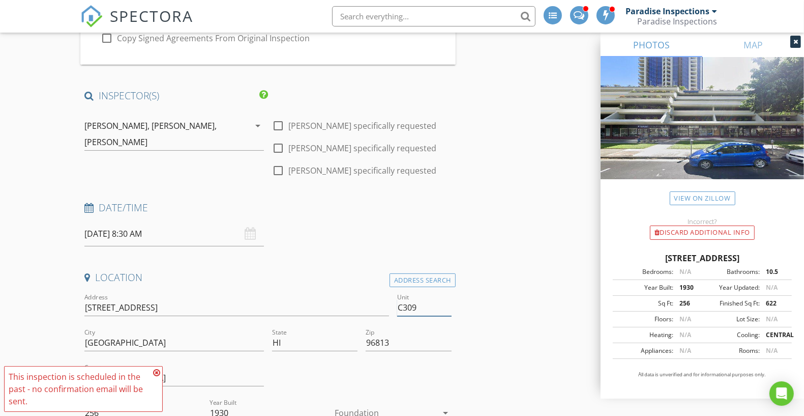
click at [424, 305] on input "C309" at bounding box center [424, 307] width 54 height 17
type input "C308"
click at [369, 310] on input "725 Kapiolani Blvd C309" at bounding box center [236, 307] width 305 height 17
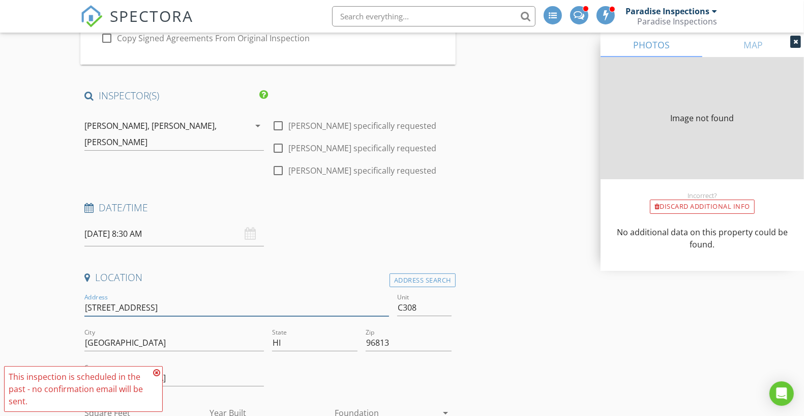
type input "[STREET_ADDRESS]"
type input "622"
type input "1930"
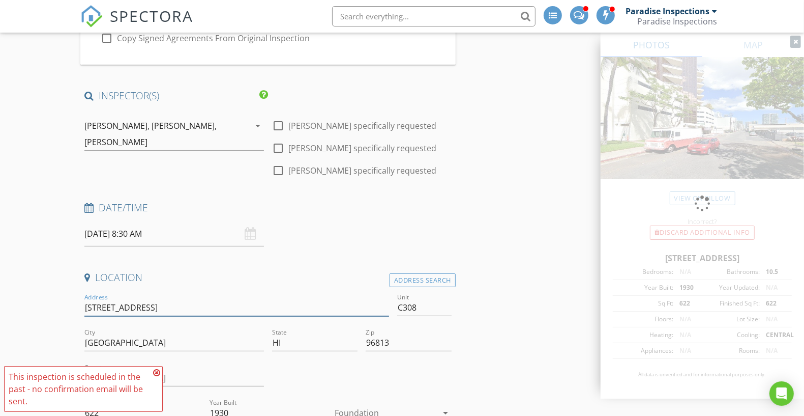
type input "[STREET_ADDRESS]"
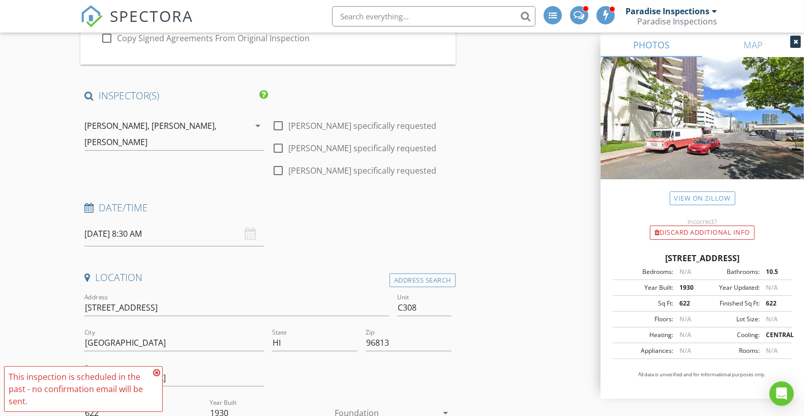
click at [379, 213] on div "Date/Time" at bounding box center [267, 211] width 375 height 20
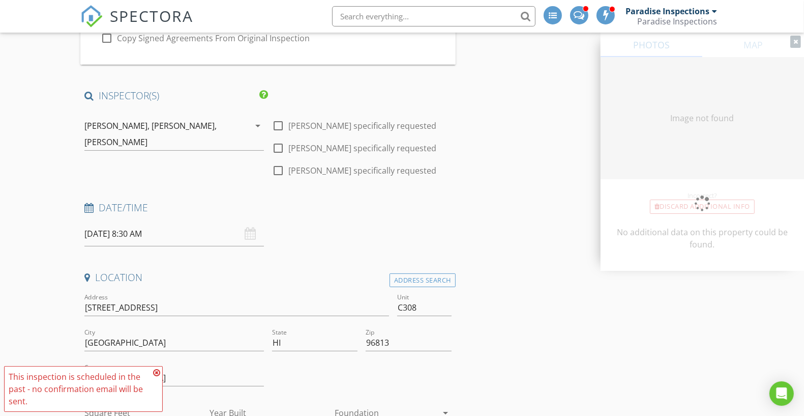
type input "128"
type input "1930"
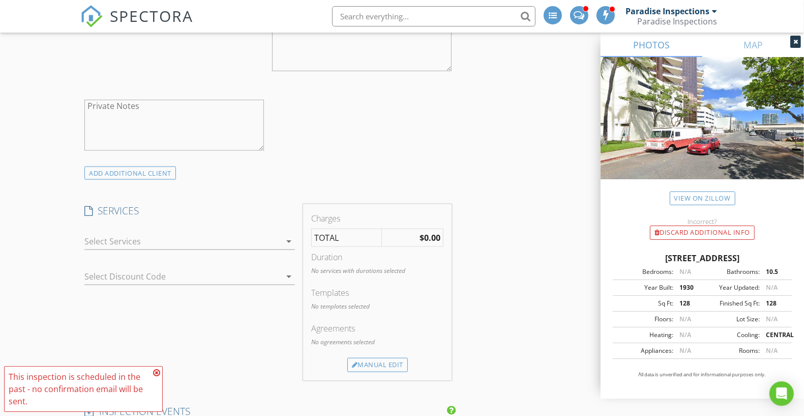
scroll to position [936, 0]
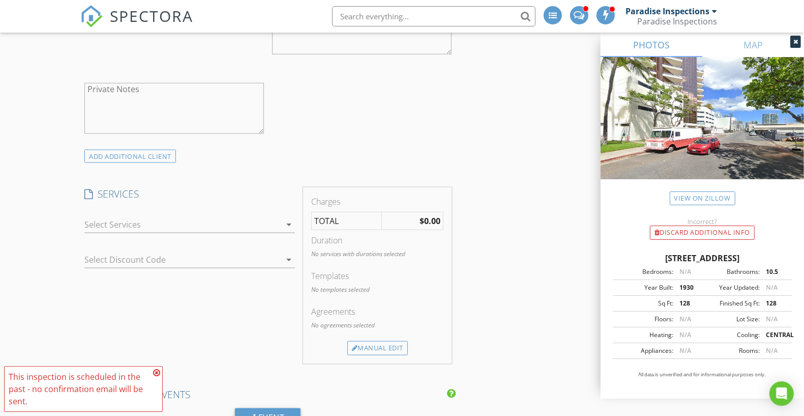
click at [279, 225] on div at bounding box center [182, 224] width 196 height 16
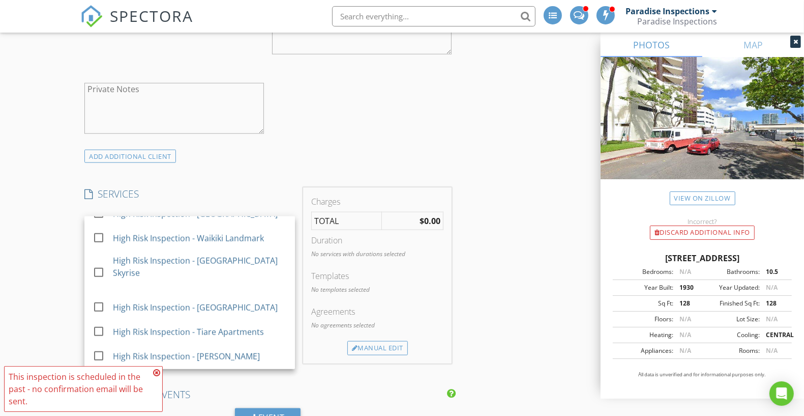
scroll to position [887, 0]
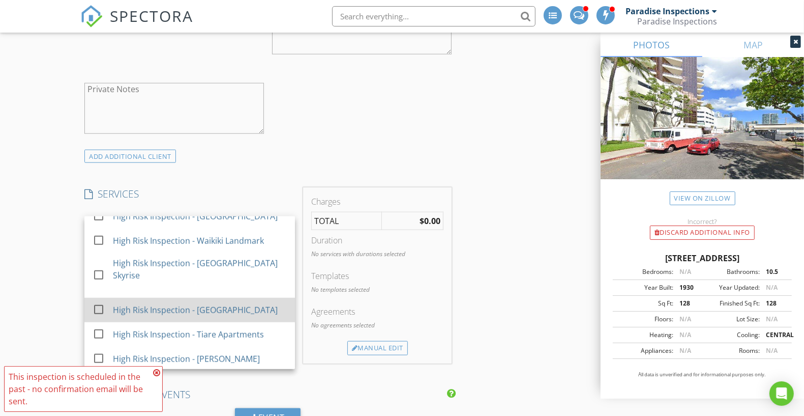
click at [259, 301] on div "High Risk Inspection - [GEOGRAPHIC_DATA]" at bounding box center [200, 310] width 174 height 20
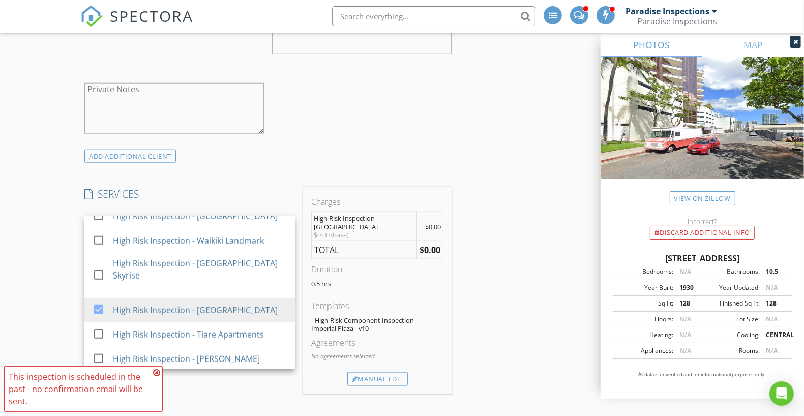
click at [527, 305] on div "Reorder / Copy check_box_outline_blank Copy Reports From Original Inspection ch…" at bounding box center [401, 227] width 643 height 2115
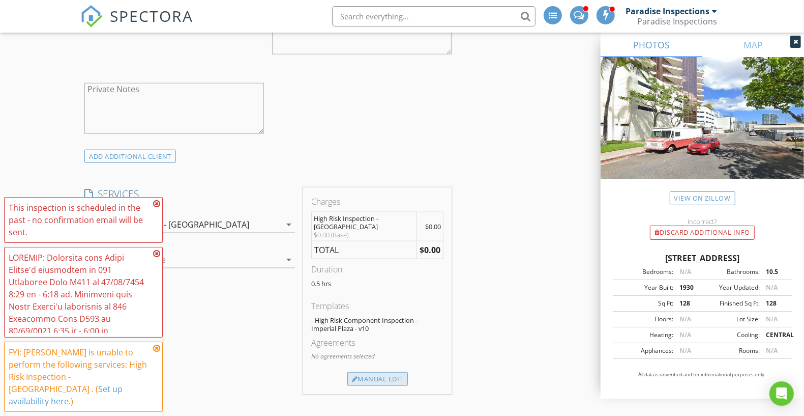
click at [373, 375] on div "Manual Edit" at bounding box center [377, 379] width 61 height 14
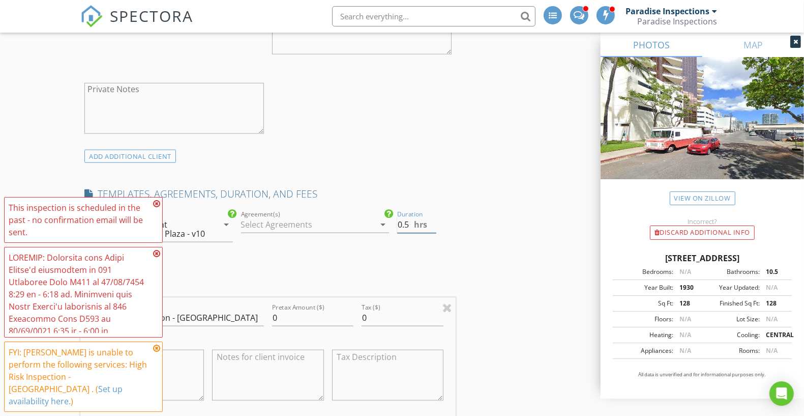
drag, startPoint x: 401, startPoint y: 220, endPoint x: 380, endPoint y: 216, distance: 21.7
click at [380, 216] on div "check_box_outline_blank Paradise Home Inspections check_box_outline_blank Comme…" at bounding box center [267, 230] width 375 height 44
click at [397, 219] on input "0.5" at bounding box center [416, 224] width 39 height 17
click at [401, 221] on input "0.5" at bounding box center [416, 224] width 39 height 17
type input "4.5"
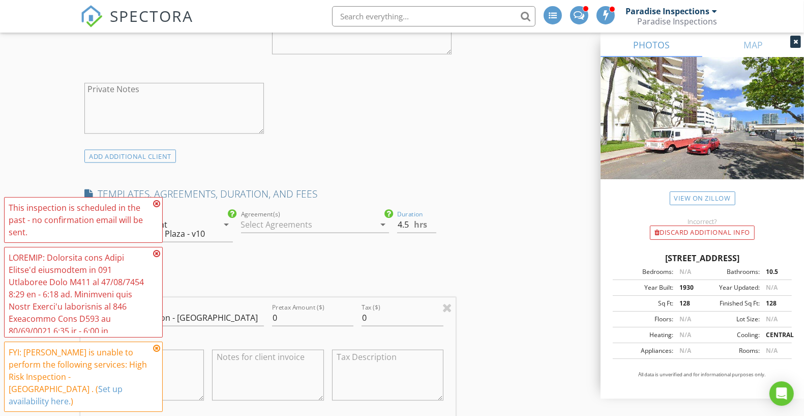
click at [417, 162] on div "INSPECTOR(S) check_box_outline_blank Paradise Inspections check_box_outline_bla…" at bounding box center [267, 308] width 375 height 2015
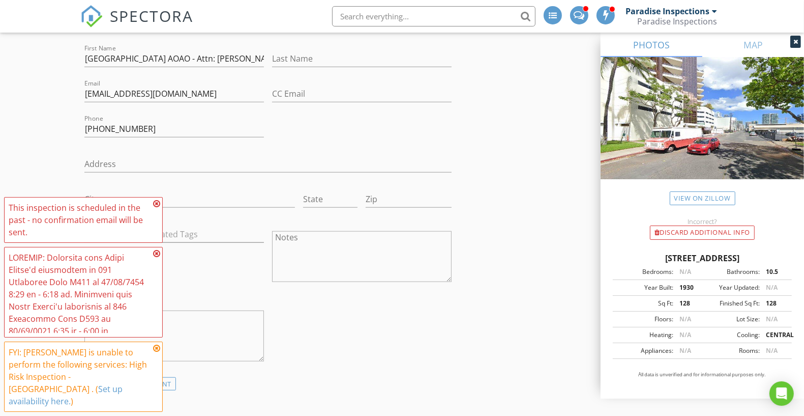
scroll to position [707, 0]
click at [156, 207] on icon at bounding box center [156, 203] width 7 height 8
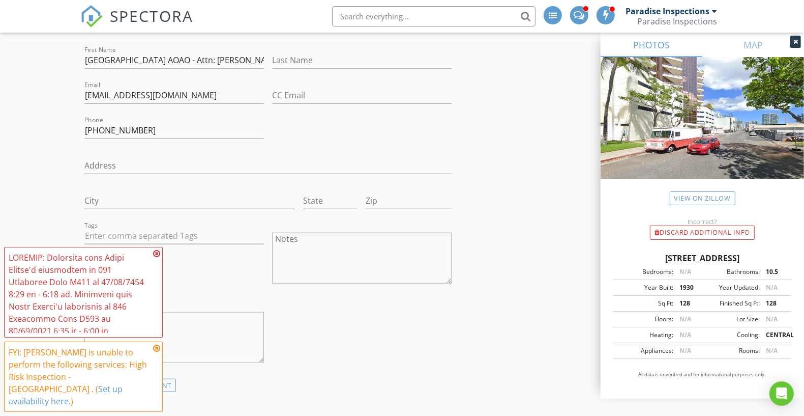
click at [155, 257] on icon at bounding box center [156, 253] width 7 height 8
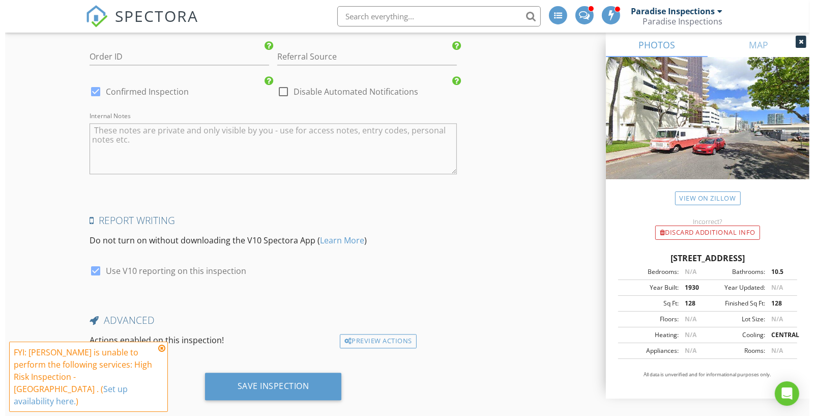
scroll to position [1912, 0]
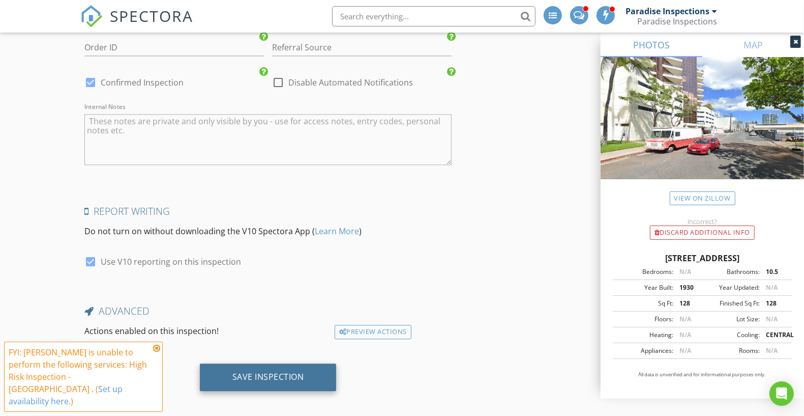
click at [254, 381] on div "Save Inspection" at bounding box center [268, 376] width 137 height 27
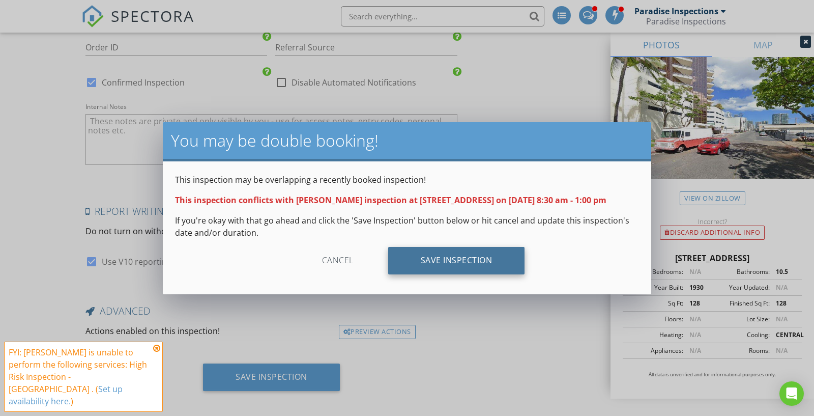
click at [457, 261] on div "Save Inspection" at bounding box center [456, 260] width 137 height 27
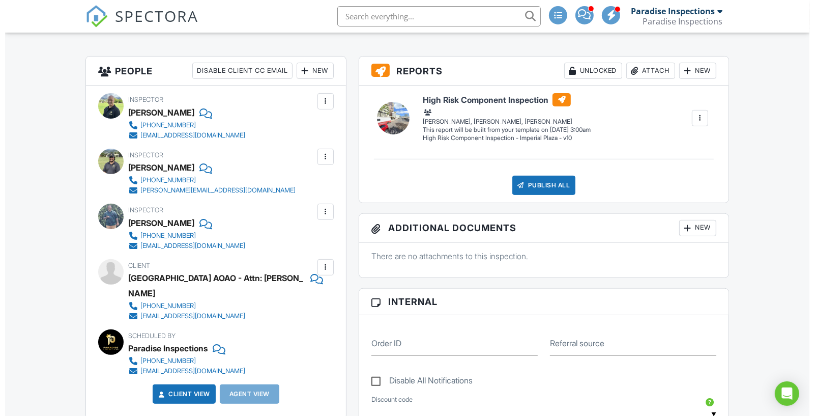
scroll to position [247, 0]
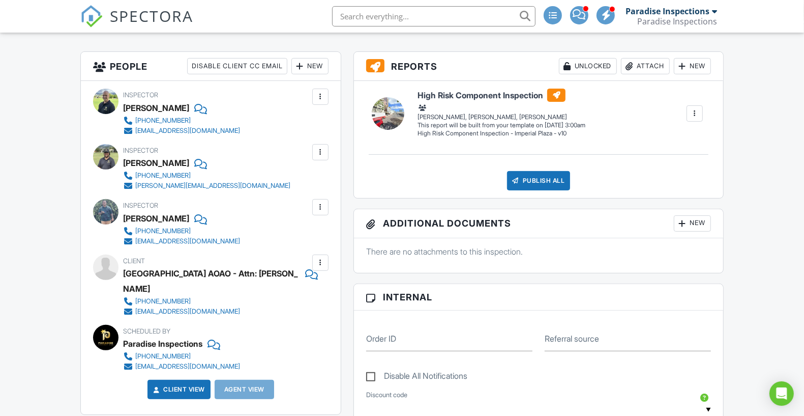
click at [304, 66] on div at bounding box center [300, 66] width 10 height 10
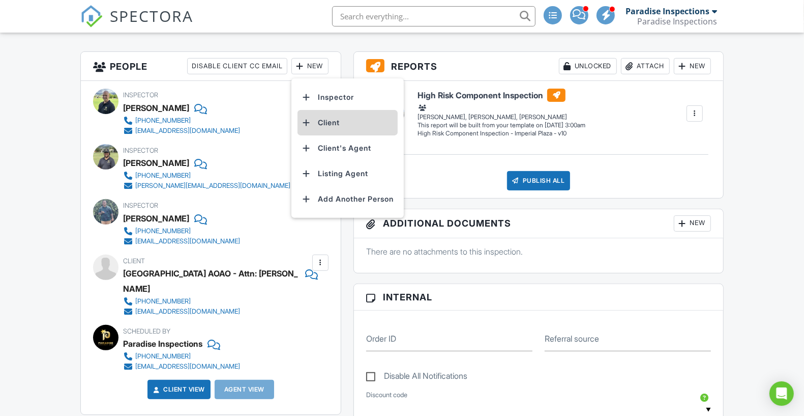
click at [355, 130] on li "Client" at bounding box center [348, 122] width 100 height 25
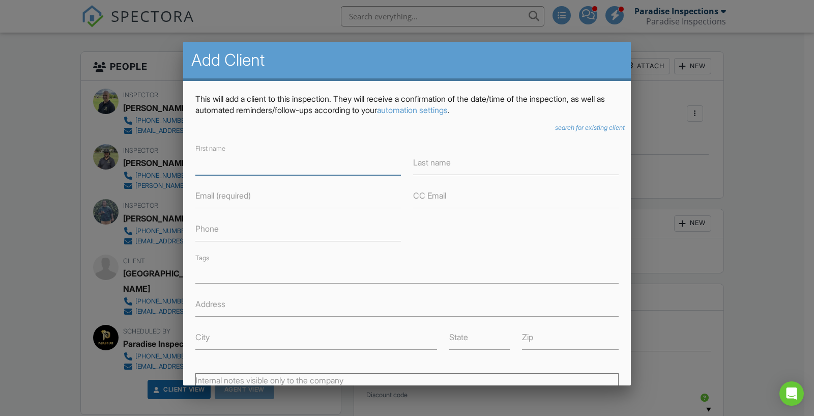
paste input "Akira"
paste input "Miwako"
type input "[PERSON_NAME] & [PERSON_NAME]"
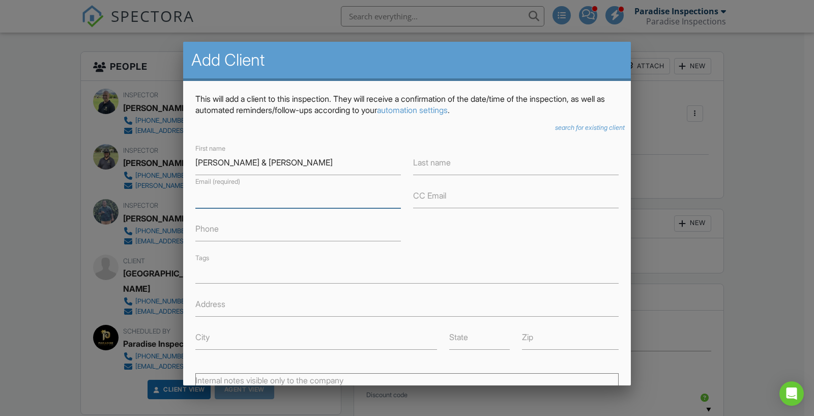
click at [349, 204] on input "Email (required)" at bounding box center [297, 195] width 205 height 25
paste input "jam@hi-jam.com"
type input "jam@hi-jam.com"
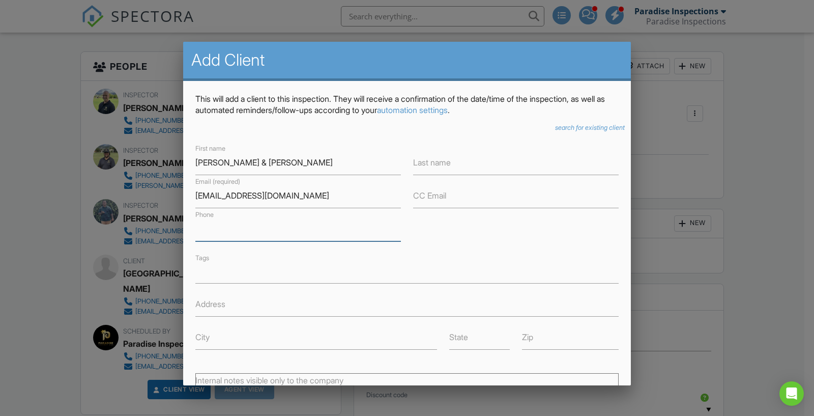
click at [264, 228] on input "Phone" at bounding box center [297, 228] width 205 height 25
paste input "(808) 371-7654"
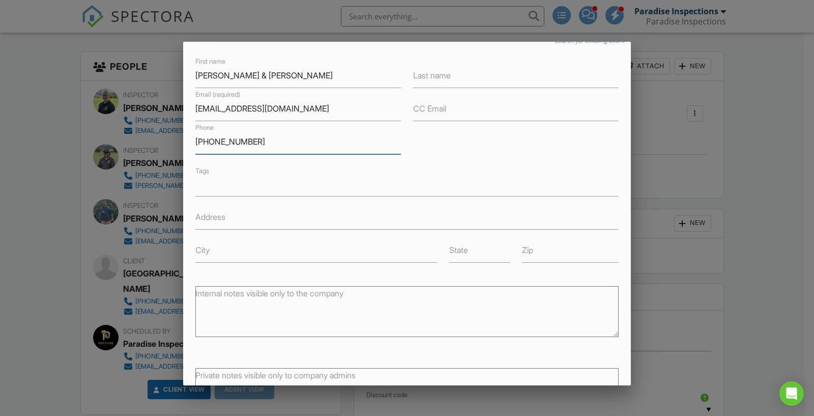
scroll to position [175, 0]
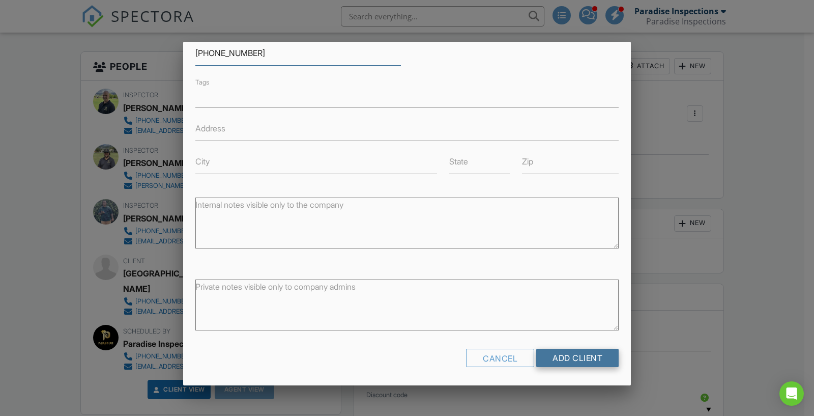
type input "(808) 371-7654"
click at [571, 355] on input "Add Client" at bounding box center [577, 357] width 82 height 18
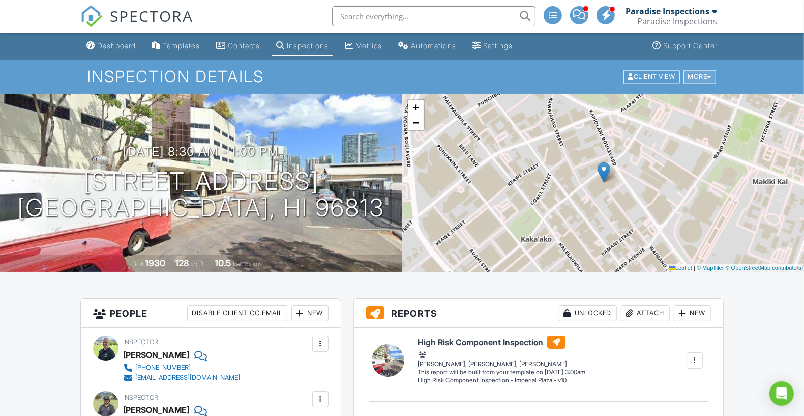
click at [696, 75] on div "More" at bounding box center [700, 77] width 33 height 14
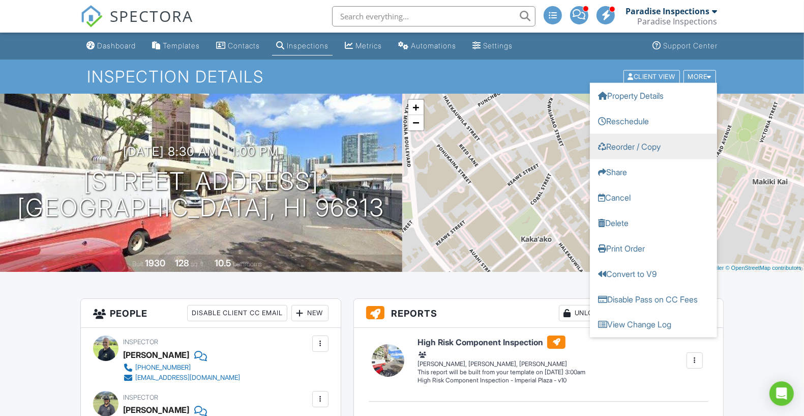
click at [662, 144] on link "Reorder / Copy" at bounding box center [653, 145] width 127 height 25
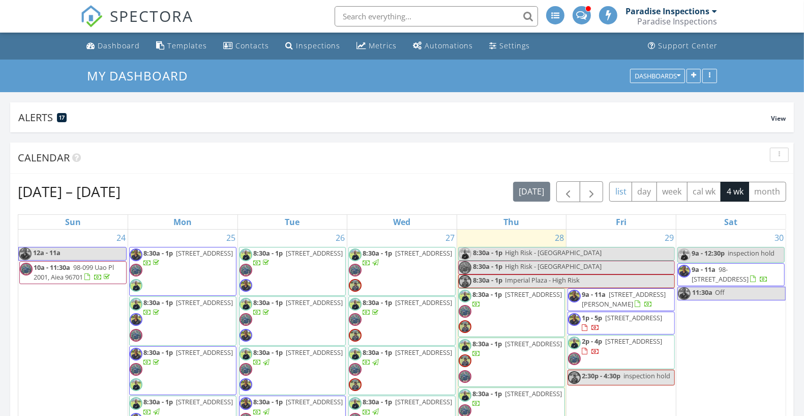
scroll to position [95, 0]
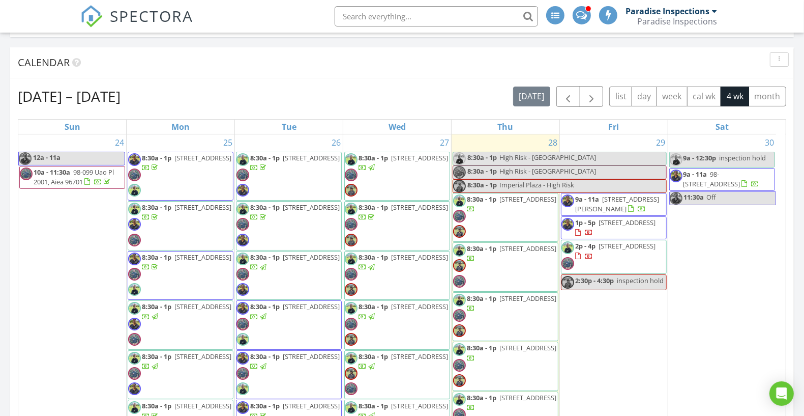
click at [643, 188] on span "Imperial Plaza - High Risk" at bounding box center [582, 186] width 167 height 13
click at [612, 92] on div "Update Event Name [GEOGRAPHIC_DATA] - High Risk Description [PERSON_NAME] arrow…" at bounding box center [402, 208] width 804 height 416
click at [644, 101] on button "day" at bounding box center [644, 96] width 25 height 20
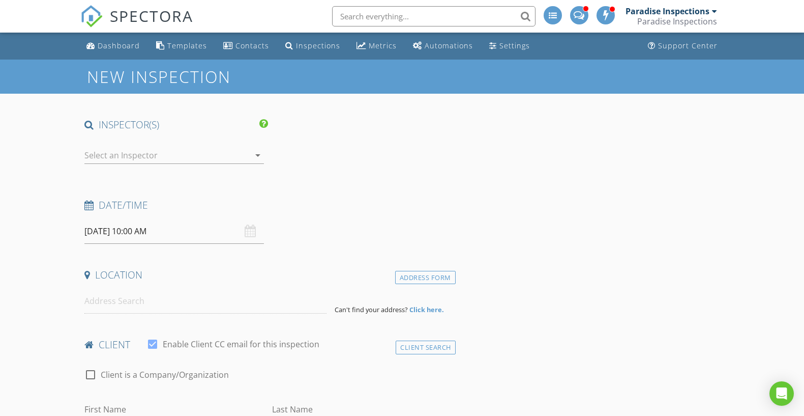
type input "[GEOGRAPHIC_DATA] AOAO - Attn: [PERSON_NAME]"
type input "[EMAIL_ADDRESS][DOMAIN_NAME]"
type input "[PHONE_NUMBER]"
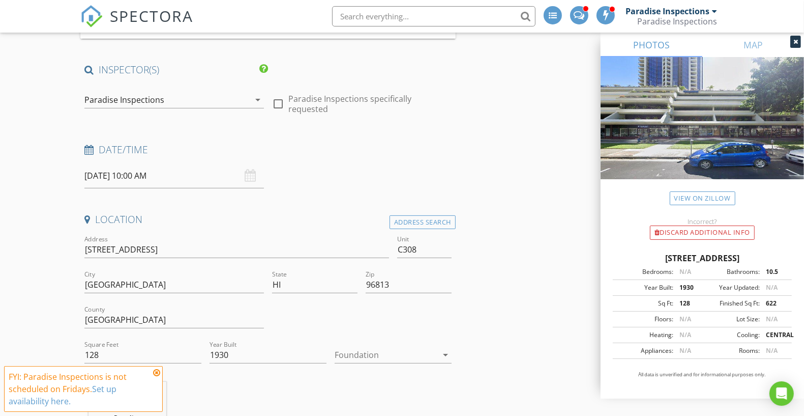
scroll to position [203, 0]
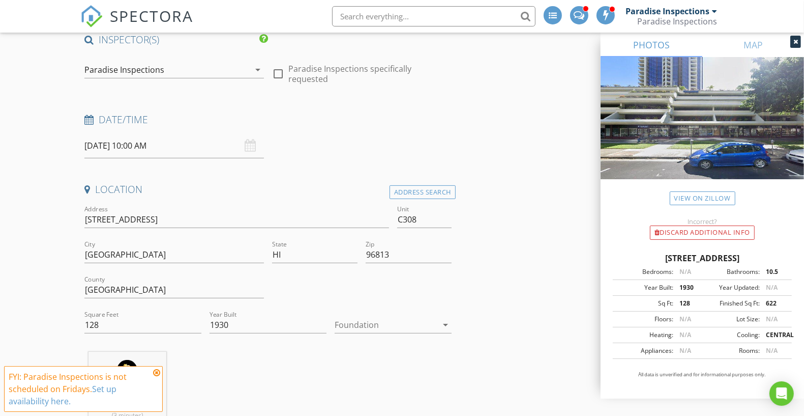
click at [222, 56] on div "check_box Paradise Inspections PRIMARY check_box_outline_blank David Tuitupou c…" at bounding box center [174, 71] width 180 height 33
click at [219, 63] on div "Paradise Inspections" at bounding box center [166, 70] width 165 height 16
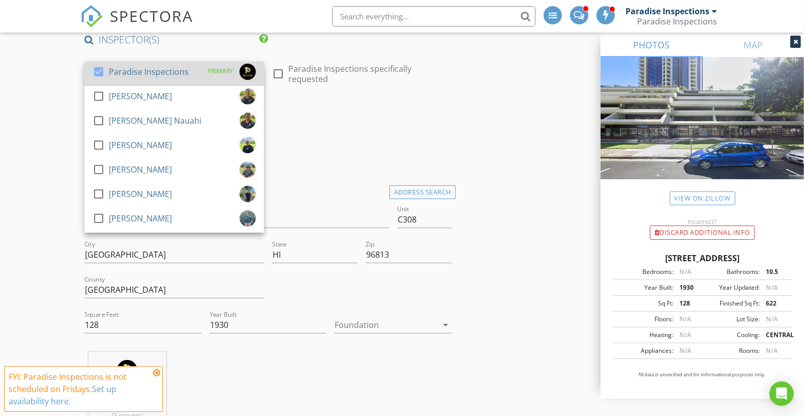
click at [189, 82] on div "check_box Paradise Inspections PRIMARY" at bounding box center [174, 74] width 163 height 20
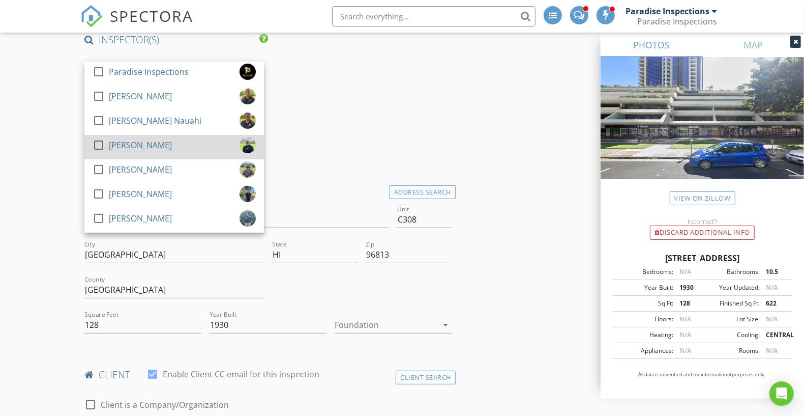
click at [172, 136] on link "check_box_outline_blank David Benito" at bounding box center [174, 147] width 180 height 24
click at [169, 155] on div "check_box David Benito PRIMARY" at bounding box center [174, 147] width 163 height 20
click at [169, 155] on div "check_box_outline_blank David Benito" at bounding box center [174, 147] width 163 height 20
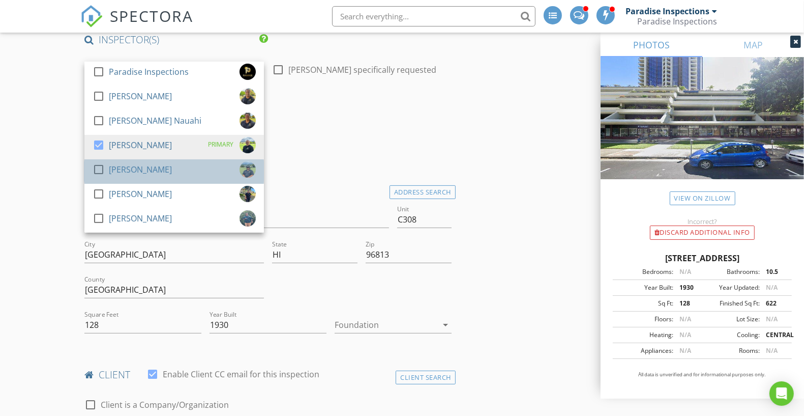
click at [168, 164] on div "check_box_outline_blank Tim Benito" at bounding box center [174, 171] width 163 height 20
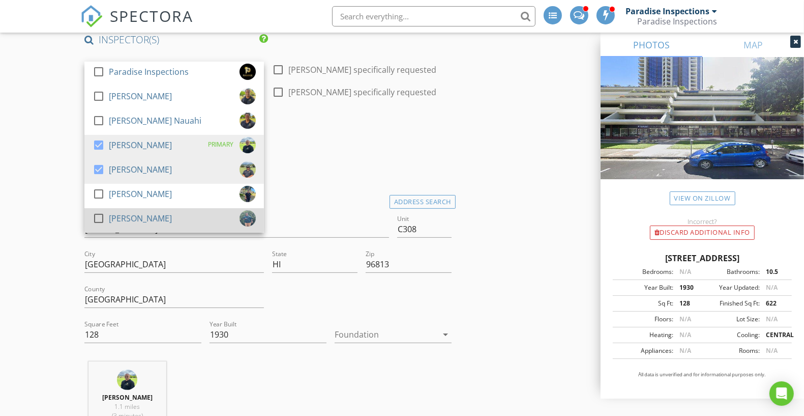
click at [165, 222] on div "check_box_outline_blank Shandon Ko" at bounding box center [174, 220] width 163 height 20
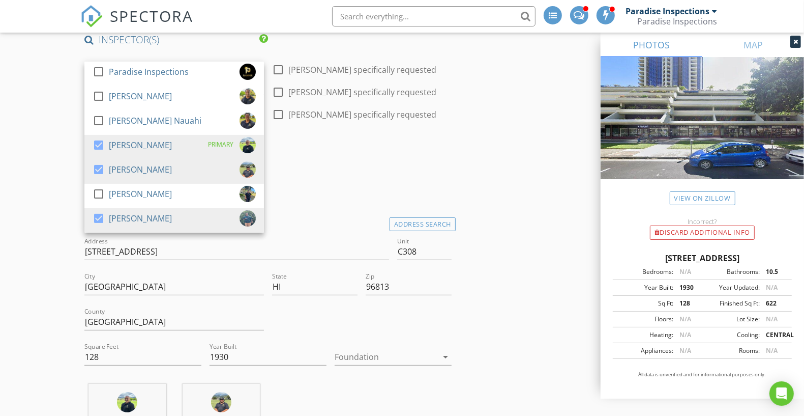
click at [330, 185] on div "Date/Time 08/29/2025 10:00 AM" at bounding box center [267, 167] width 375 height 45
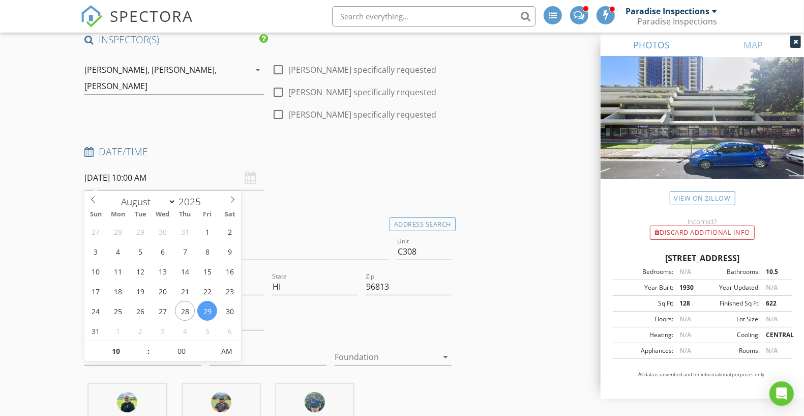
click at [180, 177] on input "08/29/2025 10:00 AM" at bounding box center [174, 177] width 180 height 25
type input "08/28/2025 10:00 AM"
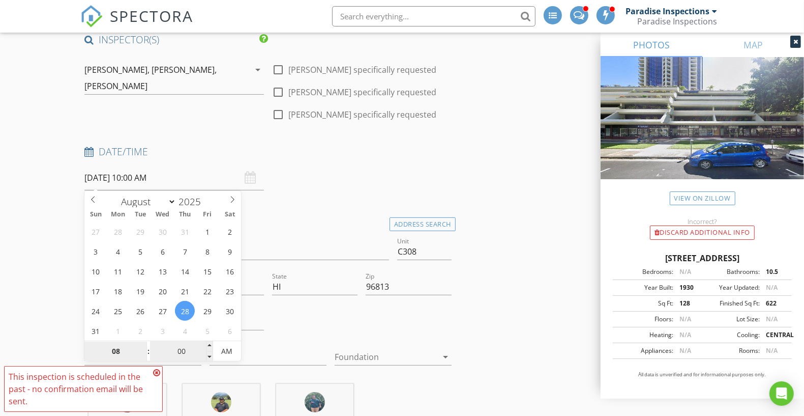
type input "08"
type input "08/28/2025 8:00 AM"
click at [184, 357] on input "00" at bounding box center [181, 351] width 63 height 20
type input "30"
type input "[DATE] 8:30 AM"
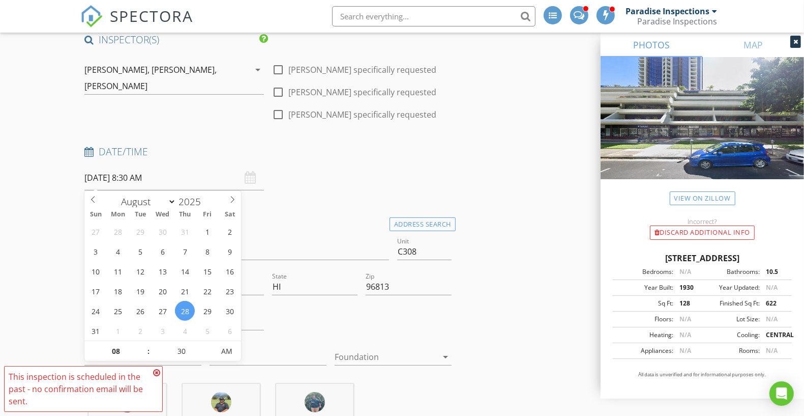
click at [309, 238] on div "Address 725 Kapiolani Blvd C308" at bounding box center [236, 253] width 305 height 33
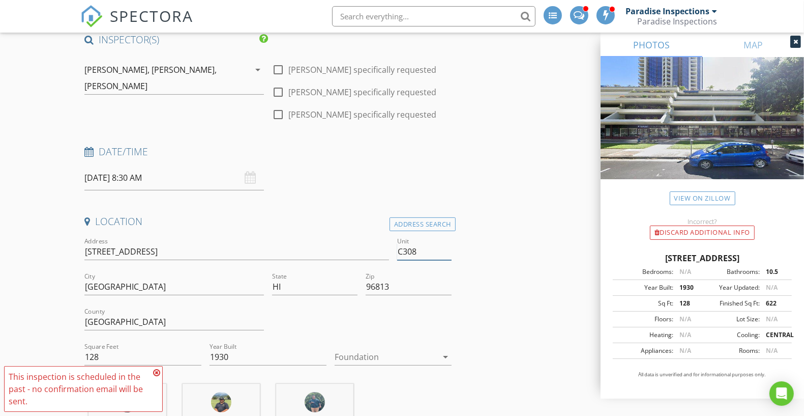
click at [442, 255] on input "C308" at bounding box center [424, 251] width 54 height 17
type input "C307"
click at [357, 250] on input "725 Kapiolani Blvd C308" at bounding box center [236, 251] width 305 height 17
type input "725 Kapiolani Blvd"
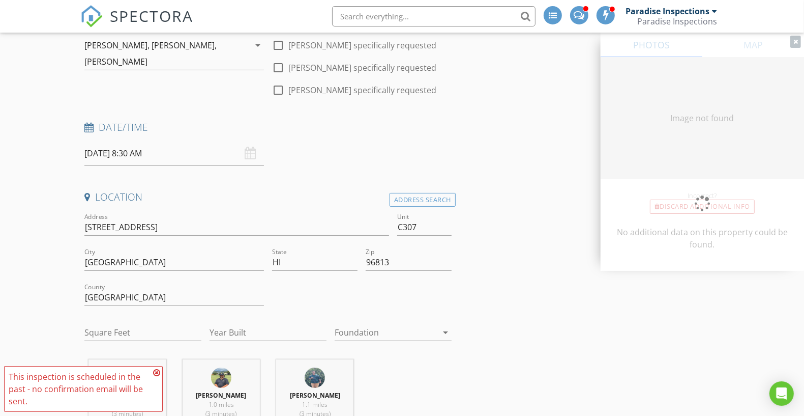
type input "256"
type input "1930"
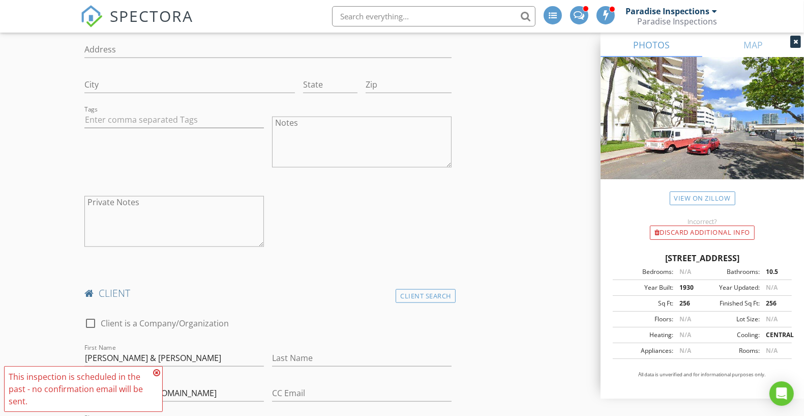
scroll to position [865, 0]
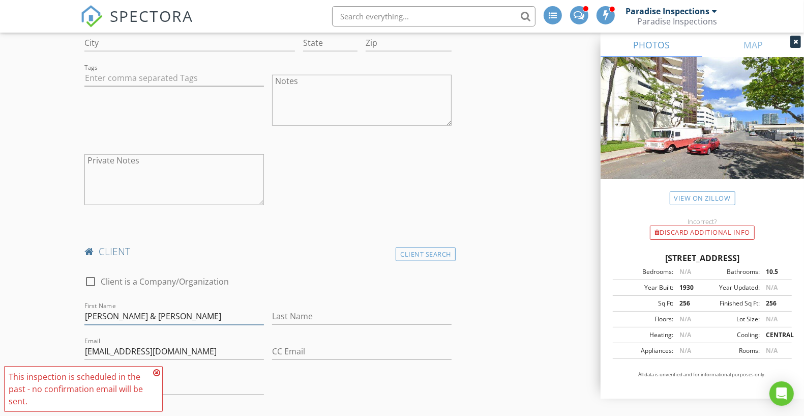
click at [194, 316] on input "Akira Kumagai & Miwako Kurihara" at bounding box center [174, 316] width 180 height 17
paste input "[PERSON_NAME]"
type input "[PERSON_NAME]"
click at [276, 313] on input "Last Name" at bounding box center [362, 316] width 180 height 17
type input "Yamamura"
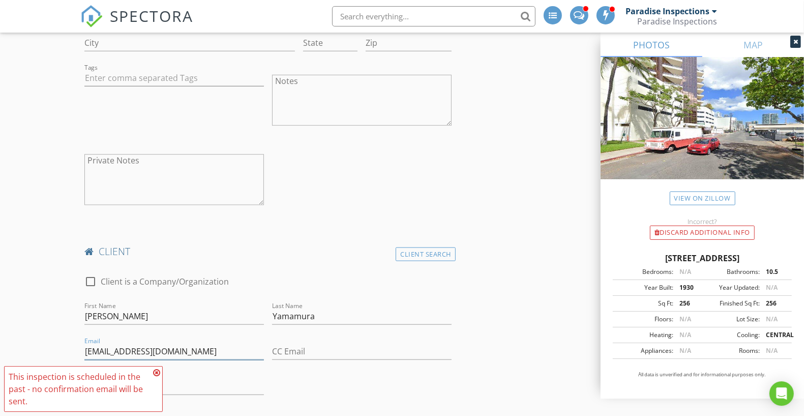
click at [202, 346] on input "jam@hi-jam.com" at bounding box center [174, 351] width 180 height 17
paste input "pc.investments@yahoo"
type input "[DOMAIN_NAME][EMAIL_ADDRESS][DOMAIN_NAME]"
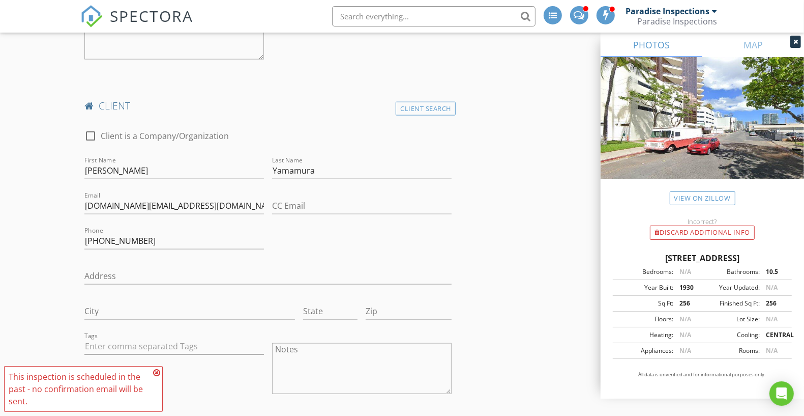
scroll to position [1043, 0]
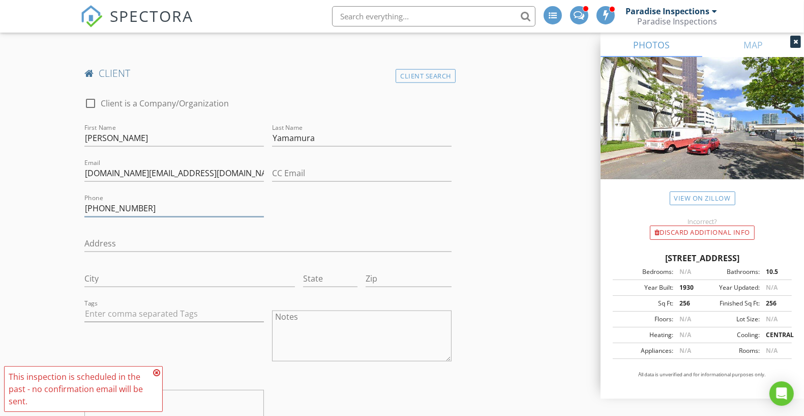
click at [198, 203] on input "(808) 371-7654" at bounding box center [174, 208] width 180 height 17
paste input "813-362-896"
type input "[PHONE_NUMBER]"
click at [339, 198] on div "check_box_outline_blank Client is a Company/Organization First Name Owen Last N…" at bounding box center [267, 271] width 375 height 369
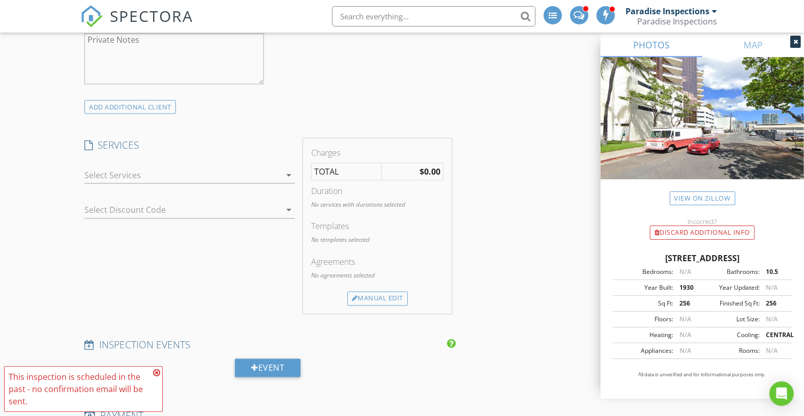
scroll to position [1424, 0]
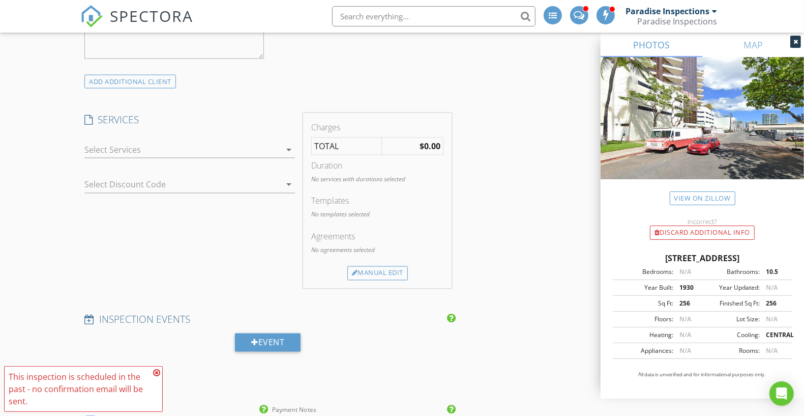
click at [268, 154] on div "arrow_drop_down" at bounding box center [189, 149] width 211 height 17
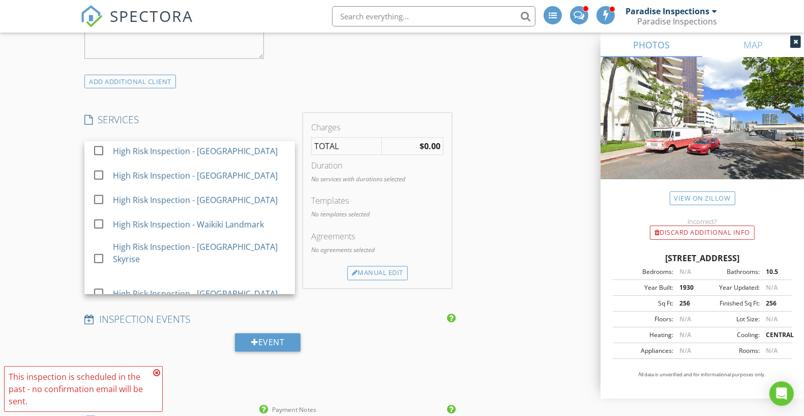
scroll to position [848, 0]
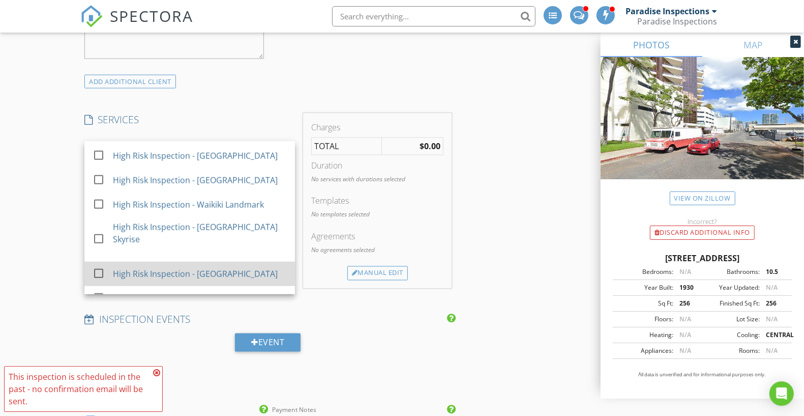
click at [244, 263] on div "High Risk Inspection - [GEOGRAPHIC_DATA]" at bounding box center [200, 273] width 174 height 20
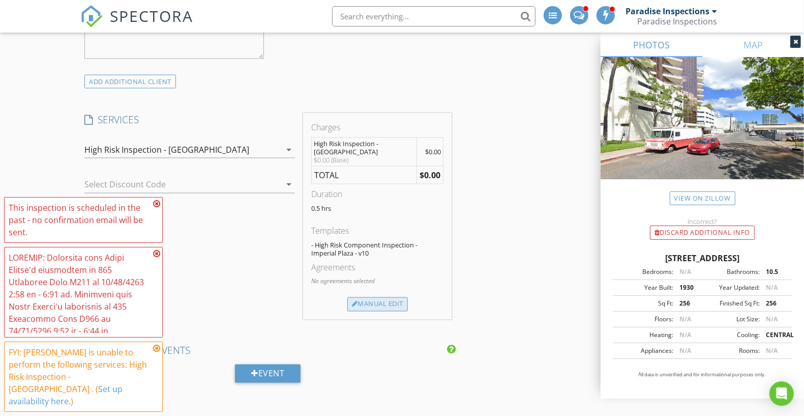
click at [385, 303] on div "Manual Edit" at bounding box center [377, 304] width 61 height 14
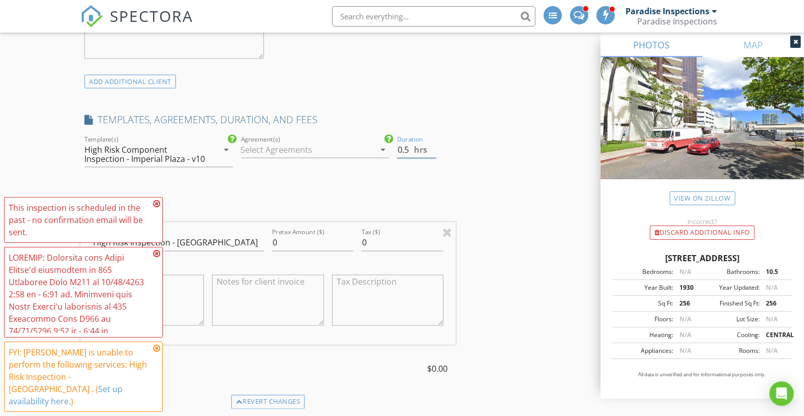
drag, startPoint x: 402, startPoint y: 152, endPoint x: 392, endPoint y: 152, distance: 10.2
click at [392, 152] on div "check_box_outline_blank Paradise Home Inspections check_box_outline_blank Comme…" at bounding box center [267, 155] width 375 height 44
drag, startPoint x: 401, startPoint y: 146, endPoint x: 392, endPoint y: 146, distance: 9.7
click at [392, 146] on div "check_box_outline_blank Paradise Home Inspections check_box_outline_blank Comme…" at bounding box center [267, 155] width 375 height 44
type input "4.5"
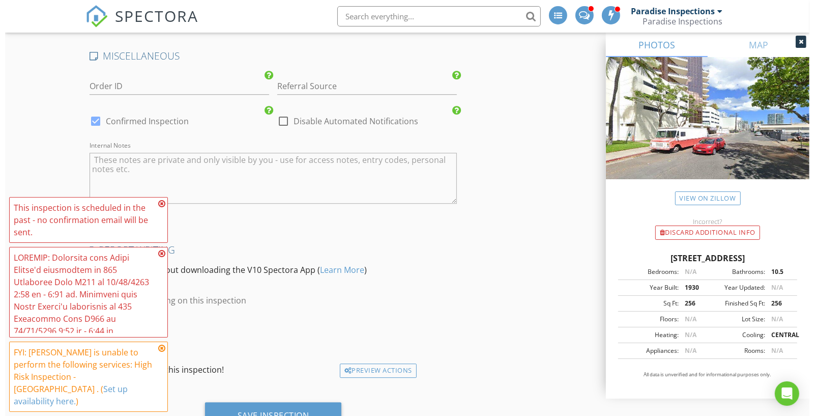
scroll to position [2325, 0]
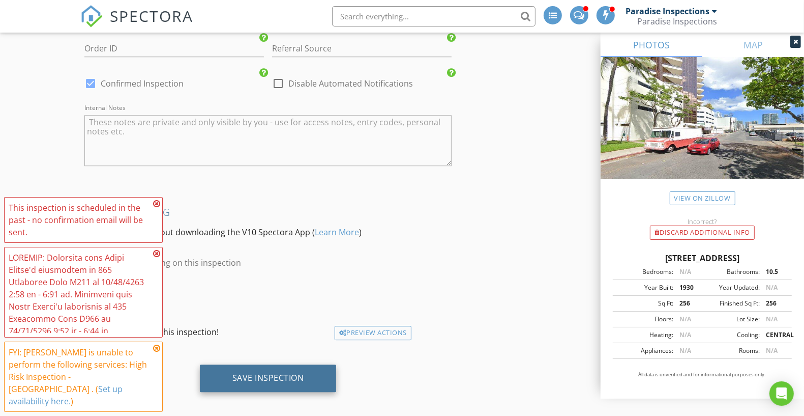
click at [297, 364] on div "Save Inspection" at bounding box center [268, 377] width 137 height 27
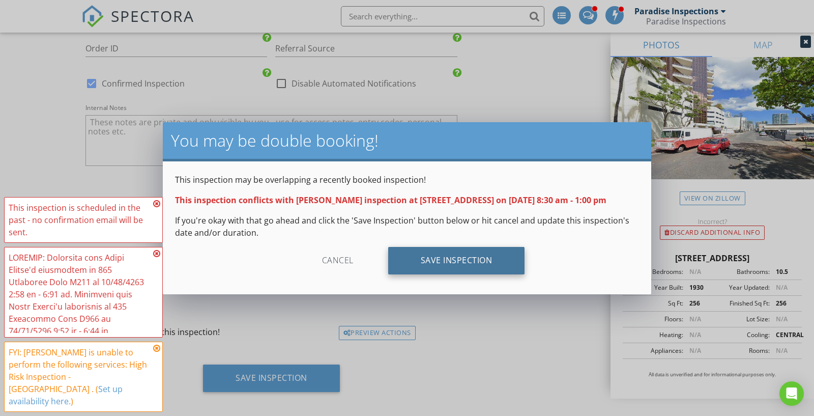
click at [495, 259] on div "Save Inspection" at bounding box center [456, 260] width 137 height 27
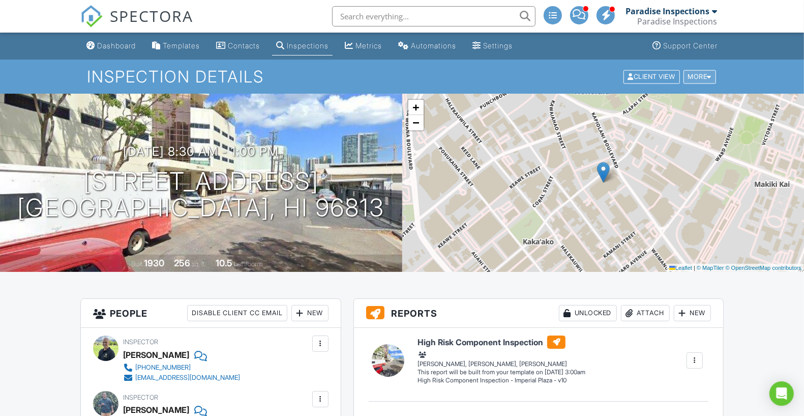
click at [698, 76] on div "More" at bounding box center [700, 77] width 33 height 14
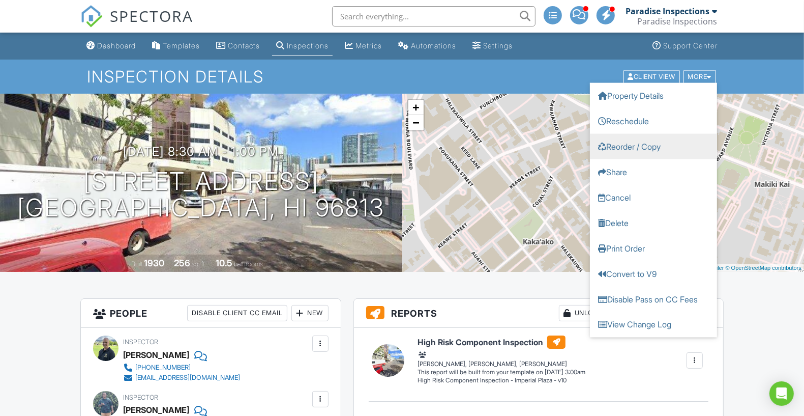
click at [676, 142] on link "Reorder / Copy" at bounding box center [653, 145] width 127 height 25
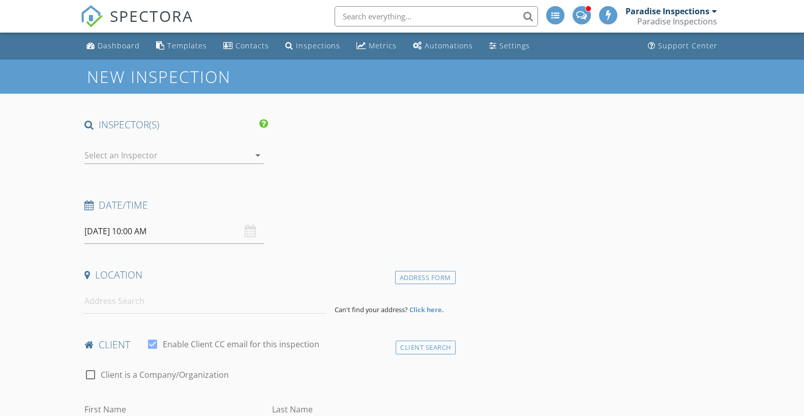
type input "[GEOGRAPHIC_DATA] AOAO - Attn: [PERSON_NAME]"
type input "[EMAIL_ADDRESS][DOMAIN_NAME]"
type input "[PHONE_NUMBER]"
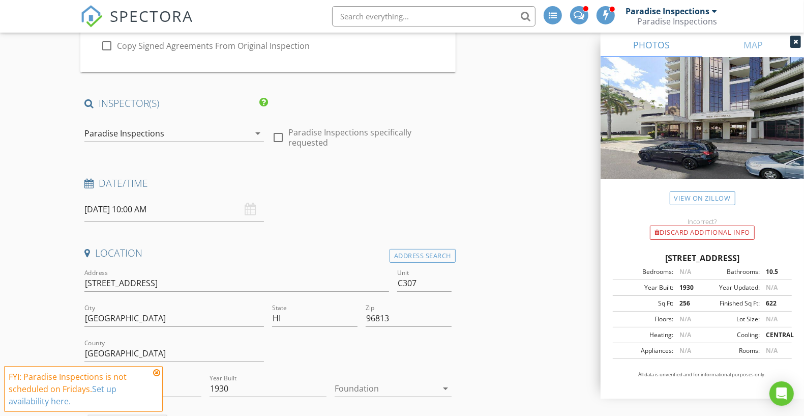
scroll to position [153, 0]
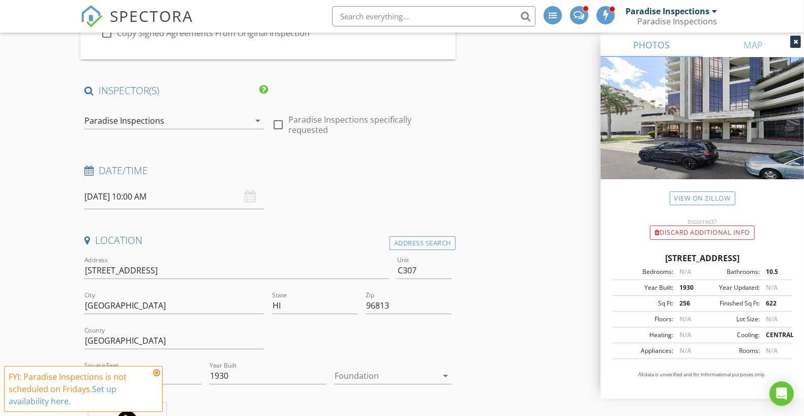
click at [162, 123] on div "Paradise Inspections" at bounding box center [124, 120] width 80 height 9
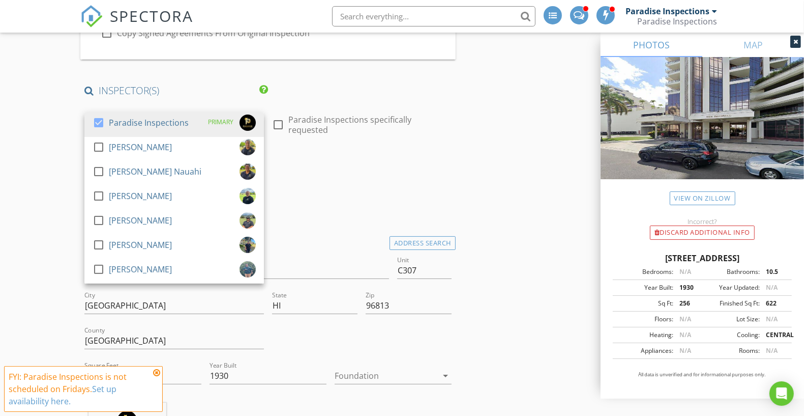
click at [330, 169] on h4 "Date/Time" at bounding box center [267, 170] width 367 height 13
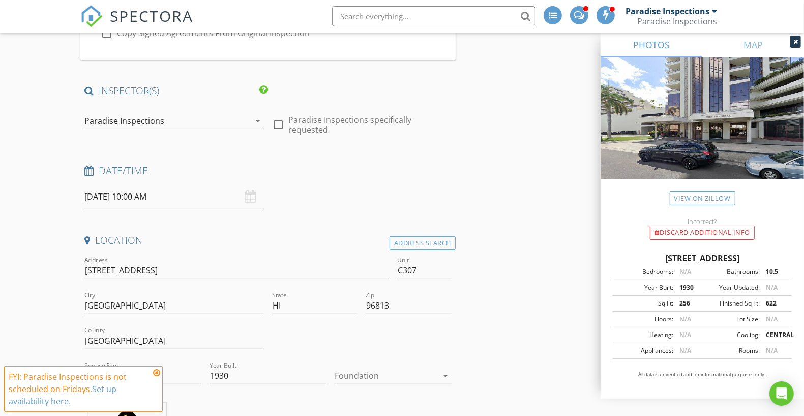
click at [160, 116] on div "Paradise Inspections" at bounding box center [124, 120] width 80 height 9
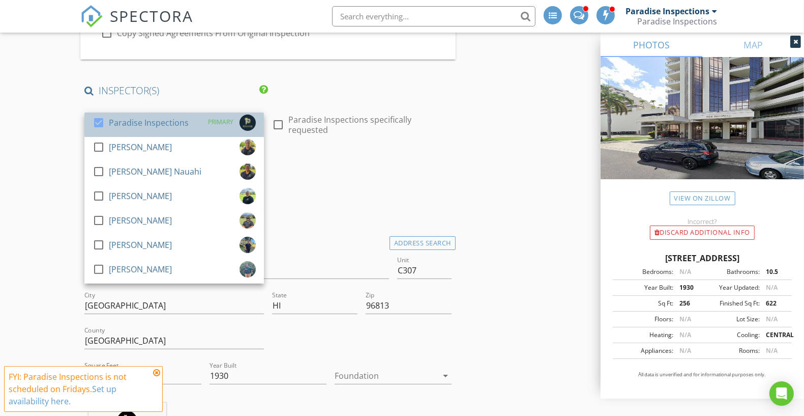
click at [161, 130] on div "check_box Paradise Inspections" at bounding box center [141, 124] width 96 height 20
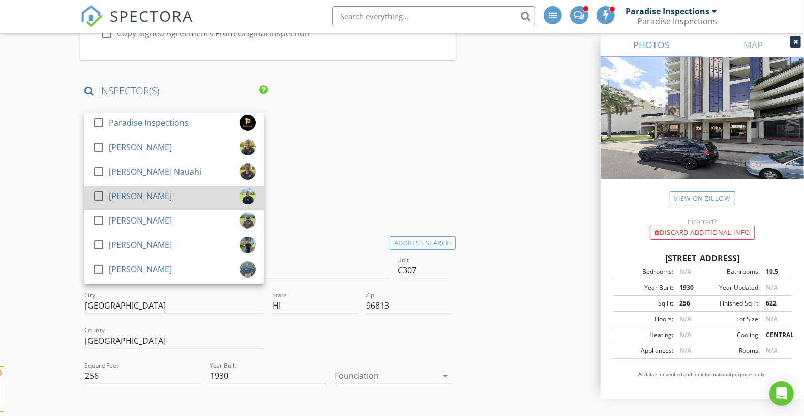
click at [161, 203] on div "check_box_outline_blank David Benito" at bounding box center [174, 198] width 163 height 20
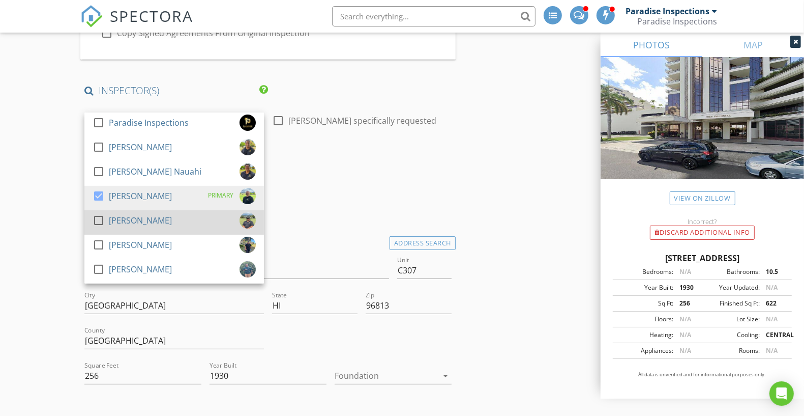
click at [160, 222] on div "check_box_outline_blank Tim Benito" at bounding box center [174, 222] width 163 height 20
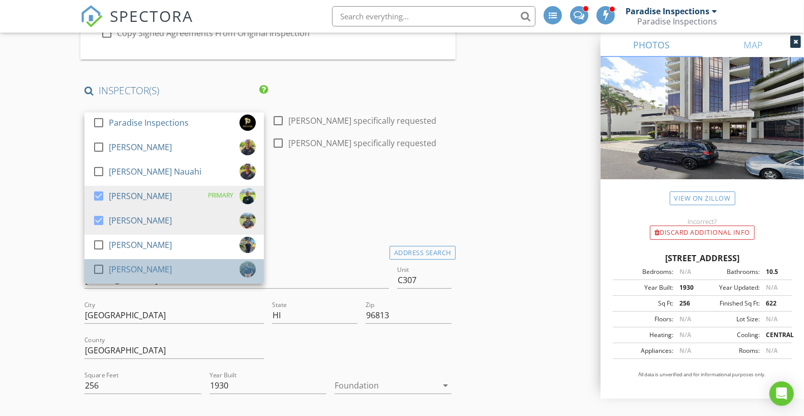
click at [158, 267] on div "check_box_outline_blank Shandon Ko" at bounding box center [174, 271] width 163 height 20
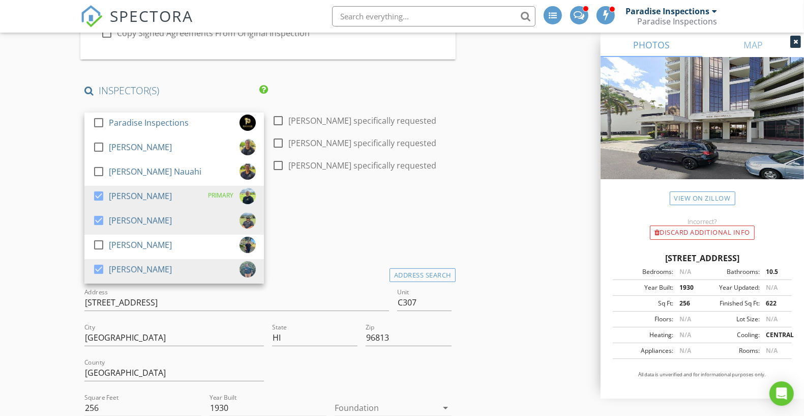
click at [332, 235] on div "Date/Time [DATE] 10:00 AM" at bounding box center [267, 218] width 375 height 45
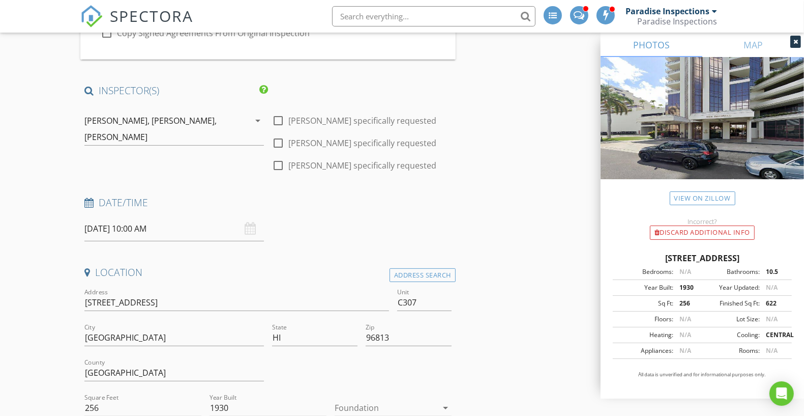
click at [141, 223] on input "08/29/2025 10:00 AM" at bounding box center [174, 228] width 180 height 25
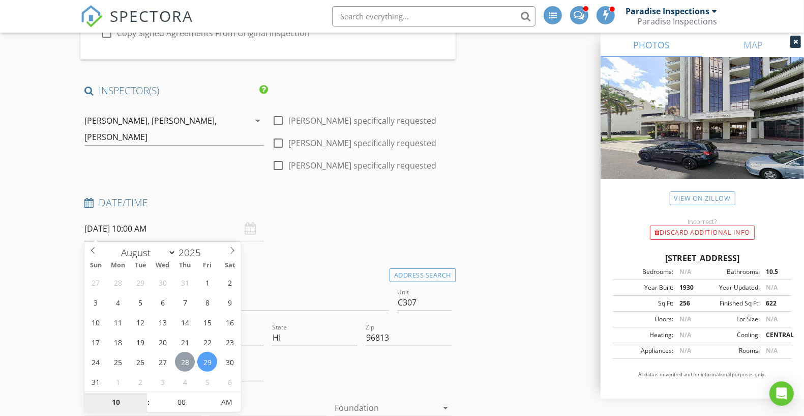
type input "08/28/2025 10:00 AM"
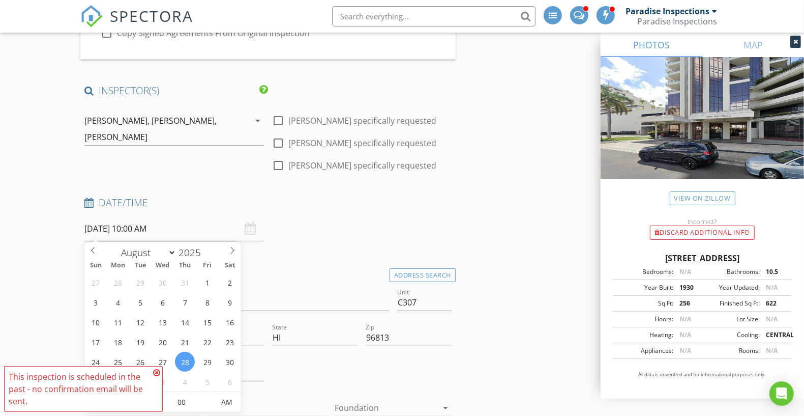
type input "08"
type input "08/28/2025 8:00 AM"
click at [313, 228] on div "Date/Time 08/28/2025 8:00 AM" at bounding box center [267, 218] width 375 height 45
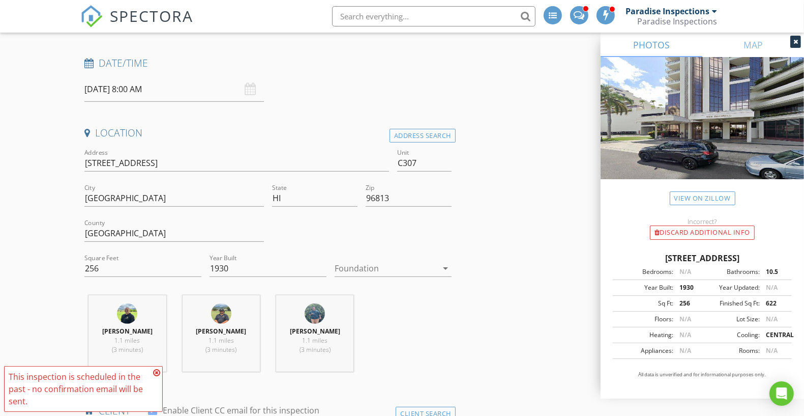
scroll to position [305, 0]
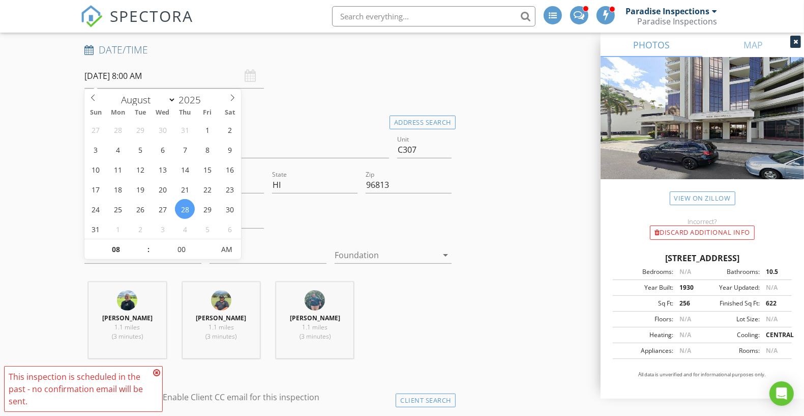
click at [180, 72] on input "08/28/2025 8:00 AM" at bounding box center [174, 76] width 180 height 25
click at [176, 246] on input "00" at bounding box center [181, 250] width 63 height 20
type input "30"
type input "08/28/2025 8:30 AM"
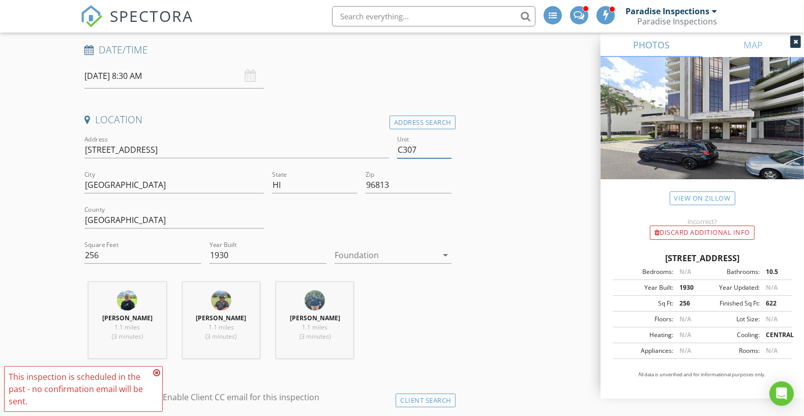
click at [432, 147] on input "C307" at bounding box center [424, 149] width 54 height 17
type input "C306"
click at [388, 149] on input "725 Kapiolani Blvd C307" at bounding box center [236, 149] width 305 height 17
type input "[STREET_ADDRESS]"
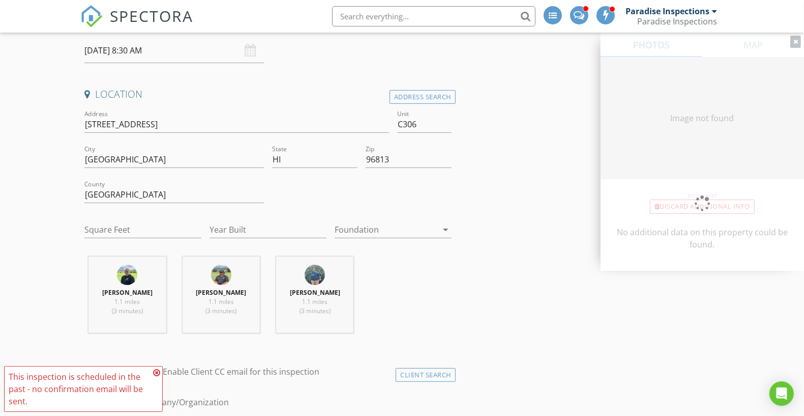
type input "1665"
type input "1930"
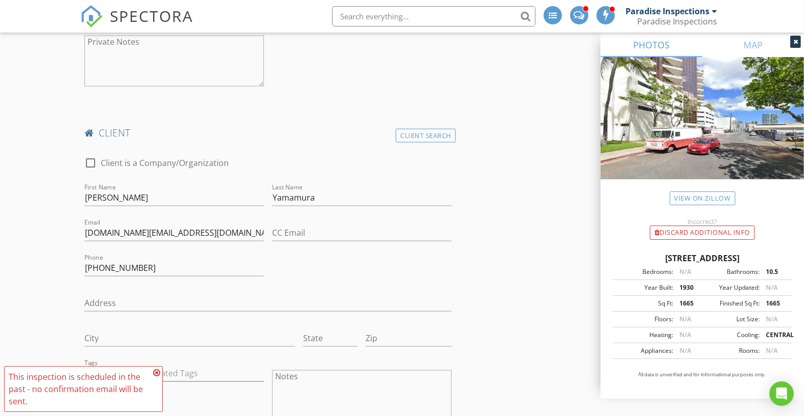
scroll to position [992, 0]
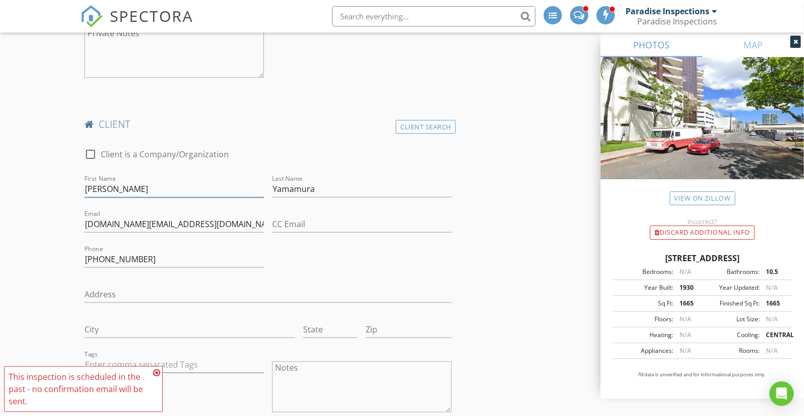
click at [250, 192] on input "Owen" at bounding box center [174, 189] width 180 height 17
paste input "Mark"
type input "Mark"
click at [333, 192] on input "Yamamura" at bounding box center [362, 189] width 180 height 17
type input "Y"
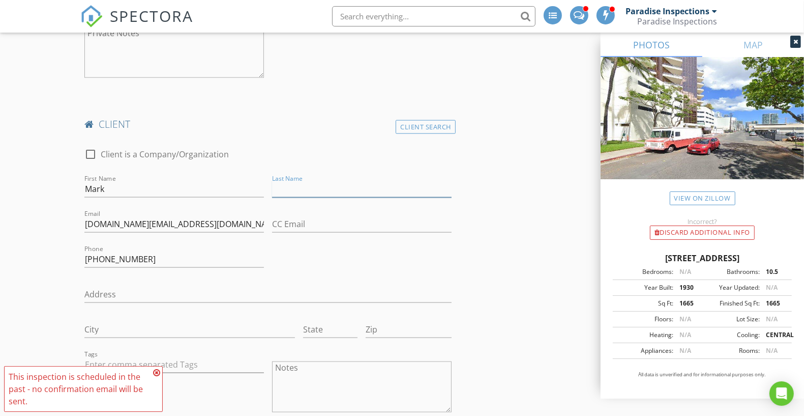
type input "J"
type input "Kong"
click at [541, 161] on div "Reorder / Copy check_box_outline_blank Copy Reports From Original Inspection ch…" at bounding box center [401, 363] width 643 height 2498
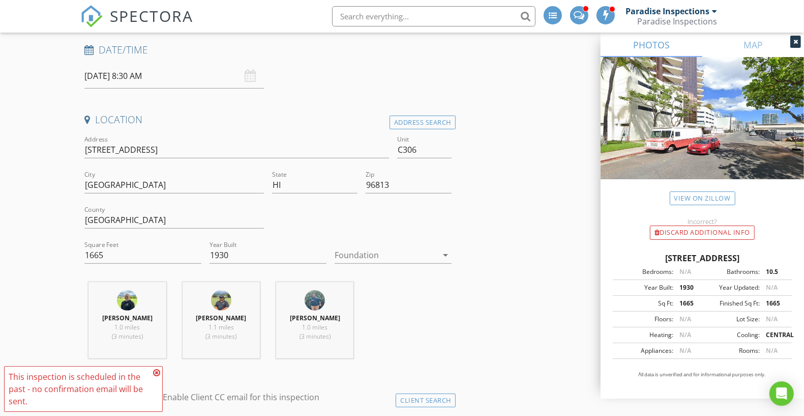
scroll to position [305, 0]
click at [399, 148] on input "C306" at bounding box center [424, 149] width 54 height 17
type input "C305/ C306"
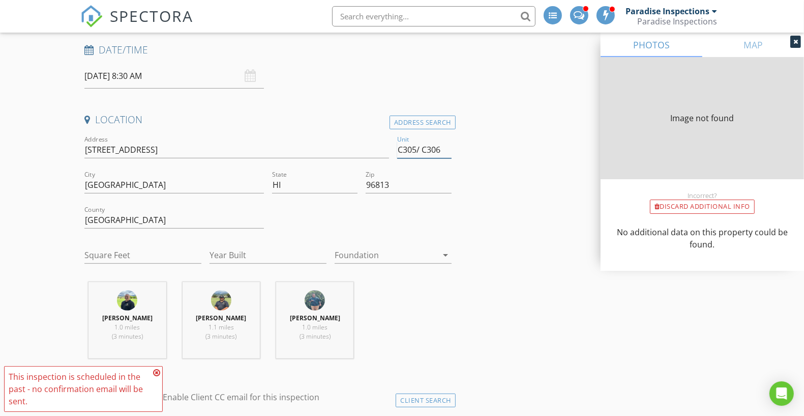
click at [399, 148] on input "C305/ C306" at bounding box center [424, 149] width 54 height 17
type input "0"
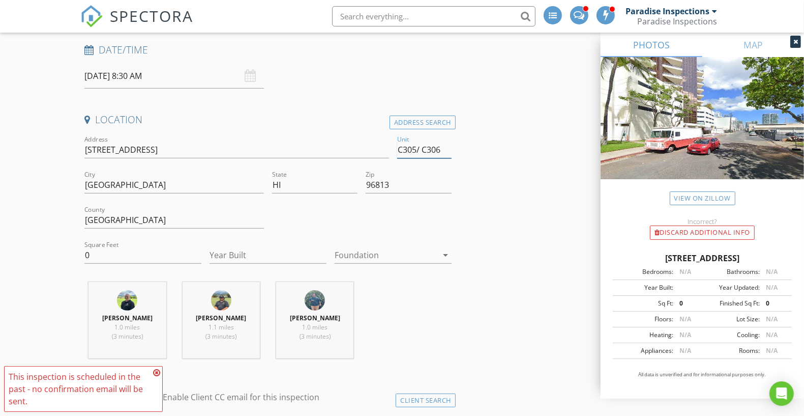
click at [422, 151] on input "C305/ C306" at bounding box center [424, 149] width 54 height 17
type input "C305/C306"
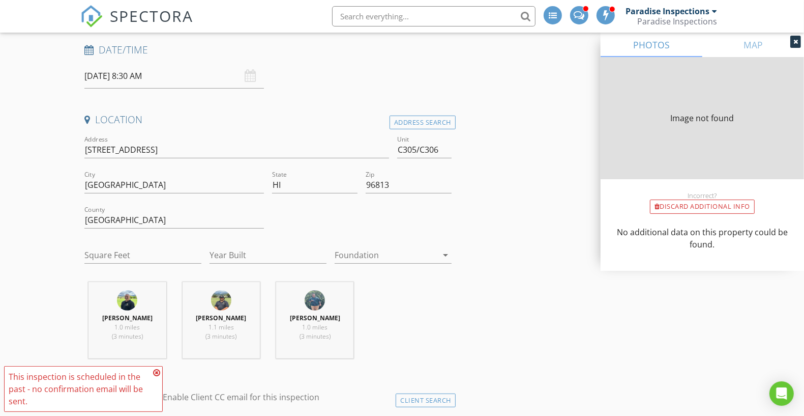
type input "0"
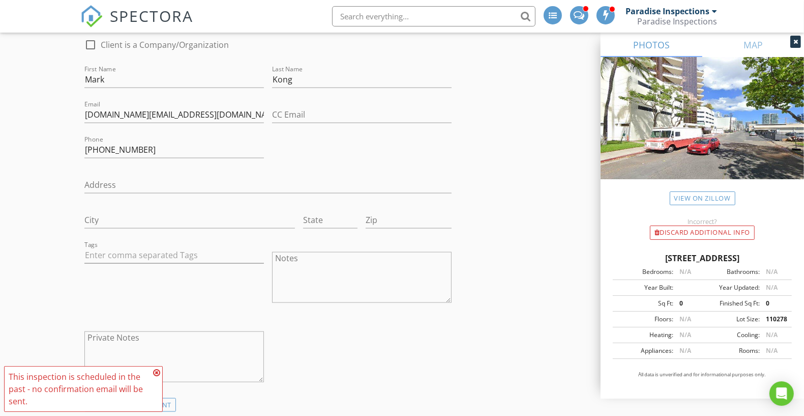
scroll to position [1119, 0]
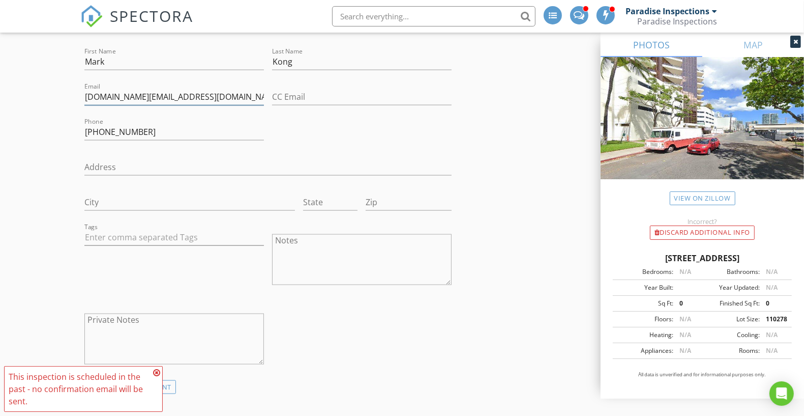
click at [183, 95] on input "pc.investments@yahoo.com" at bounding box center [174, 96] width 180 height 17
paste input "mark.kong@marylgroup"
type input "mark.kong@marylgroup.com"
click at [157, 130] on input "813-362-8964" at bounding box center [174, 132] width 180 height 17
paste input "08-479-7432"
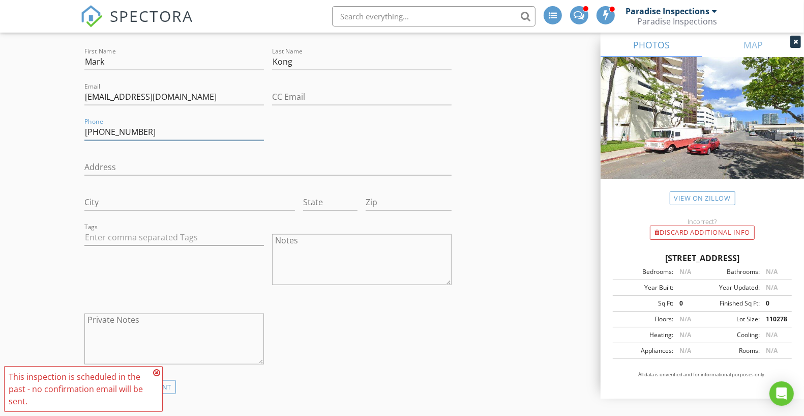
type input "808-479-7432"
click at [303, 124] on div "check_box_outline_blank Client is a Company/Organization First Name Mark Last N…" at bounding box center [267, 195] width 375 height 369
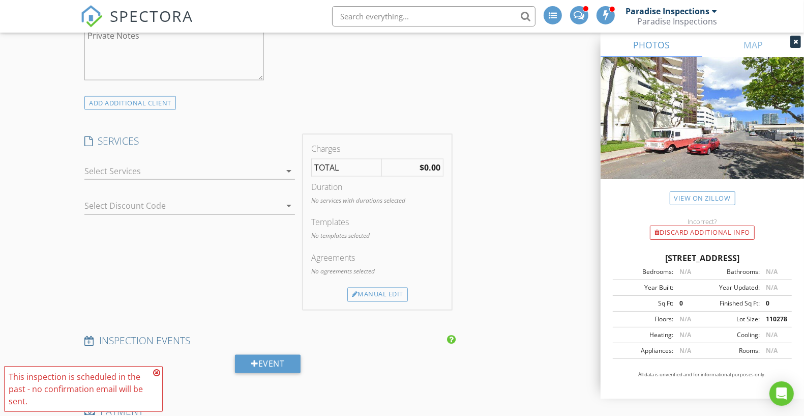
scroll to position [1424, 0]
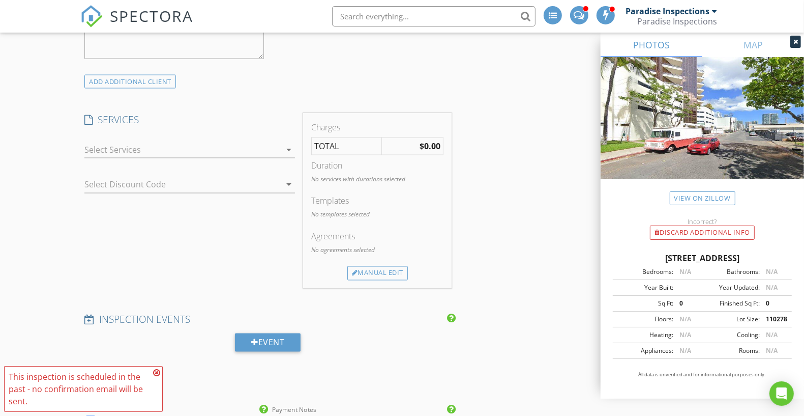
click at [264, 146] on div at bounding box center [182, 149] width 196 height 16
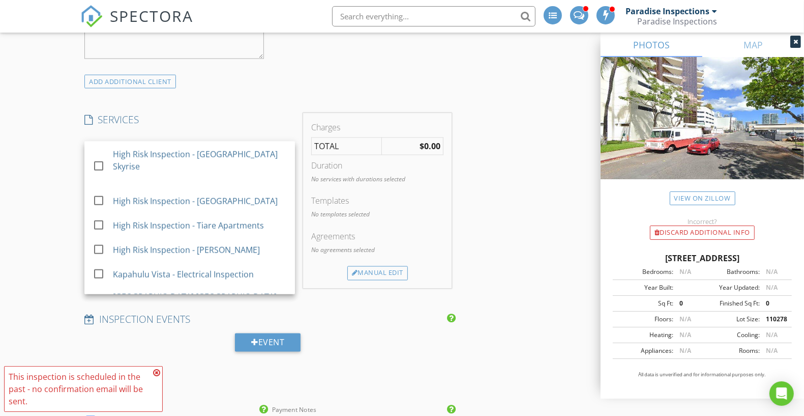
scroll to position [918, 0]
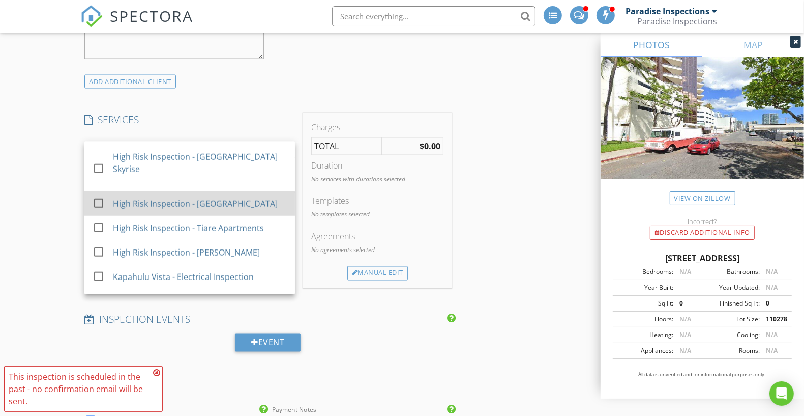
click at [259, 193] on div "High Risk Inspection - [GEOGRAPHIC_DATA]" at bounding box center [200, 203] width 174 height 20
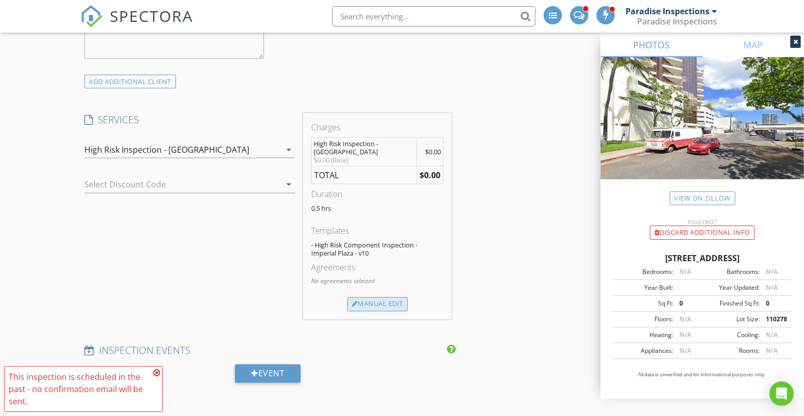
click at [392, 299] on div "Manual Edit" at bounding box center [377, 304] width 61 height 14
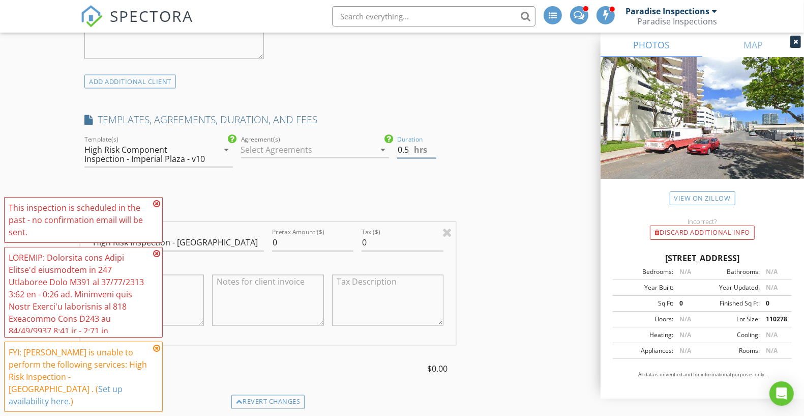
drag, startPoint x: 402, startPoint y: 144, endPoint x: 383, endPoint y: 143, distance: 18.3
click at [383, 143] on div "check_box_outline_blank Paradise Home Inspections check_box_outline_blank Comme…" at bounding box center [267, 155] width 375 height 44
type input "4.5"
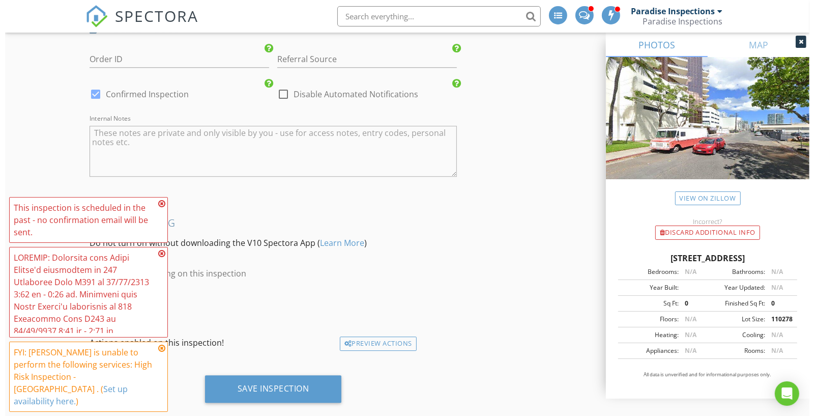
scroll to position [2325, 0]
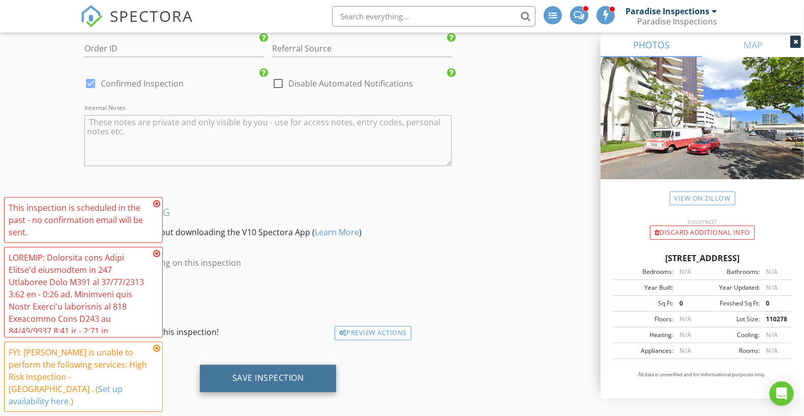
click at [297, 372] on div "Save Inspection" at bounding box center [268, 377] width 72 height 10
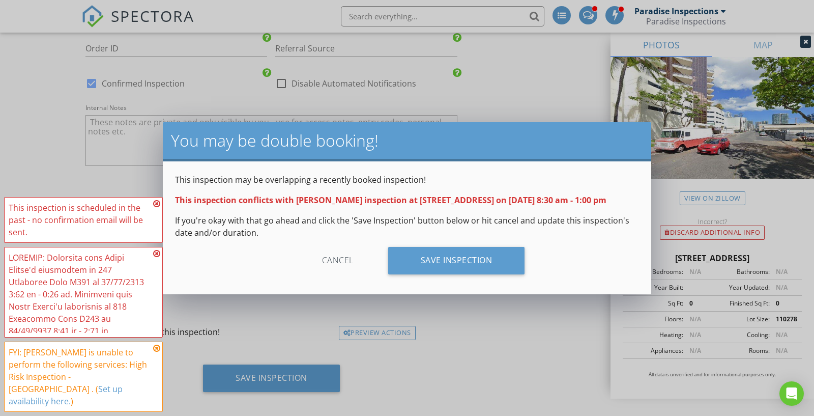
click at [459, 274] on div "Cancel Save Inspection" at bounding box center [407, 264] width 464 height 35
click at [462, 268] on div "Save Inspection" at bounding box center [456, 260] width 137 height 27
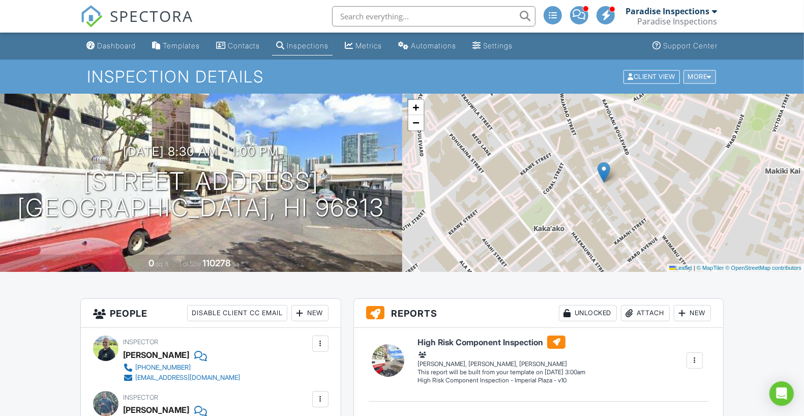
click at [702, 78] on div "More" at bounding box center [700, 77] width 33 height 14
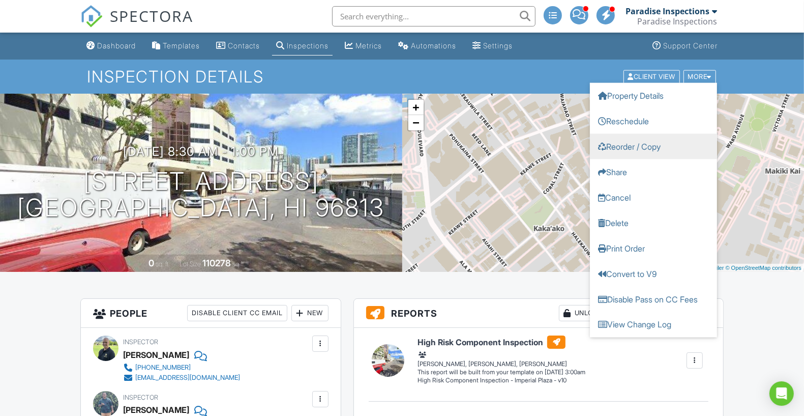
click at [661, 140] on link "Reorder / Copy" at bounding box center [653, 145] width 127 height 25
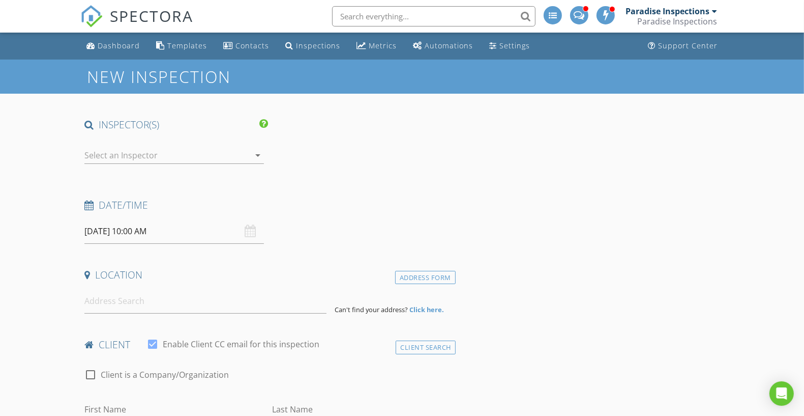
type input "[GEOGRAPHIC_DATA] AOAO - Attn: [PERSON_NAME]"
type input "[EMAIL_ADDRESS][DOMAIN_NAME]"
type input "[PHONE_NUMBER]"
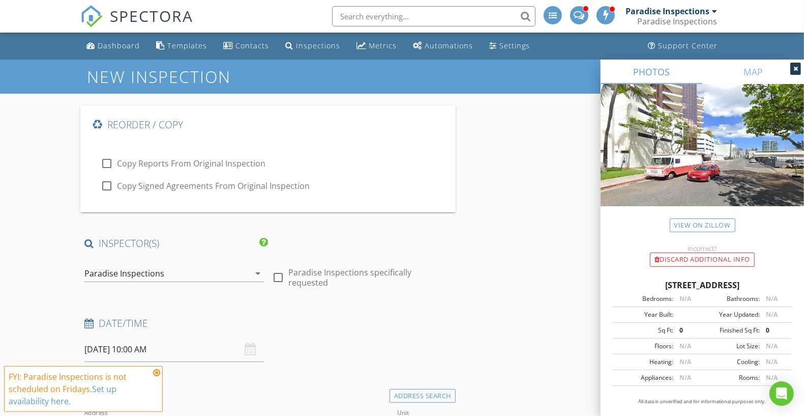
click at [205, 268] on div "Paradise Inspections" at bounding box center [166, 273] width 165 height 16
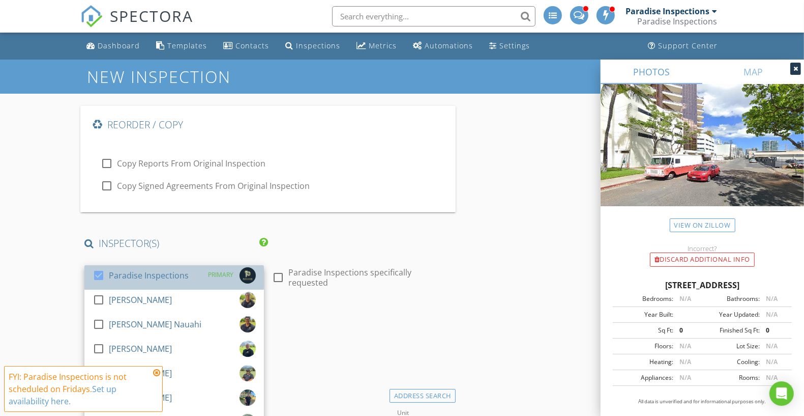
click at [185, 278] on div "Paradise Inspections" at bounding box center [149, 275] width 80 height 16
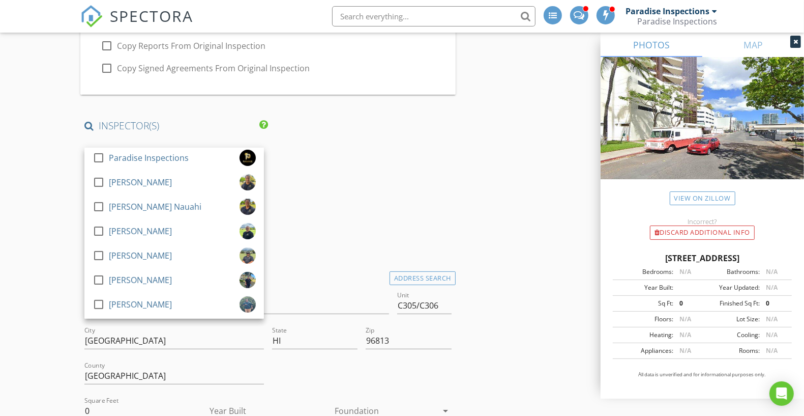
scroll to position [148, 0]
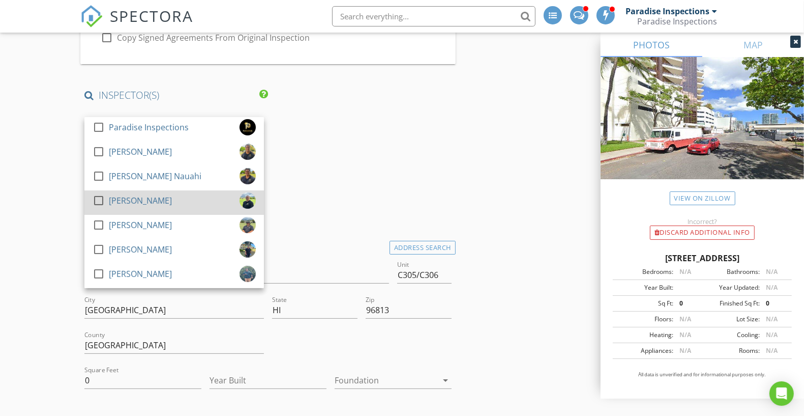
click at [114, 202] on div "[PERSON_NAME]" at bounding box center [140, 200] width 63 height 16
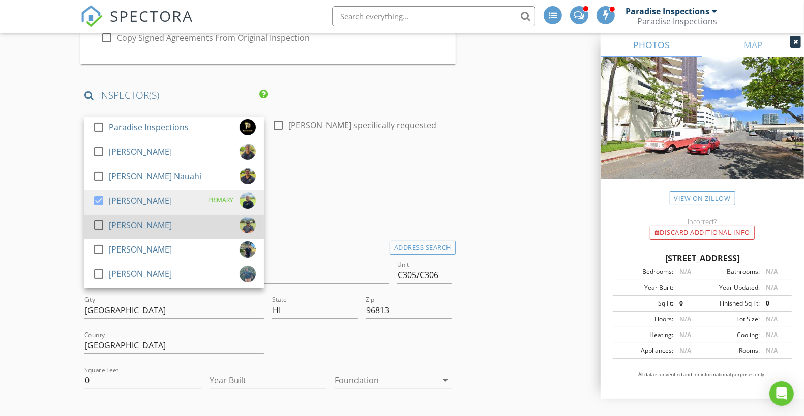
click at [114, 221] on div "[PERSON_NAME]" at bounding box center [140, 225] width 63 height 16
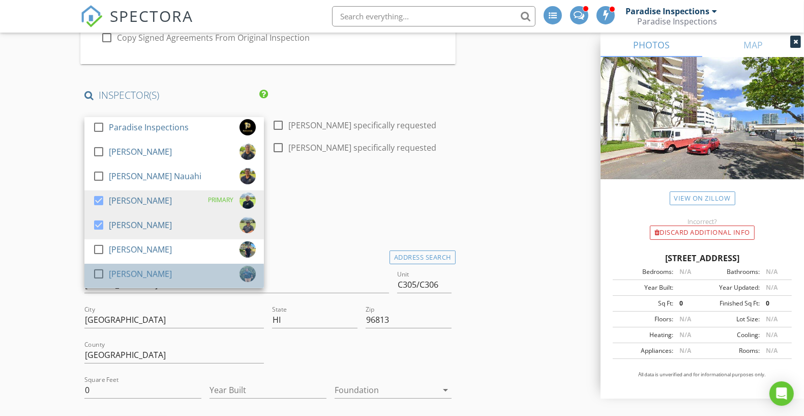
click at [125, 273] on div "[PERSON_NAME]" at bounding box center [140, 273] width 63 height 16
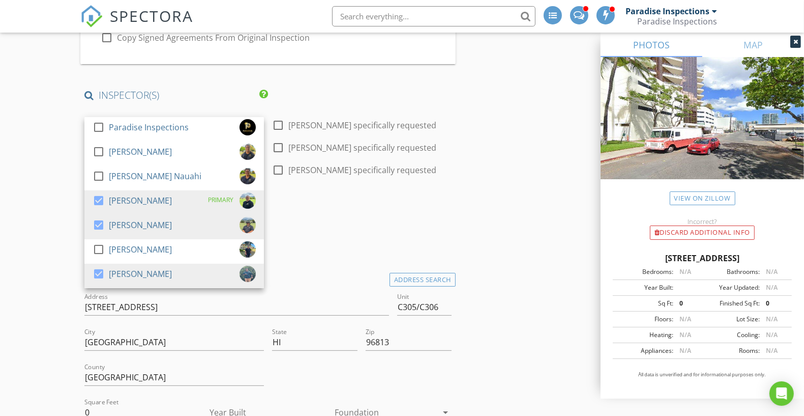
click at [347, 236] on div "Date/Time 08/29/2025 10:00 AM" at bounding box center [267, 222] width 375 height 45
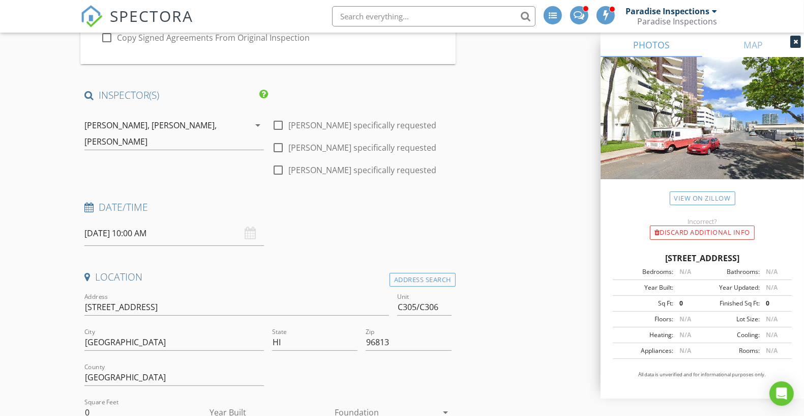
click at [164, 238] on input "08/29/2025 10:00 AM" at bounding box center [174, 233] width 180 height 25
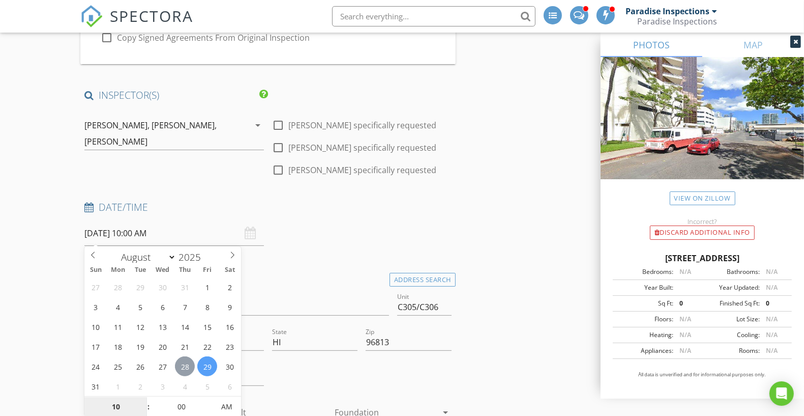
type input "08/28/2025 10:00 AM"
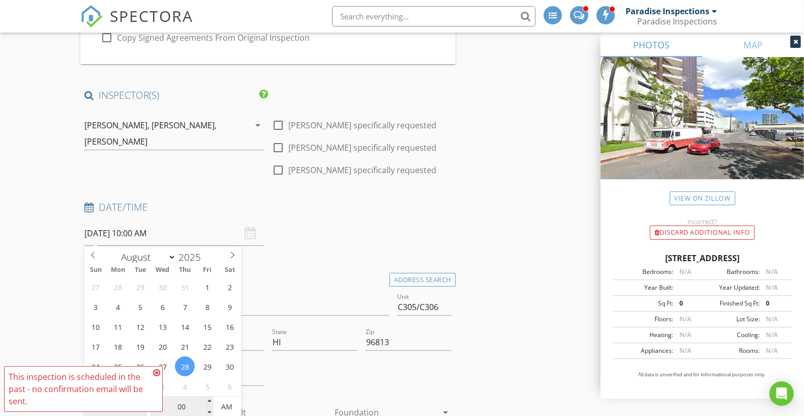
type input "08"
type input "08/28/2025 8:00 AM"
click at [177, 401] on input "00" at bounding box center [181, 407] width 63 height 20
type input "30"
type input "08/28/2025 8:30 AM"
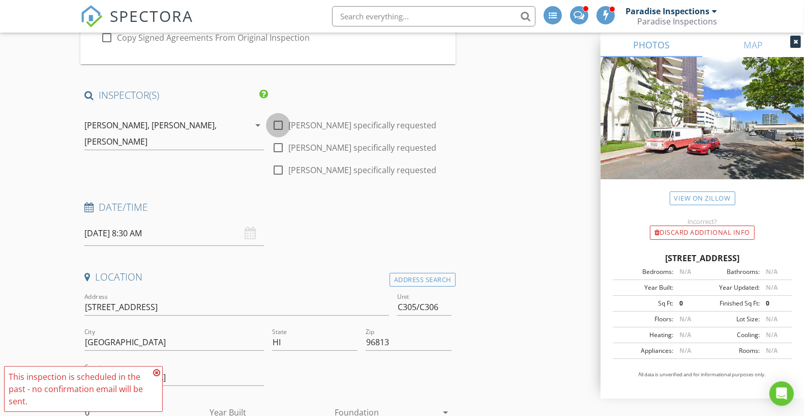
click at [279, 116] on div at bounding box center [278, 124] width 17 height 17
click at [275, 120] on div at bounding box center [278, 124] width 17 height 17
checkbox input "false"
click at [313, 232] on div "Date/Time 08/28/2025 8:30 AM" at bounding box center [267, 222] width 375 height 45
click at [443, 304] on input "C305/C306" at bounding box center [424, 307] width 54 height 17
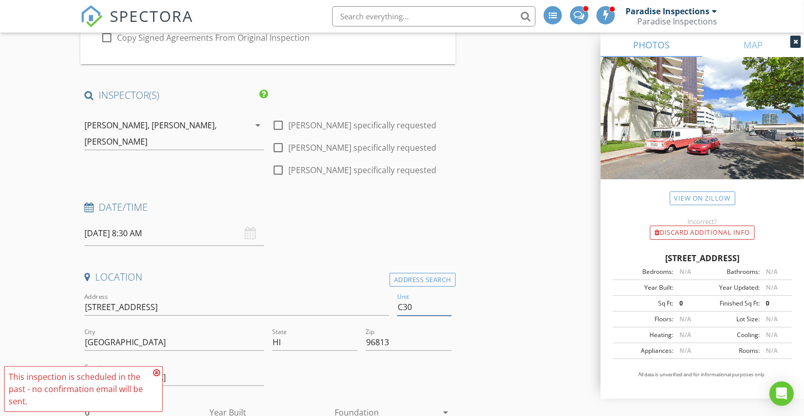
type input "C305"
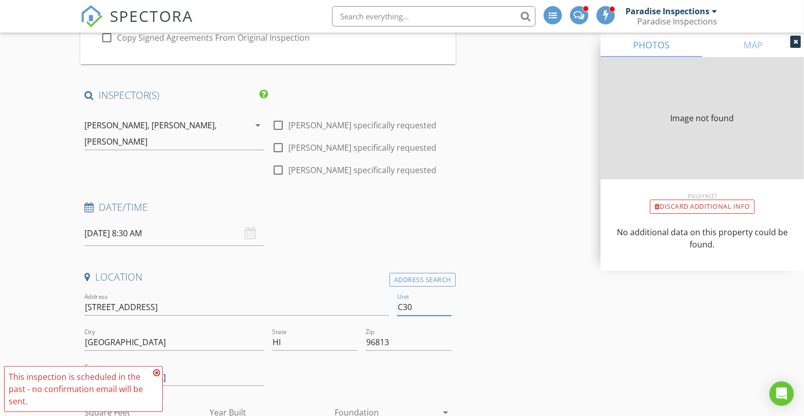
type input "C304"
type input "0"
type input "C304"
click at [216, 307] on input "725 Kapiolani Blvd C305/C306" at bounding box center [236, 307] width 305 height 17
type input "0"
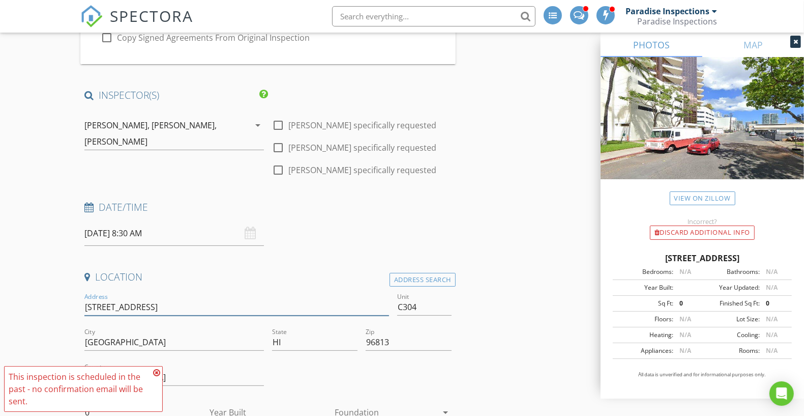
type input "[STREET_ADDRESS]"
click at [441, 222] on div "Date/Time 08/28/2025 8:30 AM" at bounding box center [267, 222] width 375 height 45
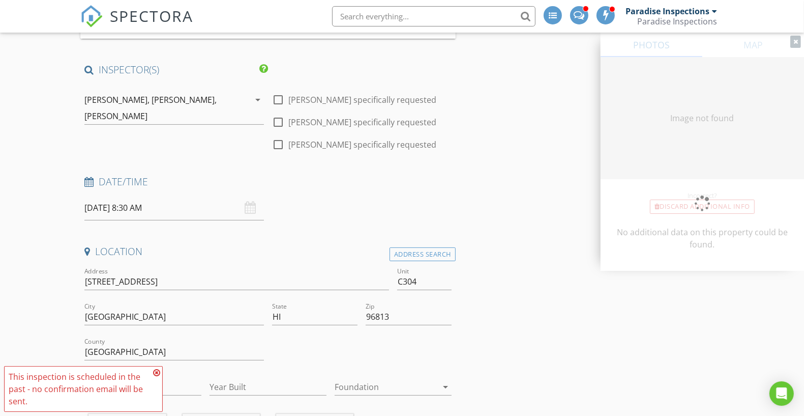
type input "684"
type input "1930"
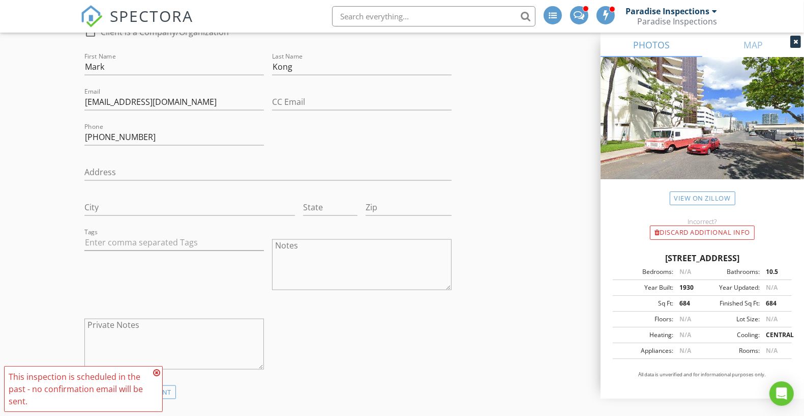
scroll to position [1114, 0]
click at [184, 71] on input "Mark" at bounding box center [174, 66] width 180 height 17
paste input "Jonathan"
paste input "Kimura-Lin"
type input "Jonathan Lin & Eri Kimura-Lin"
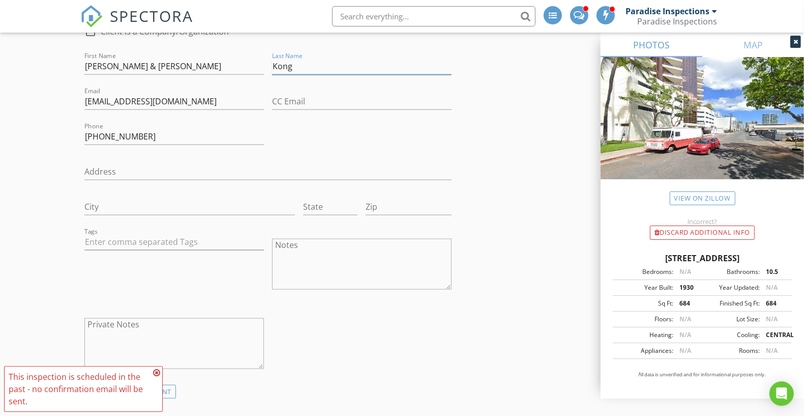
click at [313, 61] on input "Kong" at bounding box center [362, 66] width 180 height 17
type input "K"
click at [172, 95] on input "mark.kong@marylgroup.com" at bounding box center [174, 101] width 180 height 17
paste input "jlcontech@yahoo"
type input "jlcontech@yahoo.com"
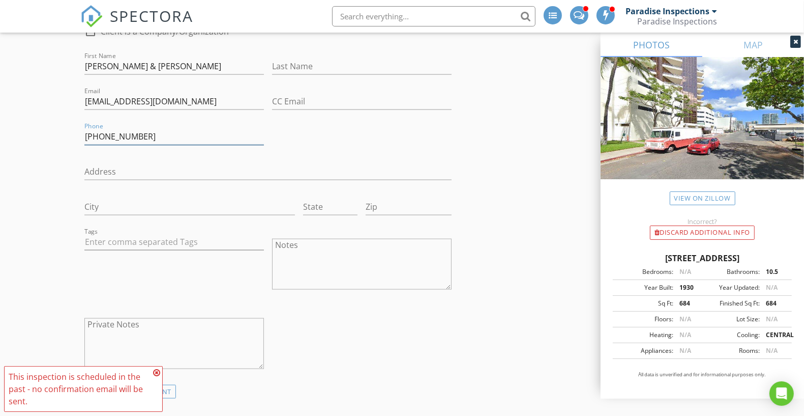
drag, startPoint x: 154, startPoint y: 138, endPoint x: 100, endPoint y: 138, distance: 53.9
click at [100, 138] on input "808-479-7432" at bounding box center [174, 136] width 180 height 17
paste input "864-315"
type input "808-864-3152"
click at [288, 142] on div "check_box_outline_blank Client is a Company/Organization First Name Jonathan Li…" at bounding box center [267, 199] width 375 height 369
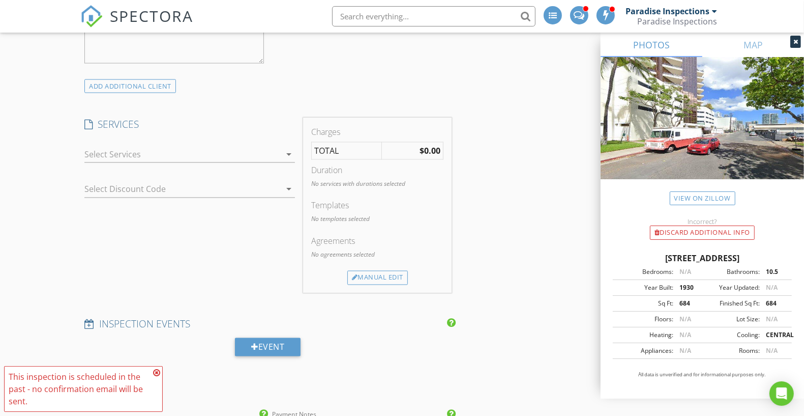
scroll to position [1470, 0]
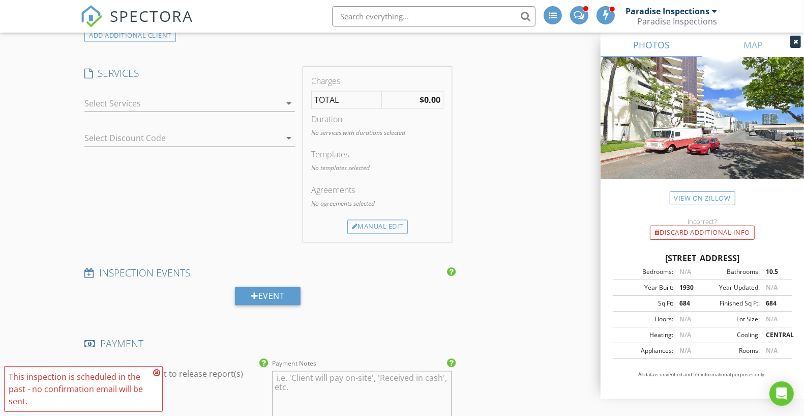
click at [285, 97] on icon "arrow_drop_down" at bounding box center [289, 103] width 12 height 12
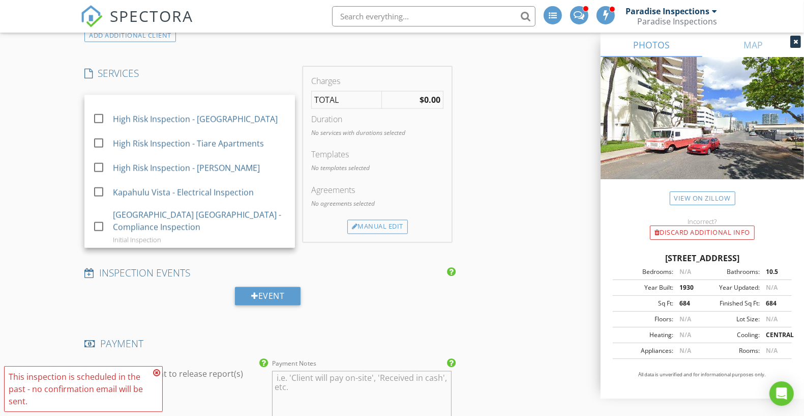
scroll to position [944, 0]
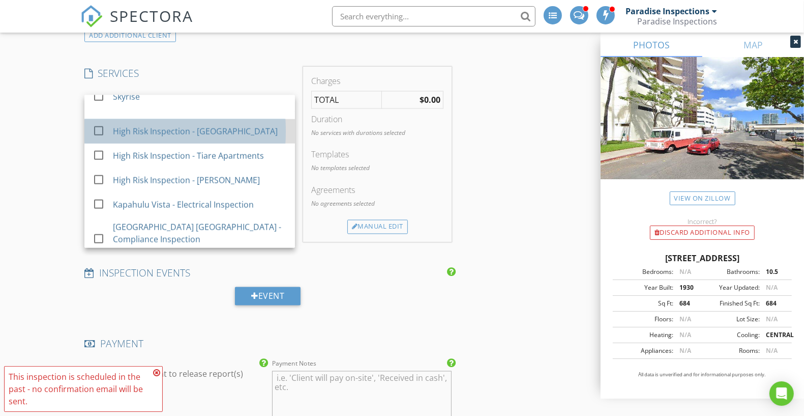
click at [256, 121] on div "High Risk Inspection - [GEOGRAPHIC_DATA]" at bounding box center [200, 131] width 174 height 20
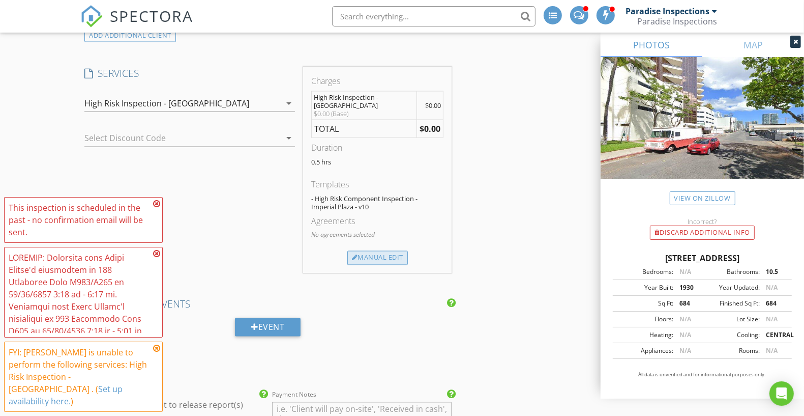
click at [371, 256] on div "Manual Edit" at bounding box center [377, 258] width 61 height 14
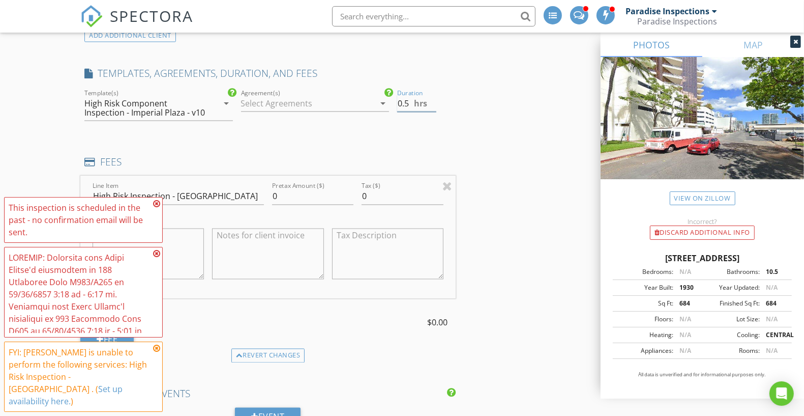
drag, startPoint x: 402, startPoint y: 97, endPoint x: 372, endPoint y: 95, distance: 30.0
click at [372, 95] on div "check_box_outline_blank Paradise Home Inspections check_box_outline_blank Comme…" at bounding box center [267, 109] width 375 height 44
type input "4.5"
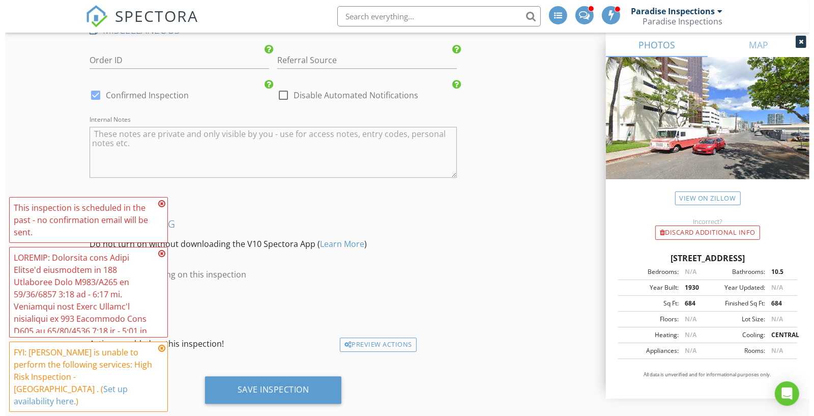
scroll to position [2325, 0]
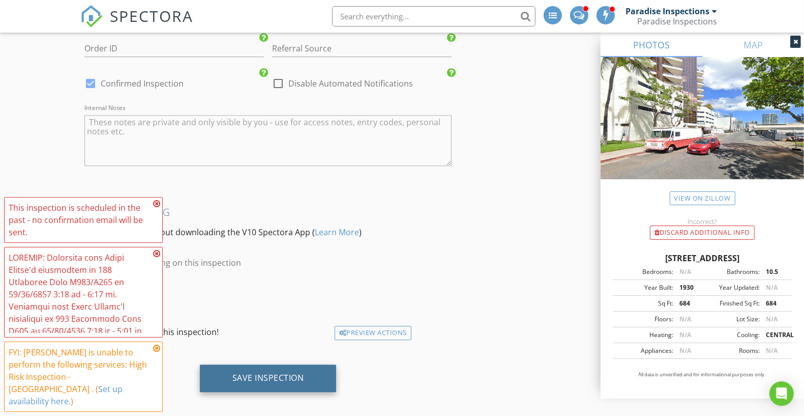
click at [278, 372] on div "Save Inspection" at bounding box center [268, 377] width 72 height 10
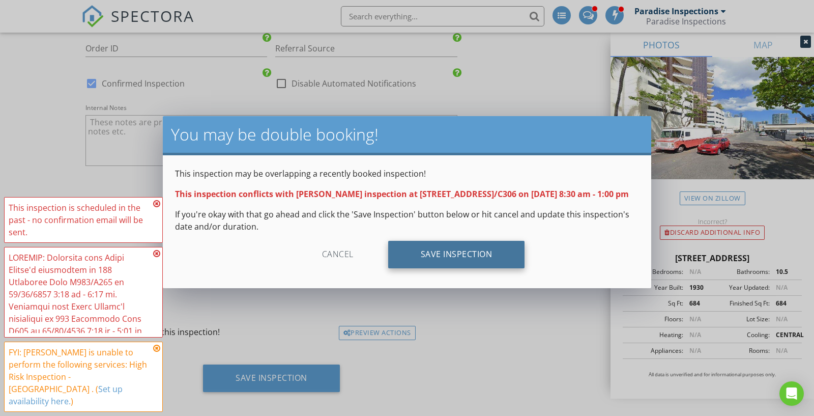
click at [405, 268] on div "Save Inspection" at bounding box center [456, 254] width 137 height 27
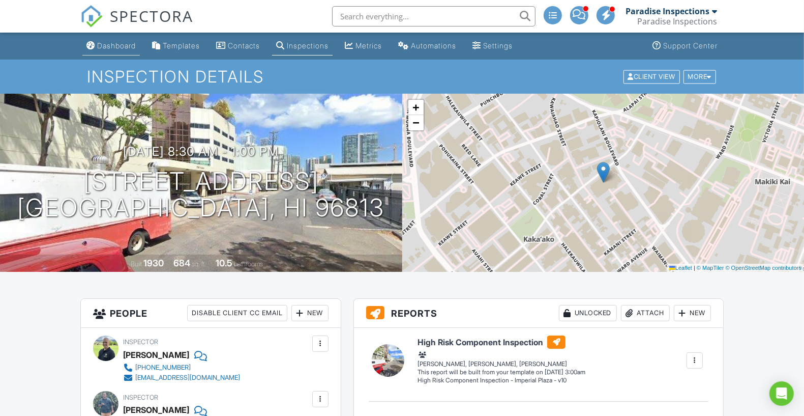
click at [117, 48] on div "Dashboard" at bounding box center [116, 45] width 39 height 9
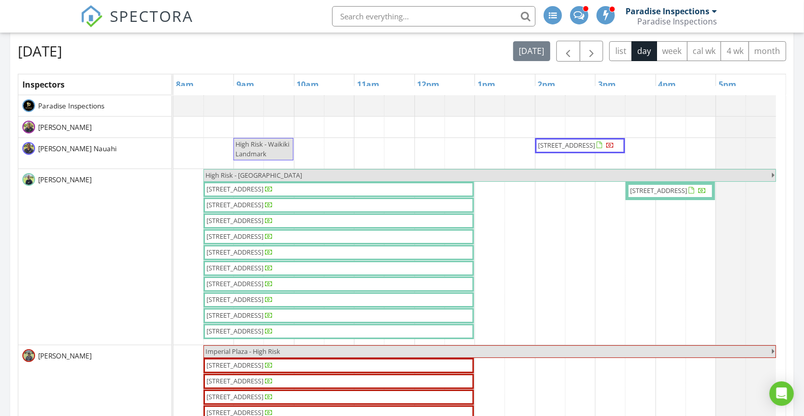
scroll to position [112, 0]
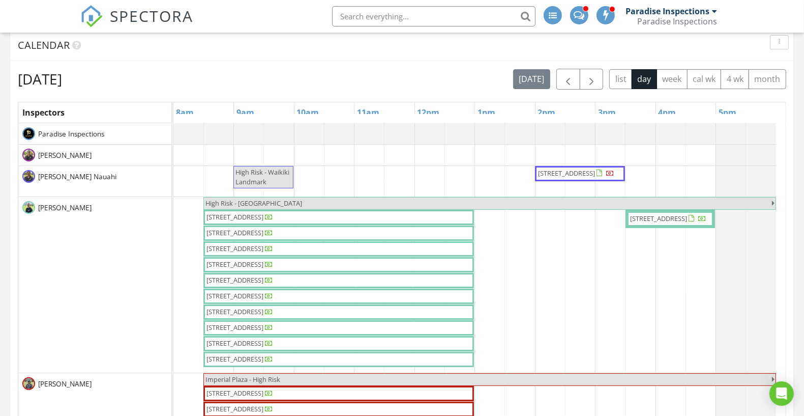
click at [263, 215] on span "[STREET_ADDRESS]" at bounding box center [234, 216] width 57 height 9
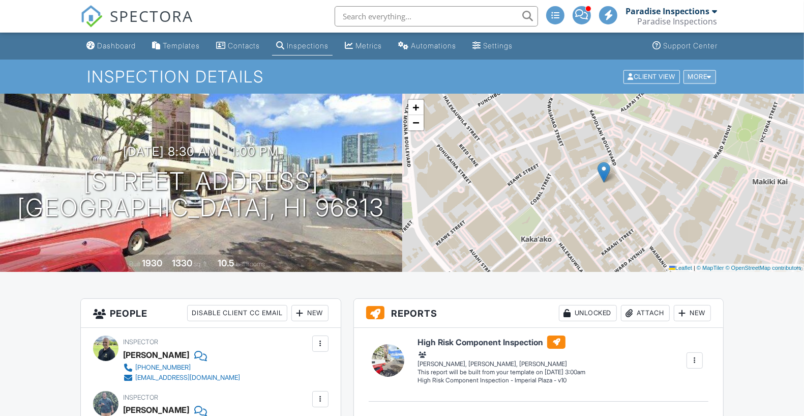
click at [706, 75] on div "More" at bounding box center [700, 77] width 33 height 14
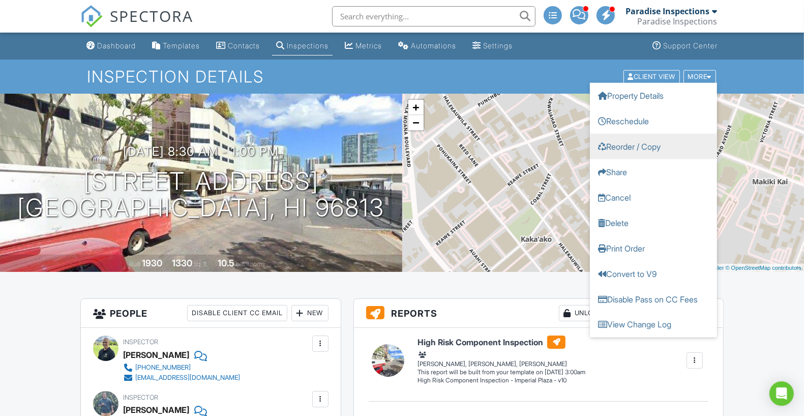
click at [657, 149] on link "Reorder / Copy" at bounding box center [653, 145] width 127 height 25
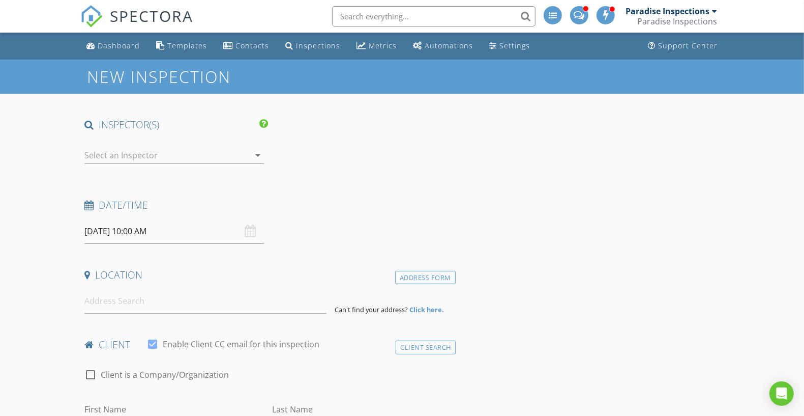
type input "[PERSON_NAME]"
type input "[EMAIL_ADDRESS][DOMAIN_NAME]"
type input "[PHONE_NUMBER]"
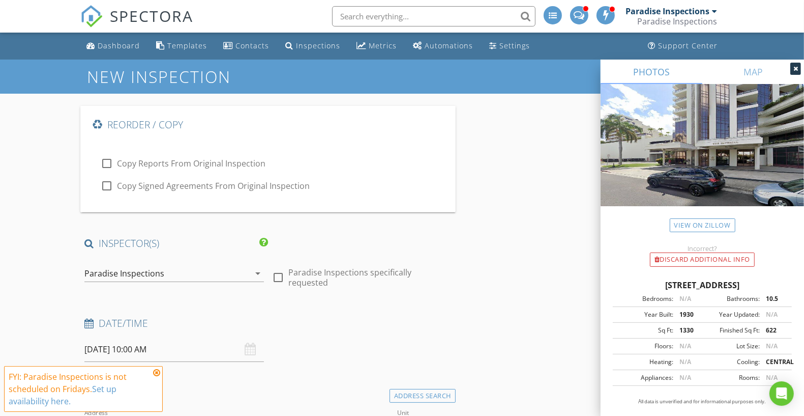
click at [229, 266] on div "Paradise Inspections" at bounding box center [166, 273] width 165 height 16
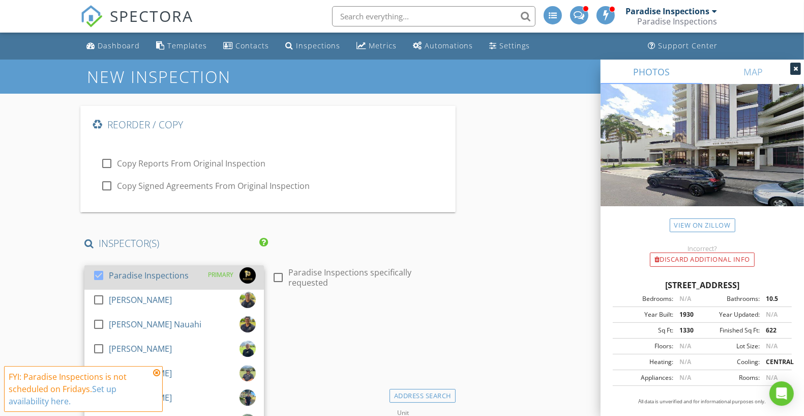
click at [195, 274] on div "check_box Paradise Inspections PRIMARY" at bounding box center [174, 277] width 163 height 20
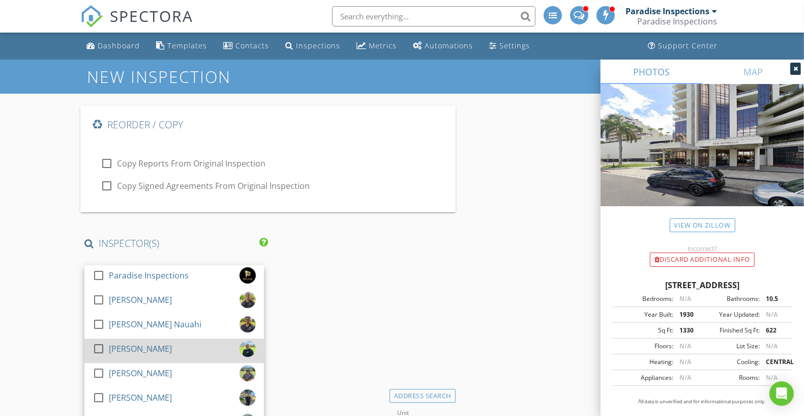
click at [184, 340] on div "check_box_outline_blank [PERSON_NAME]" at bounding box center [174, 350] width 163 height 20
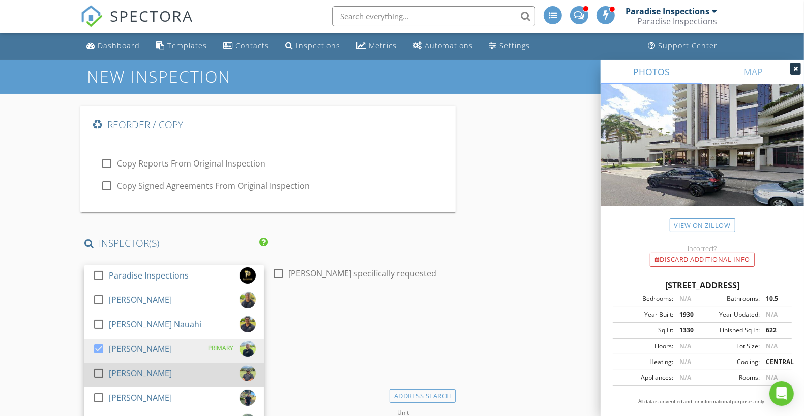
click at [173, 367] on div "check_box_outline_blank [PERSON_NAME]" at bounding box center [174, 375] width 163 height 20
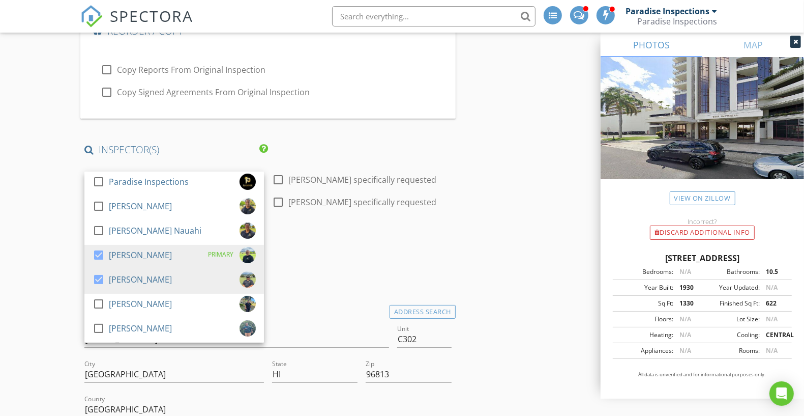
scroll to position [97, 0]
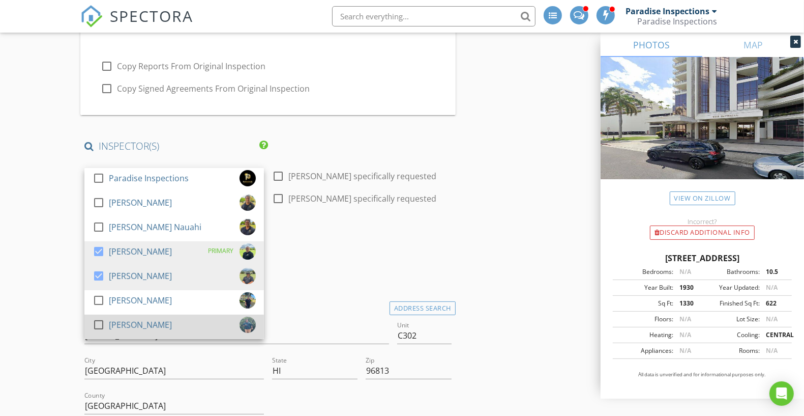
click at [211, 331] on div "check_box_outline_blank [PERSON_NAME]" at bounding box center [174, 326] width 163 height 20
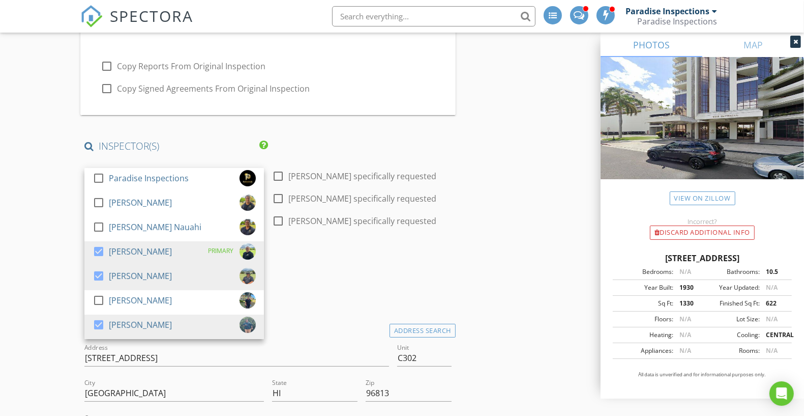
click at [399, 261] on h4 "Date/Time" at bounding box center [267, 257] width 367 height 13
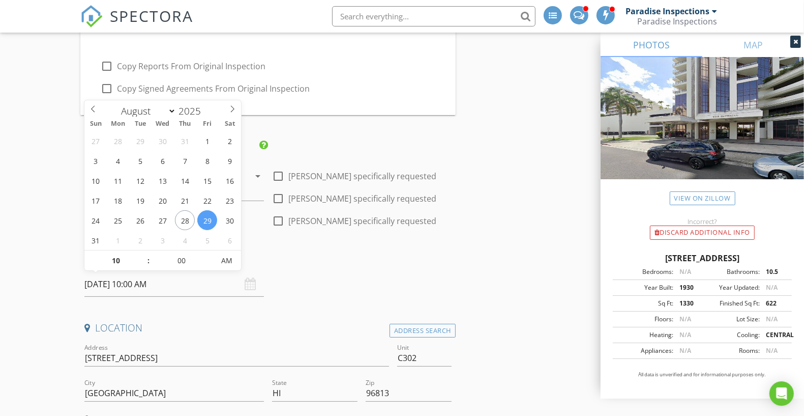
click at [145, 285] on input "[DATE] 10:00 AM" at bounding box center [174, 284] width 180 height 25
click at [111, 272] on input "[DATE] 10:00 AM" at bounding box center [174, 284] width 180 height 25
type input "[DATE] 10:00 AM"
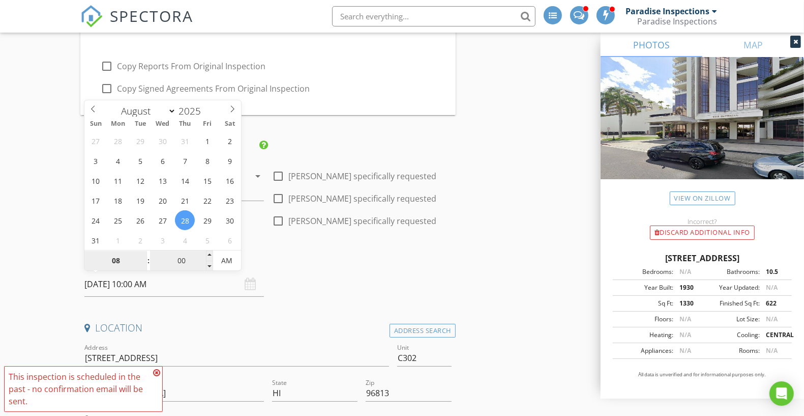
type input "08"
type input "[DATE] 8:00 AM"
click at [184, 258] on input "00" at bounding box center [181, 261] width 63 height 20
type input "30"
type input "[DATE] 8:30 AM"
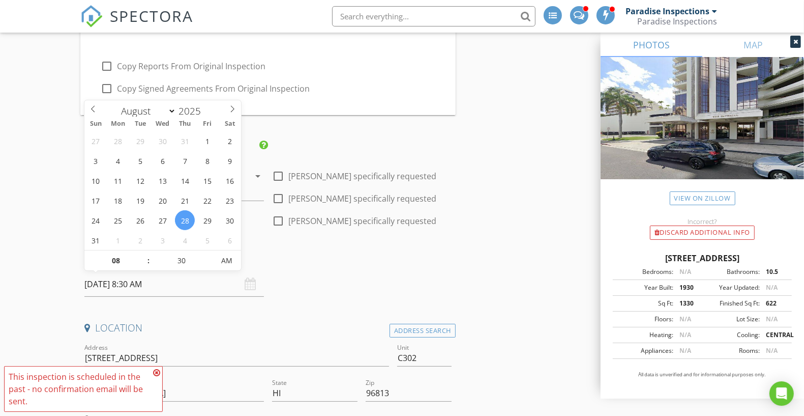
click at [261, 275] on input "[DATE] 8:30 AM" at bounding box center [174, 284] width 180 height 25
click at [304, 282] on div "Date/Time [DATE] 8:30 AM" at bounding box center [267, 273] width 375 height 45
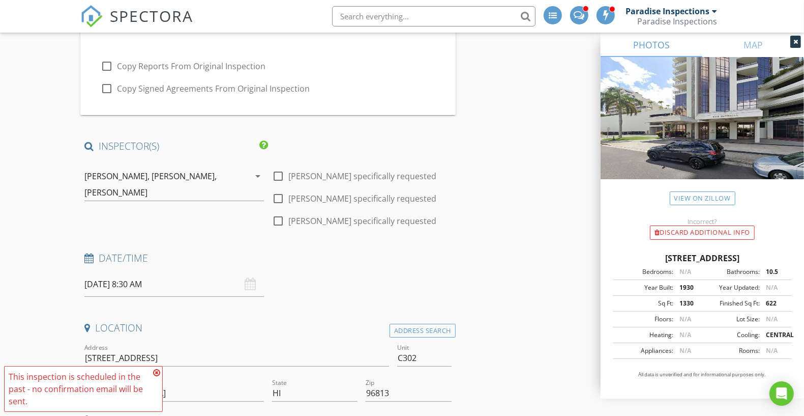
click at [452, 359] on div "Unit C302" at bounding box center [424, 358] width 63 height 35
click at [446, 364] on input "C302" at bounding box center [424, 357] width 54 height 17
type input "C303"
click at [292, 354] on input "[STREET_ADDRESS]" at bounding box center [236, 357] width 305 height 17
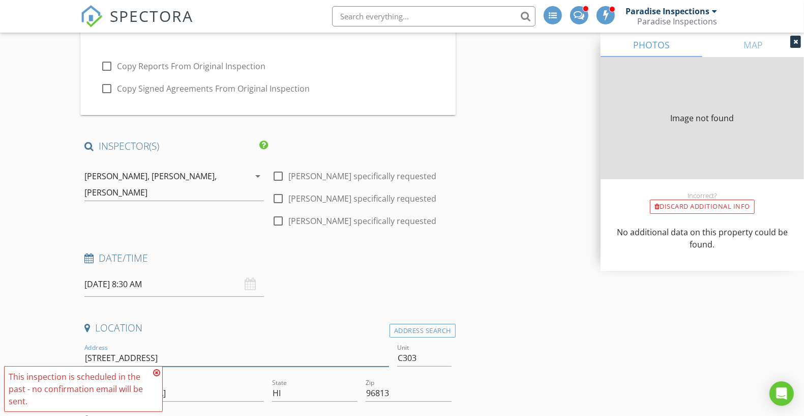
type input "[STREET_ADDRESS]"
type input "622"
type input "1930"
type input "1205"
type input "1930"
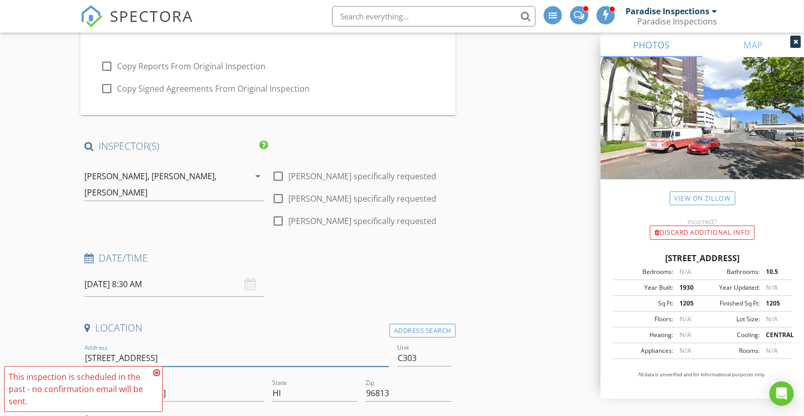
type input "[STREET_ADDRESS]"
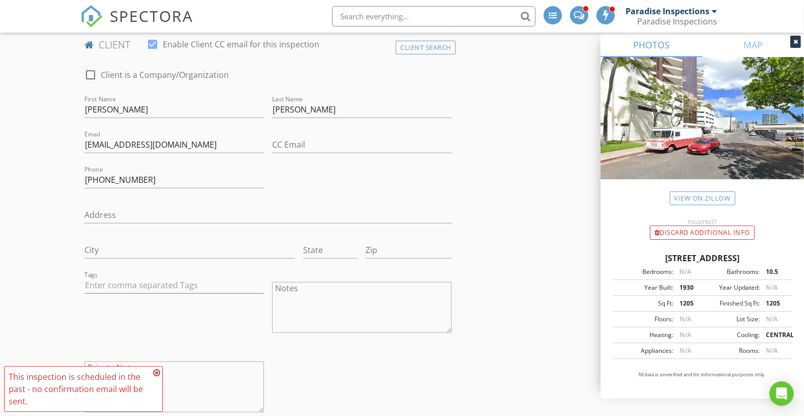
scroll to position [657, 0]
click at [221, 96] on div "First Name Lawrence W." at bounding box center [174, 112] width 180 height 33
click at [213, 102] on input "Lawrence W." at bounding box center [174, 110] width 180 height 17
paste input "Grace"
type input "Grace"
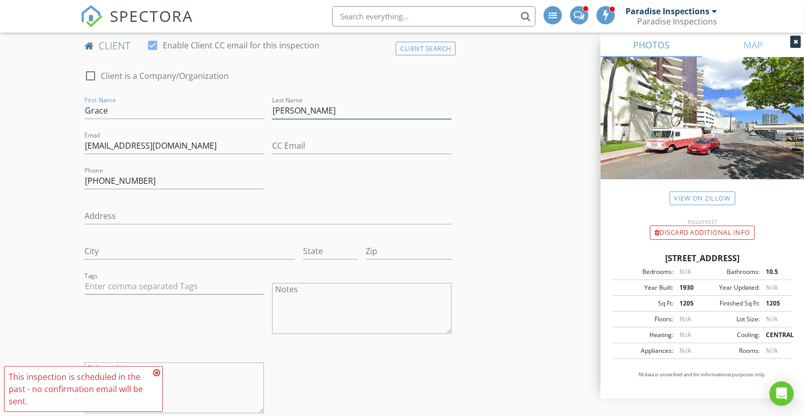
click at [298, 115] on input "Cunha Jr." at bounding box center [362, 110] width 180 height 17
type input "[PERSON_NAME]"
click at [196, 155] on div "Email gashikawa@msn.com" at bounding box center [174, 150] width 180 height 27
click at [192, 140] on input "gashikawa@msn.com" at bounding box center [174, 145] width 180 height 17
paste input "dmar@healthresourceshi"
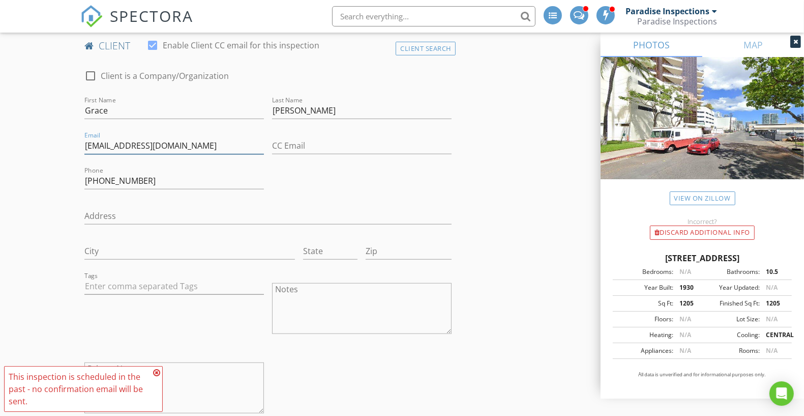
type input "[EMAIL_ADDRESS][DOMAIN_NAME]"
click at [153, 179] on input "808-592-2355" at bounding box center [174, 180] width 180 height 17
paste input "734-1913"
type input "808-734-1913"
click at [319, 189] on div "check_box_outline_blank Client is a Company/Organization First Name Grace Last …" at bounding box center [267, 244] width 375 height 369
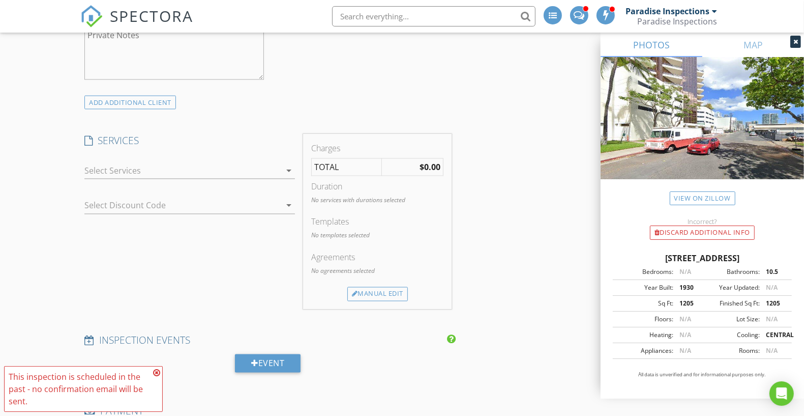
scroll to position [1419, 0]
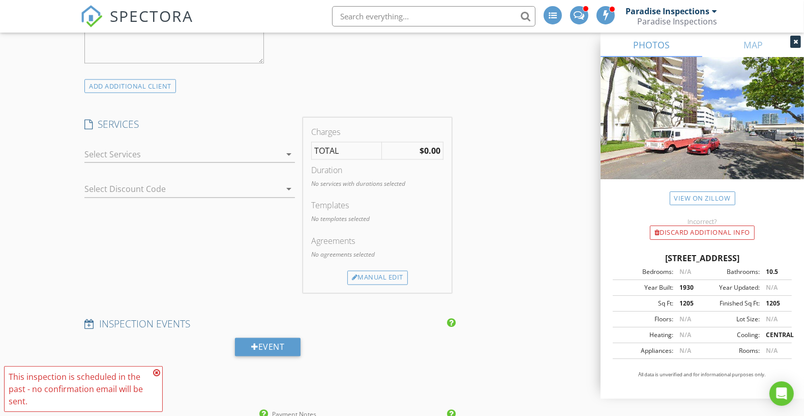
click at [274, 149] on div at bounding box center [182, 154] width 196 height 16
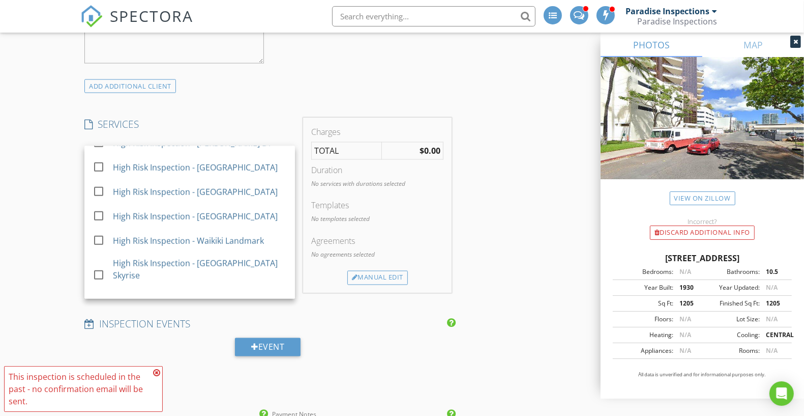
scroll to position [870, 0]
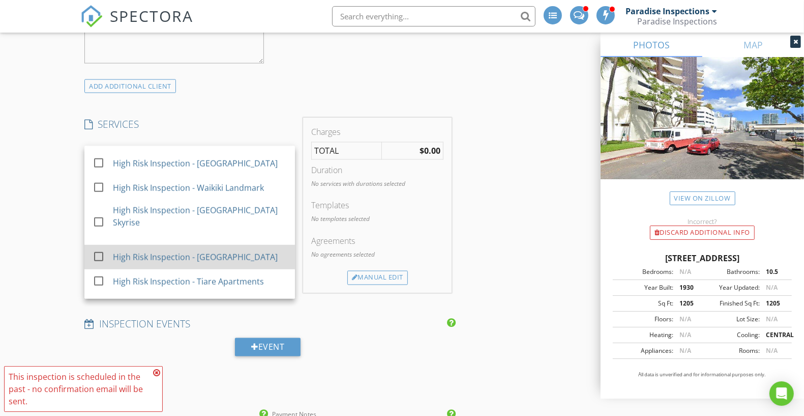
click at [247, 251] on div "High Risk Inspection - [GEOGRAPHIC_DATA]" at bounding box center [195, 257] width 165 height 12
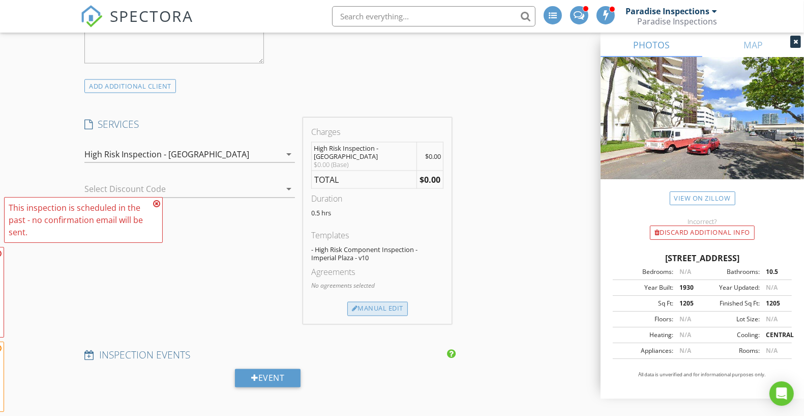
click at [384, 305] on div "Manual Edit" at bounding box center [377, 309] width 61 height 14
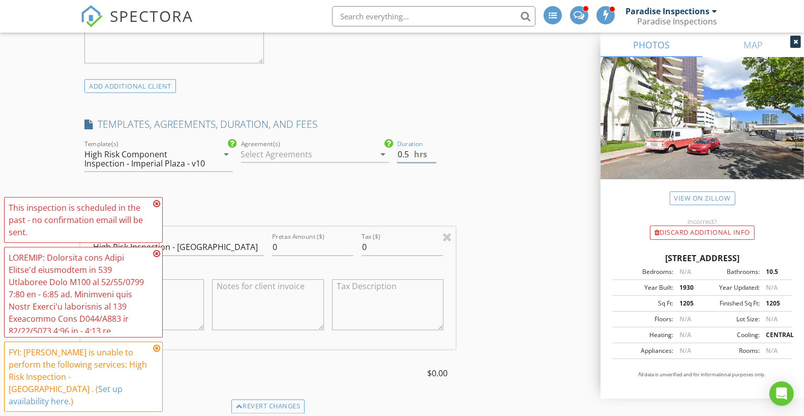
drag, startPoint x: 402, startPoint y: 151, endPoint x: 386, endPoint y: 151, distance: 16.3
click at [386, 151] on div "check_box_outline_blank Paradise Home Inspections check_box_outline_blank Comme…" at bounding box center [267, 160] width 375 height 44
type input "4.5"
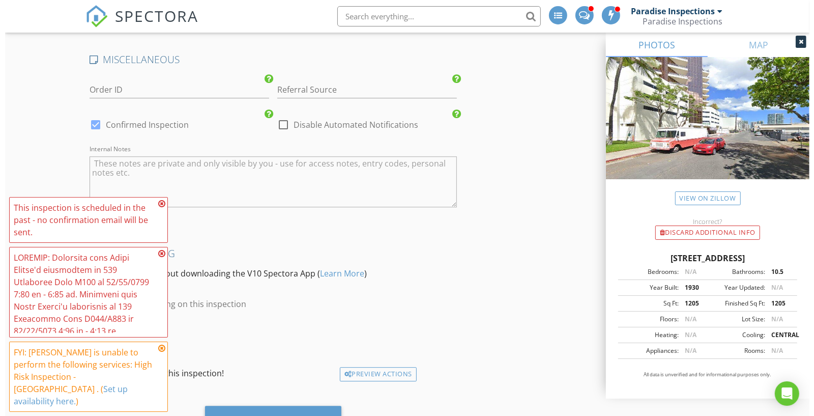
scroll to position [2325, 0]
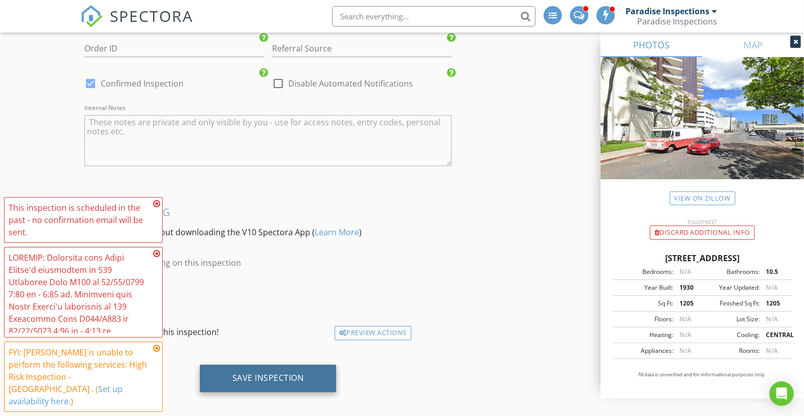
click at [292, 364] on div "Save Inspection" at bounding box center [268, 377] width 137 height 27
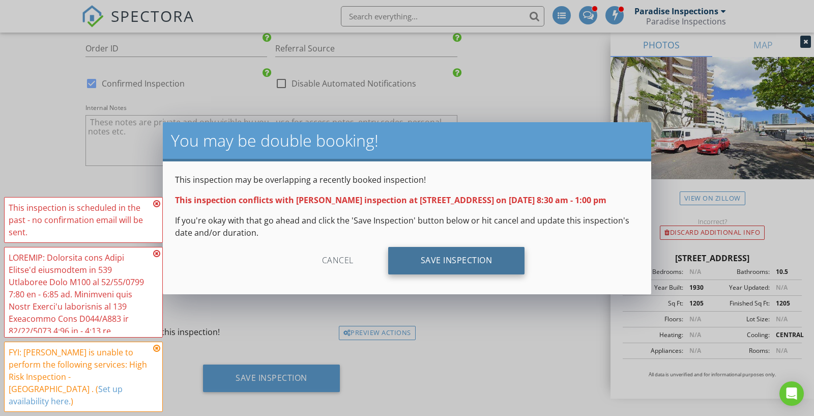
click at [417, 253] on div "Save Inspection" at bounding box center [456, 260] width 137 height 27
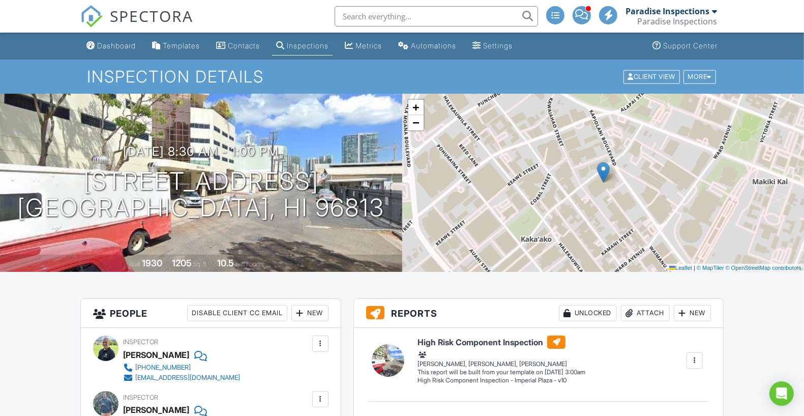
click at [711, 66] on div "Inspection Details Client View More Property Details Reschedule Reorder / Copy …" at bounding box center [402, 77] width 804 height 34
click at [709, 69] on div "Client View More Property Details Reschedule Reorder / Copy Share Cancel [GEOGR…" at bounding box center [669, 77] width 95 height 16
click at [701, 75] on div "More" at bounding box center [700, 77] width 33 height 14
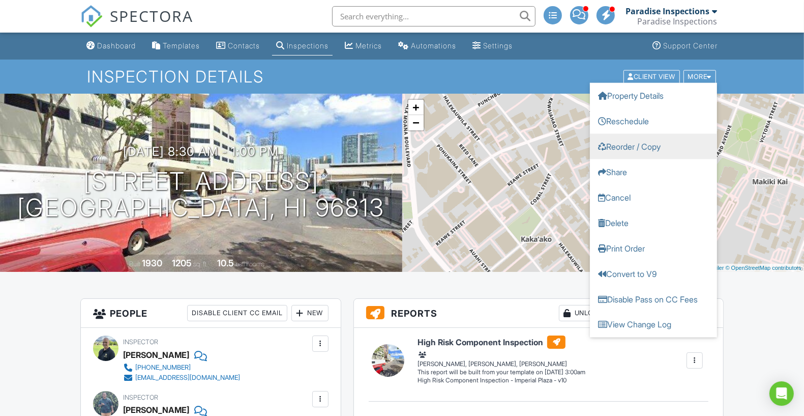
click at [651, 157] on link "Reorder / Copy" at bounding box center [653, 145] width 127 height 25
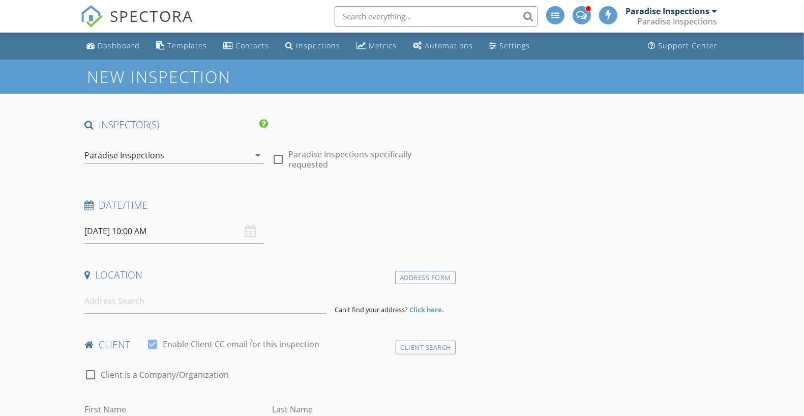
type input "Grace"
type input "[PERSON_NAME]"
type input "[EMAIL_ADDRESS][DOMAIN_NAME]"
type input "[PHONE_NUMBER]"
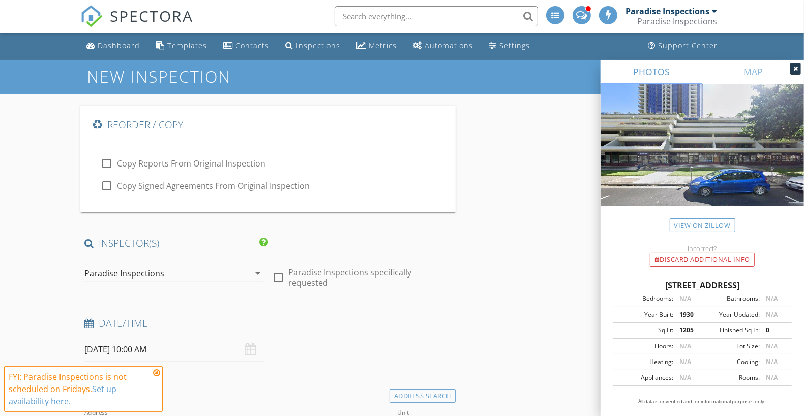
click at [651, 157] on img at bounding box center [702, 157] width 203 height 146
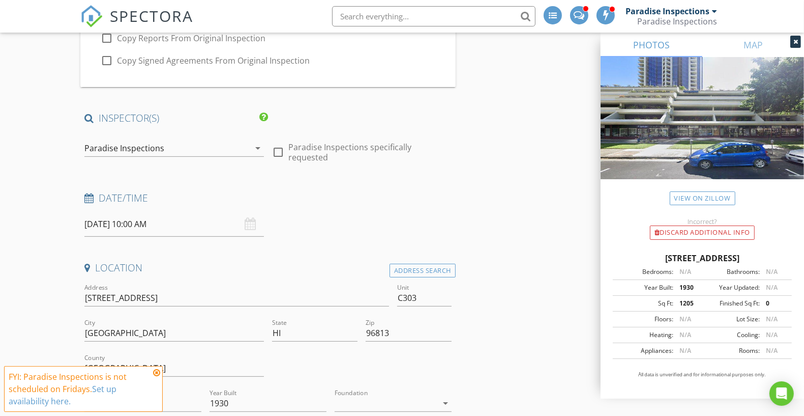
scroll to position [127, 0]
click at [223, 153] on div "Paradise Inspections" at bounding box center [166, 146] width 165 height 16
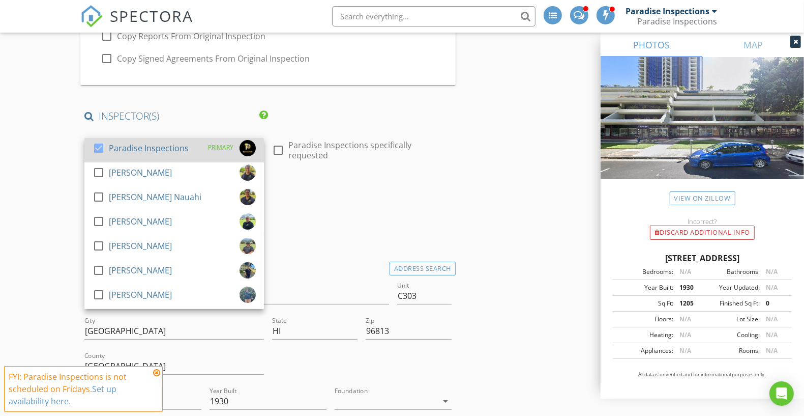
click at [217, 153] on div "PRIMARY" at bounding box center [220, 147] width 25 height 15
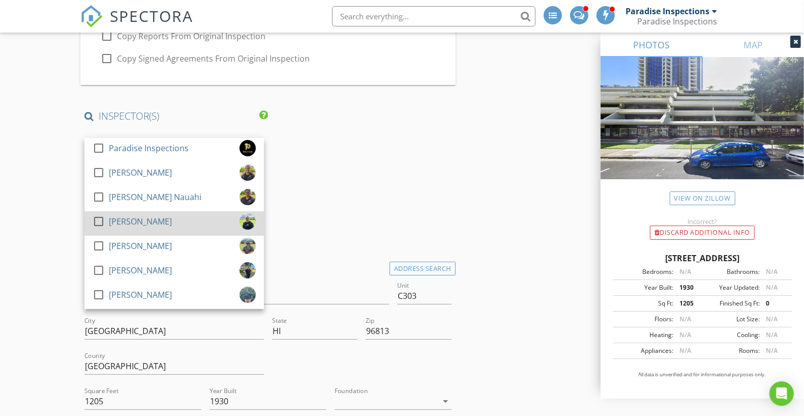
click at [173, 222] on div "check_box_outline_blank [PERSON_NAME]" at bounding box center [174, 223] width 163 height 20
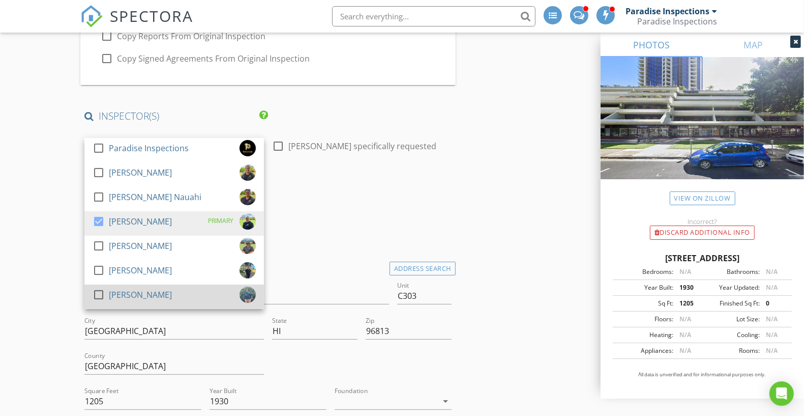
click at [166, 295] on div "check_box_outline_blank Shandon Ko" at bounding box center [174, 296] width 163 height 20
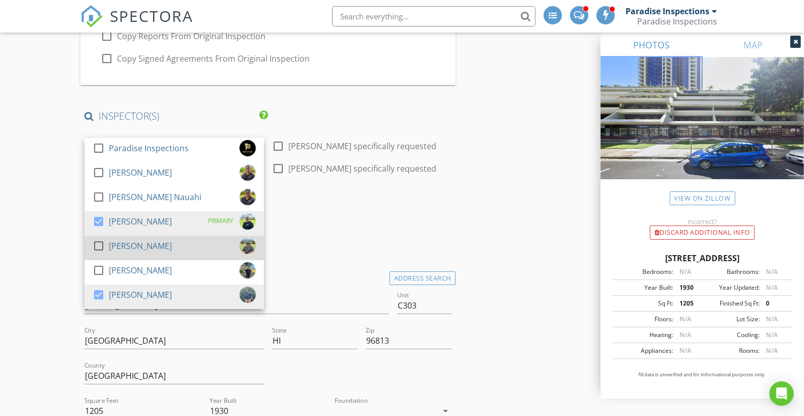
click at [183, 252] on div "check_box_outline_blank Tim Benito" at bounding box center [174, 248] width 163 height 20
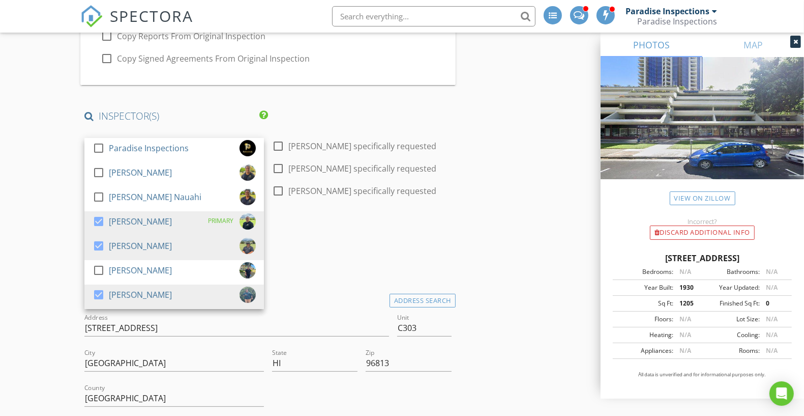
click at [371, 251] on div "Date/Time 08/29/2025 10:00 AM" at bounding box center [267, 243] width 375 height 45
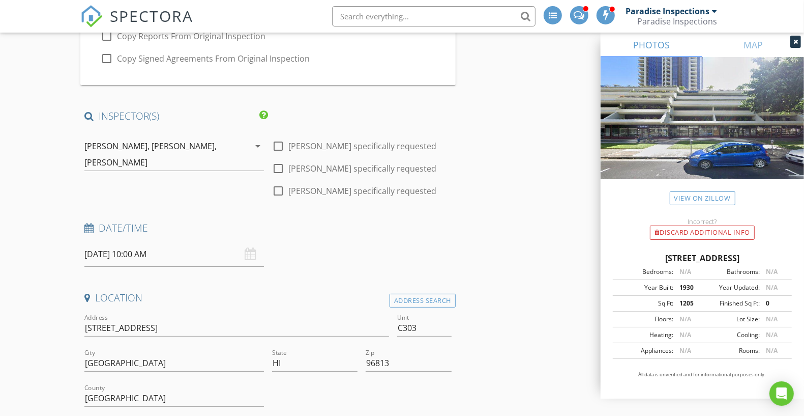
click at [196, 250] on input "08/29/2025 10:00 AM" at bounding box center [174, 254] width 180 height 25
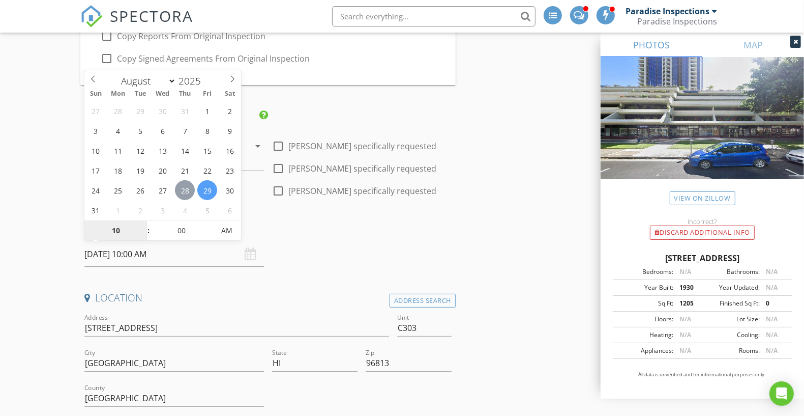
type input "08/28/2025 10:00 AM"
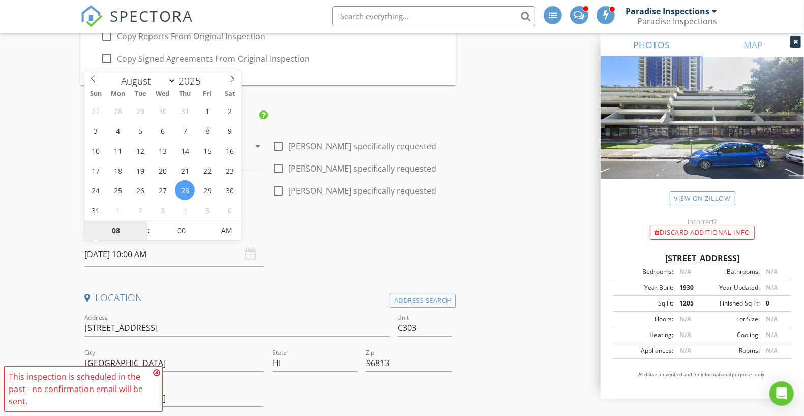
click at [190, 219] on div "27 28 29 30 31 1 2 3 4 5 6 7 8 9 10 11 12 13 14 15 16 17 18 19 20 21 22 23 24 2…" at bounding box center [162, 160] width 157 height 119
type input "08"
type input "08/28/2025 8:00 AM"
click at [186, 225] on input "00" at bounding box center [181, 231] width 63 height 20
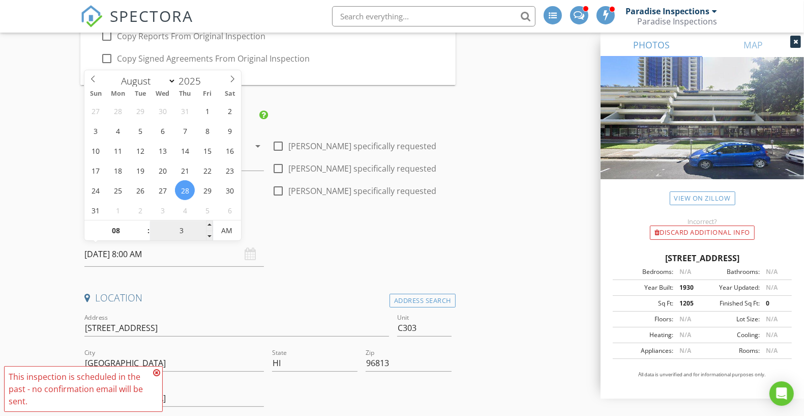
type input "30"
type input "[DATE] 8:30 AM"
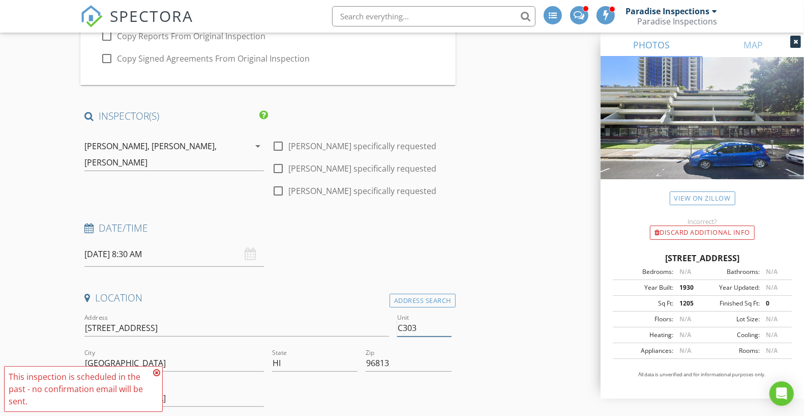
click at [434, 333] on input "C303" at bounding box center [424, 327] width 54 height 17
type input "C301"
click at [354, 328] on input "725 Kapiolani Blvd C303" at bounding box center [236, 327] width 305 height 17
type input "[STREET_ADDRESS]"
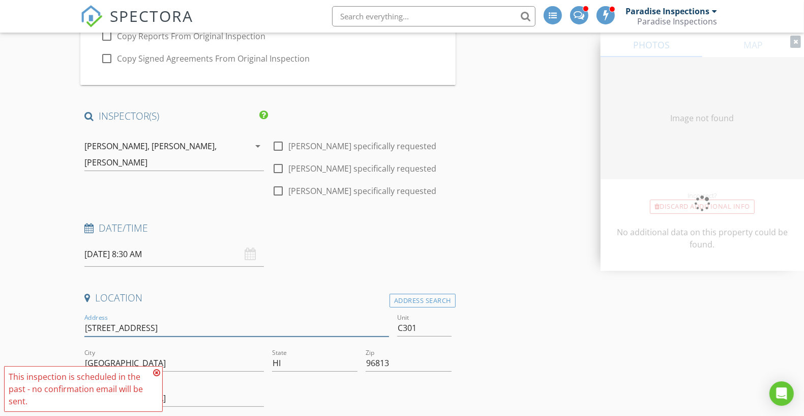
type input "[STREET_ADDRESS]"
type input "622"
type input "1930"
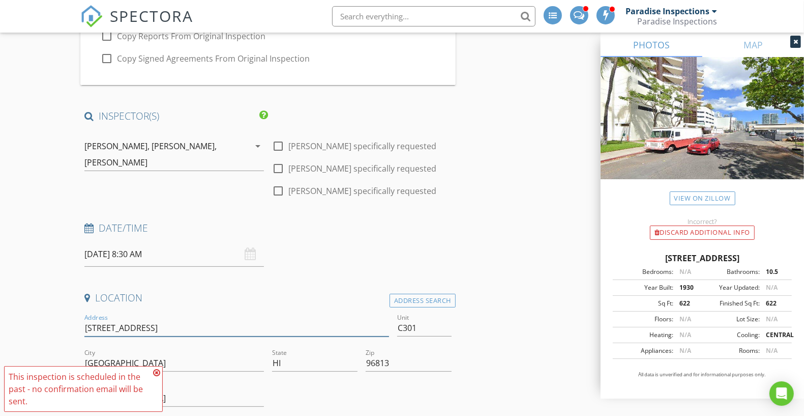
type input "[STREET_ADDRESS]"
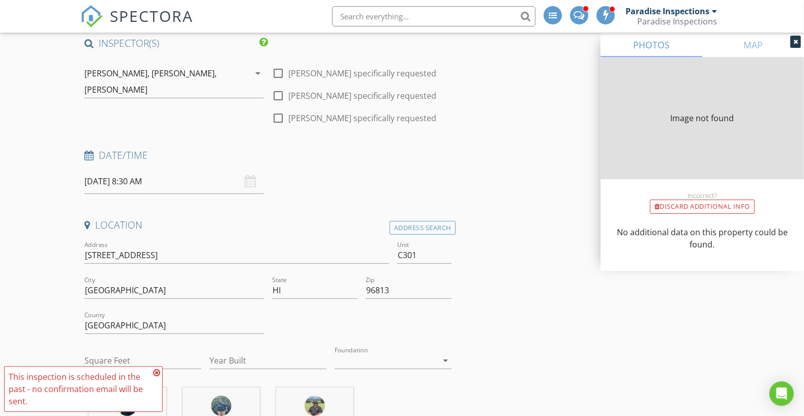
type input "1383"
type input "1930"
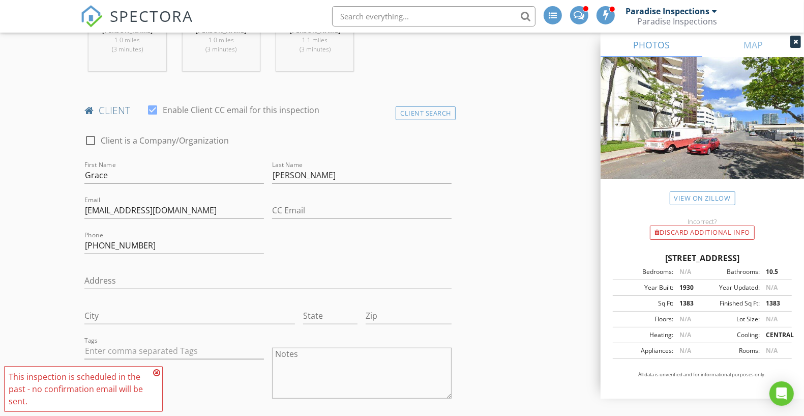
scroll to position [559, 0]
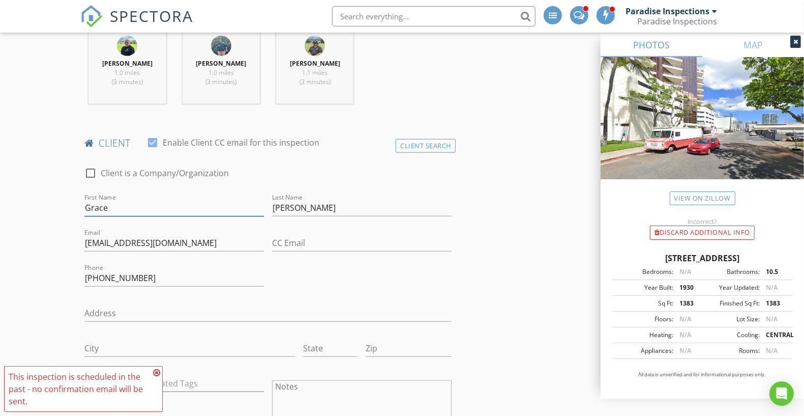
click at [135, 210] on input "Grace" at bounding box center [174, 207] width 180 height 17
paste input "Randy"
paste input "Villagomez"
paste input "Glenn"
type input "[PERSON_NAME], [PERSON_NAME], & [PERSON_NAME]"
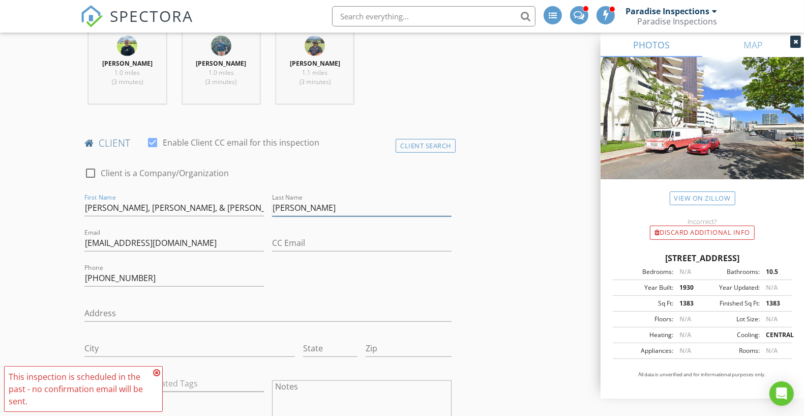
click at [295, 214] on input "Seo" at bounding box center [362, 207] width 180 height 17
type input "S"
click at [193, 248] on input "dmar@healthresourceshi.com" at bounding box center [174, 242] width 180 height 17
paste input "(808) 791-5464"
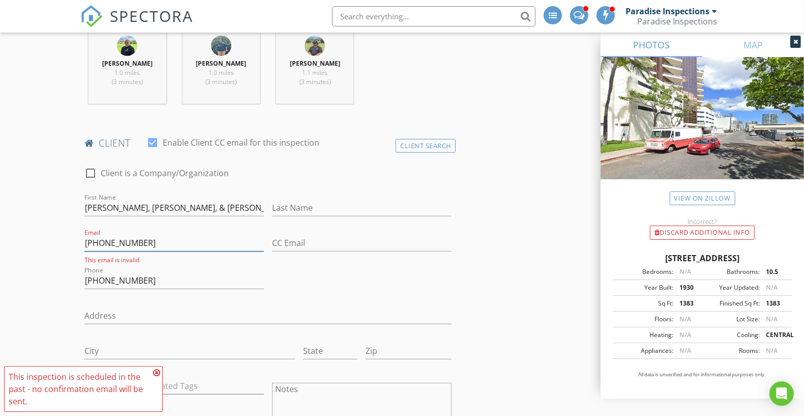
type input "(808) 791-5464"
click at [186, 280] on input "808-734-1913" at bounding box center [174, 280] width 180 height 17
paste input "91-5464"
type input "808-791-5464"
click at [118, 241] on input "(808) 791-5464" at bounding box center [174, 242] width 180 height 17
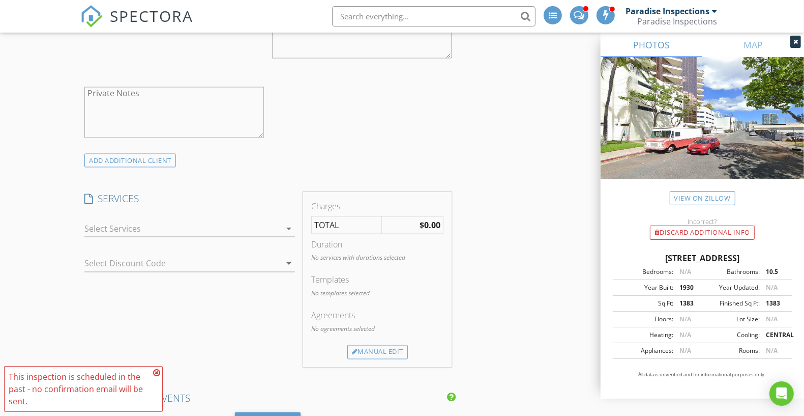
scroll to position [1424, 0]
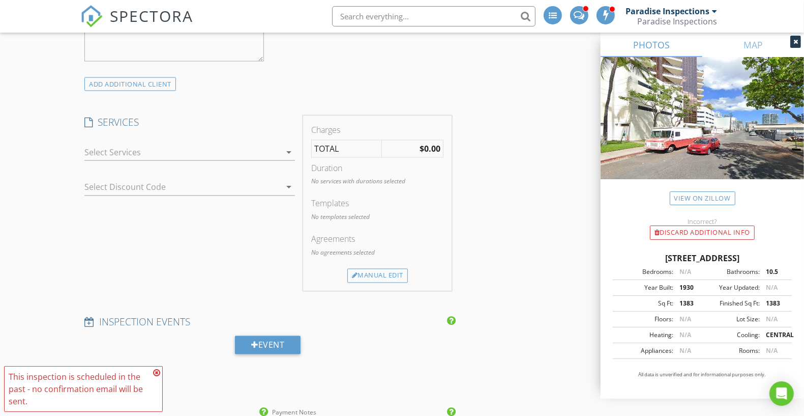
click at [184, 146] on div at bounding box center [182, 152] width 196 height 16
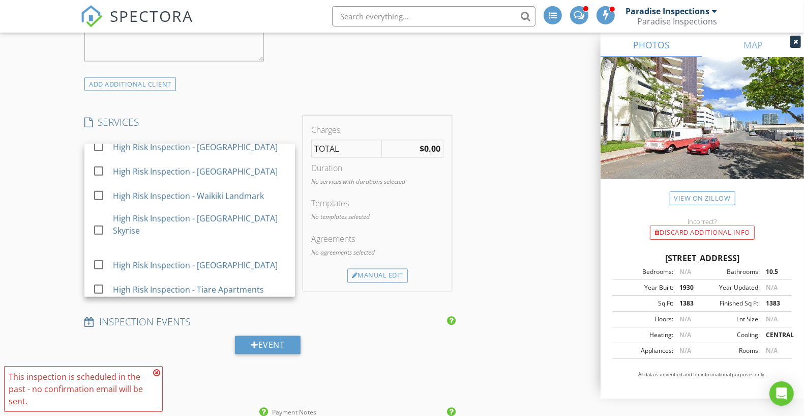
scroll to position [871, 0]
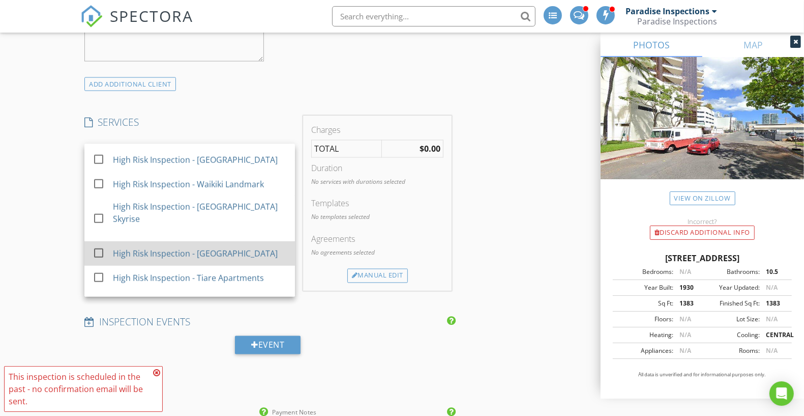
click at [255, 243] on div "High Risk Inspection - [GEOGRAPHIC_DATA]" at bounding box center [200, 253] width 174 height 20
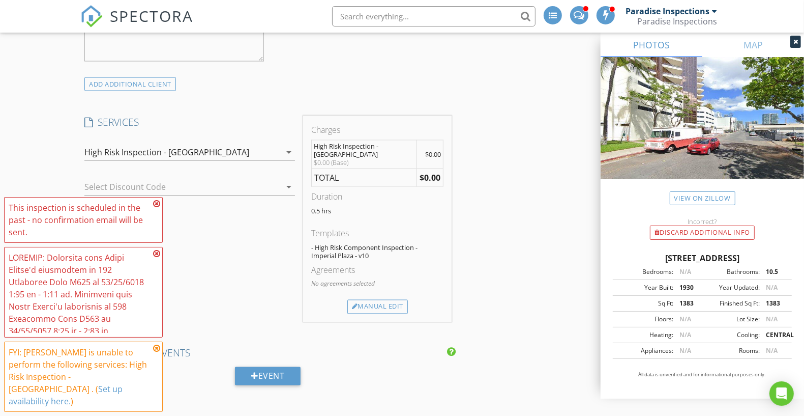
click at [391, 294] on div "Agreements No agreements selected" at bounding box center [377, 282] width 132 height 36
click at [390, 300] on div "Manual Edit" at bounding box center [377, 307] width 61 height 14
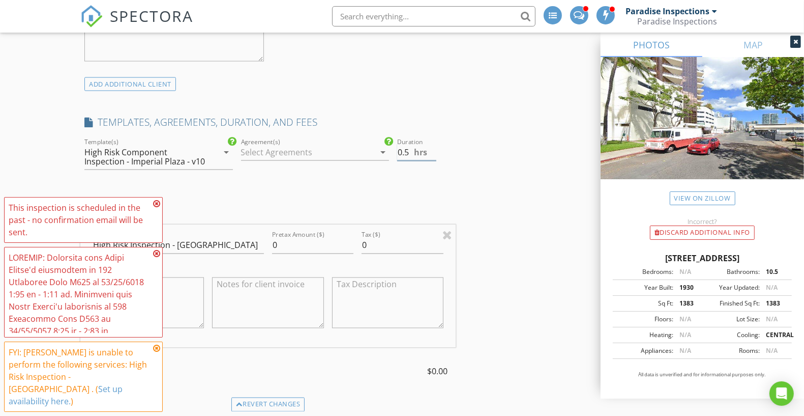
click at [402, 151] on input "0.5" at bounding box center [416, 152] width 39 height 17
type input "4.5"
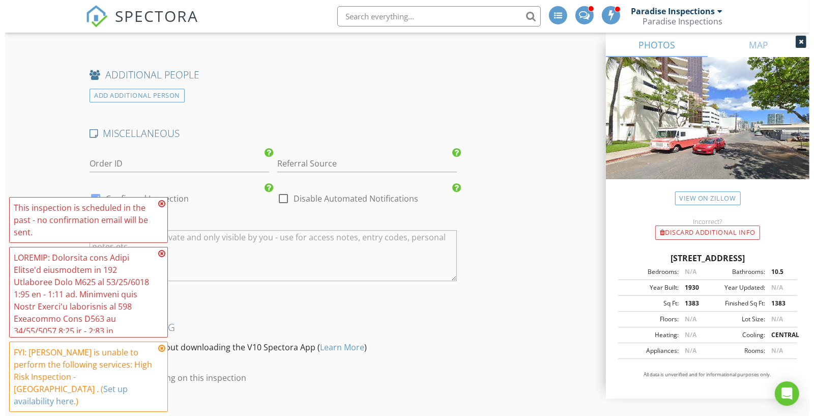
scroll to position [2327, 0]
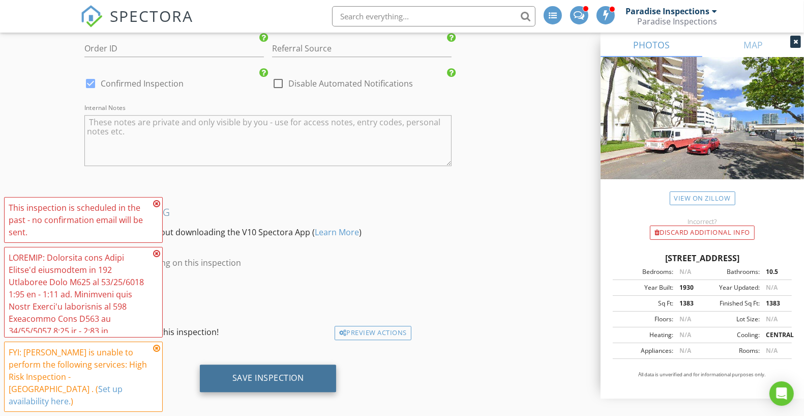
click at [260, 364] on div "Save Inspection" at bounding box center [268, 377] width 137 height 27
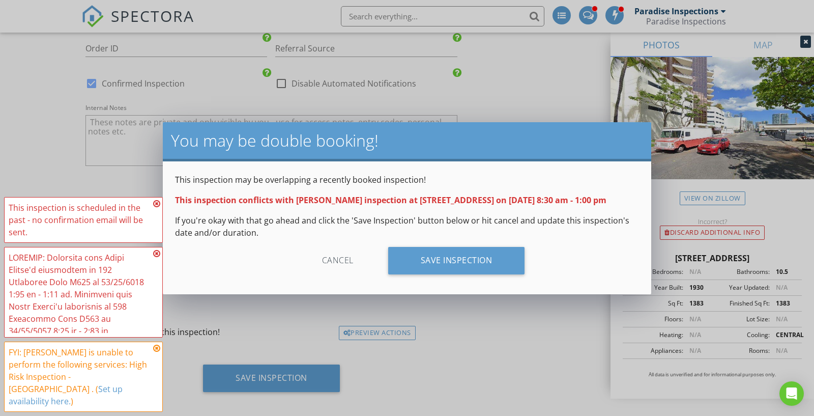
click at [488, 276] on div "Cancel Save Inspection" at bounding box center [407, 264] width 464 height 35
click at [496, 259] on div "Save Inspection" at bounding box center [456, 260] width 137 height 27
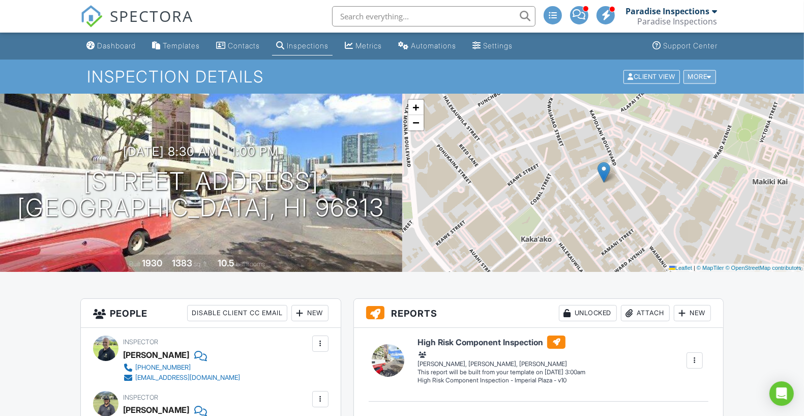
click at [705, 77] on div "More" at bounding box center [700, 77] width 33 height 14
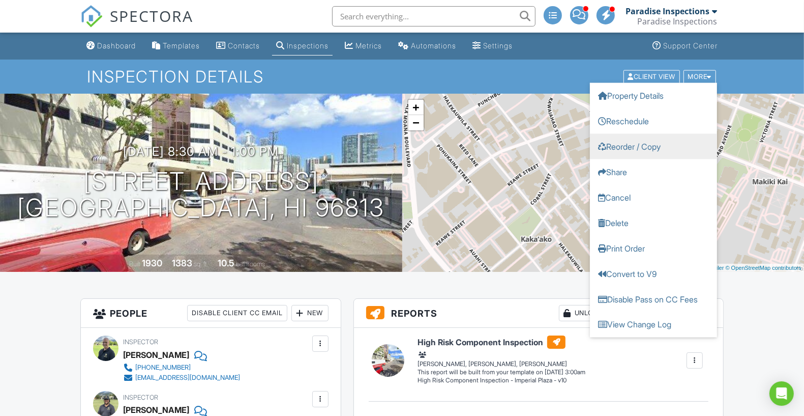
click at [676, 140] on link "Reorder / Copy" at bounding box center [653, 145] width 127 height 25
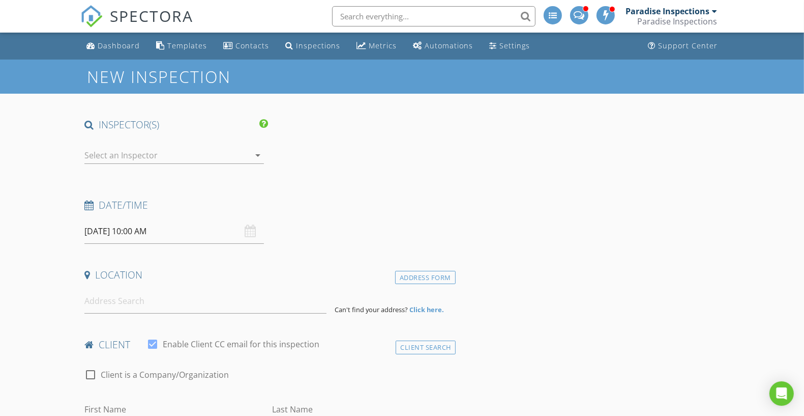
type input "[PERSON_NAME], [PERSON_NAME], & [PERSON_NAME]"
type input "[PHONE_NUMBER]"
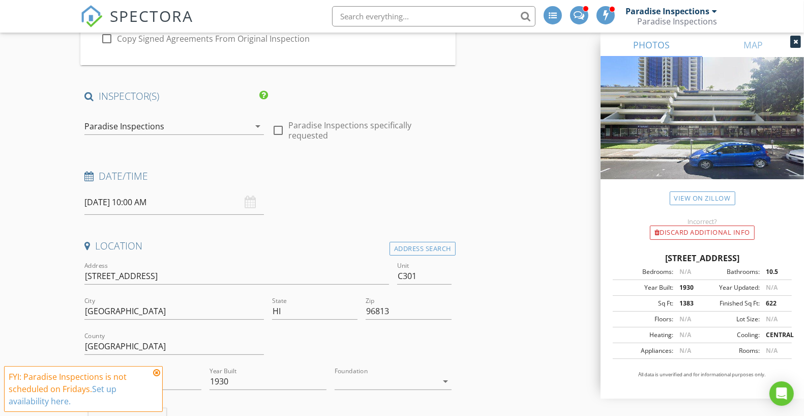
scroll to position [203, 0]
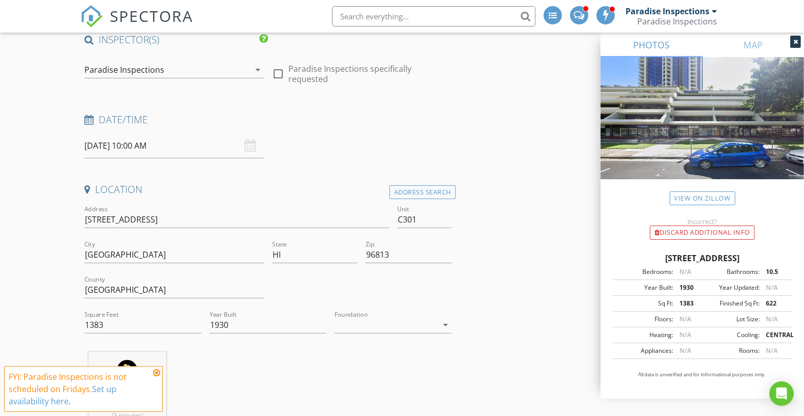
click at [245, 77] on div "Paradise Inspections arrow_drop_down" at bounding box center [174, 70] width 180 height 17
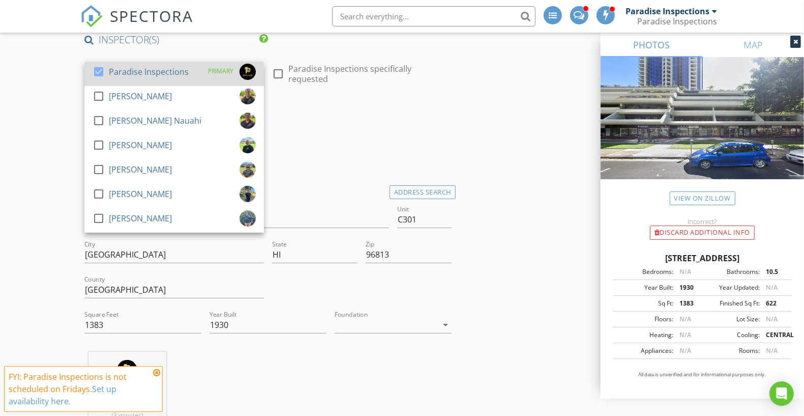
click at [215, 77] on div "PRIMARY" at bounding box center [220, 71] width 25 height 15
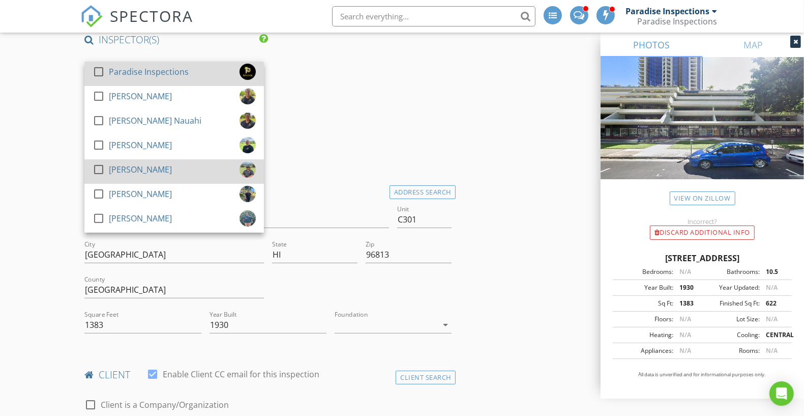
click at [182, 164] on div "check_box_outline_blank [PERSON_NAME]" at bounding box center [174, 171] width 163 height 20
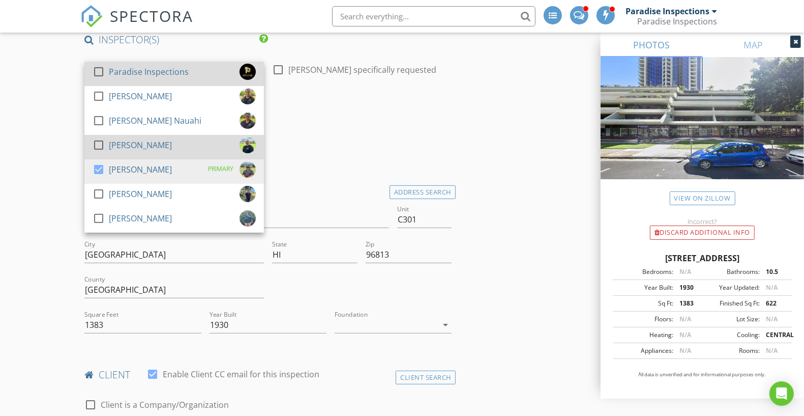
click at [191, 142] on div "check_box_outline_blank [PERSON_NAME]" at bounding box center [174, 147] width 163 height 20
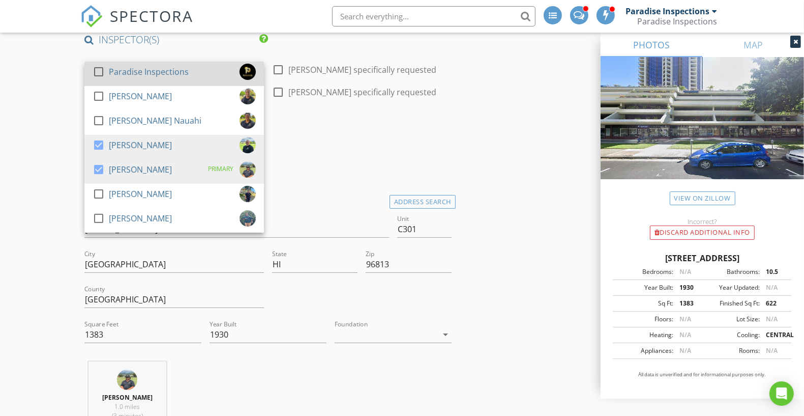
click at [174, 242] on div at bounding box center [236, 245] width 305 height 6
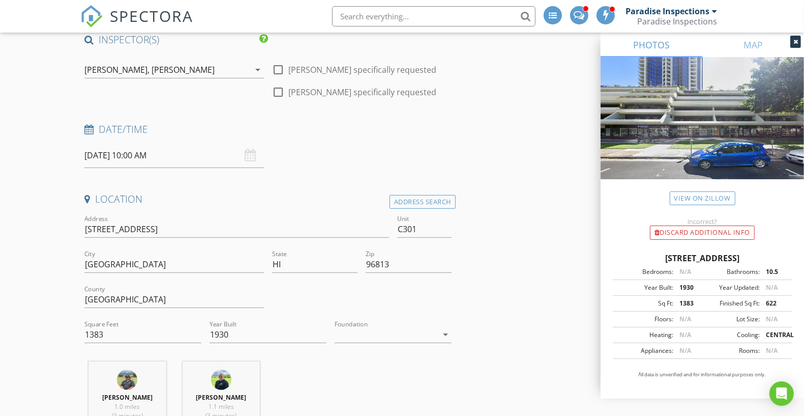
click at [216, 65] on div "[PERSON_NAME], [PERSON_NAME]" at bounding box center [166, 70] width 165 height 16
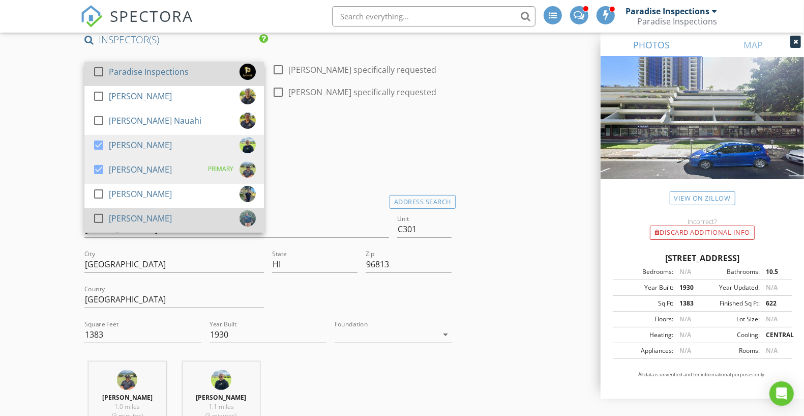
click at [157, 216] on div "check_box_outline_blank [PERSON_NAME]" at bounding box center [174, 220] width 163 height 20
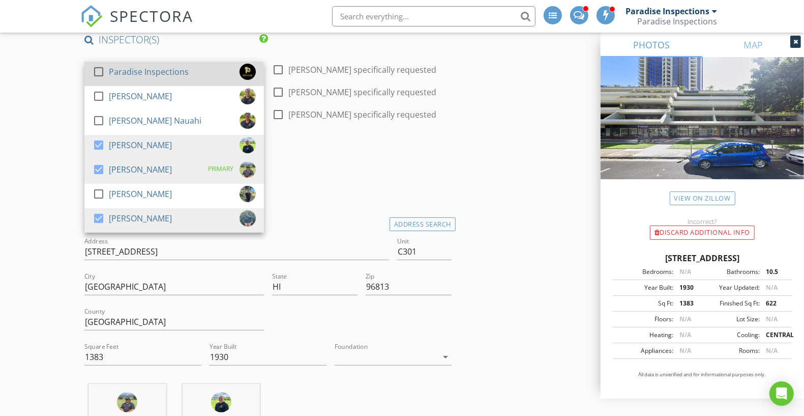
click at [319, 177] on div "Date/Time [DATE] 10:00 AM" at bounding box center [267, 167] width 375 height 45
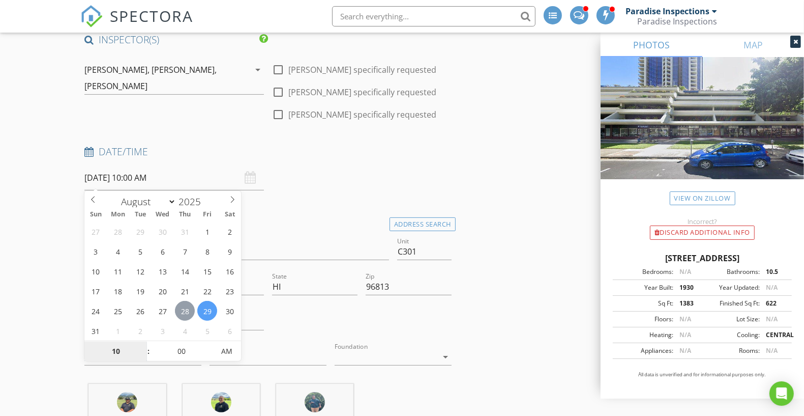
type input "08/28/2025 10:00 AM"
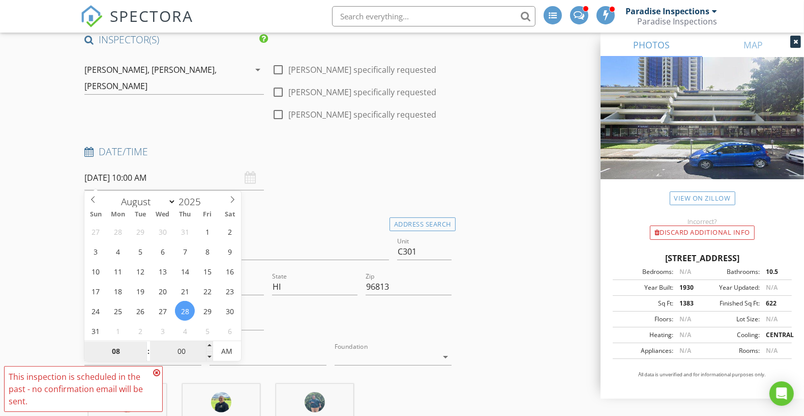
type input "08"
type input "08/28/2025 8:00 AM"
click at [189, 346] on input "00" at bounding box center [181, 351] width 63 height 20
type input "30"
type input "08/28/2025 8:30 AM"
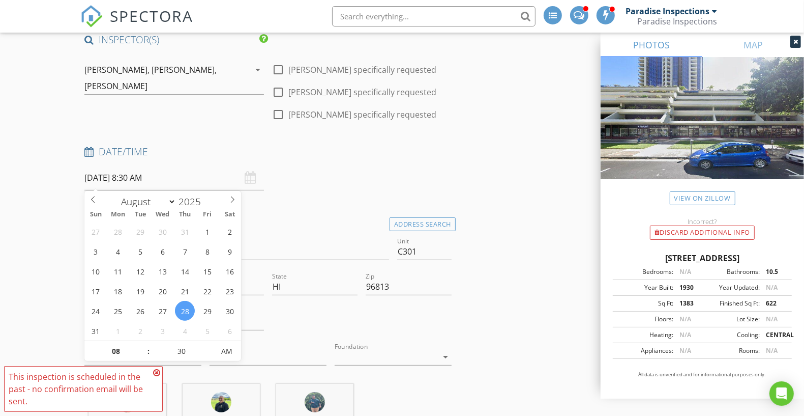
click at [288, 171] on div "Date/Time 08/28/2025 8:30 AM" at bounding box center [267, 167] width 375 height 45
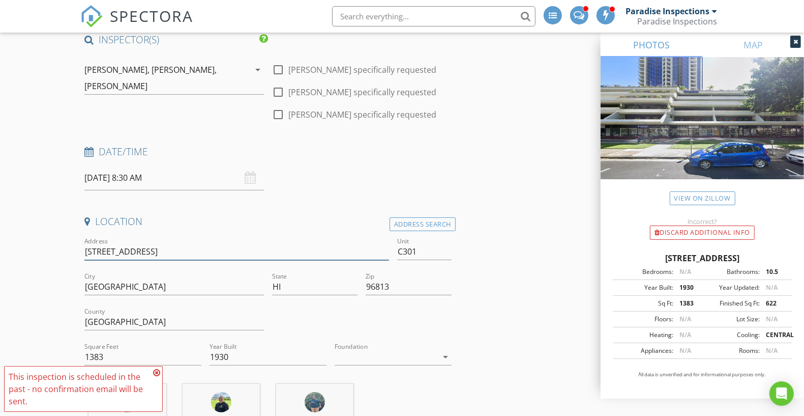
click at [220, 252] on input "725 Kapiolani Blvd C301" at bounding box center [236, 251] width 305 height 17
type input "725 Kapiolani Blvd"
click at [430, 248] on input "C301" at bounding box center [424, 251] width 54 height 17
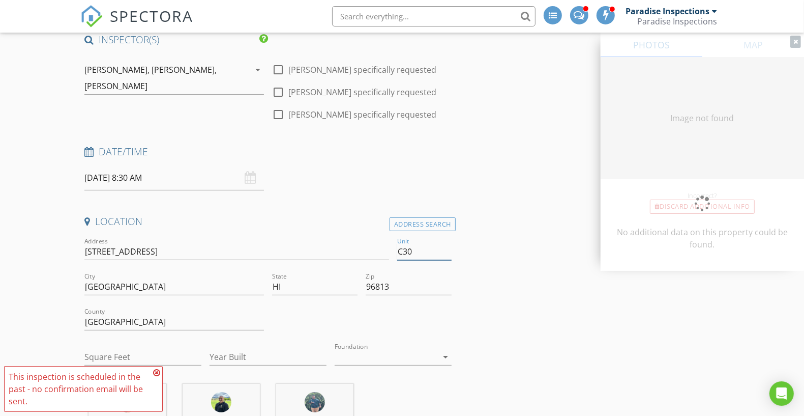
type input "C3"
type input "1383"
type input "1930"
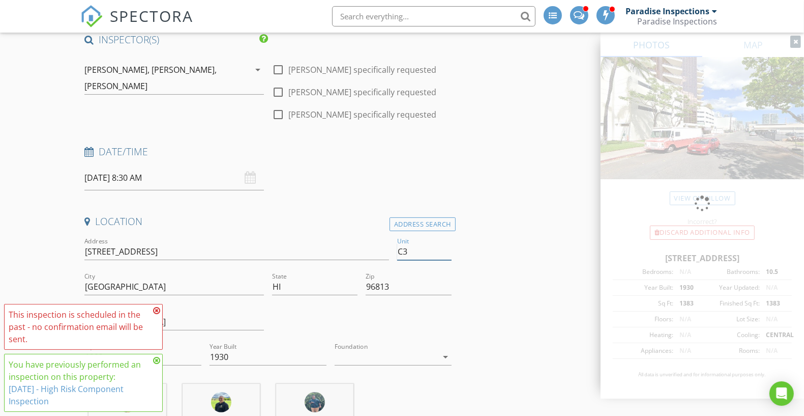
type input "C"
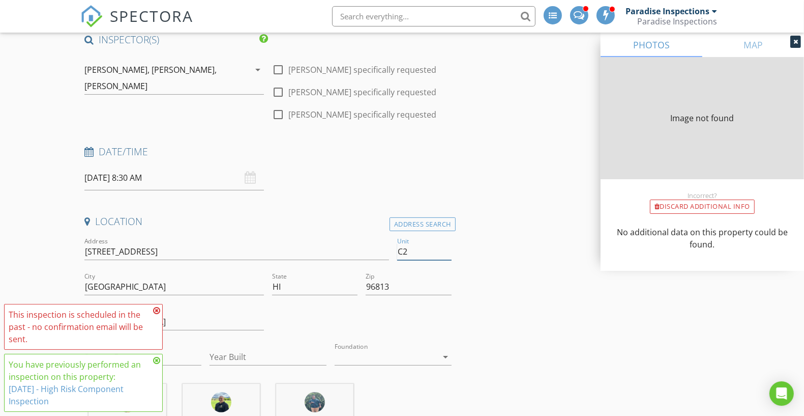
type input "C20"
type input "0"
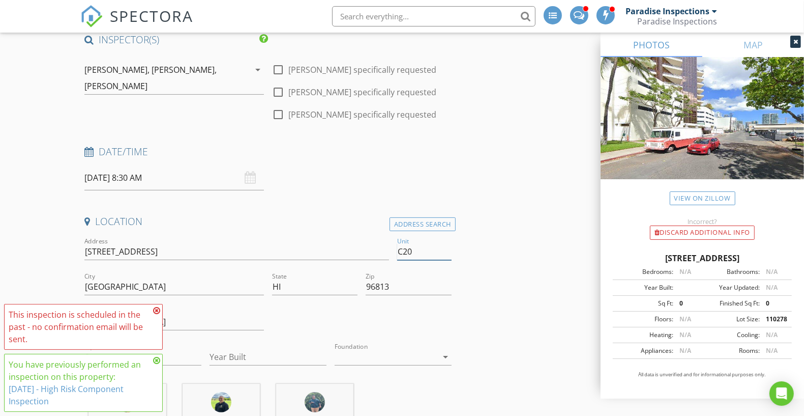
type input "C204"
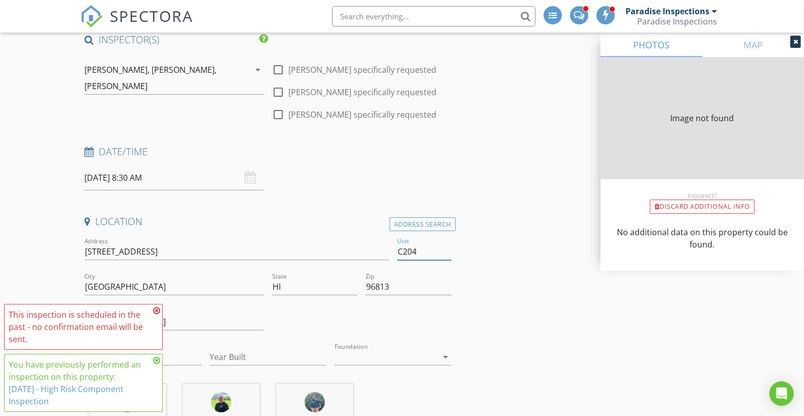
type input "1410"
type input "1930"
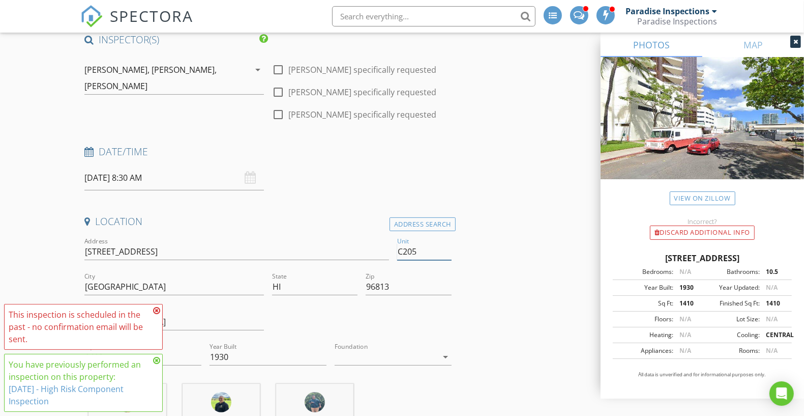
type input "C205"
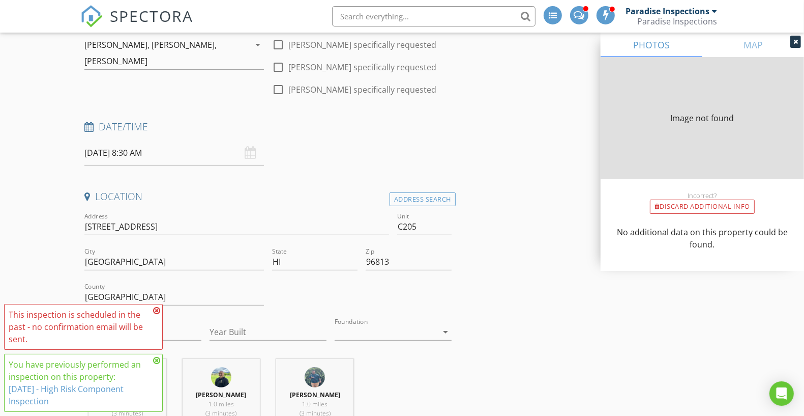
type input "2113"
type input "1930"
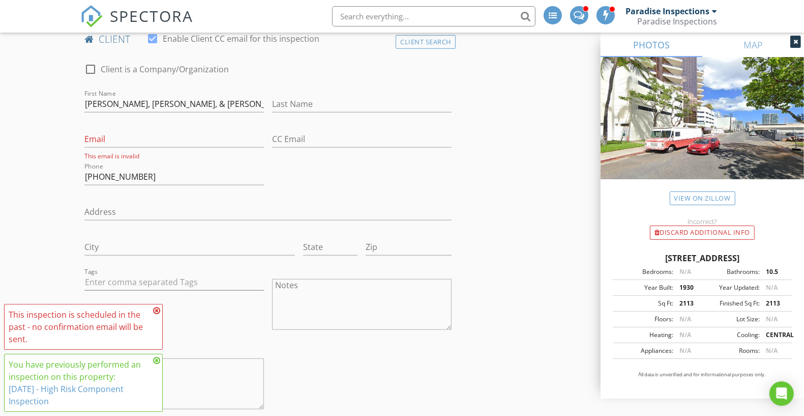
scroll to position [661, 0]
click at [113, 102] on input "Randy King, David Villagomez, & Glenn Yim" at bounding box center [174, 106] width 180 height 17
paste input "Adriane"
type input "Adriane"
click at [298, 111] on input "Last Name" at bounding box center [362, 106] width 180 height 17
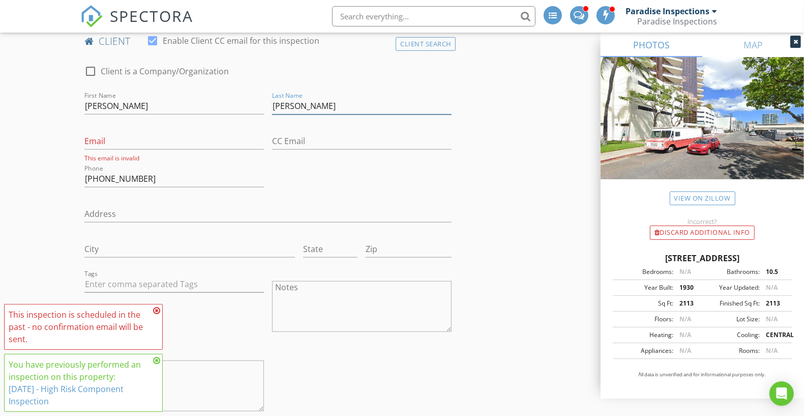
type input "Alfonso"
drag, startPoint x: 331, startPoint y: 105, endPoint x: 263, endPoint y: 111, distance: 67.9
click at [263, 111] on div "check_box_outline_blank Client is a Company/Organization First Name Adriane Las…" at bounding box center [267, 240] width 375 height 371
click at [276, 108] on input "Alfonso" at bounding box center [362, 106] width 180 height 17
click at [245, 117] on div "First Name Adriane" at bounding box center [174, 111] width 180 height 27
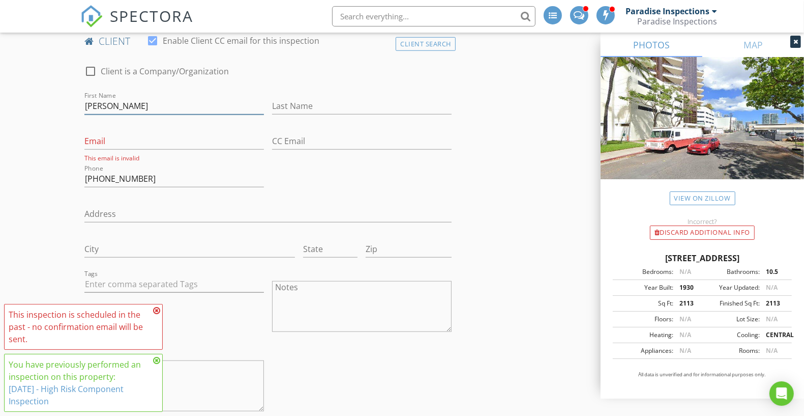
click at [235, 103] on input "Adriane" at bounding box center [174, 106] width 180 height 17
paste input "Alfonso"
paste input "Lisa"
type input "[PERSON_NAME] & [PERSON_NAME]"
click at [230, 134] on input "Email" at bounding box center [174, 141] width 180 height 17
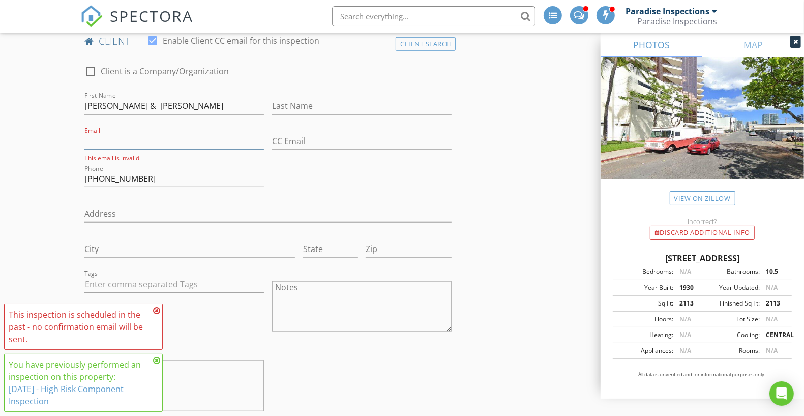
paste input "[PERSON_NAME][EMAIL_ADDRESS][PERSON_NAME][DOMAIN_NAME]"
type input "[PERSON_NAME][EMAIL_ADDRESS][PERSON_NAME][DOMAIN_NAME]"
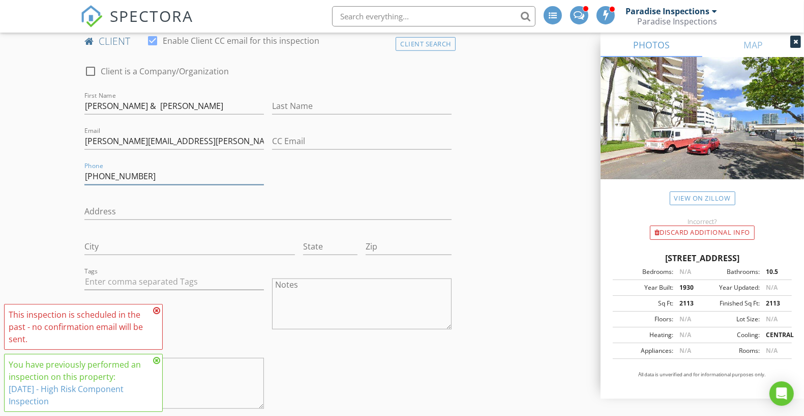
click at [203, 170] on input "808-791-5464" at bounding box center [174, 176] width 180 height 17
paste input "266-0351"
type input "808-266-0351"
click at [313, 195] on div "Address" at bounding box center [267, 212] width 375 height 35
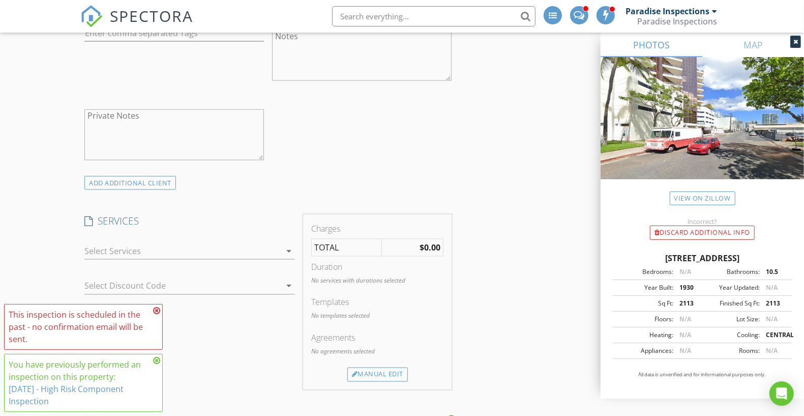
scroll to position [1449, 0]
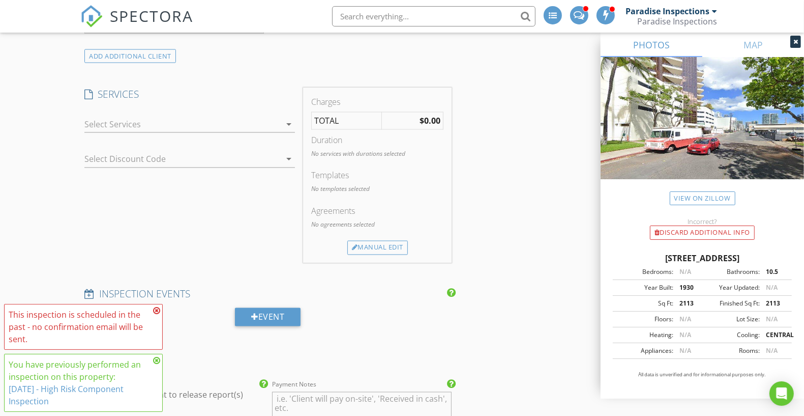
click at [221, 118] on div at bounding box center [182, 124] width 196 height 16
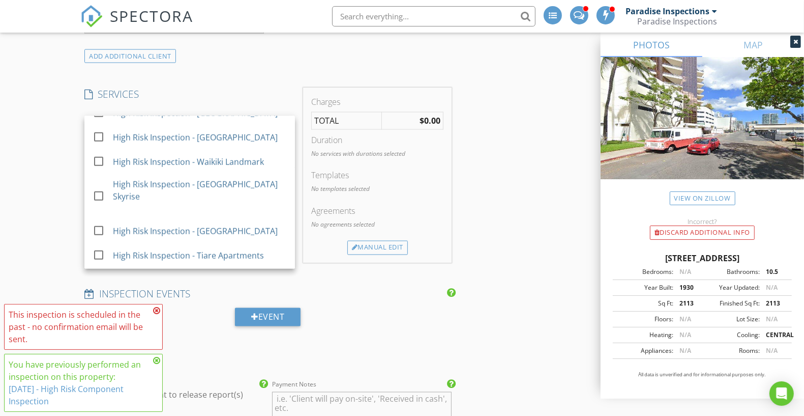
scroll to position [848, 0]
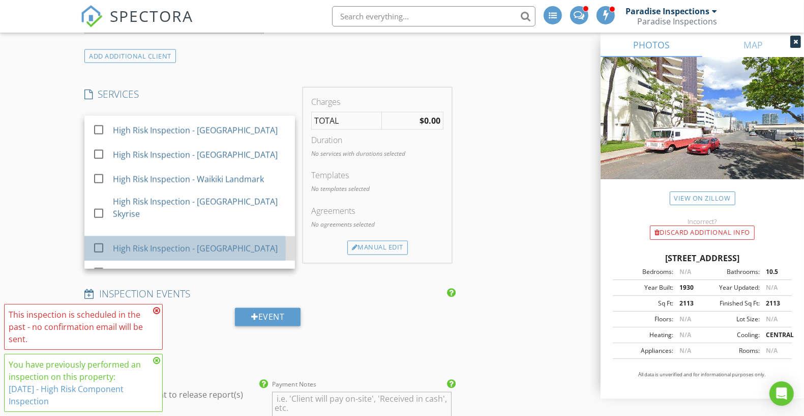
click at [270, 238] on div "High Risk Inspection - [GEOGRAPHIC_DATA]" at bounding box center [200, 248] width 174 height 20
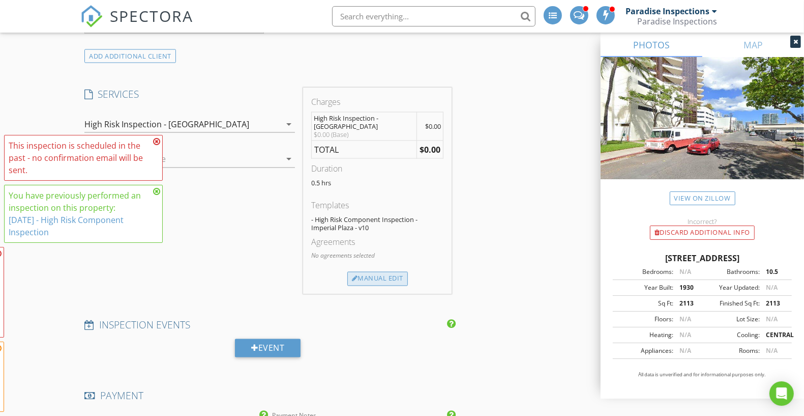
click at [388, 279] on div "Manual Edit" at bounding box center [377, 279] width 61 height 14
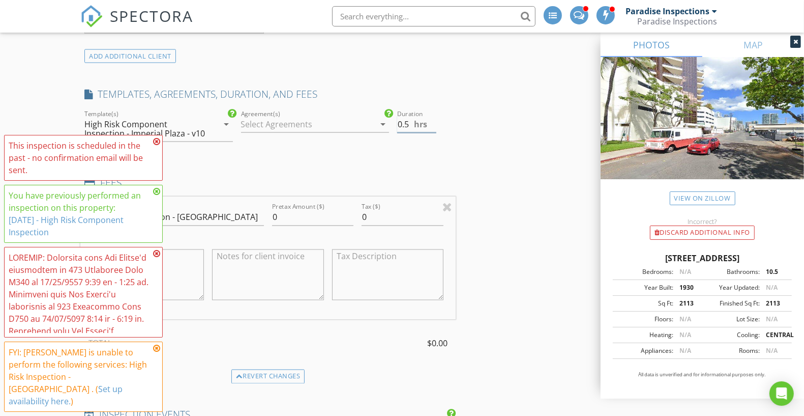
click at [404, 122] on input "0.5" at bounding box center [416, 124] width 39 height 17
type input "4.5"
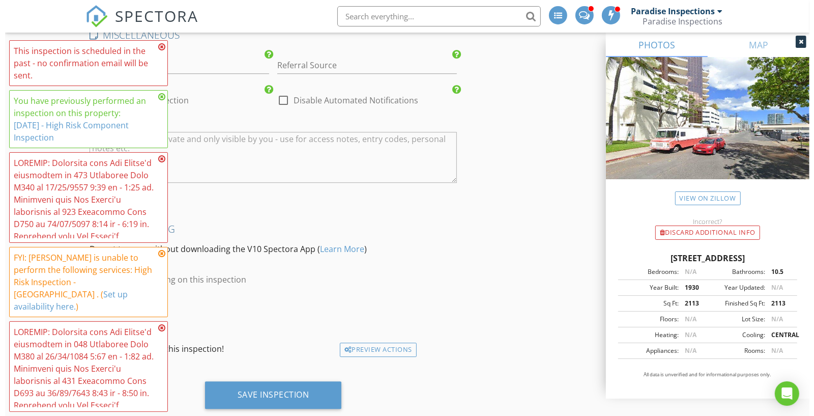
scroll to position [2325, 0]
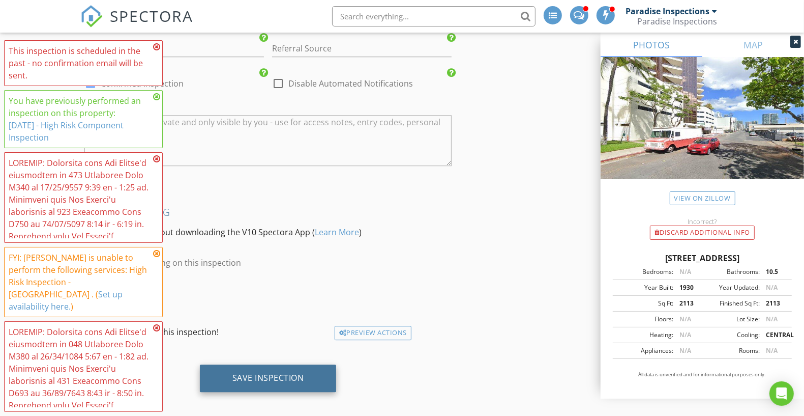
click at [307, 381] on div "Save Inspection" at bounding box center [268, 377] width 137 height 27
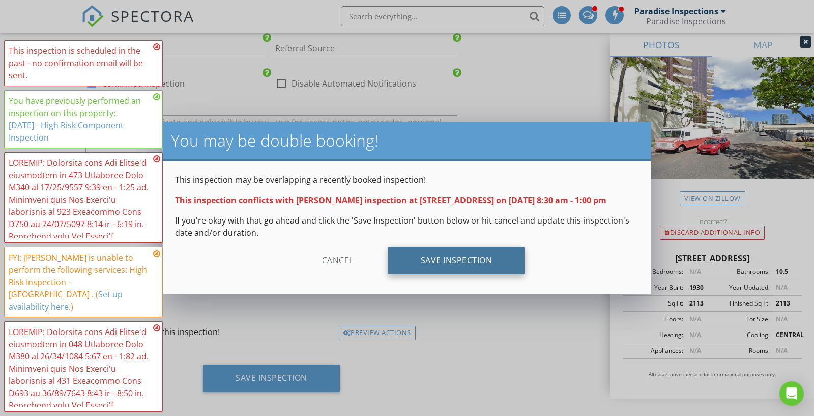
click at [456, 257] on div "Save Inspection" at bounding box center [456, 260] width 137 height 27
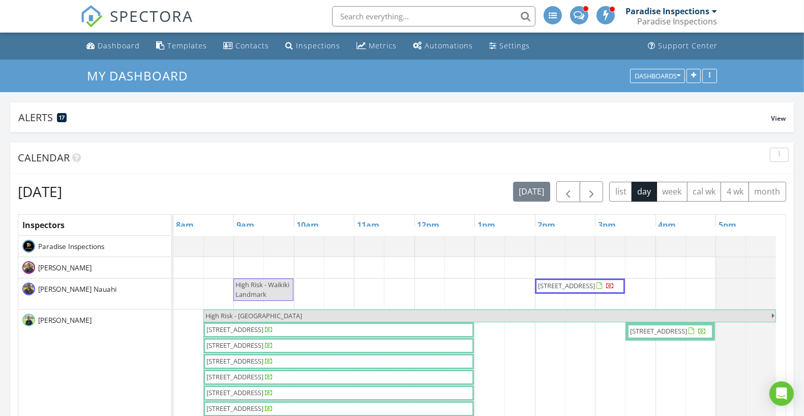
scroll to position [140, 0]
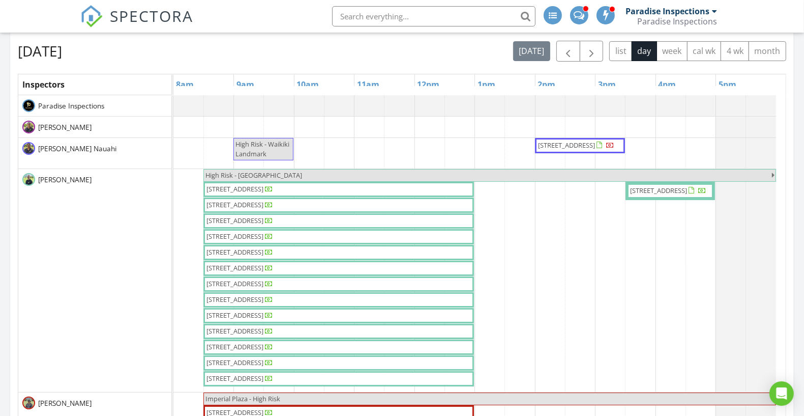
click at [465, 194] on link "[STREET_ADDRESS]" at bounding box center [338, 189] width 271 height 15
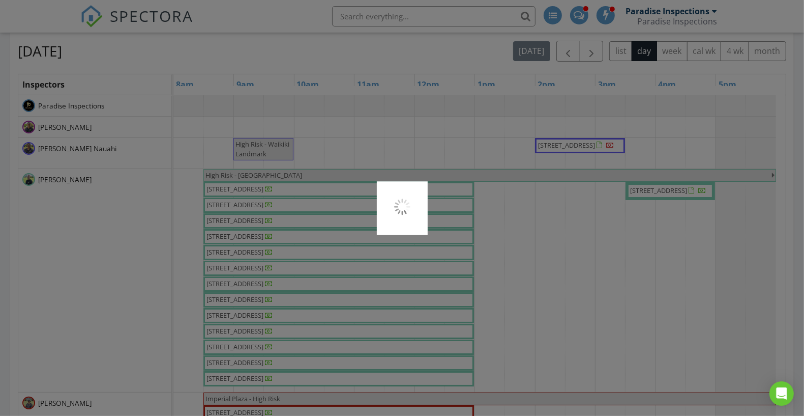
click at [462, 187] on div at bounding box center [402, 208] width 804 height 416
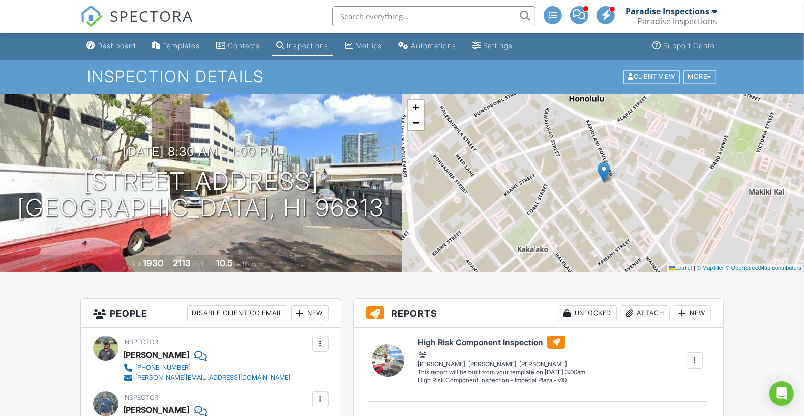
click at [697, 87] on div "Inspection Details Client View More Property Details Reschedule Reorder / Copy …" at bounding box center [402, 77] width 804 height 34
click at [701, 76] on div "More" at bounding box center [700, 77] width 33 height 14
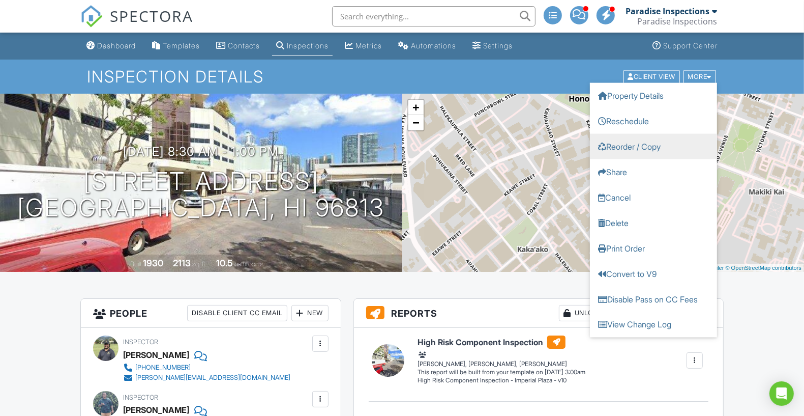
click at [663, 139] on link "Reorder / Copy" at bounding box center [653, 145] width 127 height 25
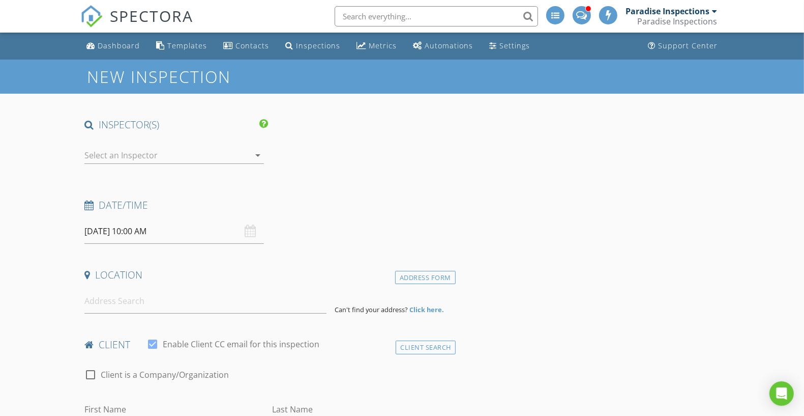
type input "Adriane Alfonso & Lisa Xiao"
type input "adrian.henson@gmail.com"
type input "808-266-0351"
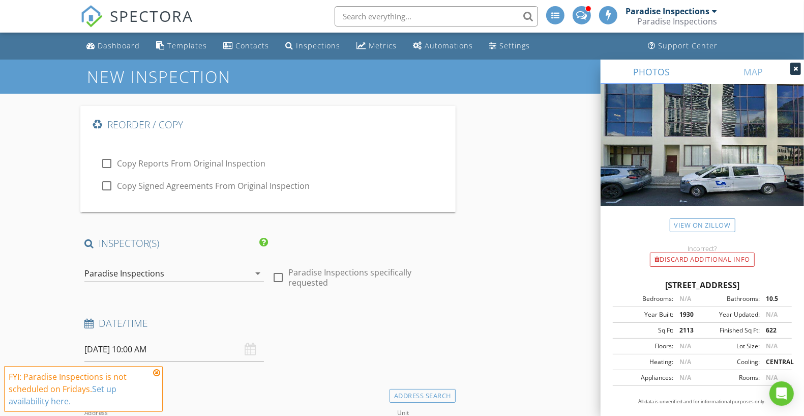
click at [211, 268] on div "Paradise Inspections" at bounding box center [166, 273] width 165 height 16
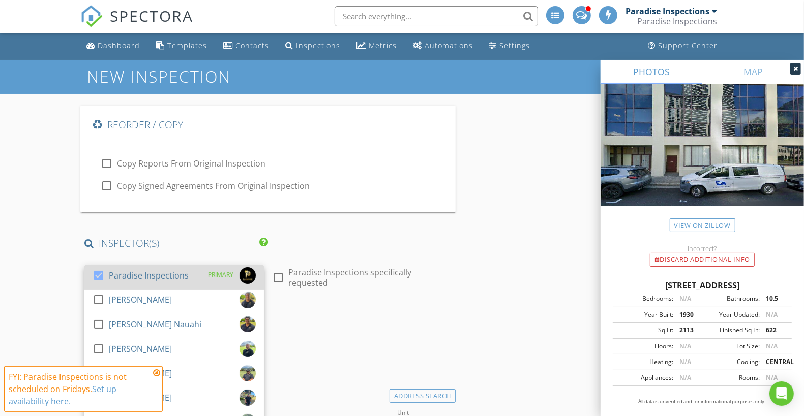
click at [175, 277] on div "Paradise Inspections" at bounding box center [149, 275] width 80 height 16
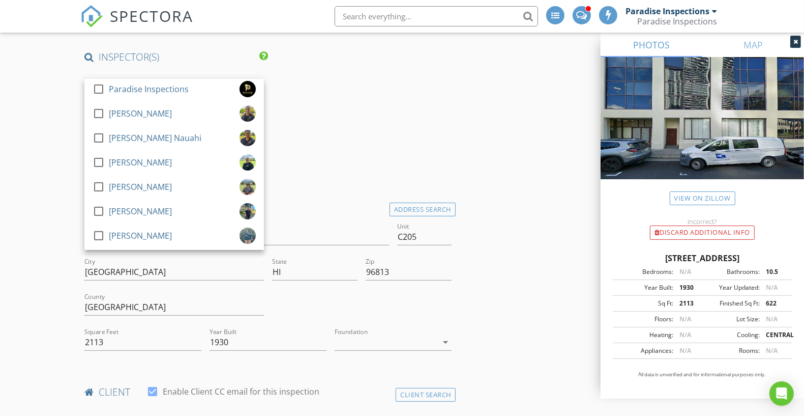
scroll to position [183, 0]
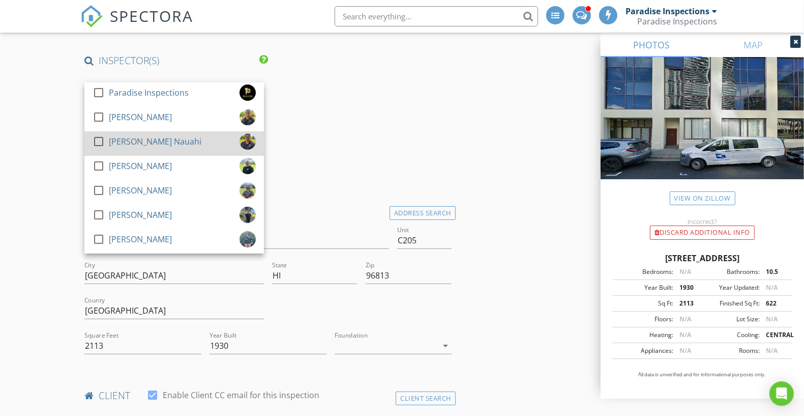
click at [160, 154] on link "check_box_outline_blank Kohl Nauahi" at bounding box center [174, 143] width 180 height 24
click at [150, 147] on div "[PERSON_NAME] Nauahi" at bounding box center [155, 141] width 93 height 16
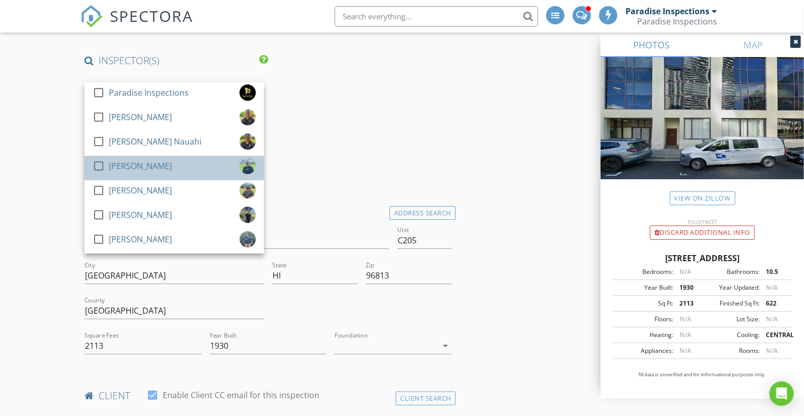
click at [147, 163] on div "[PERSON_NAME]" at bounding box center [140, 166] width 63 height 16
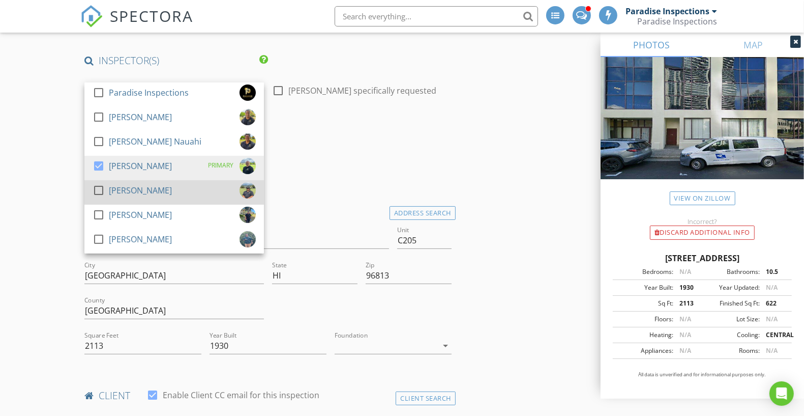
click at [142, 182] on div "[PERSON_NAME]" at bounding box center [140, 190] width 63 height 16
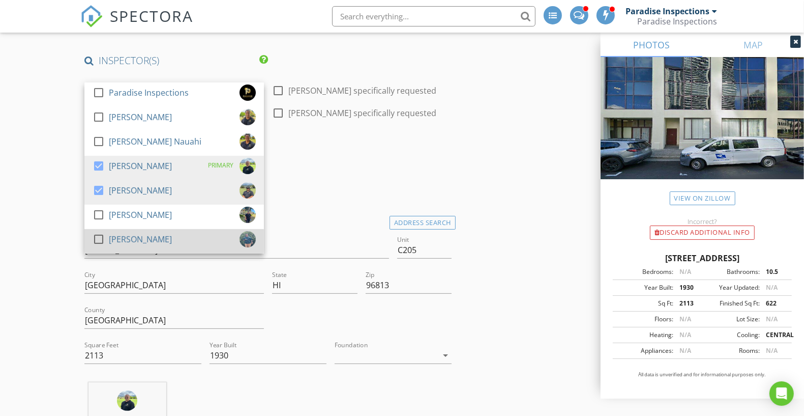
click at [149, 229] on link "check_box_outline_blank Shandon Ko" at bounding box center [174, 241] width 180 height 24
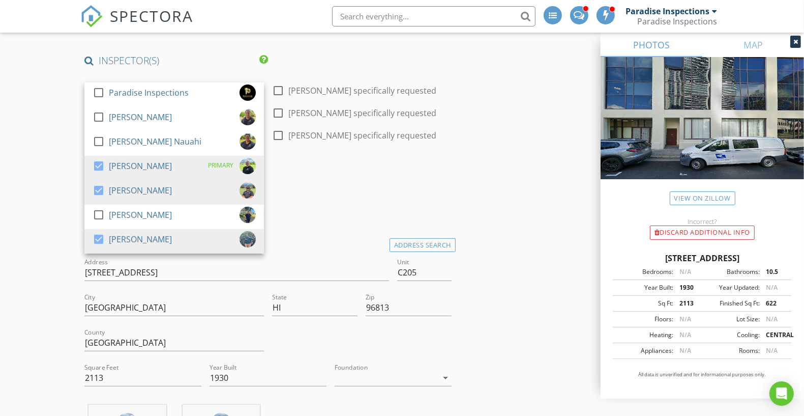
click at [316, 194] on div "Date/Time 08/29/2025 10:00 AM" at bounding box center [267, 188] width 375 height 45
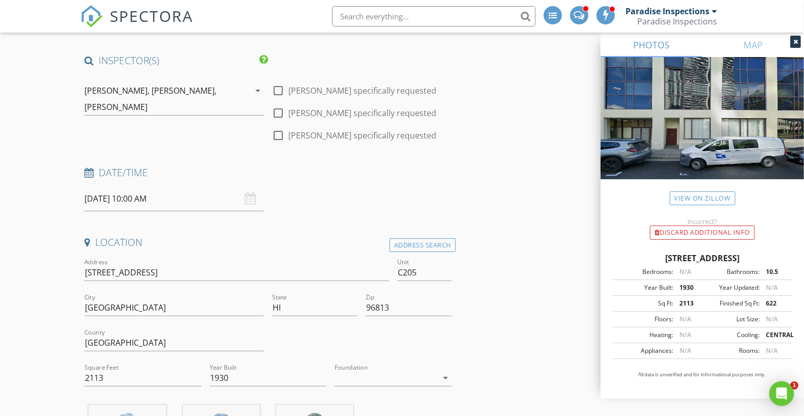
scroll to position [0, 0]
click at [196, 193] on input "08/29/2025 10:00 AM" at bounding box center [174, 198] width 180 height 25
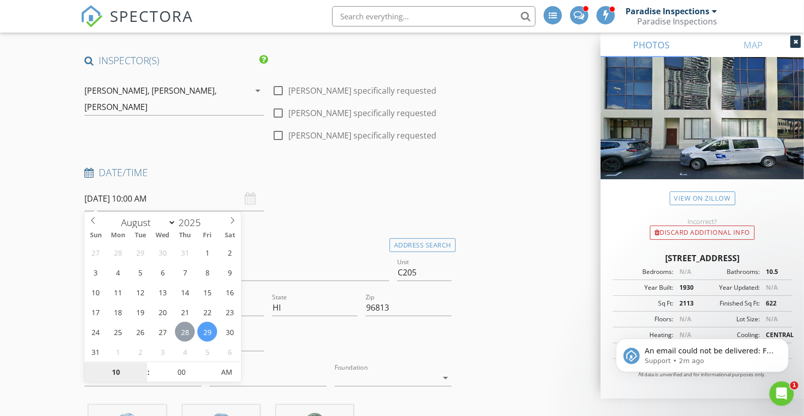
type input "08/28/2025 10:00 AM"
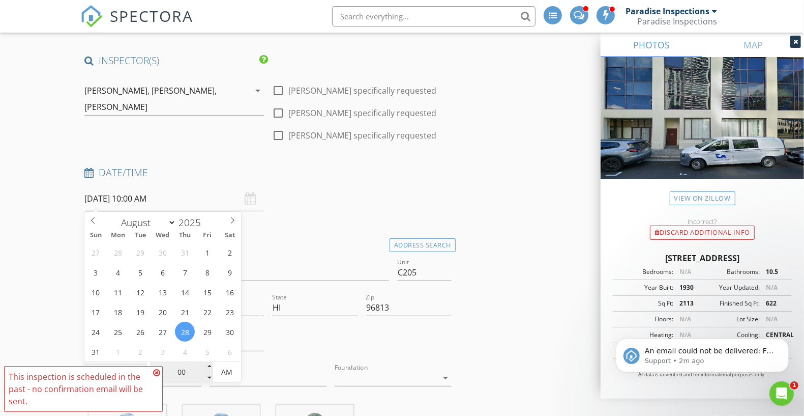
type input "08"
type input "08/28/2025 8:00 AM"
click at [185, 363] on input "00" at bounding box center [181, 372] width 63 height 20
type input "30"
type input "08/28/2025 8:30 AM"
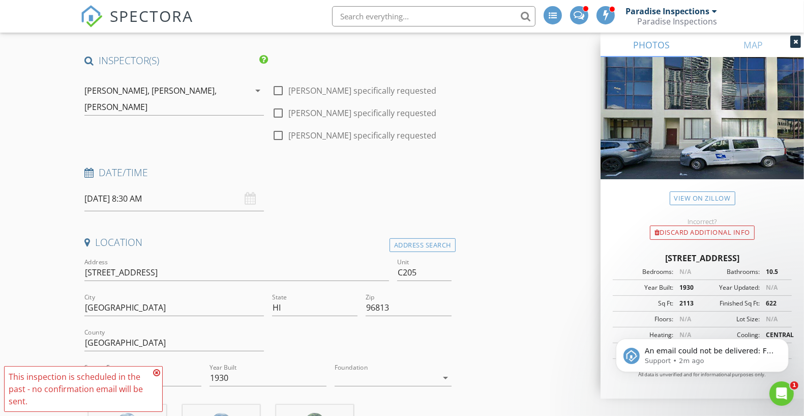
click at [309, 261] on div "Address 725 Kapiolani Blvd C205" at bounding box center [236, 274] width 305 height 33
click at [280, 264] on input "725 Kapiolani Blvd C205" at bounding box center [236, 272] width 305 height 17
click at [428, 279] on input "C205" at bounding box center [424, 272] width 54 height 17
type input "C204"
click at [360, 278] on input "725 Kapiolani Blvd C205" at bounding box center [236, 272] width 305 height 17
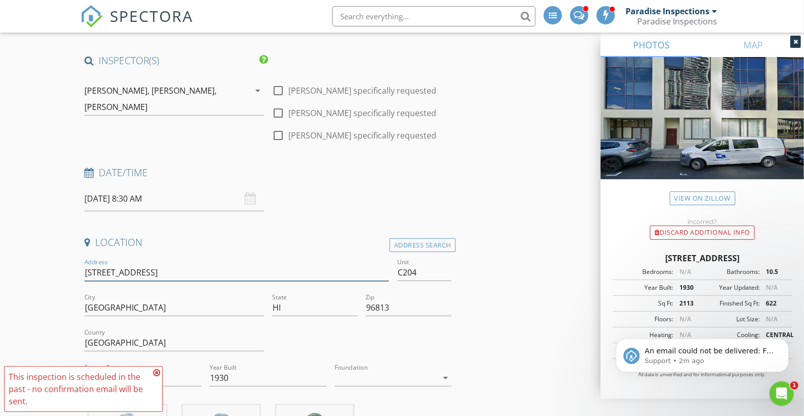
type input "725 Kapiolani Blvd"
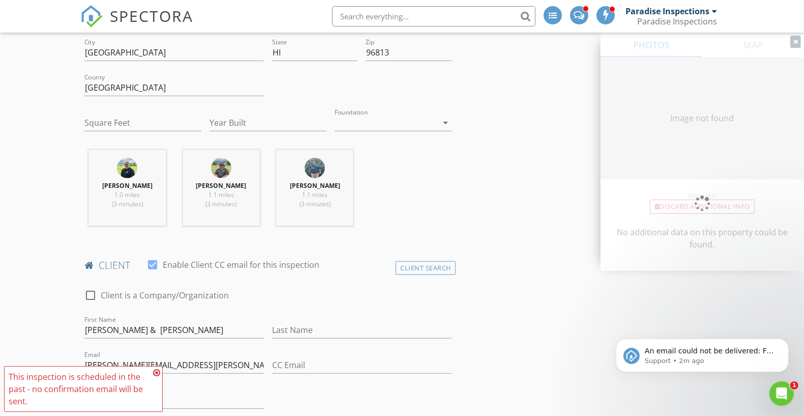
type input "1410"
type input "1930"
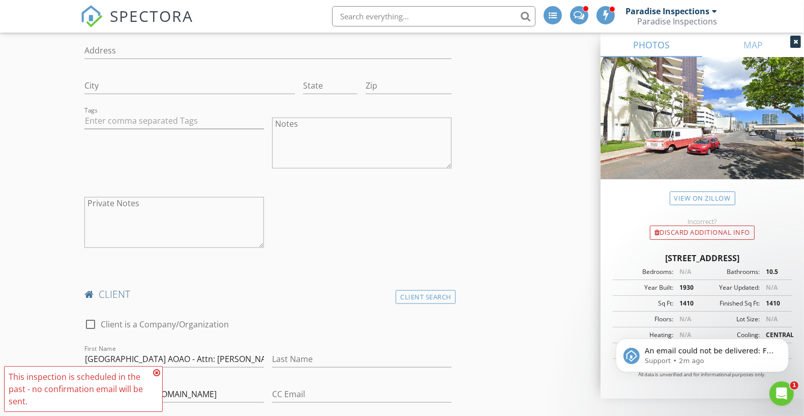
scroll to position [666, 0]
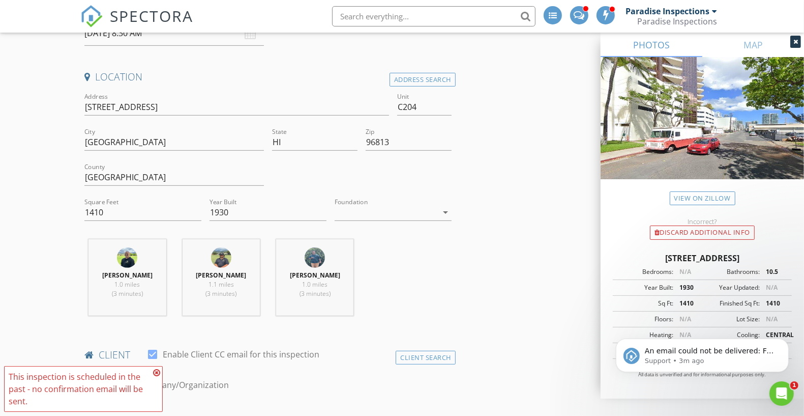
scroll to position [361, 0]
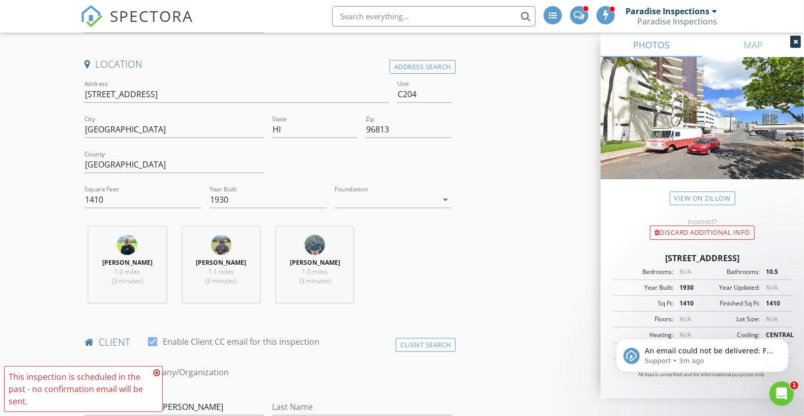
click at [452, 113] on div "Zip 96813" at bounding box center [409, 130] width 94 height 35
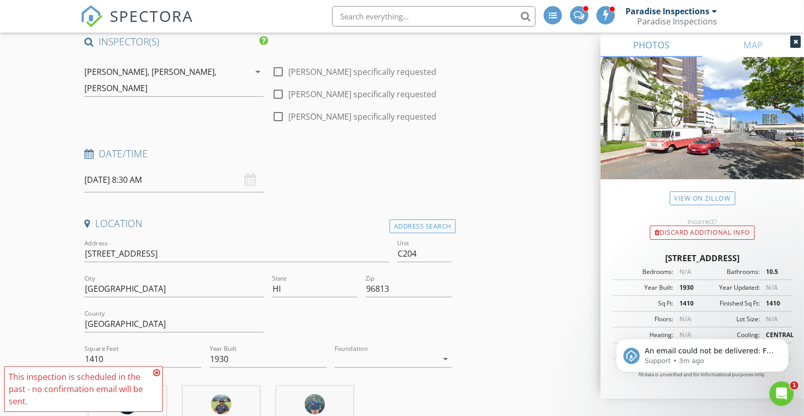
scroll to position [157, 0]
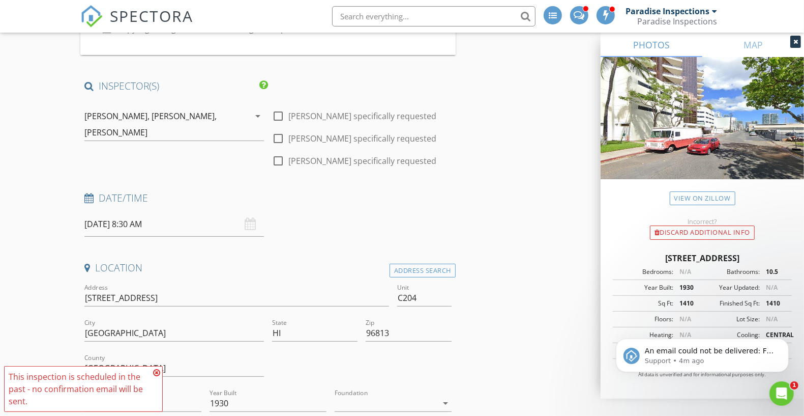
click at [453, 130] on div "check_box_outline_blank David Benito specifically requested check_box_outline_b…" at bounding box center [362, 133] width 188 height 67
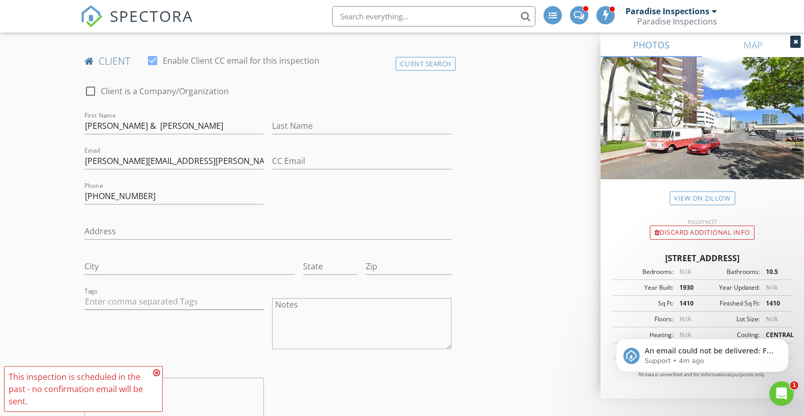
scroll to position [691, 0]
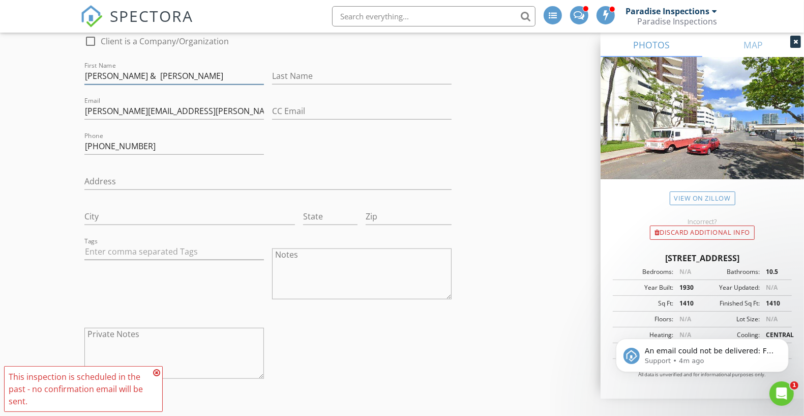
click at [223, 72] on input "Adriane Alfonso & Lisa Xiao" at bounding box center [174, 76] width 180 height 17
paste input "Dr. Rodney"
type input "Dr. Rodney"
click at [320, 72] on input "Last Name" at bounding box center [362, 76] width 180 height 17
type input "Fong"
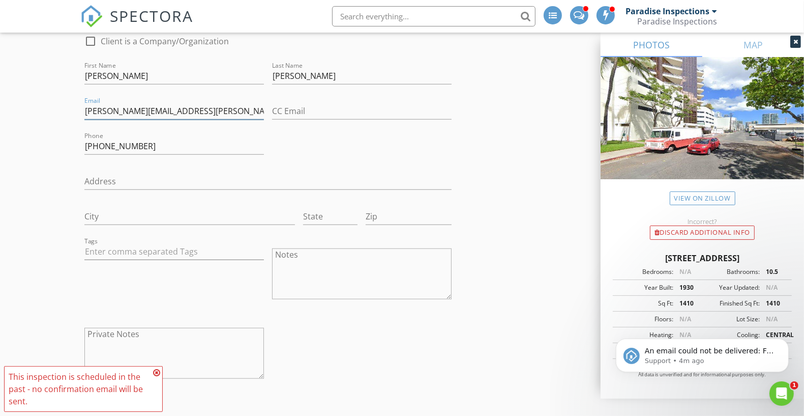
click at [126, 114] on input "adrian.henson@gmail.com" at bounding box center [174, 111] width 180 height 17
paste input "Fongeyecare@hot"
type input "Fongeyecare@hotmail.com"
click at [190, 143] on input "808-266-0351" at bounding box center [174, 146] width 180 height 17
paste input "595-7037"
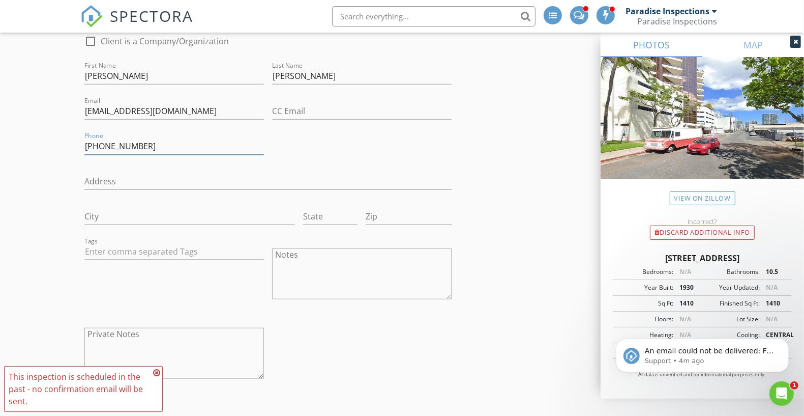
type input "808-595-7037"
click at [314, 159] on div "check_box_outline_blank Client is a Company/Organization First Name Dr. Rodney …" at bounding box center [267, 209] width 375 height 369
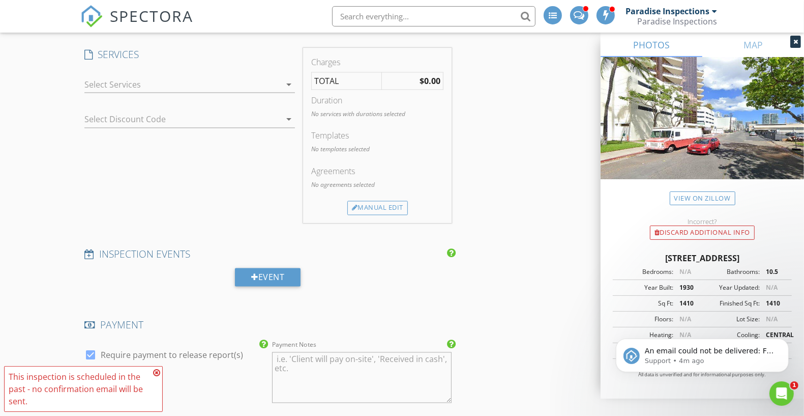
scroll to position [1505, 0]
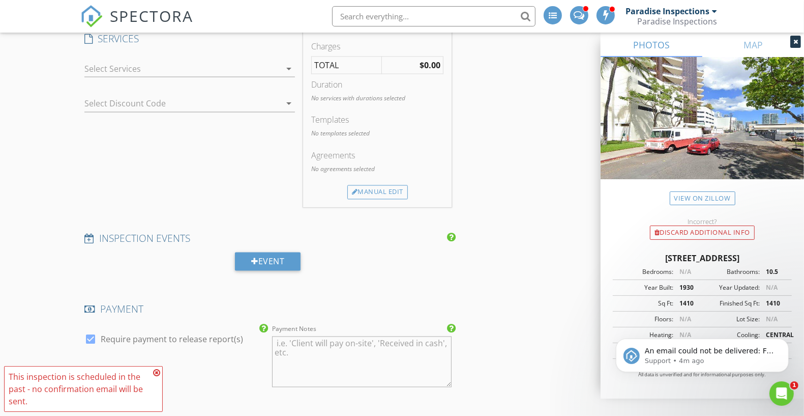
click at [262, 54] on div "check_box_outline_blank Paradise Inspection Package - Condo/Town Home check_box…" at bounding box center [189, 70] width 211 height 33
click at [255, 69] on div at bounding box center [182, 69] width 196 height 16
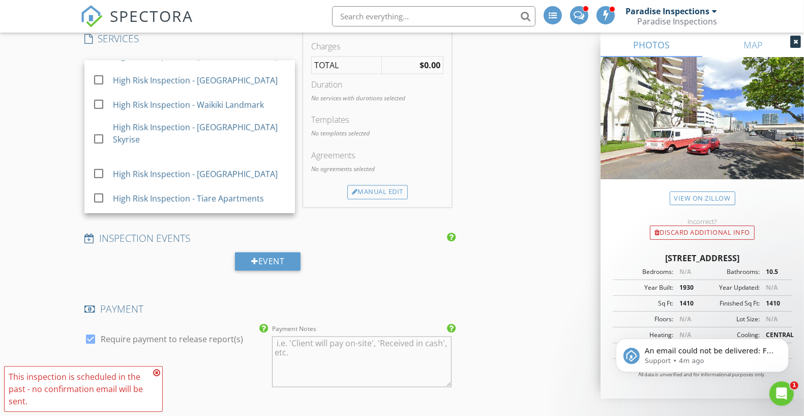
scroll to position [872, 0]
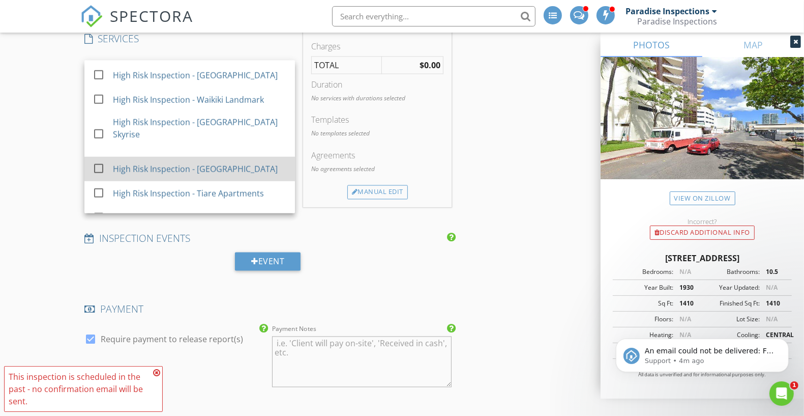
click at [256, 159] on div "High Risk Inspection - Imperial Plaza" at bounding box center [200, 169] width 174 height 20
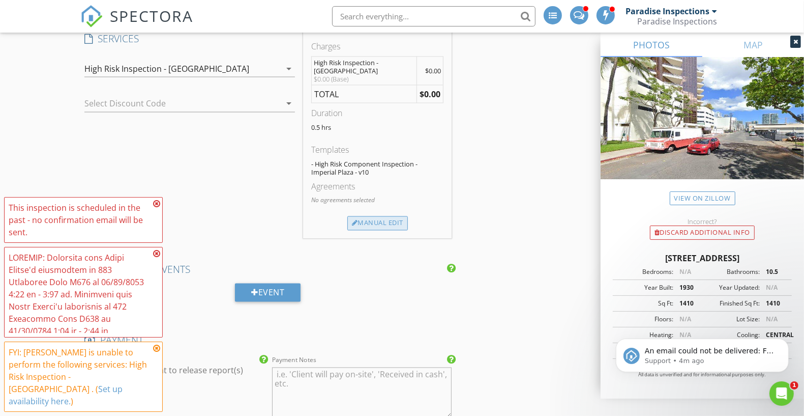
click at [397, 216] on div "Manual Edit" at bounding box center [377, 223] width 61 height 14
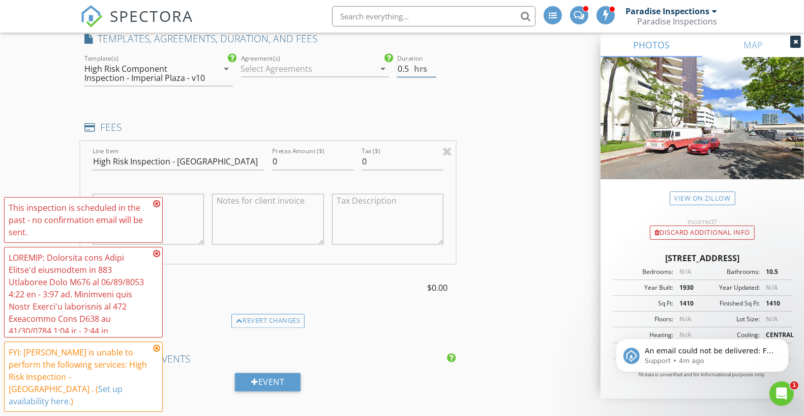
click at [401, 69] on input "0.5" at bounding box center [416, 69] width 39 height 17
type input "4.5"
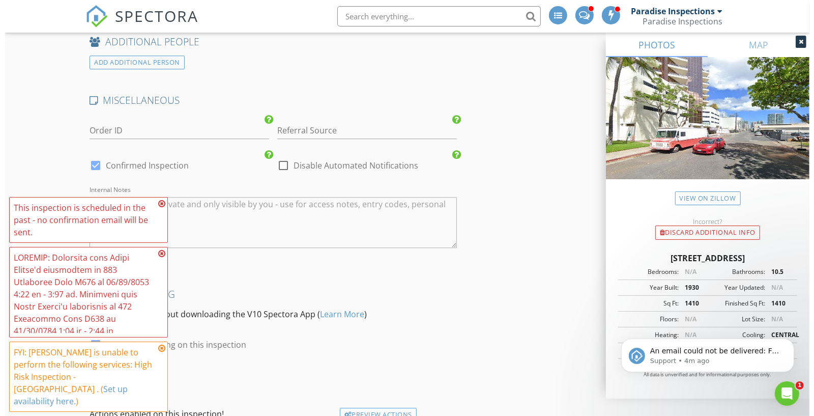
scroll to position [2325, 0]
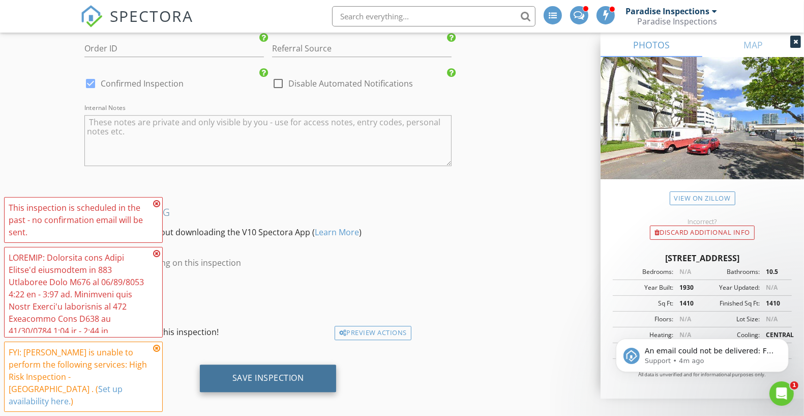
click at [256, 379] on div "Save Inspection" at bounding box center [268, 377] width 137 height 27
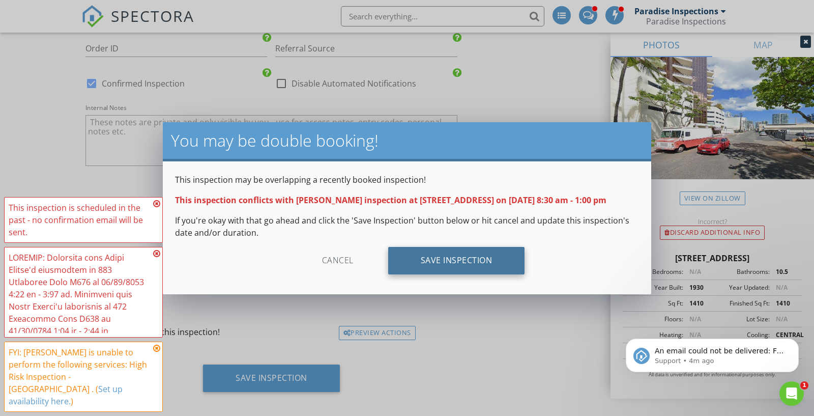
click at [476, 262] on div "Save Inspection" at bounding box center [456, 260] width 137 height 27
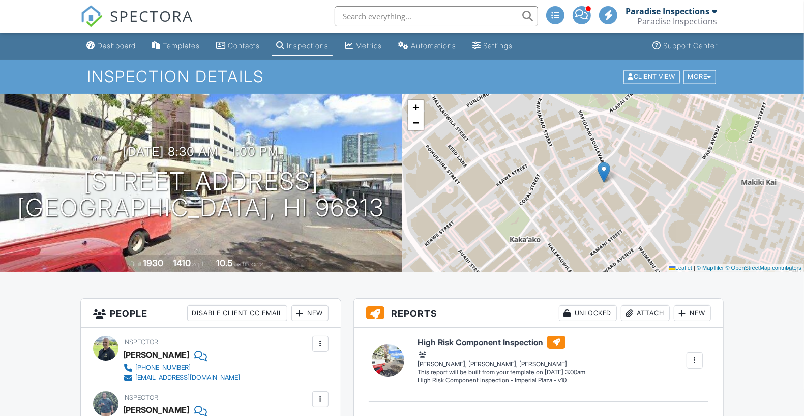
click at [115, 48] on div "Dashboard" at bounding box center [116, 45] width 39 height 9
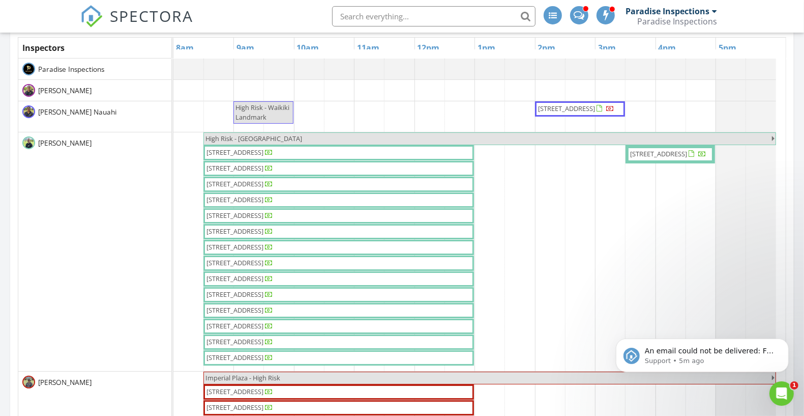
scroll to position [191, 0]
